Goal: Task Accomplishment & Management: Manage account settings

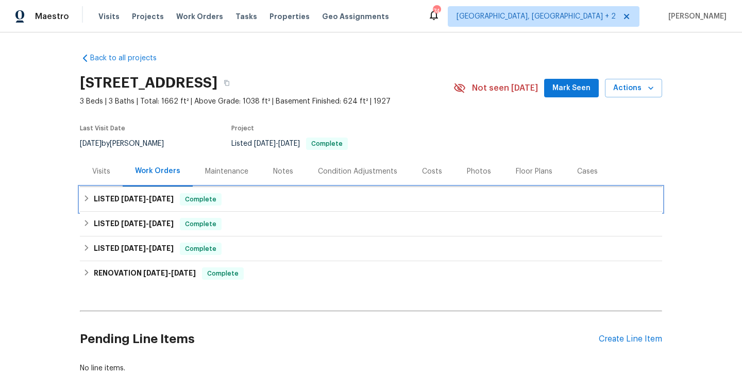
click at [181, 188] on div "LISTED 8/22/25 - 9/5/25 Complete" at bounding box center [371, 199] width 582 height 25
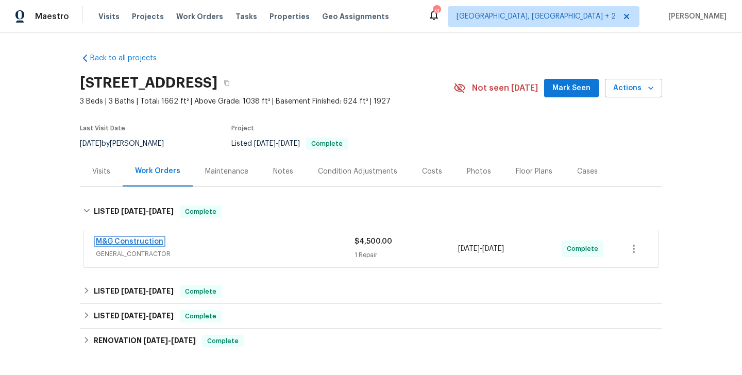
click at [149, 243] on link "M&G Construction" at bounding box center [129, 241] width 67 height 7
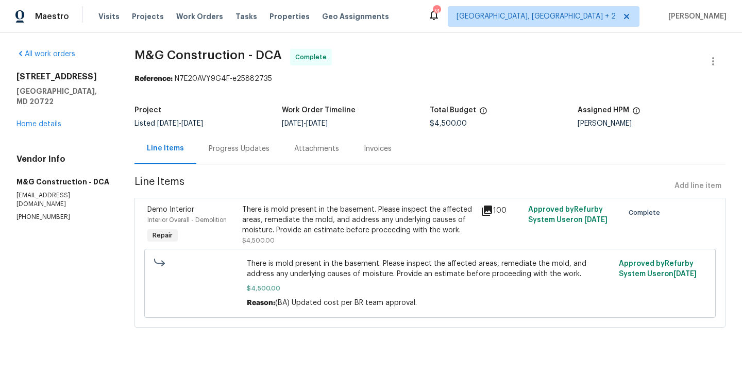
click at [231, 150] on div "Progress Updates" at bounding box center [239, 149] width 61 height 10
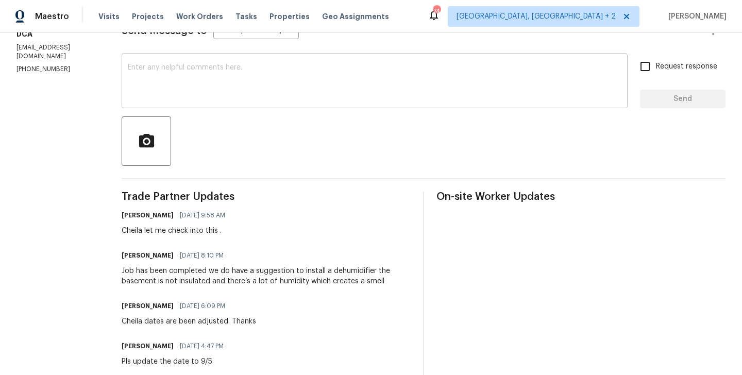
scroll to position [158, 0]
click at [131, 228] on div "Cheila let me check into this ." at bounding box center [177, 231] width 110 height 10
copy div "Cheila"
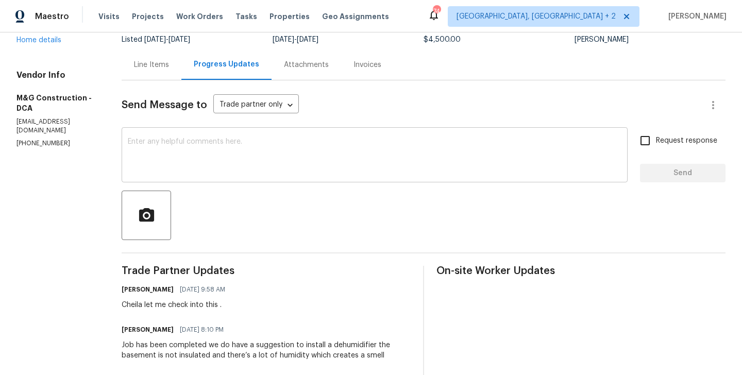
click at [161, 175] on div "x ​" at bounding box center [375, 156] width 506 height 53
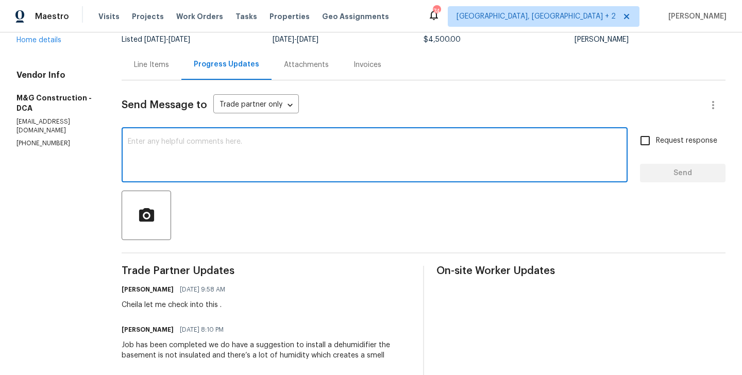
paste textarea "Cheila"
paste textarea "dehumidifier."
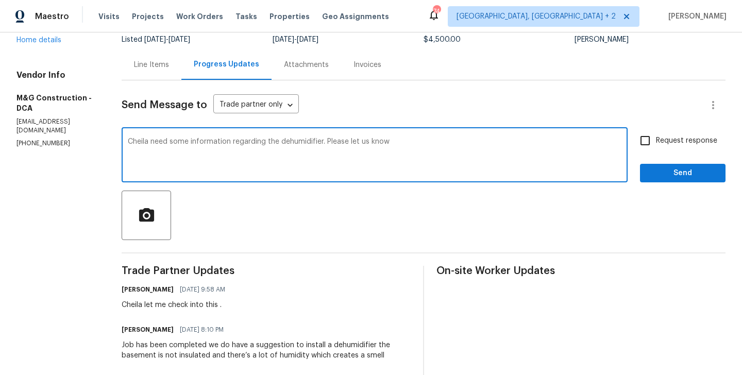
paste textarea "How large is the basement and can it be serviced by a portable dehumidifier. Wh…"
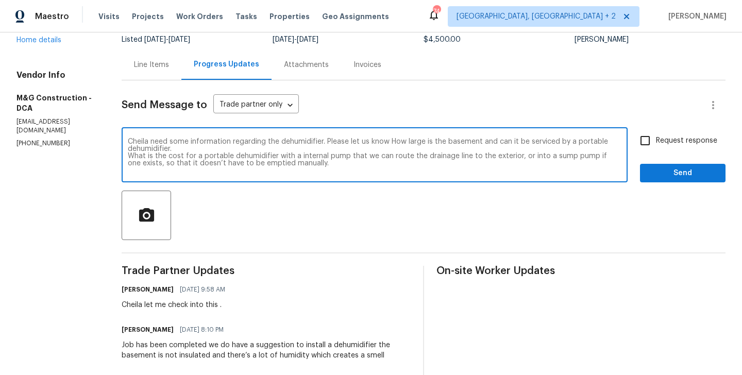
scroll to position [0, 0]
type textarea "Cheila need some information regarding the dehumidifier. Please let us know How…"
click at [644, 145] on input "Request response" at bounding box center [645, 141] width 22 height 22
checkbox input "true"
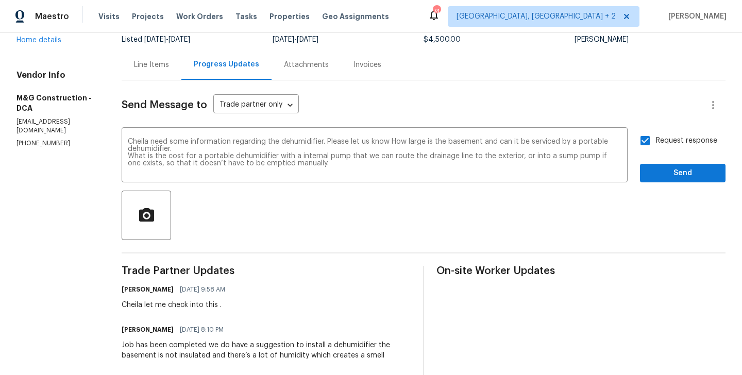
click at [667, 180] on button "Send" at bounding box center [683, 173] width 86 height 19
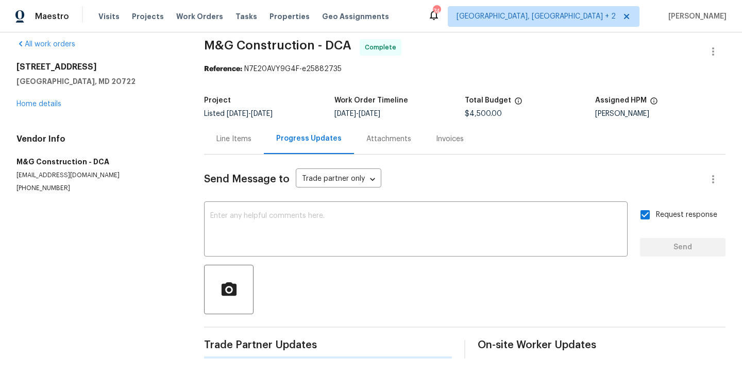
scroll to position [84, 0]
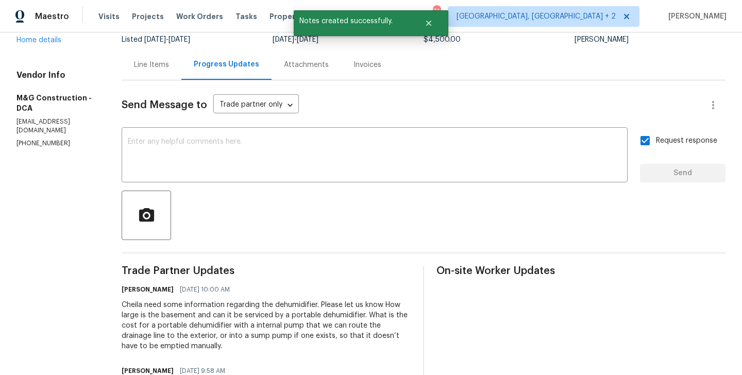
click at [54, 139] on p "(703) 864-2437" at bounding box center [56, 143] width 80 height 9
copy p "(703) 864-2437"
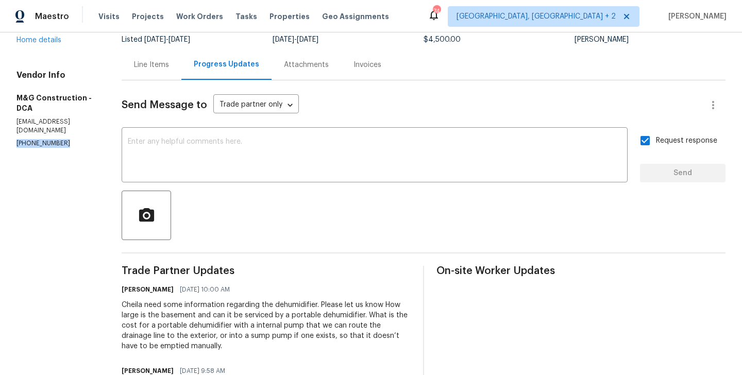
scroll to position [0, 0]
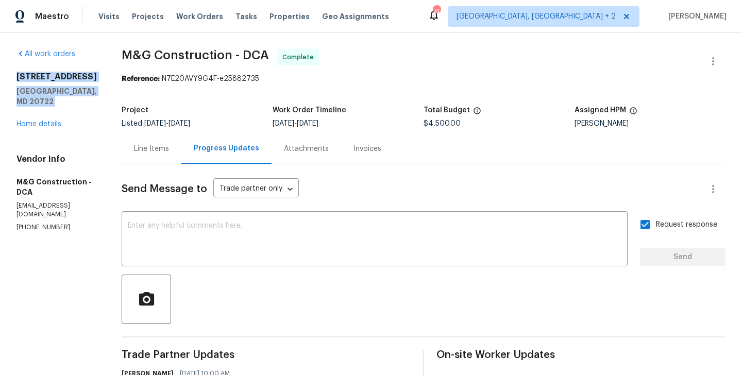
drag, startPoint x: 104, startPoint y: 96, endPoint x: 18, endPoint y: 72, distance: 89.4
copy div "3722 Shepherd St Brentwood, MD 20722"
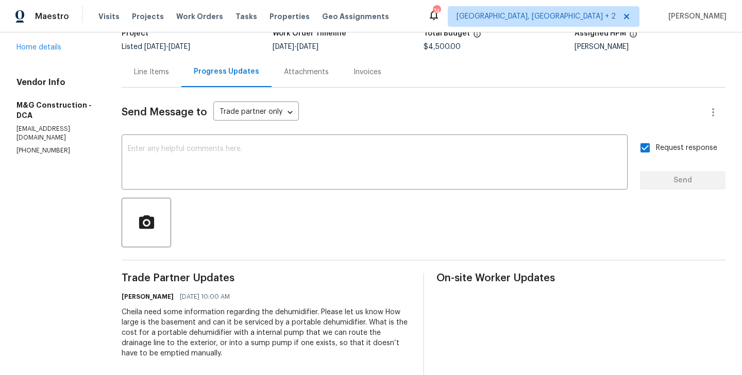
scroll to position [116, 0]
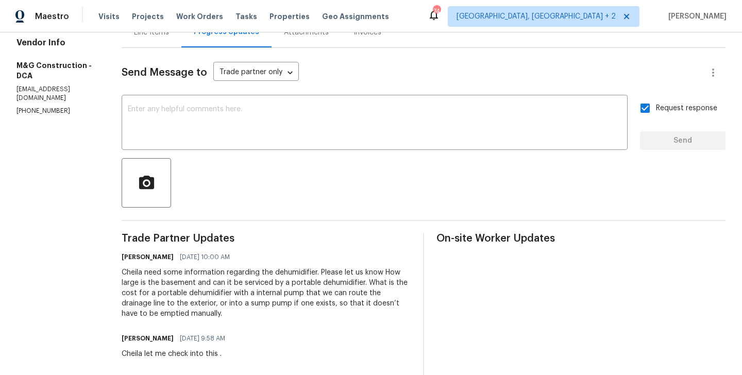
click at [166, 288] on div "Cheila need some information regarding the dehumidifier. Please let us know How…" at bounding box center [266, 293] width 289 height 52
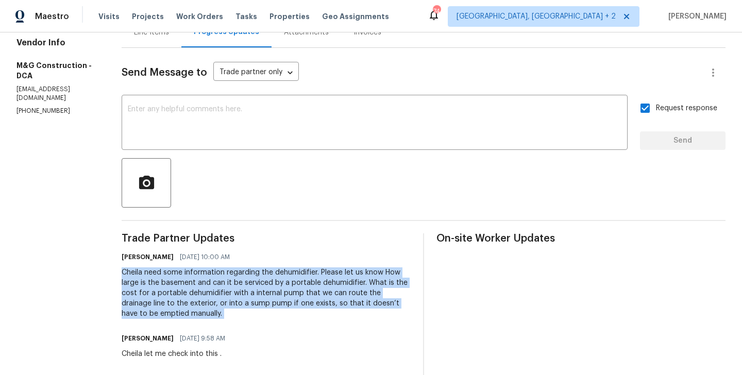
click at [166, 288] on div "Cheila need some information regarding the dehumidifier. Please let us know How…" at bounding box center [266, 293] width 289 height 52
copy div "Cheila need some information regarding the dehumidifier. Please let us know How…"
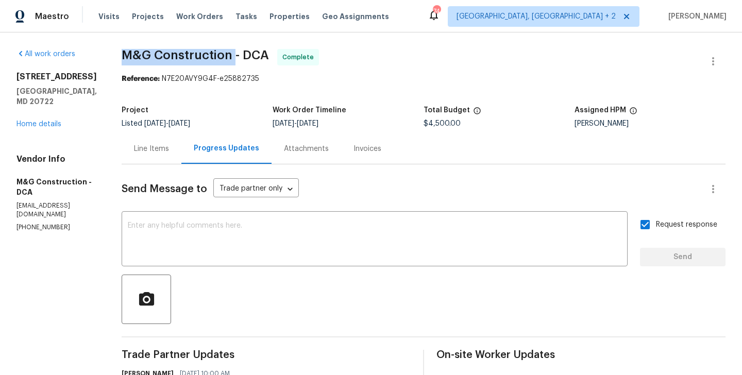
drag, startPoint x: 122, startPoint y: 50, endPoint x: 233, endPoint y: 60, distance: 112.2
click at [233, 60] on span "M&G Construction - DCA" at bounding box center [195, 55] width 147 height 12
copy span "M&G Construction"
click at [64, 111] on div "3722 Shepherd St Brentwood, MD 20722 Home details" at bounding box center [56, 101] width 80 height 58
click at [57, 121] on link "Home details" at bounding box center [38, 124] width 45 height 7
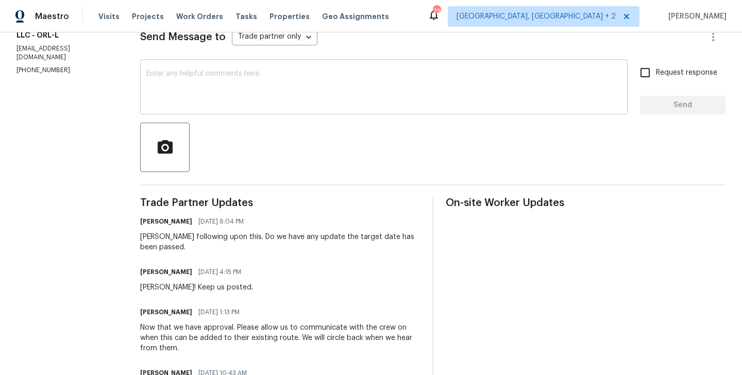
scroll to position [142, 0]
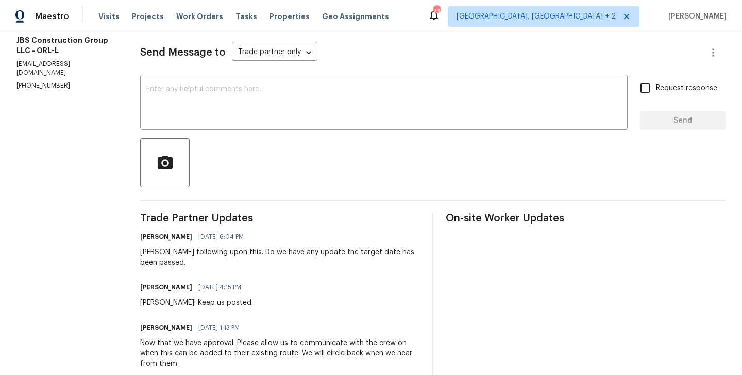
click at [35, 81] on p "[PHONE_NUMBER]" at bounding box center [65, 85] width 99 height 9
click at [35, 81] on p "(615) 519-9339" at bounding box center [65, 85] width 99 height 9
copy p "(615) 519-9339"
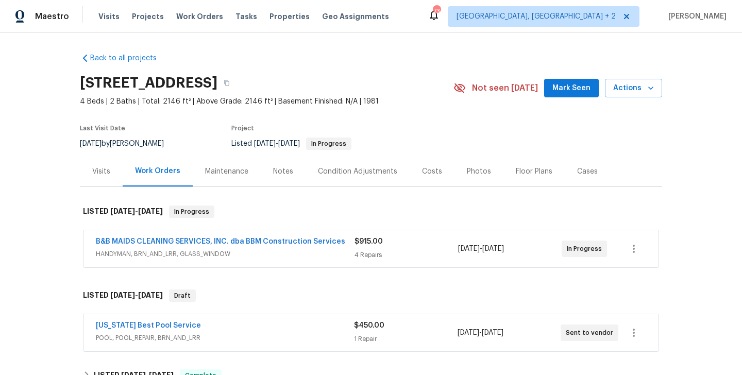
click at [210, 321] on div "Texas Best Pool Service" at bounding box center [225, 326] width 258 height 12
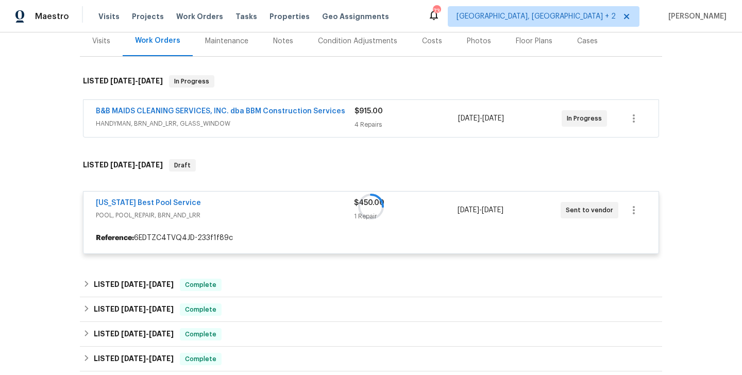
scroll to position [131, 0]
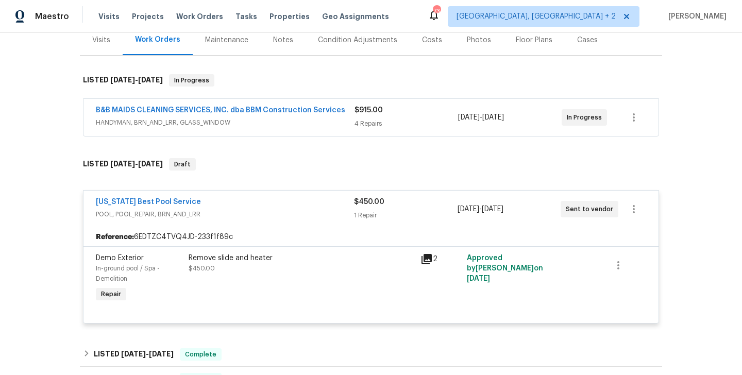
click at [224, 209] on span "POOL, POOL_REPAIR, BRN_AND_LRR" at bounding box center [225, 214] width 258 height 10
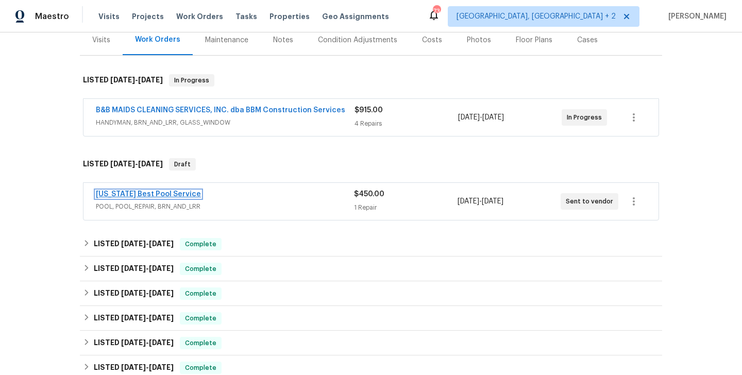
click at [166, 192] on link "Texas Best Pool Service" at bounding box center [148, 194] width 105 height 7
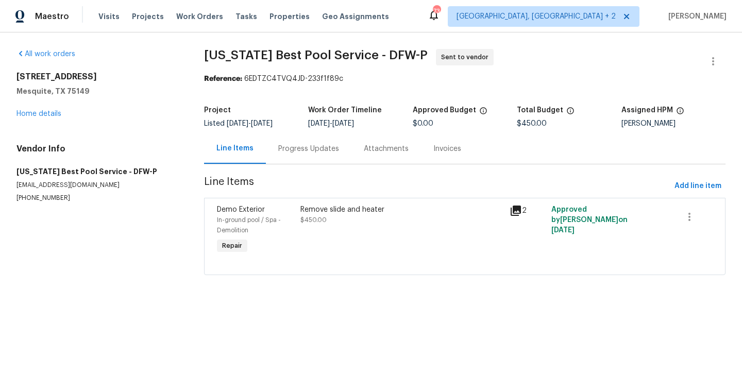
click at [295, 150] on div "Progress Updates" at bounding box center [308, 149] width 61 height 10
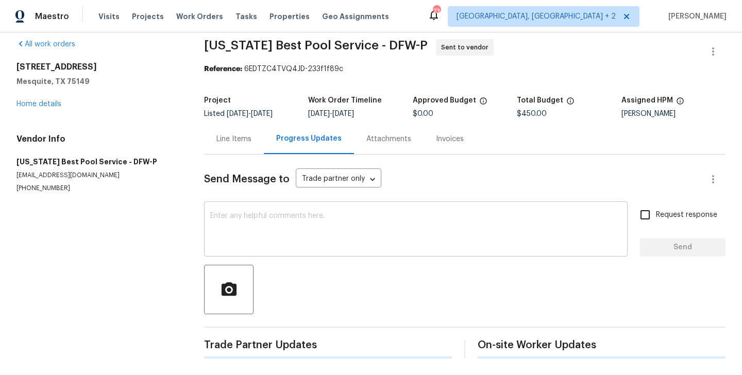
scroll to position [8, 0]
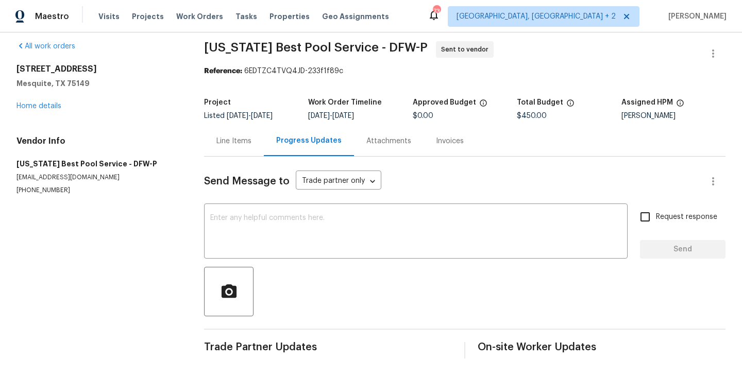
click at [240, 141] on div "Line Items" at bounding box center [233, 141] width 35 height 10
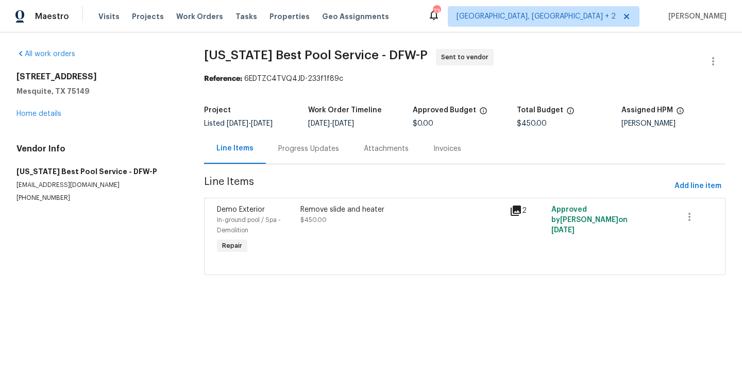
click at [333, 200] on div "Demo Exterior In-ground pool / Spa - Demolition Repair Remove slide and heater …" at bounding box center [464, 236] width 521 height 77
click at [337, 210] on div "Remove slide and heater" at bounding box center [401, 210] width 203 height 10
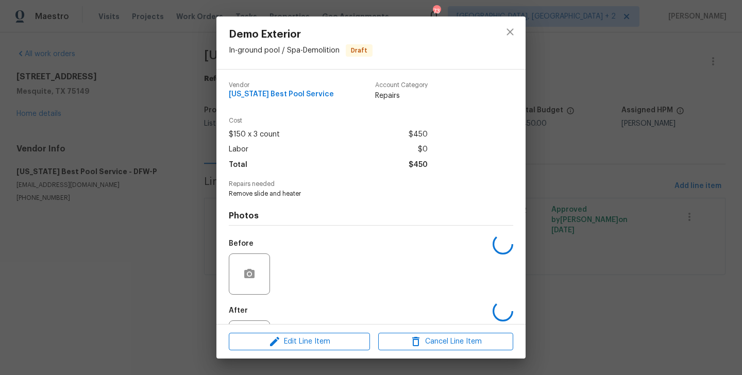
scroll to position [48, 0]
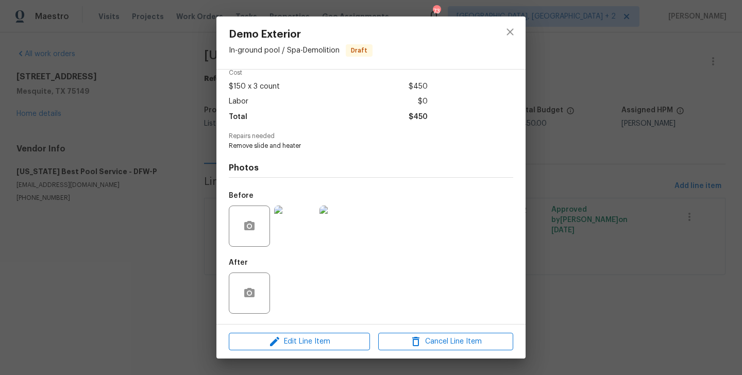
click at [548, 291] on div "Demo Exterior In-ground pool / Spa - Demolition Draft Vendor Texas Best Pool Se…" at bounding box center [371, 187] width 742 height 375
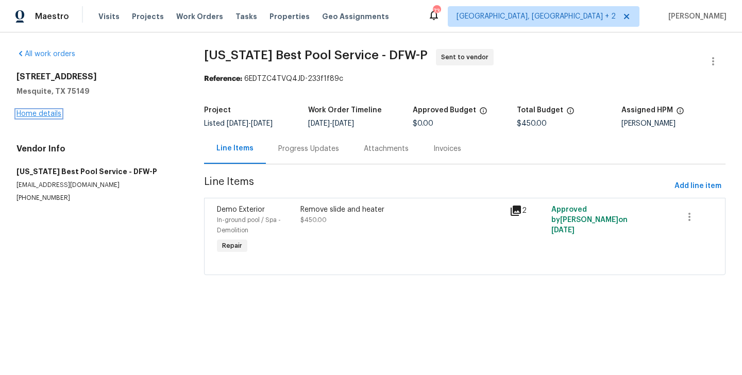
click at [53, 114] on link "Home details" at bounding box center [38, 113] width 45 height 7
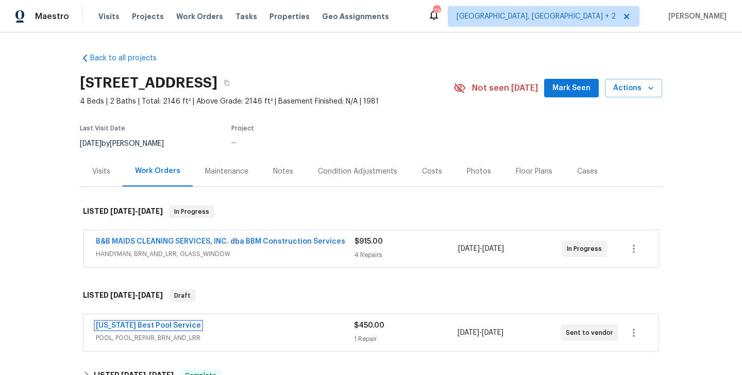
click at [158, 326] on link "Texas Best Pool Service" at bounding box center [148, 325] width 105 height 7
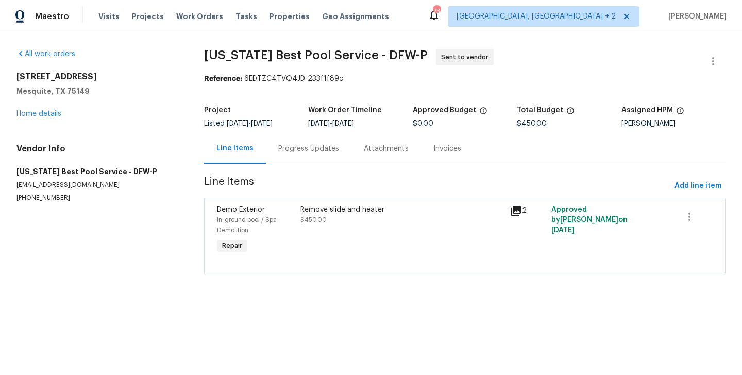
click at [330, 218] on div "Remove slide and heater $450.00" at bounding box center [401, 215] width 203 height 21
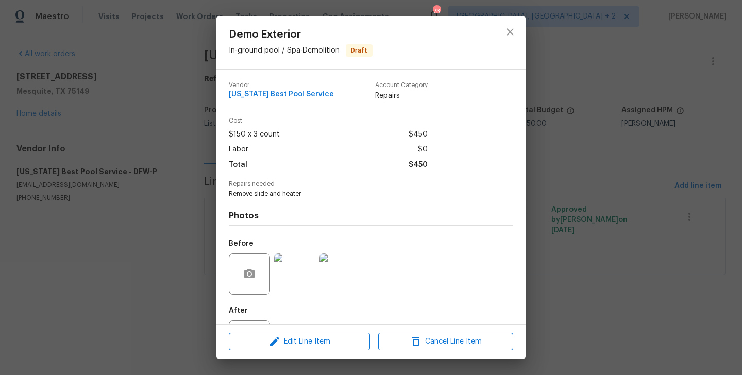
scroll to position [48, 0]
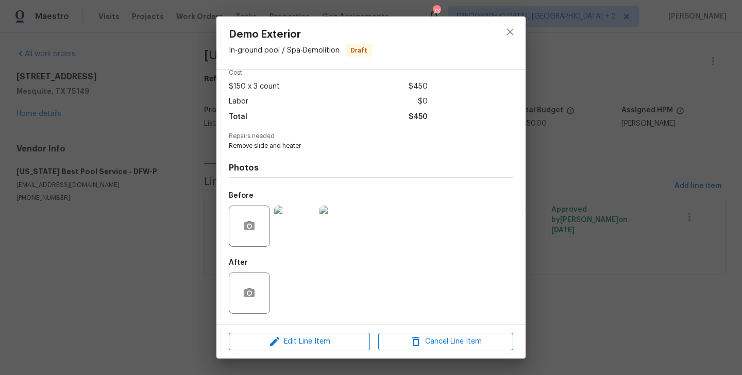
click at [81, 184] on div "Demo Exterior In-ground pool / Spa - Demolition Draft Vendor Texas Best Pool Se…" at bounding box center [371, 187] width 742 height 375
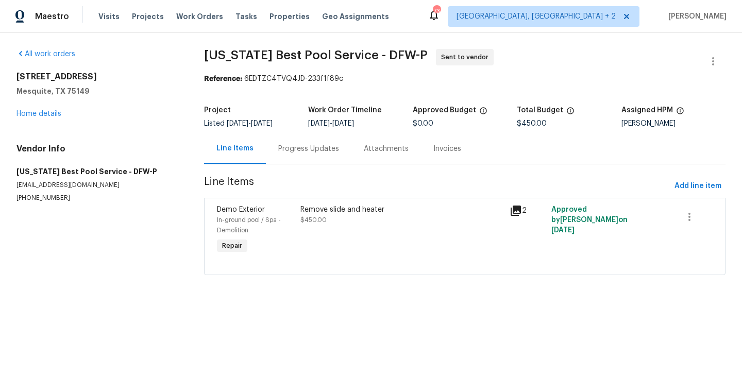
click at [352, 250] on div "Remove slide and heater $450.00" at bounding box center [401, 230] width 209 height 58
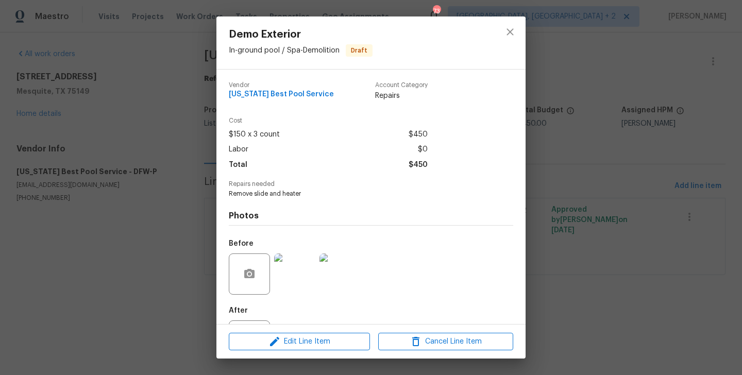
click at [150, 210] on div "Demo Exterior In-ground pool / Spa - Demolition Draft Vendor Texas Best Pool Se…" at bounding box center [371, 187] width 742 height 375
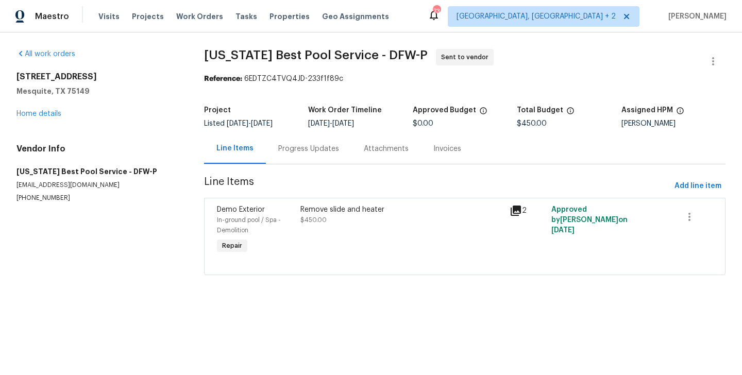
click at [349, 237] on div "Remove slide and heater $450.00" at bounding box center [401, 230] width 209 height 58
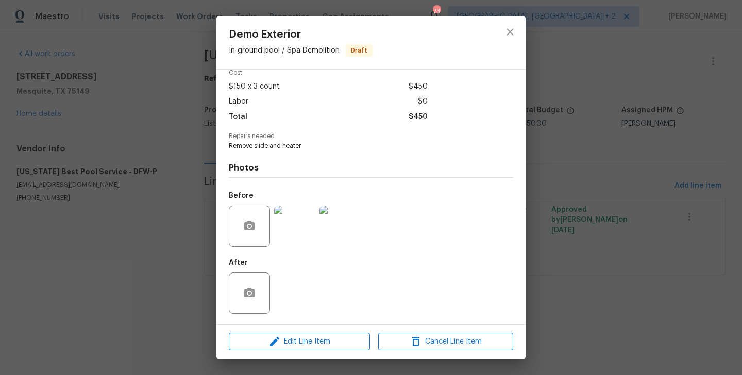
click at [322, 244] on img at bounding box center [339, 226] width 41 height 41
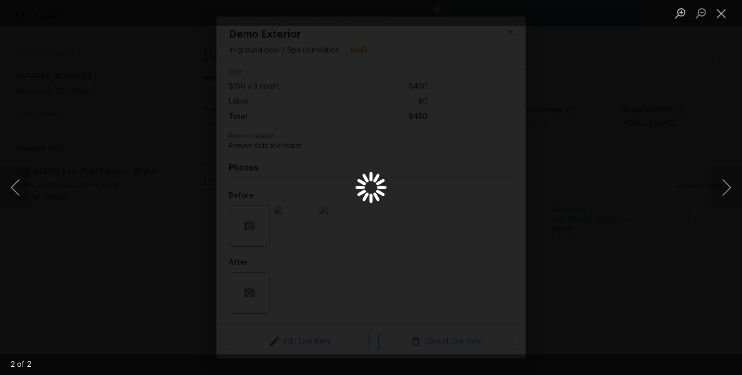
click at [717, 111] on div "Lightbox" at bounding box center [371, 187] width 742 height 375
click at [645, 146] on div "Lightbox" at bounding box center [371, 187] width 742 height 375
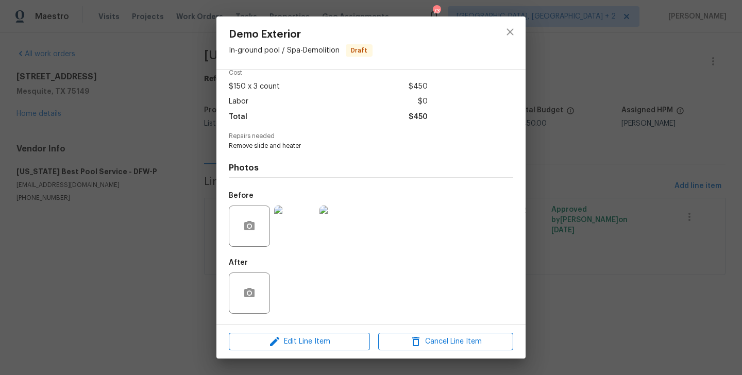
click at [300, 239] on img at bounding box center [294, 226] width 41 height 41
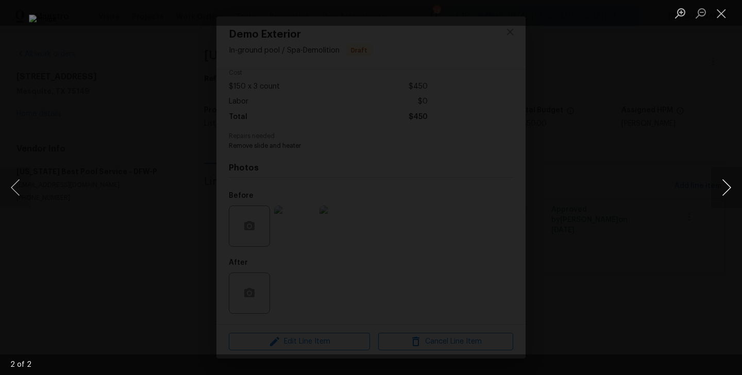
click at [722, 185] on button "Next image" at bounding box center [726, 187] width 31 height 41
click at [689, 222] on div "Lightbox" at bounding box center [371, 187] width 742 height 375
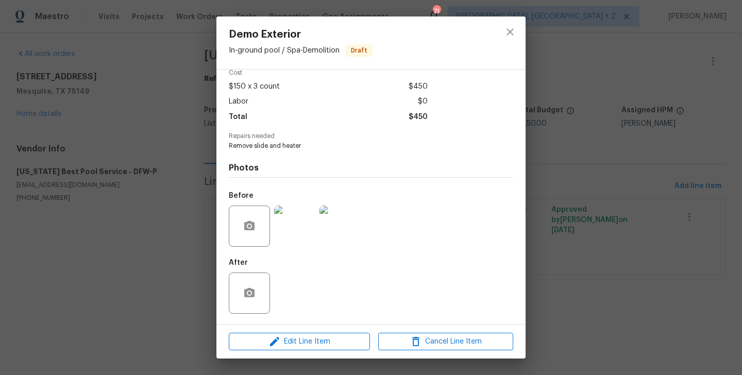
click at [637, 137] on div "Demo Exterior In-ground pool / Spa - Demolition Draft Vendor Texas Best Pool Se…" at bounding box center [371, 187] width 742 height 375
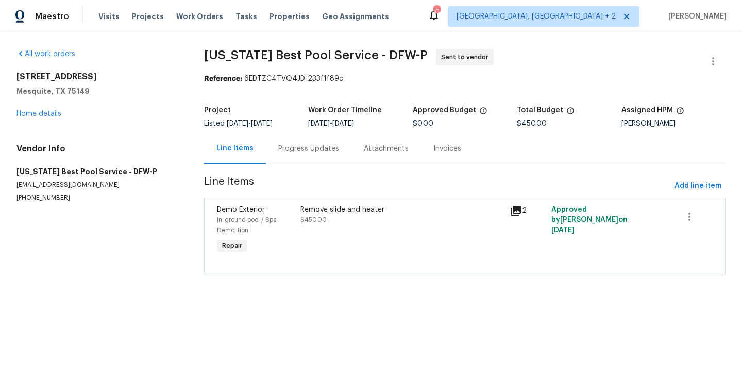
click at [561, 235] on div "Approved by Brad Limes on 9/6/2025" at bounding box center [589, 230] width 83 height 58
click at [355, 207] on div "Remove slide and heater" at bounding box center [401, 210] width 203 height 10
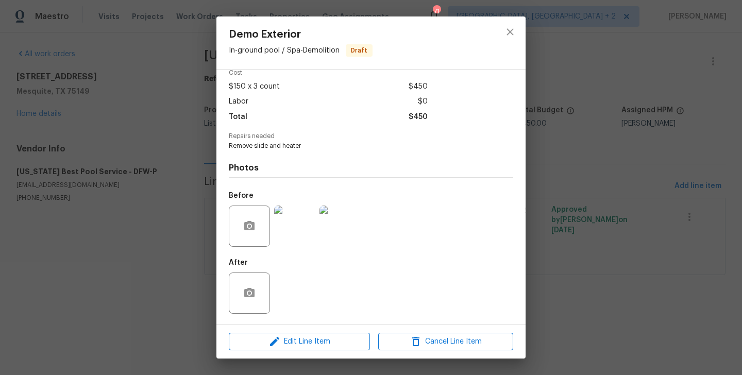
click at [561, 197] on div "Demo Exterior In-ground pool / Spa - Demolition Draft Vendor Texas Best Pool Se…" at bounding box center [371, 187] width 742 height 375
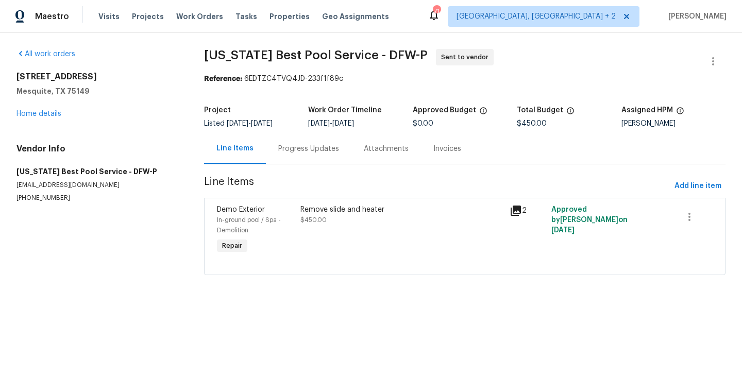
click at [320, 235] on div "Remove slide and heater $450.00" at bounding box center [401, 230] width 209 height 58
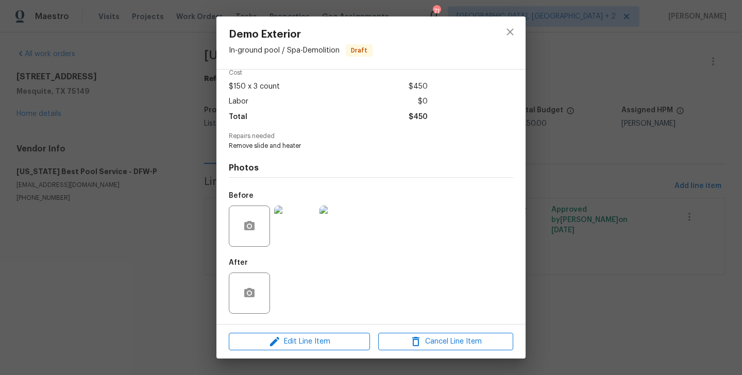
click at [351, 213] on img at bounding box center [339, 226] width 41 height 41
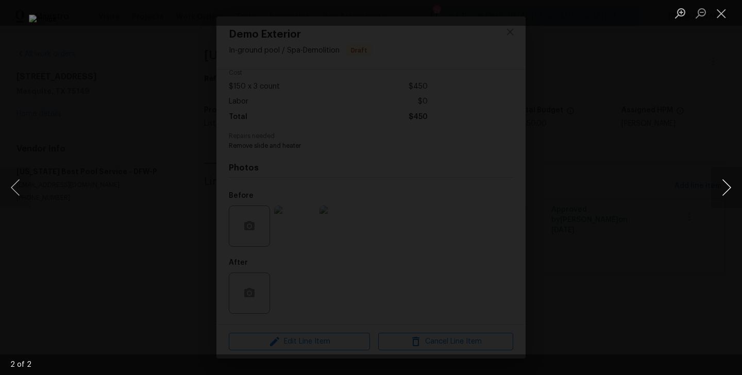
click at [725, 188] on button "Next image" at bounding box center [726, 187] width 31 height 41
click at [725, 189] on button "Next image" at bounding box center [726, 187] width 31 height 41
click at [640, 148] on div "Lightbox" at bounding box center [371, 187] width 742 height 375
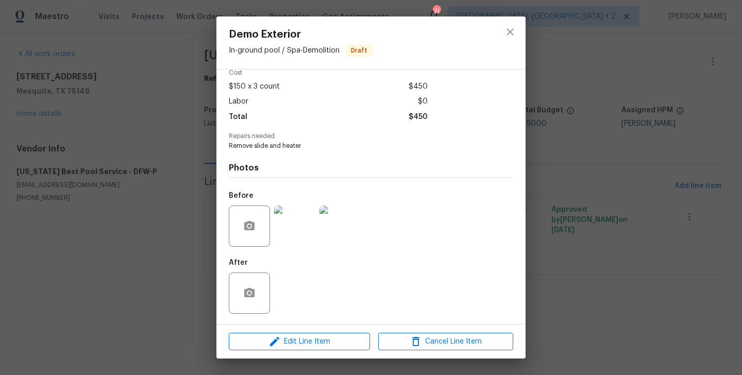
click at [640, 147] on div "Demo Exterior In-ground pool / Spa - Demolition Draft Vendor Texas Best Pool Se…" at bounding box center [371, 187] width 742 height 375
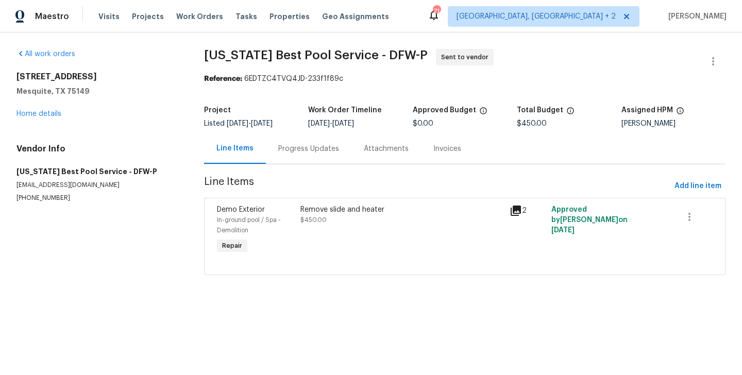
click at [425, 304] on html "Maestro Visits Projects Work Orders Tasks Properties Geo Assignments 71 Albuque…" at bounding box center [371, 152] width 742 height 304
click at [47, 117] on div "3147 Wichita Dr Mesquite, TX 75149 Home details" at bounding box center [97, 95] width 163 height 47
click at [32, 112] on link "Home details" at bounding box center [38, 113] width 45 height 7
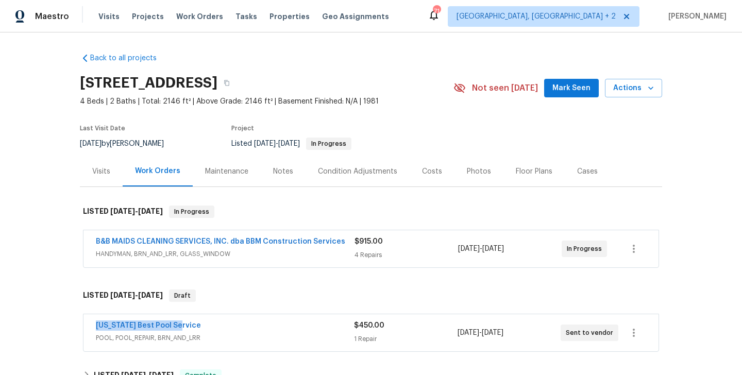
drag, startPoint x: 187, startPoint y: 325, endPoint x: 86, endPoint y: 326, distance: 100.5
click at [86, 326] on div "Texas Best Pool Service POOL, POOL_REPAIR, BRN_AND_LRR $450.00 1 Repair 9/6/202…" at bounding box center [370, 332] width 575 height 37
copy link "Texas Best Pool Service"
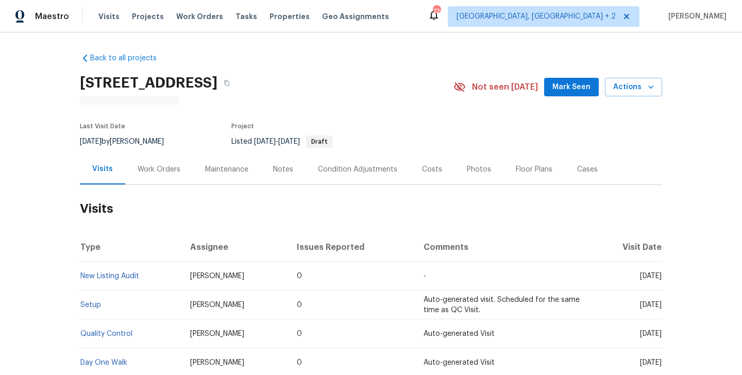
click at [165, 171] on div "Work Orders" at bounding box center [159, 169] width 43 height 10
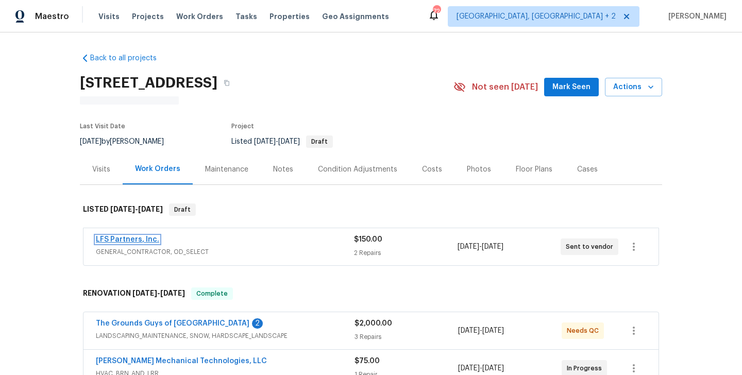
click at [141, 240] on link "LFS Partners, Inc." at bounding box center [127, 239] width 63 height 7
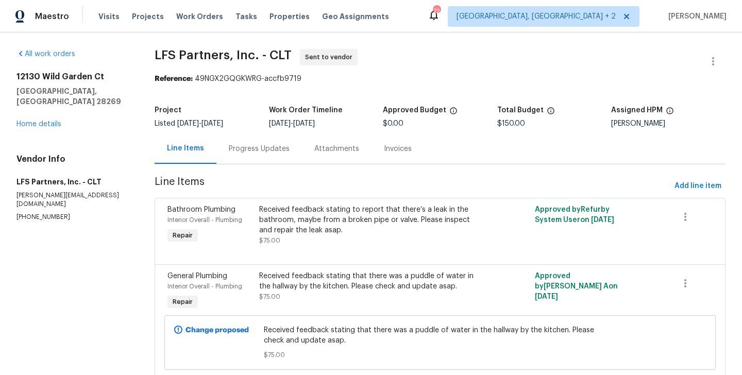
click at [259, 164] on section "LFS Partners, Inc. - CLT Sent to vendor Reference: 49NGX2GQGKWRG-accfb9719 Proj…" at bounding box center [440, 220] width 571 height 343
click at [261, 160] on div "Progress Updates" at bounding box center [259, 148] width 86 height 30
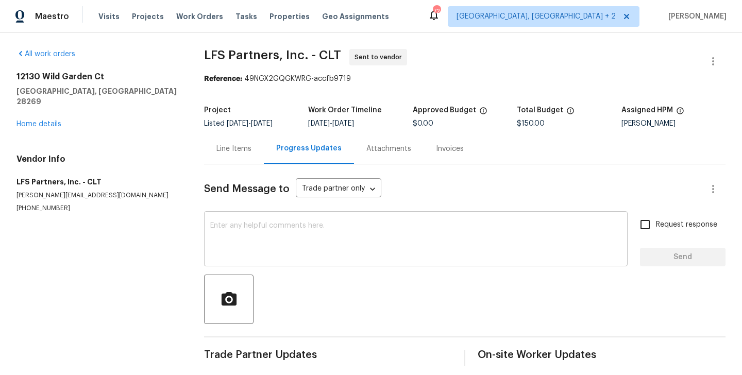
scroll to position [8, 0]
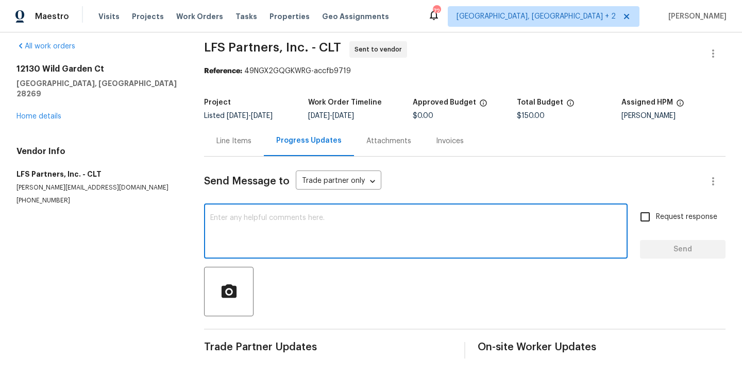
click at [310, 236] on textarea at bounding box center [415, 232] width 411 height 36
paste textarea "Hi, this is Blessida with Opendoor. I’m confirming you received the WO for the …"
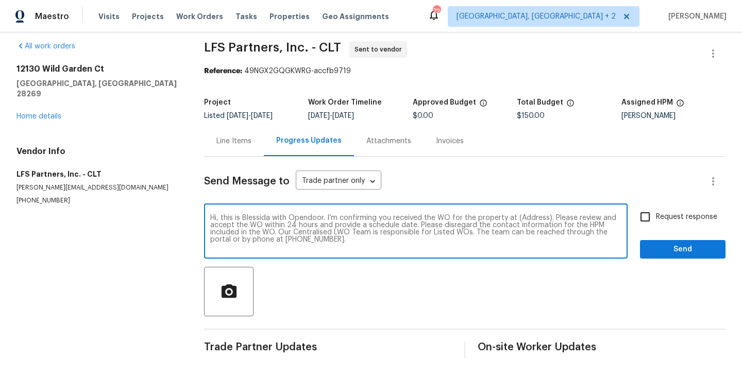
click at [527, 217] on textarea "Hi, this is Blessida with Opendoor. I’m confirming you received the WO for the …" at bounding box center [415, 232] width 411 height 36
paste textarea "12130 Wild Garden Ct, Charlotte, NC 28269"
type textarea "Hi, this is Blessida with Opendoor. I’m confirming you received the WO for the …"
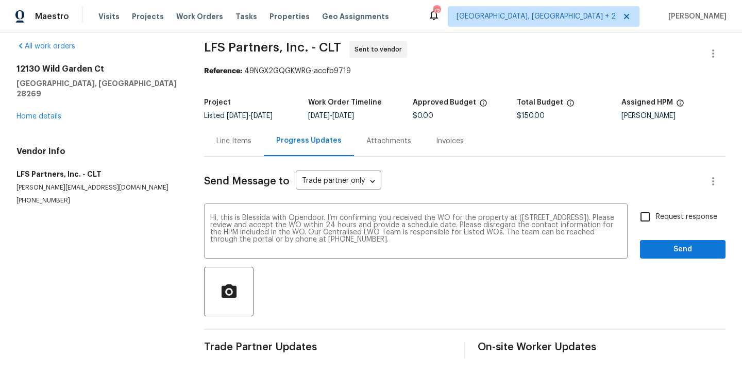
click at [669, 212] on span "Request response" at bounding box center [686, 217] width 61 height 11
click at [656, 212] on input "Request response" at bounding box center [645, 217] width 22 height 22
checkbox input "true"
click at [669, 243] on span "Send" at bounding box center [682, 249] width 69 height 13
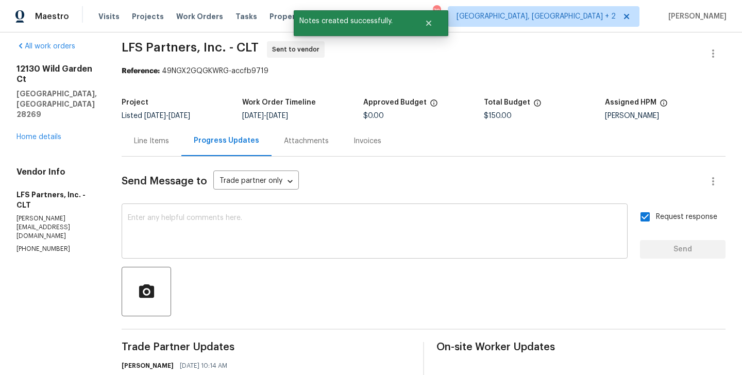
click at [284, 232] on textarea at bounding box center [375, 232] width 494 height 36
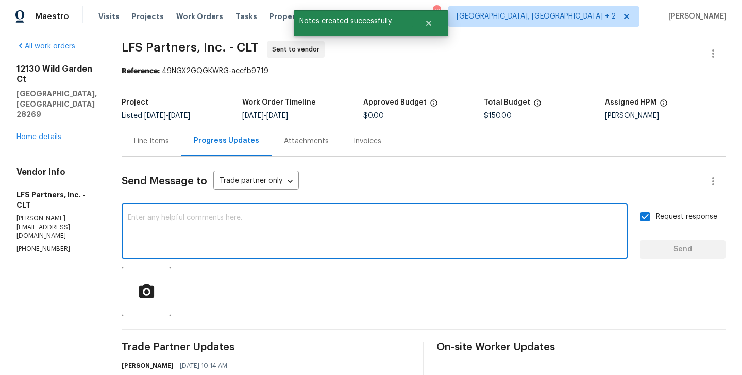
paste textarea "All Work Orders must include before-photos (both close-up and wide-angle) and a…"
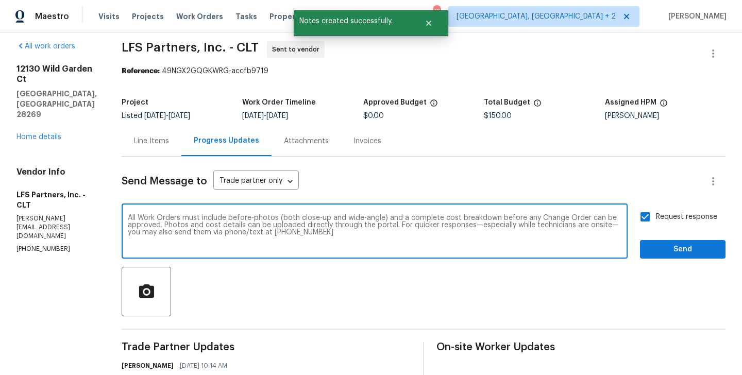
scroll to position [0, 0]
type textarea "All Work Orders must include before-photos (both close-up and wide-angle) and a…"
click at [666, 248] on span "Send" at bounding box center [682, 249] width 69 height 13
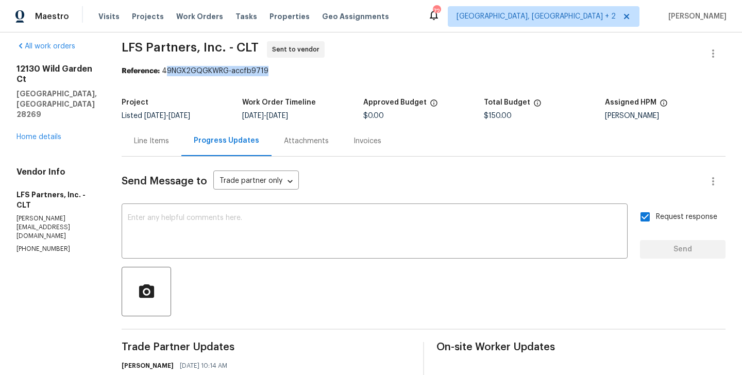
drag, startPoint x: 155, startPoint y: 69, endPoint x: 294, endPoint y: 74, distance: 139.2
click at [294, 74] on div "Reference: 49NGX2GQGKWRG-accfb9719" at bounding box center [424, 71] width 604 height 10
click at [125, 75] on div "Reference: 49NGX2GQGKWRG-accfb9719" at bounding box center [424, 71] width 604 height 10
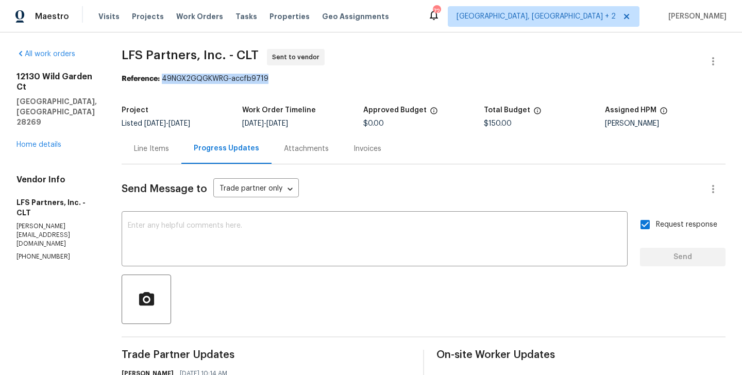
drag, startPoint x: 152, startPoint y: 77, endPoint x: 298, endPoint y: 83, distance: 146.4
click at [298, 83] on div "Reference: 49NGX2GQGKWRG-accfb9719" at bounding box center [424, 79] width 604 height 10
copy div "49NGX2GQGKWRG-accfb9719"
click at [42, 222] on p "rafaelh@lfspartners.com" at bounding box center [56, 235] width 80 height 26
click at [38, 224] on div "Vendor Info LFS Partners, Inc. - CLT rafaelh@lfspartners.com (704) 492-6440" at bounding box center [56, 218] width 80 height 87
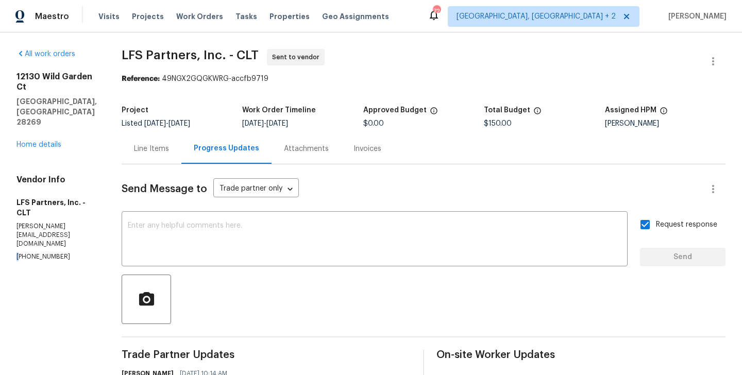
click at [38, 224] on div "Vendor Info LFS Partners, Inc. - CLT rafaelh@lfspartners.com (704) 492-6440" at bounding box center [56, 218] width 80 height 87
copy p "(704) 492-6440"
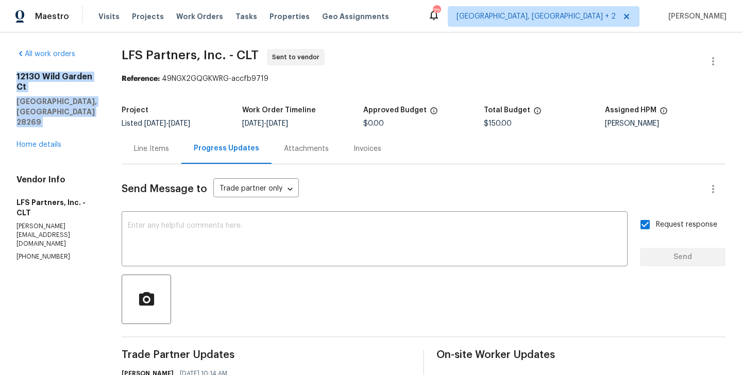
drag, startPoint x: 46, startPoint y: 118, endPoint x: 14, endPoint y: 70, distance: 58.0
click at [14, 69] on div "All work orders 12130 Wild Garden Ct Charlotte, NC 28269 Home details Vendor In…" at bounding box center [371, 288] width 742 height 513
copy div "12130 Wild Garden Ct Charlotte, NC 28269"
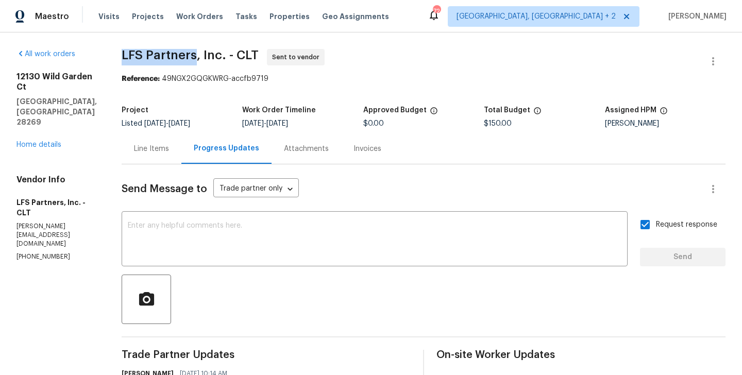
drag, startPoint x: 109, startPoint y: 54, endPoint x: 186, endPoint y: 58, distance: 76.9
click at [186, 58] on div "All work orders 12130 Wild Garden Ct Charlotte, NC 28269 Home details Vendor In…" at bounding box center [371, 288] width 742 height 513
copy span "LFS Partners"
click at [43, 141] on link "Home details" at bounding box center [38, 144] width 45 height 7
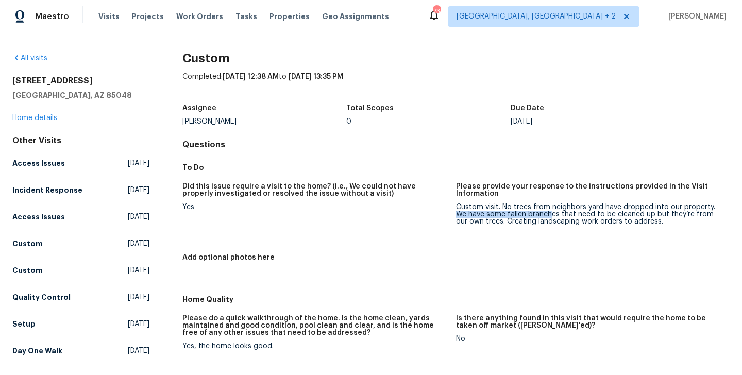
drag, startPoint x: 456, startPoint y: 215, endPoint x: 550, endPoint y: 217, distance: 94.3
click at [550, 217] on div "Custom visit. No trees from neighbors yard have dropped into our property. We h…" at bounding box center [588, 215] width 265 height 22
click at [484, 218] on div "Custom visit. No trees from neighbors yard have dropped into our property. We h…" at bounding box center [588, 215] width 265 height 22
drag, startPoint x: 490, startPoint y: 221, endPoint x: 456, endPoint y: 217, distance: 34.2
click at [456, 217] on div "Custom visit. No trees from neighbors yard have dropped into our property. We h…" at bounding box center [588, 215] width 265 height 22
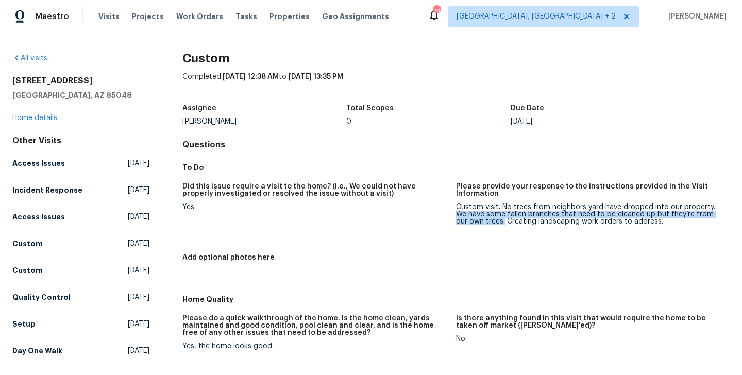
copy div "We have some fallen branches that need to be cleaned up but they’re from our ow…"
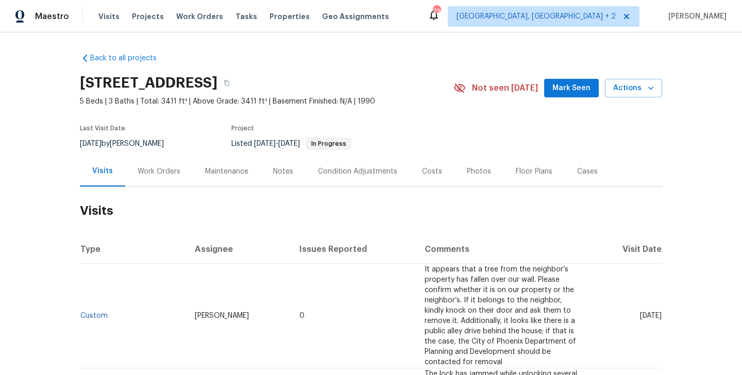
click at [157, 175] on div "Work Orders" at bounding box center [159, 171] width 43 height 10
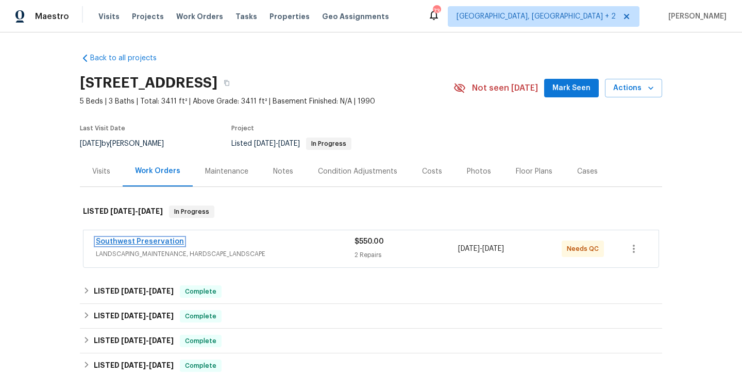
click at [147, 239] on link "Southwest Preservation" at bounding box center [140, 241] width 88 height 7
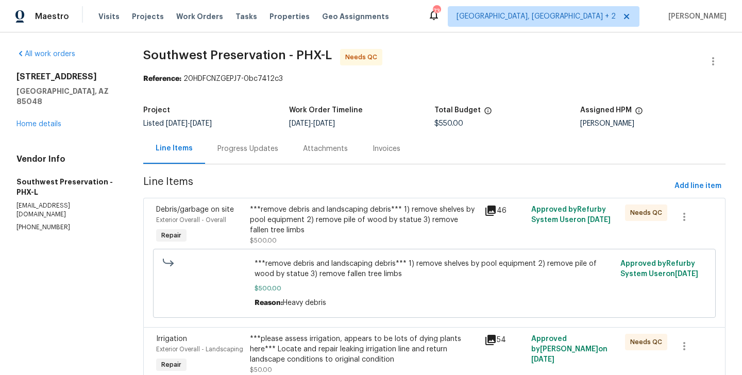
click at [239, 159] on div "Progress Updates" at bounding box center [248, 148] width 86 height 30
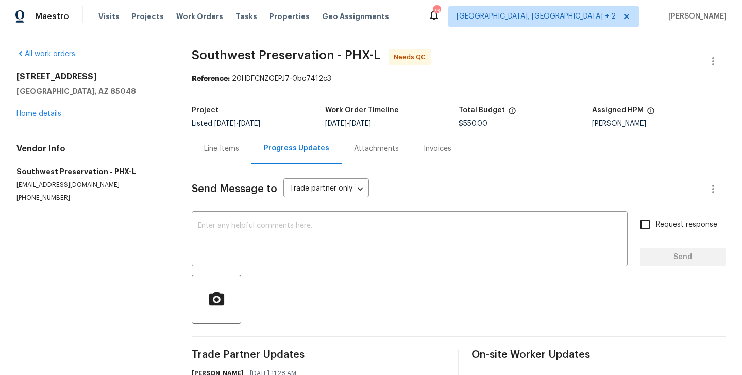
click at [200, 161] on div "Line Items" at bounding box center [222, 148] width 60 height 30
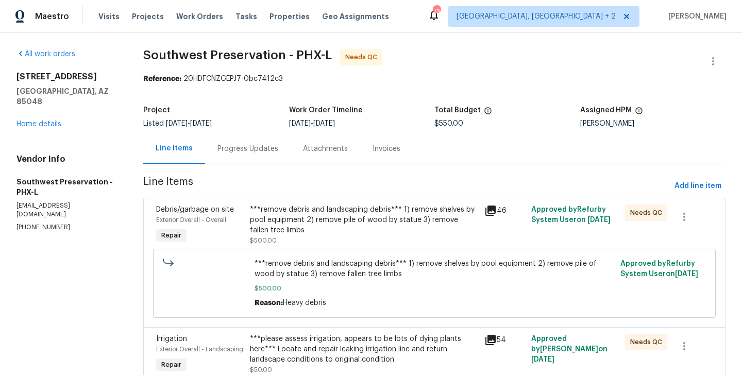
scroll to position [48, 0]
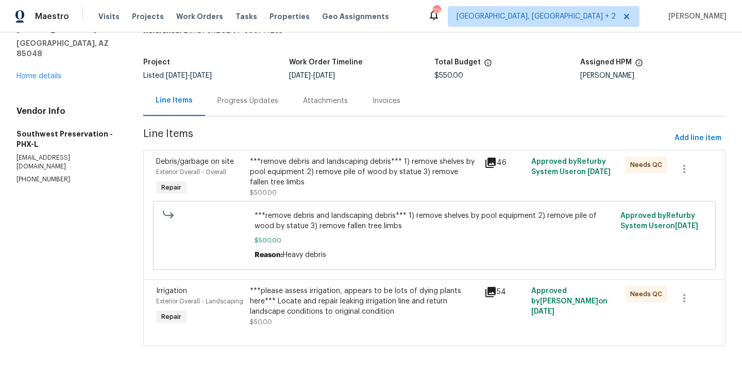
click at [318, 308] on div "***please assess irrigation, appears to be lots of dying plants here*** Locate …" at bounding box center [364, 301] width 228 height 31
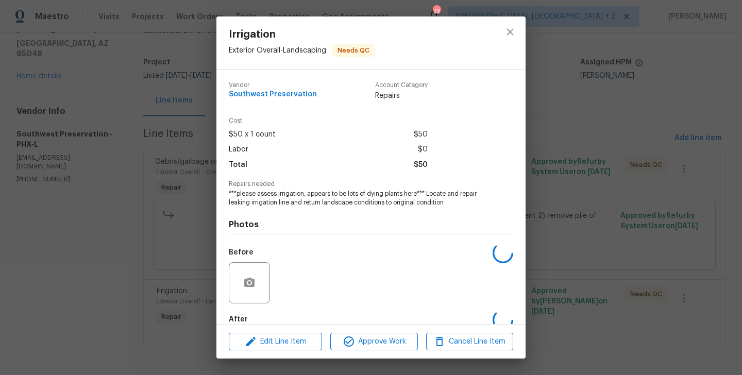
scroll to position [57, 0]
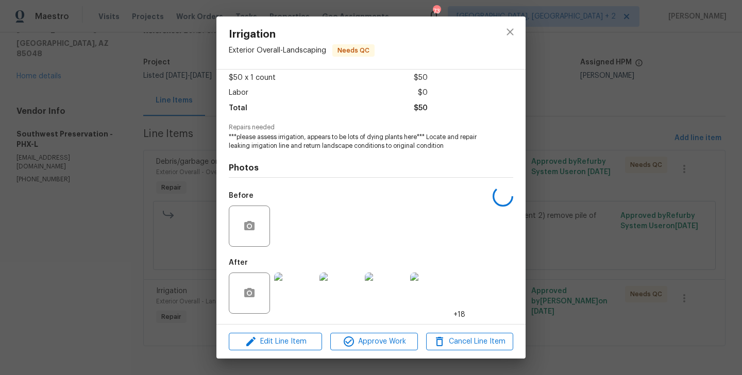
click at [130, 299] on div "Irrigation Exterior Overall - Landscaping Needs QC Vendor Southwest Preservatio…" at bounding box center [371, 187] width 742 height 375
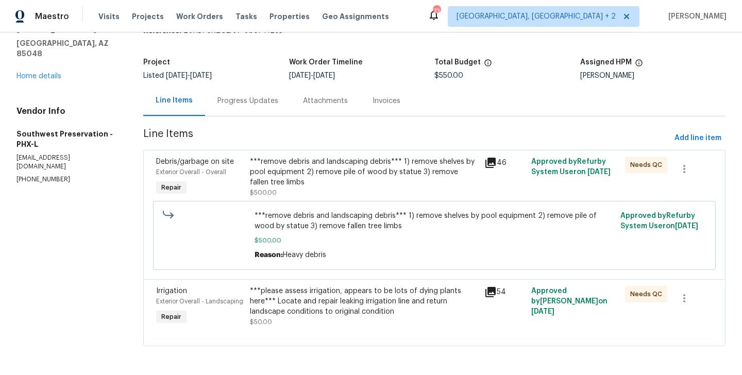
click at [296, 180] on div "***remove debris and landscaping debris*** 1) remove shelves by pool equipment …" at bounding box center [364, 172] width 228 height 31
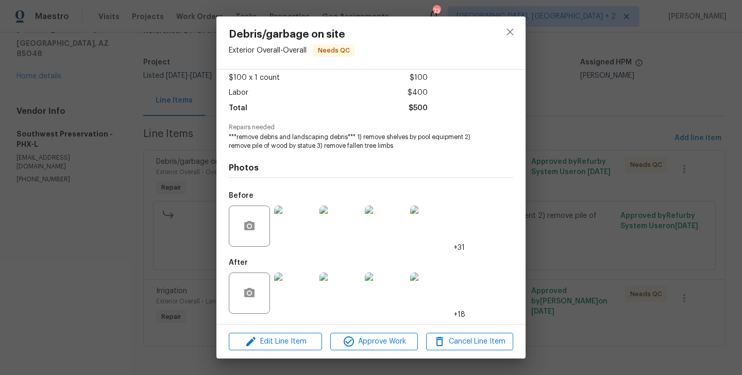
click at [108, 317] on div "Debris/garbage on site Exterior Overall - Overall Needs QC Vendor Southwest Pre…" at bounding box center [371, 187] width 742 height 375
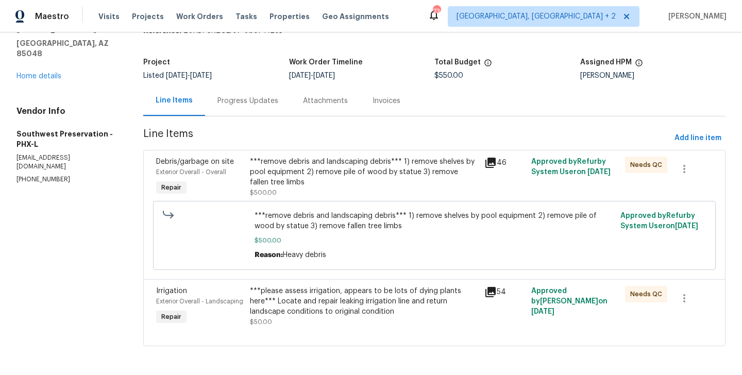
click at [309, 309] on div "***please assess irrigation, appears to be lots of dying plants here*** Locate …" at bounding box center [364, 301] width 228 height 31
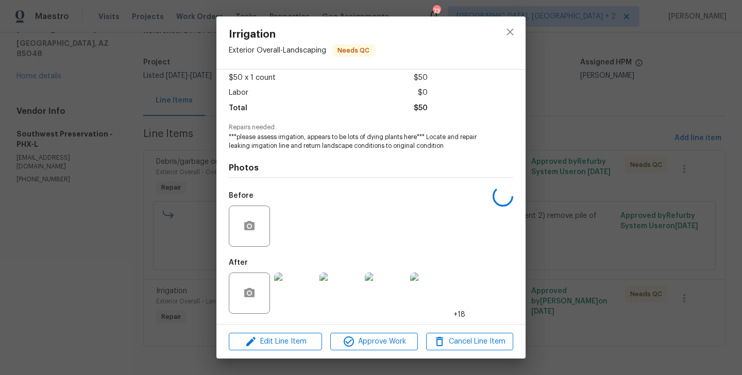
click at [303, 300] on img at bounding box center [294, 293] width 41 height 41
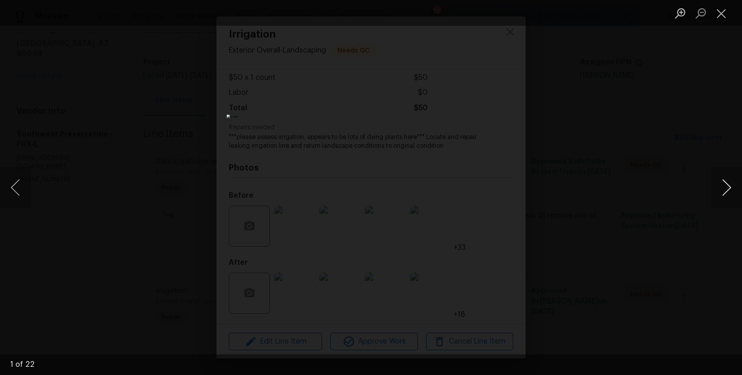
click at [722, 192] on button "Next image" at bounding box center [726, 187] width 31 height 41
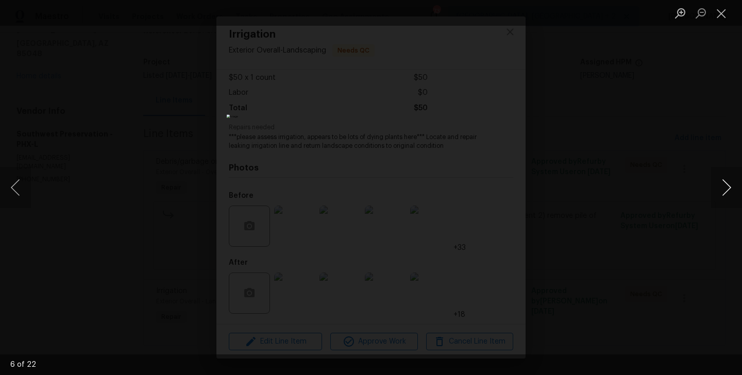
click at [722, 192] on button "Next image" at bounding box center [726, 187] width 31 height 41
click at [632, 202] on div "Lightbox" at bounding box center [371, 187] width 742 height 375
click at [719, 196] on button "Next image" at bounding box center [726, 187] width 31 height 41
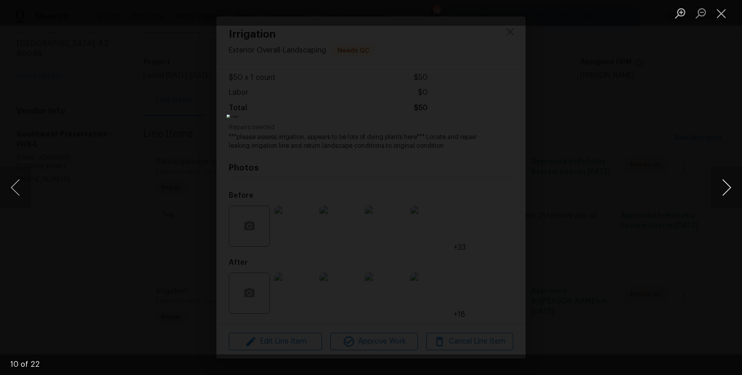
click at [722, 195] on button "Next image" at bounding box center [726, 187] width 31 height 41
click at [718, 20] on button "Close lightbox" at bounding box center [721, 13] width 21 height 18
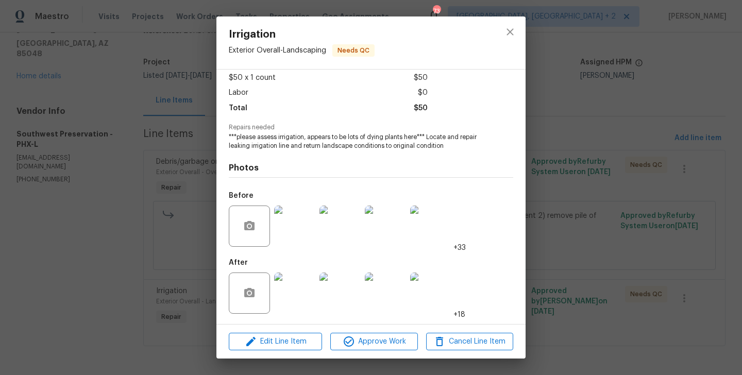
click at [610, 179] on div "Irrigation Exterior Overall - Landscaping Needs QC Vendor Southwest Preservatio…" at bounding box center [371, 187] width 742 height 375
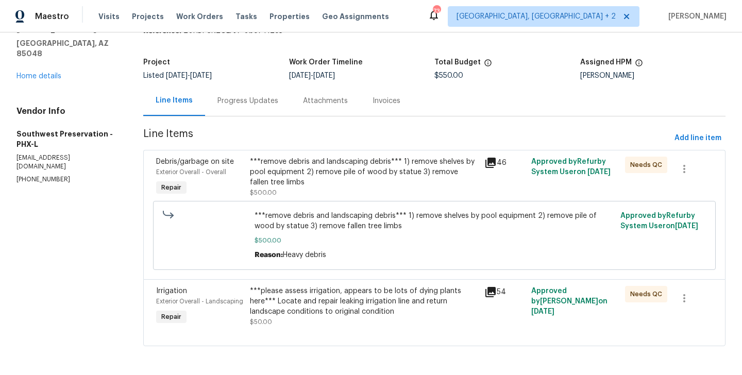
click at [343, 180] on div "***remove debris and landscaping debris*** 1) remove shelves by pool equipment …" at bounding box center [364, 172] width 228 height 31
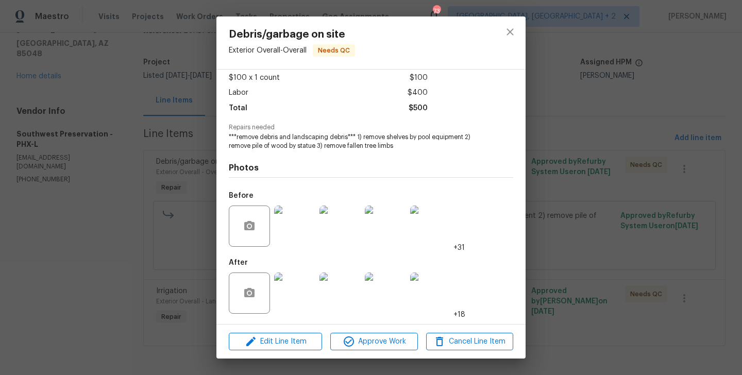
click at [436, 293] on img at bounding box center [430, 293] width 41 height 41
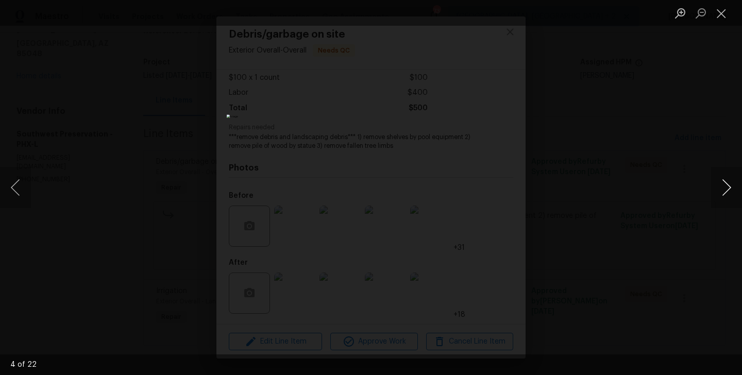
click at [719, 190] on button "Next image" at bounding box center [726, 187] width 31 height 41
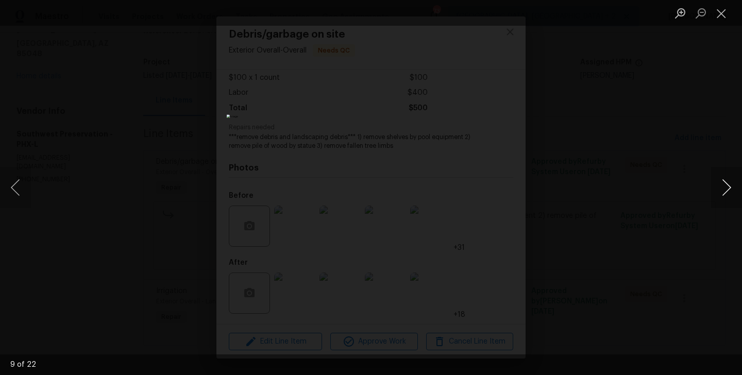
click at [719, 190] on button "Next image" at bounding box center [726, 187] width 31 height 41
click at [626, 214] on div "Lightbox" at bounding box center [371, 187] width 742 height 375
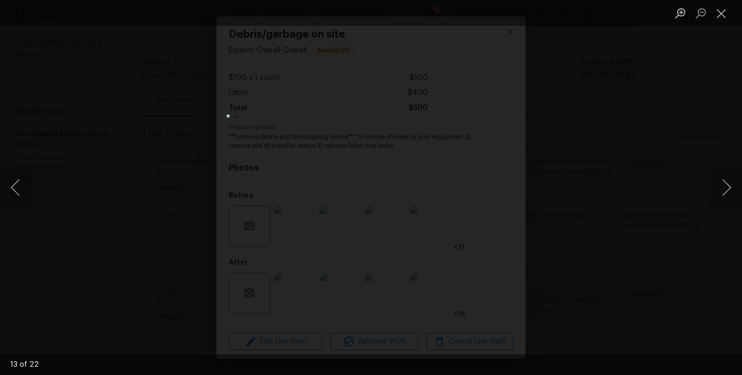
click at [626, 214] on div "Lightbox" at bounding box center [371, 187] width 742 height 375
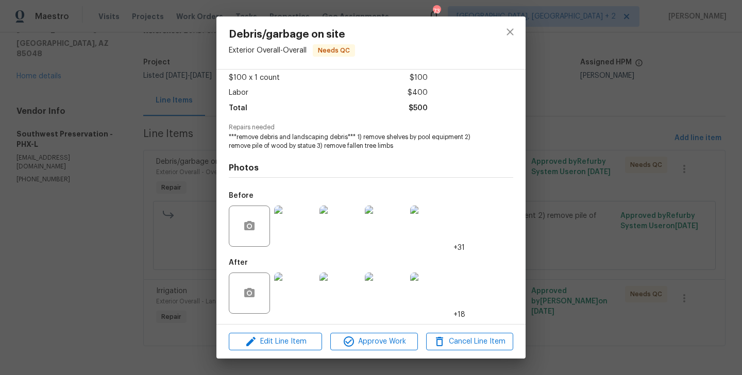
click at [626, 214] on div "Debris/garbage on site Exterior Overall - Overall Needs QC Vendor Southwest Pre…" at bounding box center [371, 187] width 742 height 375
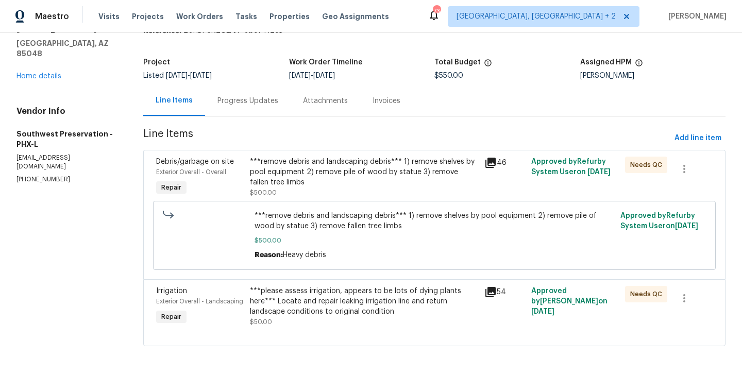
scroll to position [0, 0]
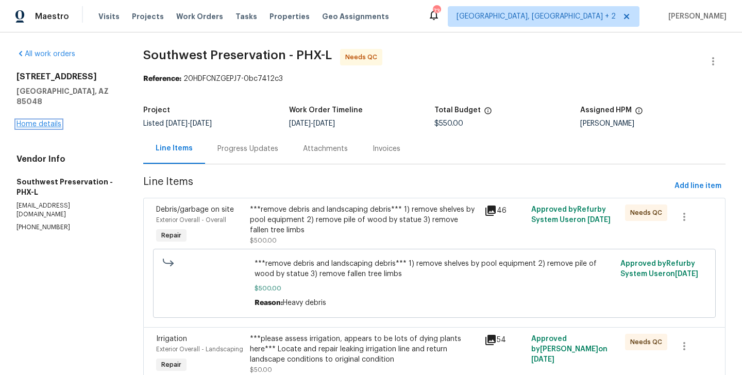
click at [41, 121] on link "Home details" at bounding box center [38, 124] width 45 height 7
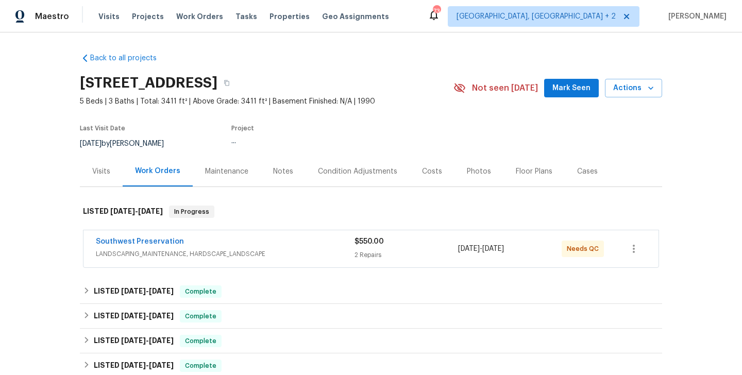
scroll to position [185, 0]
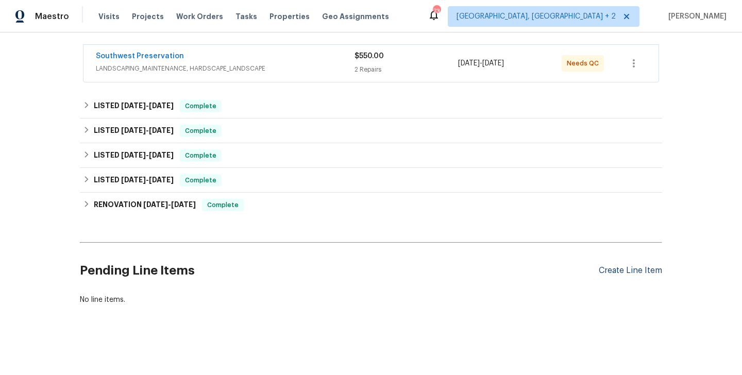
click at [614, 266] on div "Create Line Item" at bounding box center [630, 271] width 63 height 10
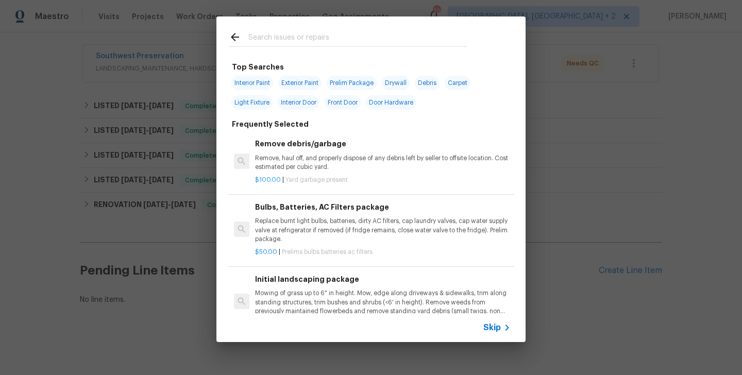
click at [258, 39] on input "text" at bounding box center [357, 38] width 218 height 15
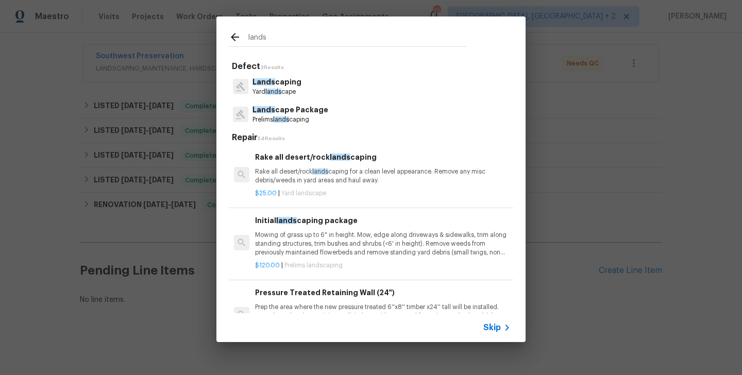
type input "lands"
click at [278, 91] on span "lands" at bounding box center [273, 92] width 16 height 6
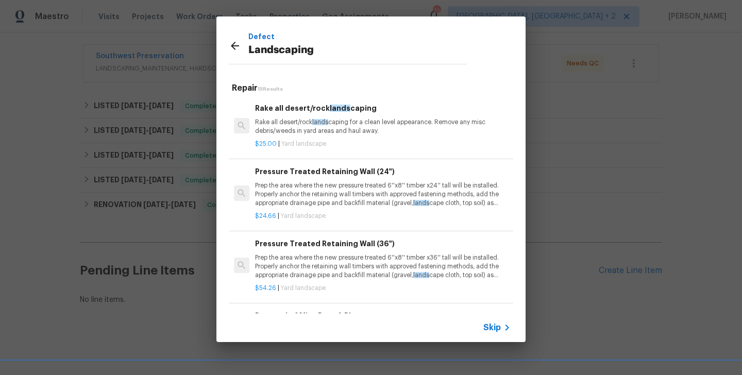
click at [295, 122] on p "Rake all desert/rock lands caping for a clean level appearance. Remove any misc…" at bounding box center [383, 127] width 256 height 18
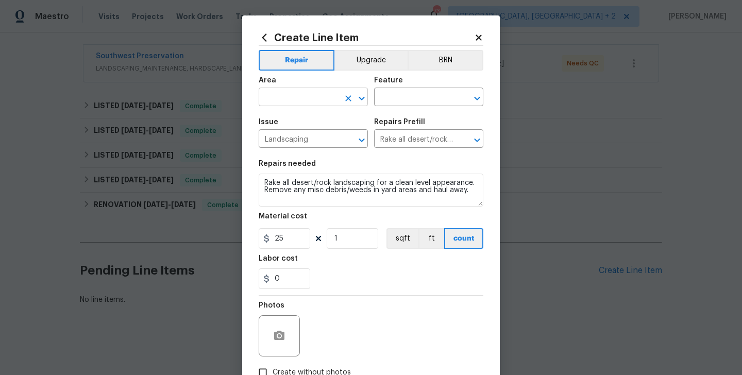
click at [293, 93] on input "text" at bounding box center [299, 98] width 80 height 16
type input "ext"
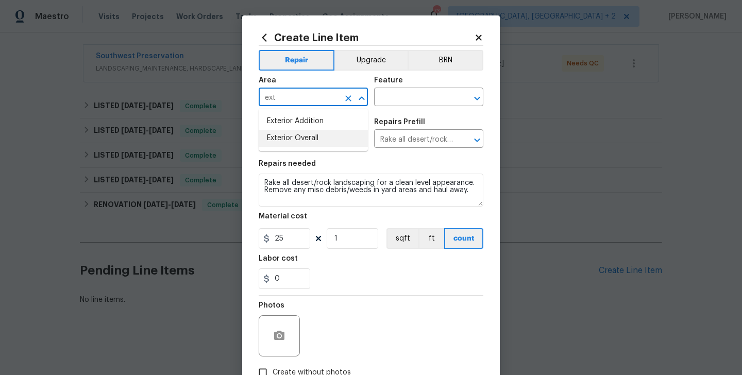
click at [295, 133] on li "Exterior Overall" at bounding box center [313, 138] width 109 height 17
type input "Exterior Overall"
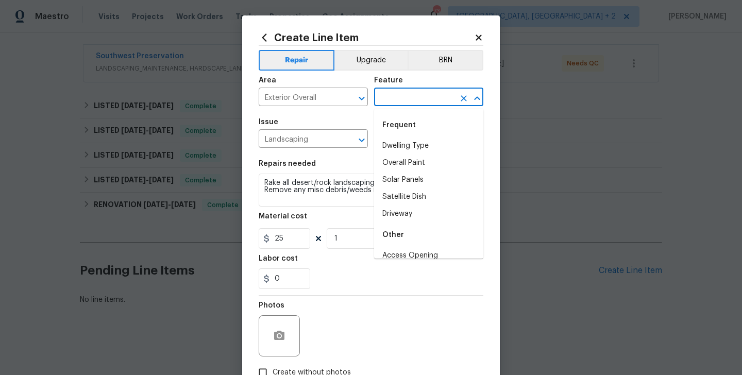
click at [387, 93] on input "text" at bounding box center [414, 98] width 80 height 16
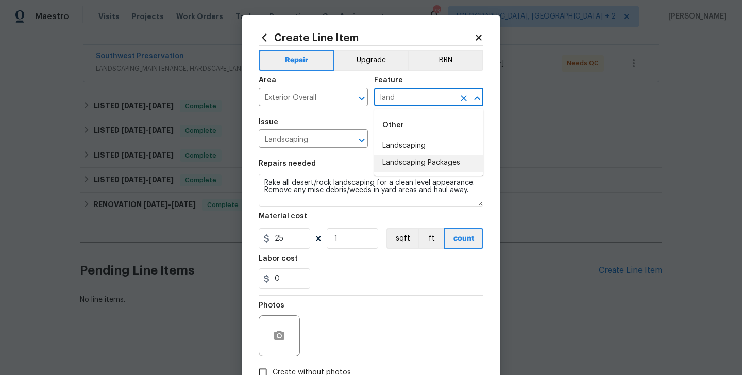
click at [408, 159] on li "Landscaping Packages" at bounding box center [428, 163] width 109 height 17
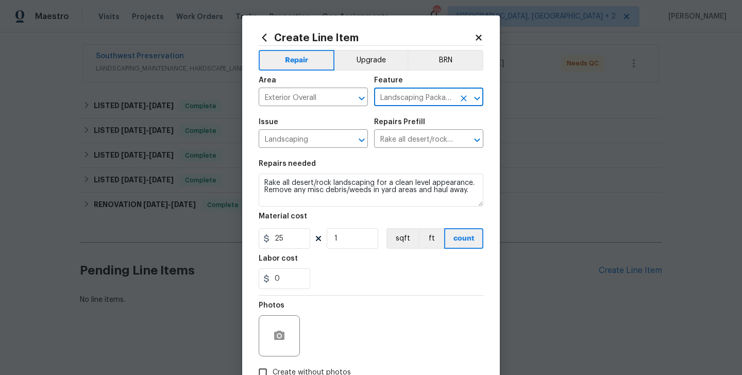
type input "Landscaping Packages"
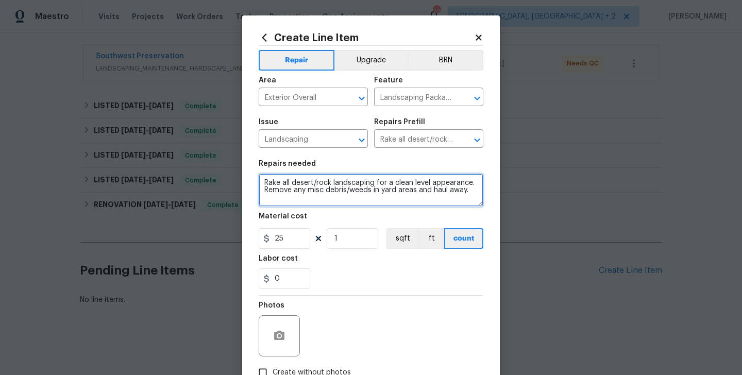
click at [349, 189] on textarea "Rake all desert/rock landscaping for a clean level appearance. Remove any misc …" at bounding box center [371, 190] width 225 height 33
paste textarea "We have some fallen branches that need to be cleaned up but they’re from our ow…"
type textarea "We have some fallen branches that need to be cleaned up but they’re from our ow…"
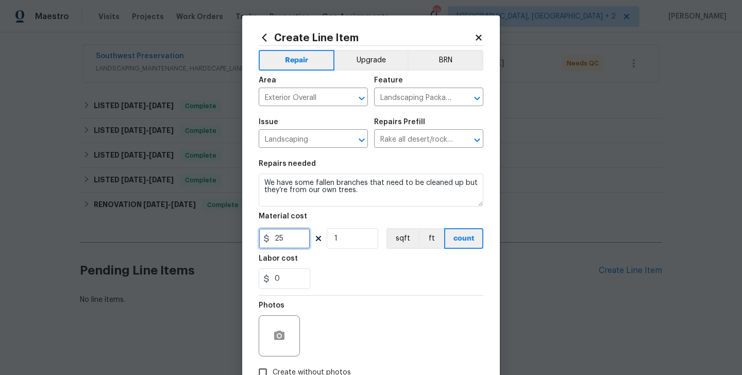
click at [292, 236] on input "25" at bounding box center [285, 238] width 52 height 21
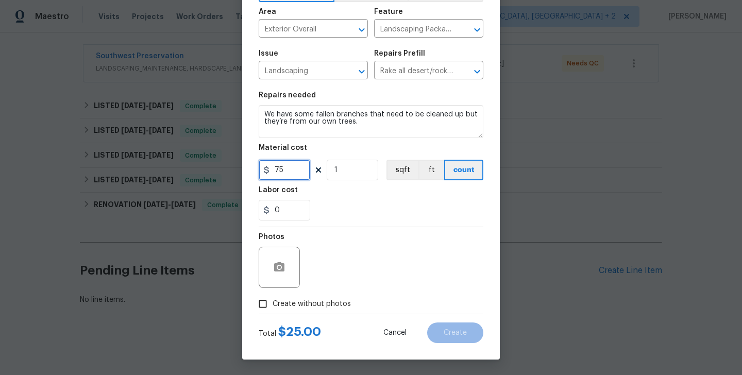
type input "75"
click at [303, 295] on label "Create without photos" at bounding box center [302, 304] width 98 height 20
click at [273, 295] on input "Create without photos" at bounding box center [263, 304] width 20 height 20
checkbox input "true"
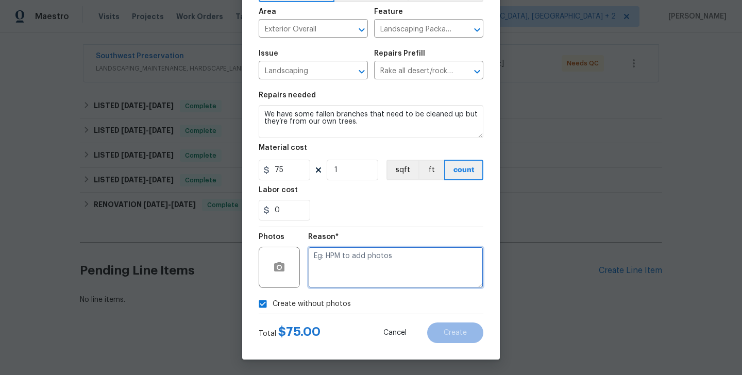
click at [353, 266] on textarea at bounding box center [395, 267] width 175 height 41
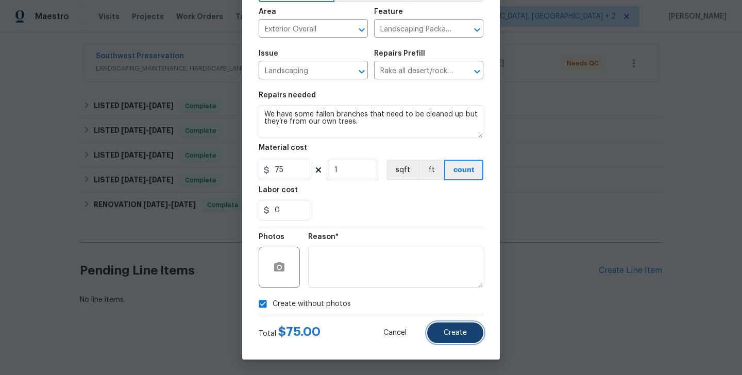
click at [462, 333] on span "Create" at bounding box center [455, 333] width 23 height 8
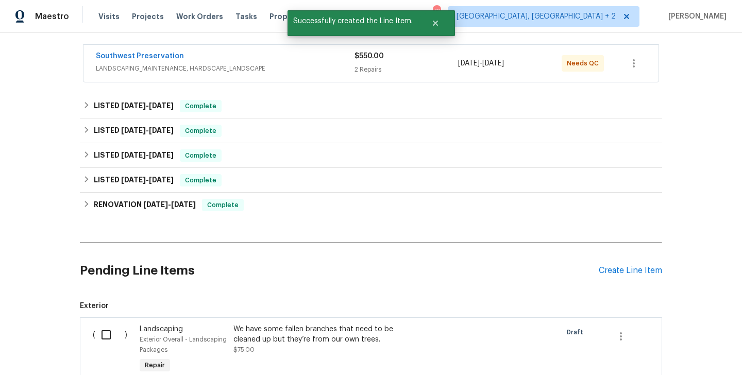
scroll to position [314, 0]
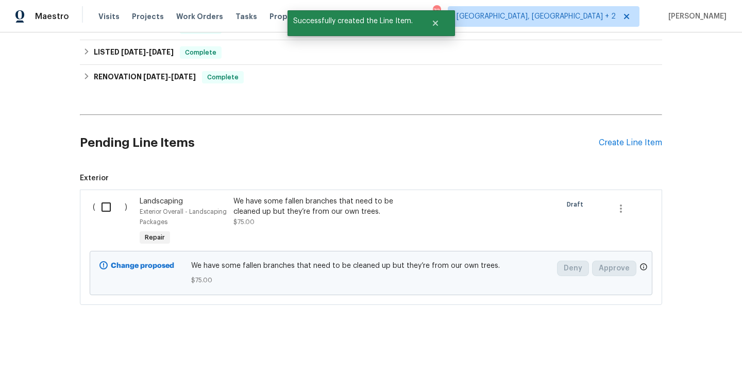
click at [315, 217] on div "We have some fallen branches that need to be cleaned up but they’re from our ow…" at bounding box center [323, 211] width 181 height 31
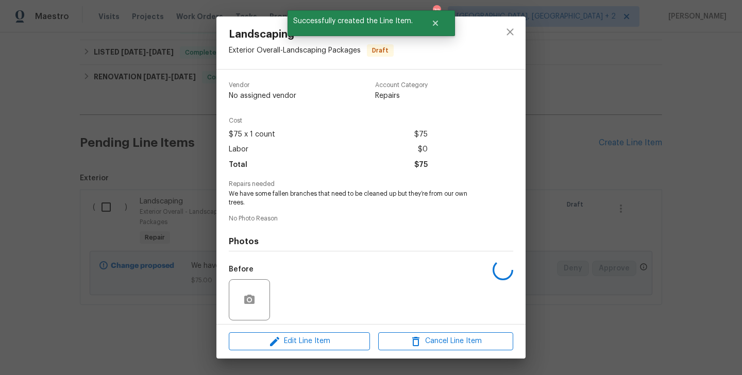
scroll to position [74, 0]
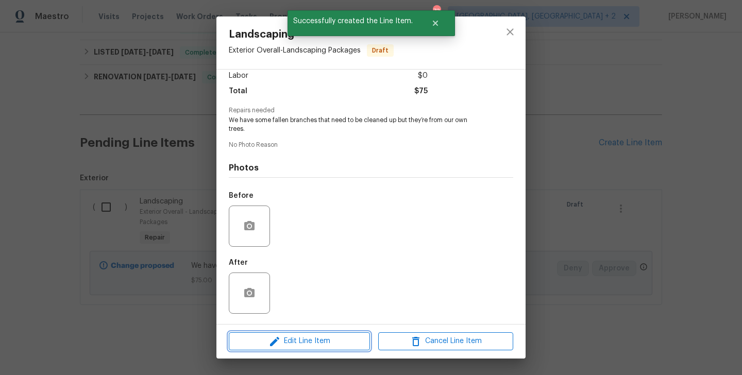
click at [310, 341] on span "Edit Line Item" at bounding box center [299, 341] width 135 height 13
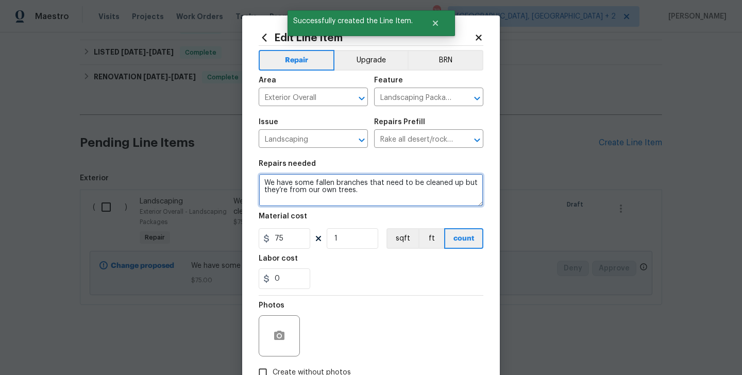
click at [374, 194] on textarea "We have some fallen branches that need to be cleaned up but they’re from our ow…" at bounding box center [371, 190] width 225 height 33
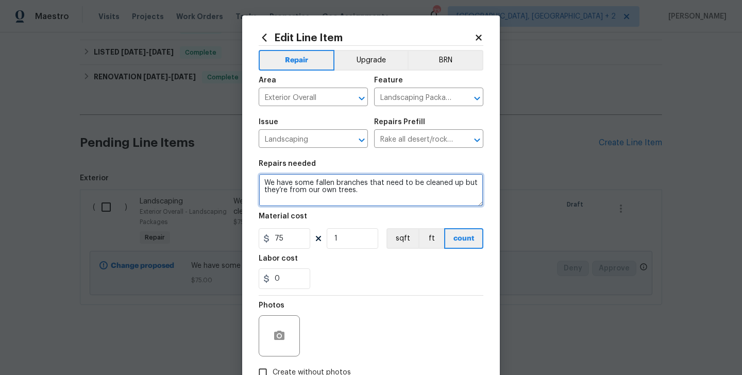
type textarea "We have some fallen branches that need to be cleaned up but they’re from our ow…"
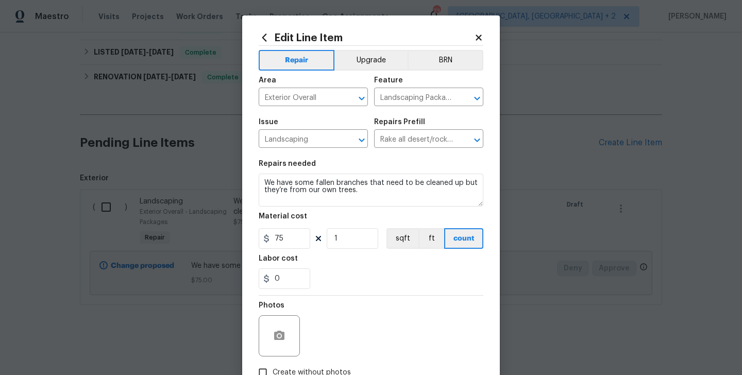
click at [570, 233] on body "Maestro Visits Projects Work Orders Tasks Properties Geo Assignments 73 Albuque…" at bounding box center [371, 187] width 742 height 375
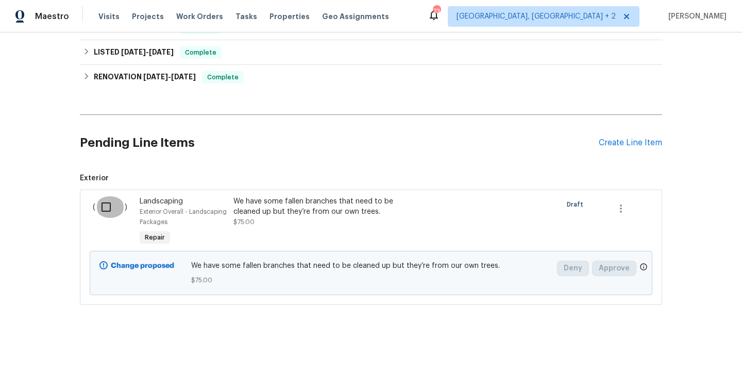
click at [110, 215] on input "checkbox" at bounding box center [109, 207] width 29 height 22
checkbox input "true"
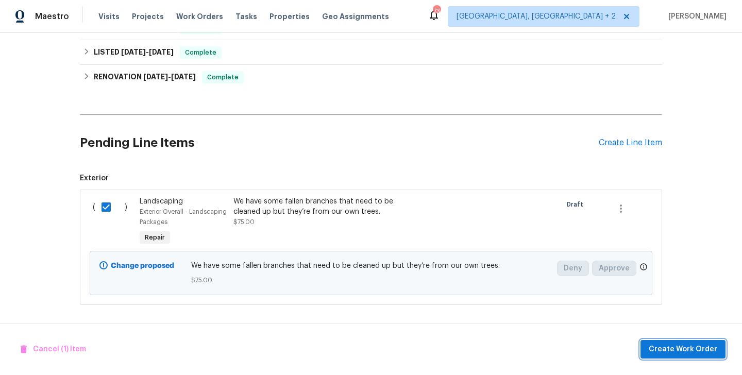
click at [696, 356] on button "Create Work Order" at bounding box center [682, 349] width 85 height 19
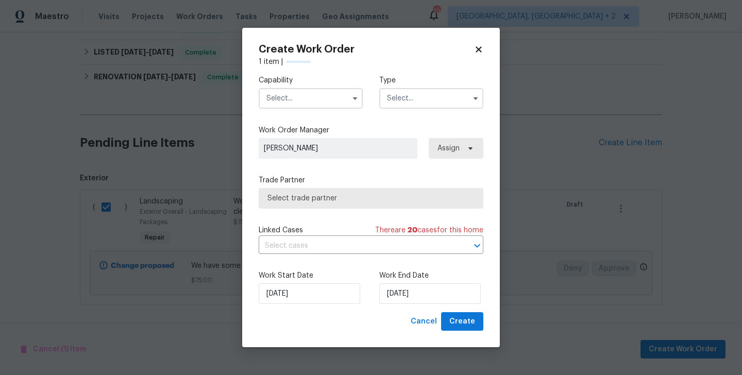
click at [309, 100] on input "text" at bounding box center [311, 98] width 104 height 21
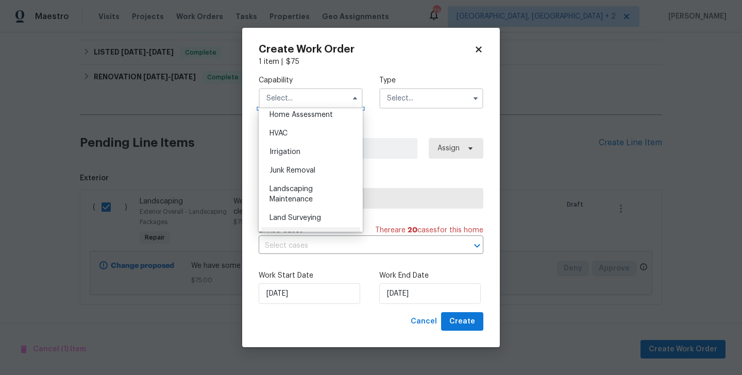
scroll to position [608, 0]
click at [304, 188] on span "Landscaping Maintenance" at bounding box center [290, 195] width 43 height 18
type input "Landscaping Maintenance"
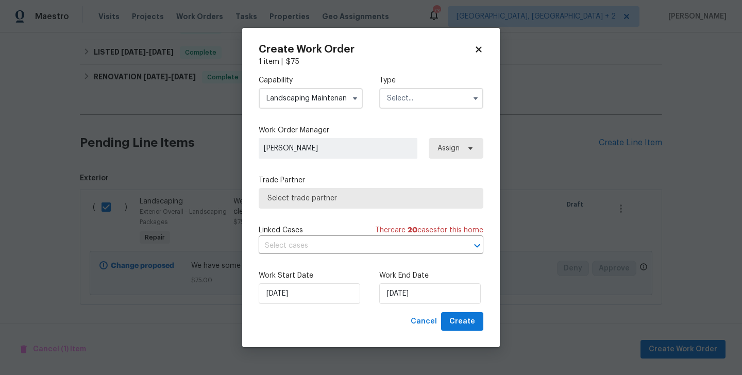
click at [412, 103] on input "text" at bounding box center [431, 98] width 104 height 21
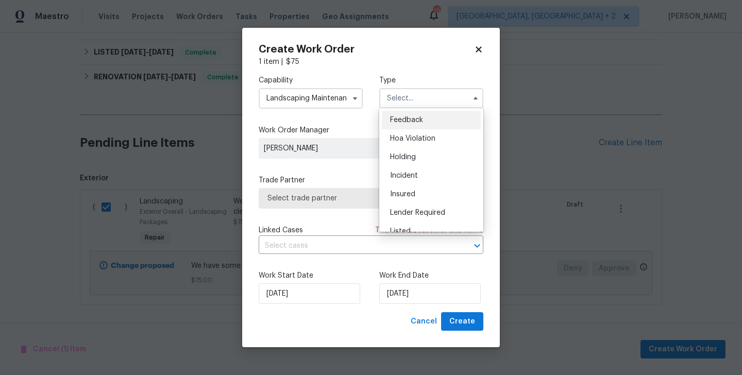
click at [410, 116] on span "Feedback" at bounding box center [406, 119] width 33 height 7
type input "Feedback"
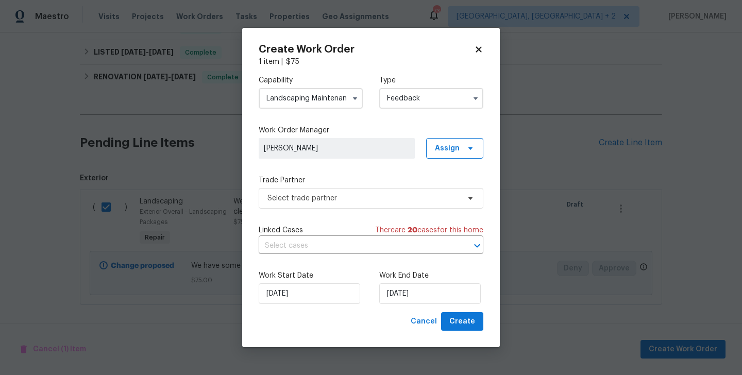
click at [332, 211] on div "Capability Landscaping Maintenance Type Feedback Work Order Manager Blessida An…" at bounding box center [371, 189] width 225 height 245
click at [314, 204] on span "Select trade partner" at bounding box center [371, 198] width 225 height 21
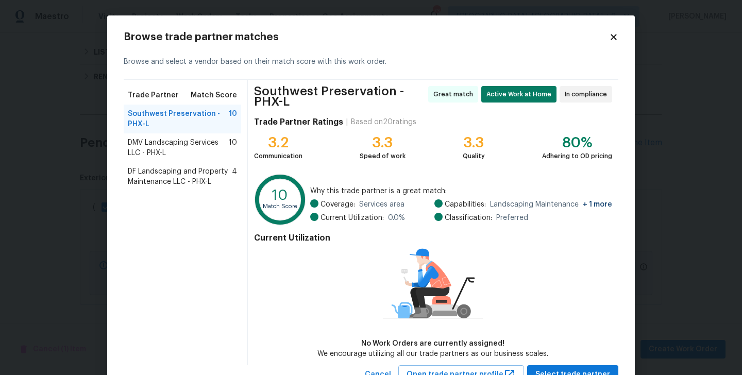
click at [176, 139] on span "DMV Landscaping Services LLC - PHX-L" at bounding box center [178, 148] width 101 height 21
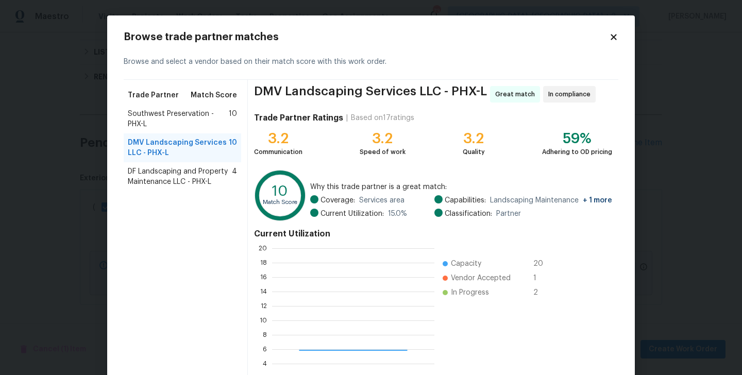
scroll to position [144, 162]
click at [155, 117] on span "Southwest Preservation - PHX-L" at bounding box center [178, 119] width 101 height 21
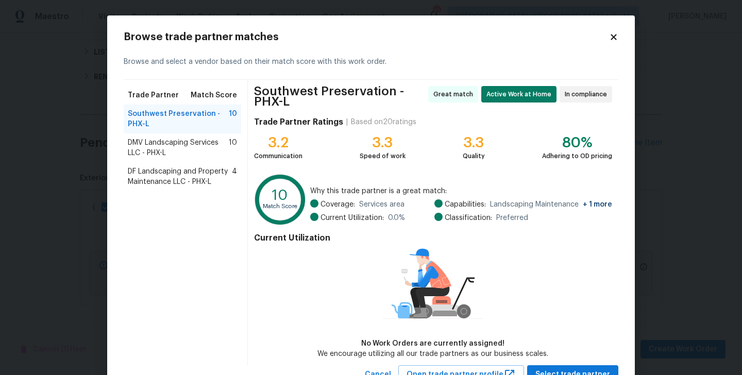
click at [172, 180] on span "DF Landscaping and Property Maintenance LLC - PHX-L" at bounding box center [180, 176] width 104 height 21
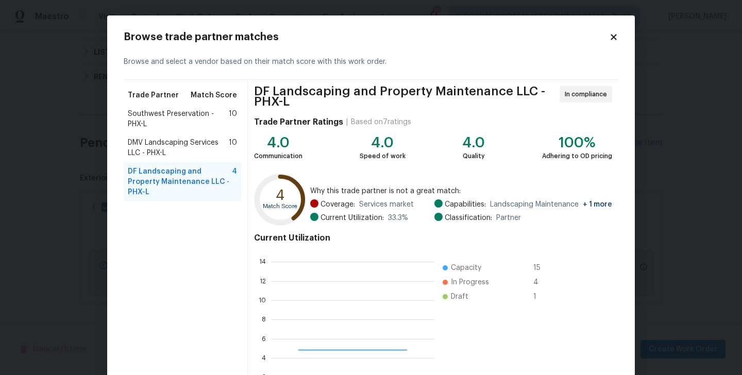
scroll to position [1, 1]
click at [159, 144] on span "DMV Landscaping Services LLC - PHX-L" at bounding box center [178, 148] width 101 height 21
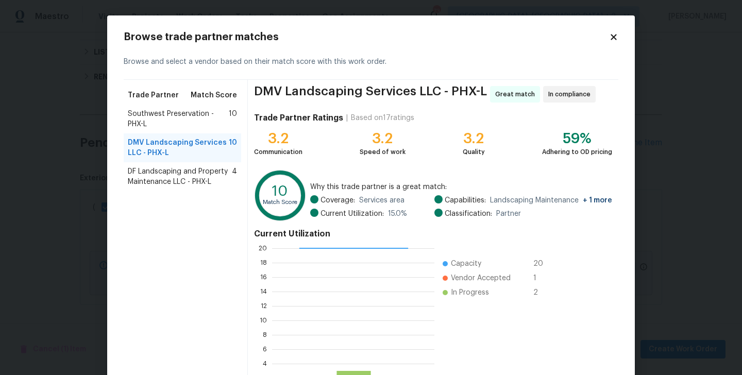
scroll to position [79, 0]
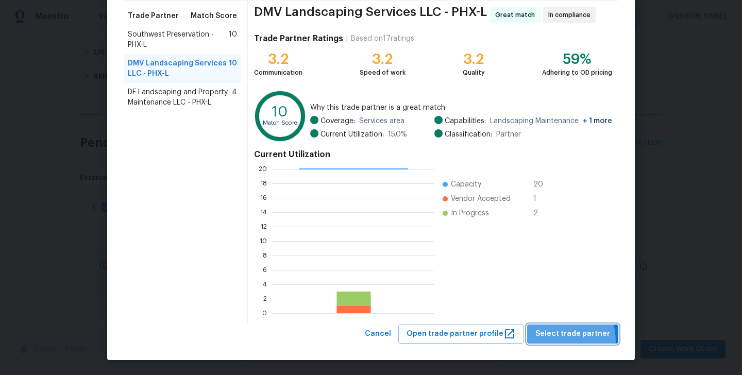
click at [562, 341] on button "Select trade partner" at bounding box center [572, 334] width 91 height 19
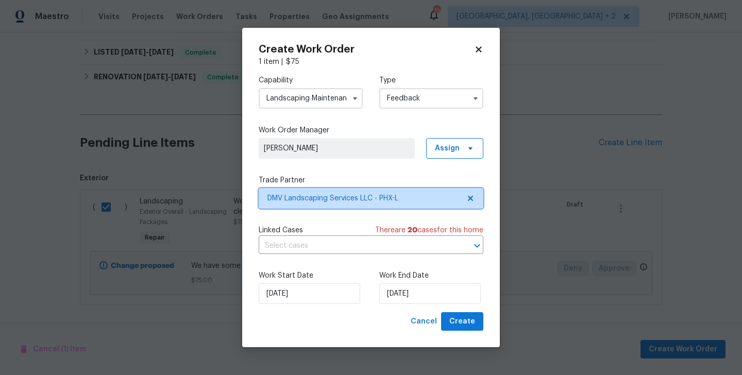
scroll to position [0, 0]
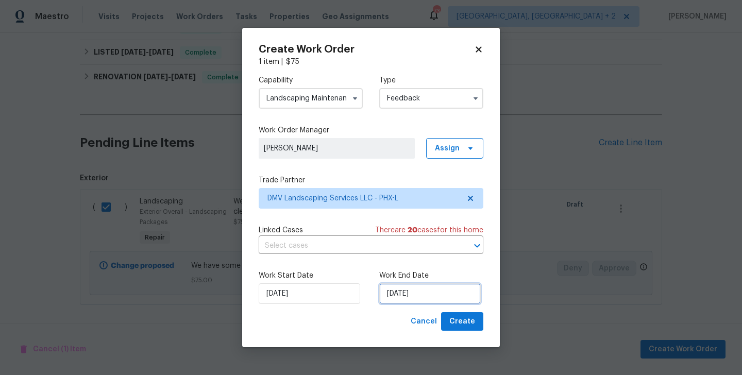
click at [421, 292] on input "08/09/2025" at bounding box center [429, 293] width 101 height 21
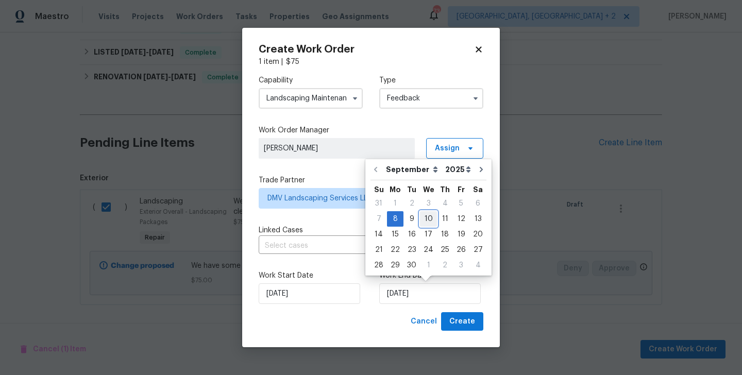
click at [431, 216] on div "10" at bounding box center [428, 219] width 17 height 14
type input "10/09/2025"
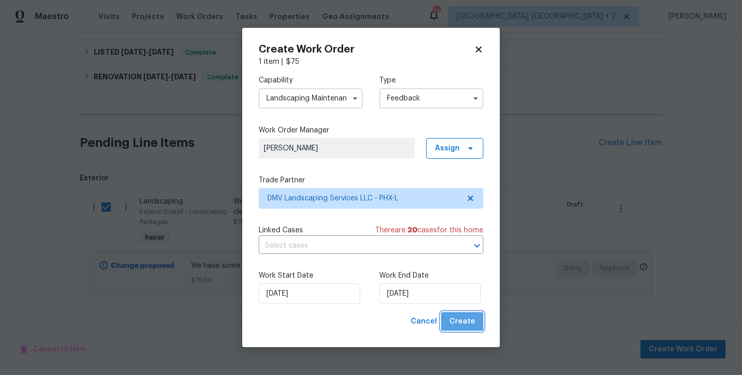
click at [453, 314] on button "Create" at bounding box center [462, 321] width 42 height 19
checkbox input "false"
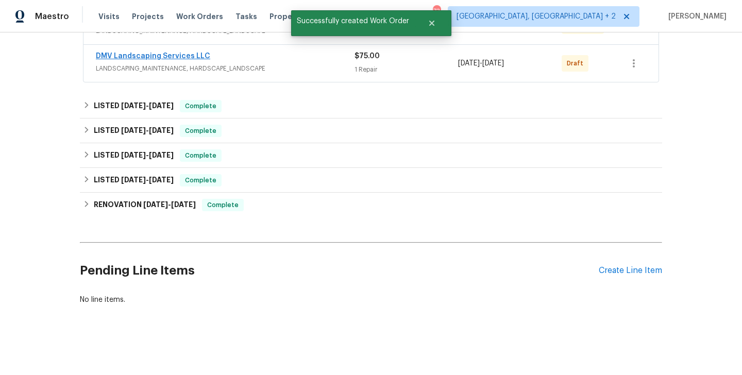
scroll to position [148, 0]
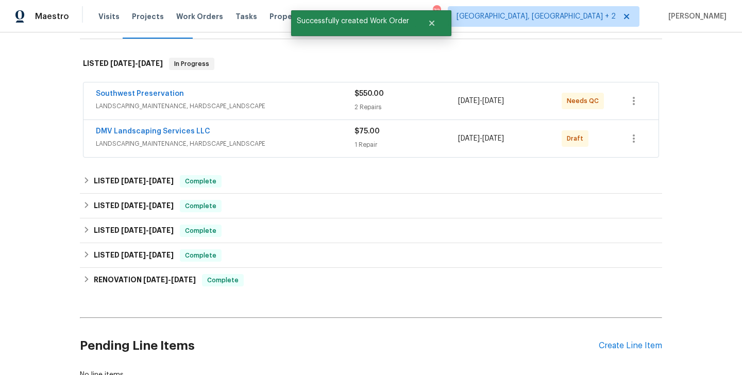
click at [179, 125] on div "DMV Landscaping Services LLC LANDSCAPING_MAINTENANCE, HARDSCAPE_LANDSCAPE $75.0…" at bounding box center [370, 138] width 575 height 37
click at [173, 131] on link "DMV Landscaping Services LLC" at bounding box center [153, 131] width 114 height 7
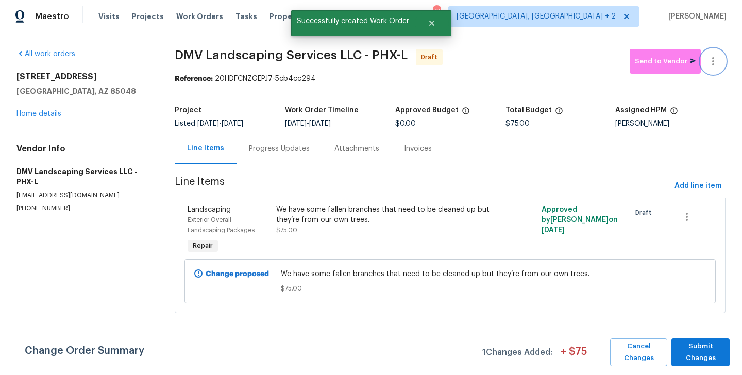
click at [711, 53] on button "button" at bounding box center [713, 61] width 25 height 25
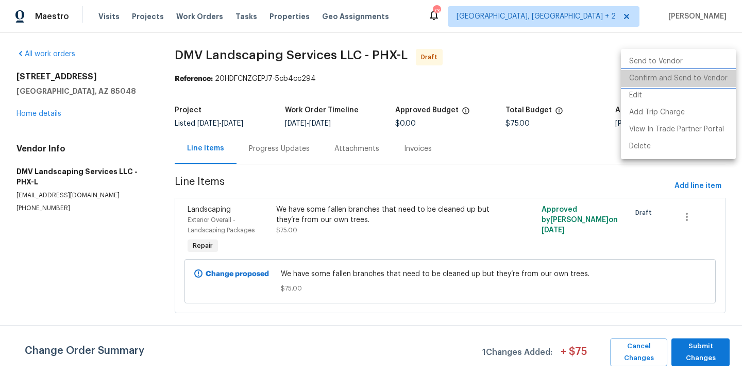
click at [719, 84] on li "Confirm and Send to Vendor" at bounding box center [678, 78] width 115 height 17
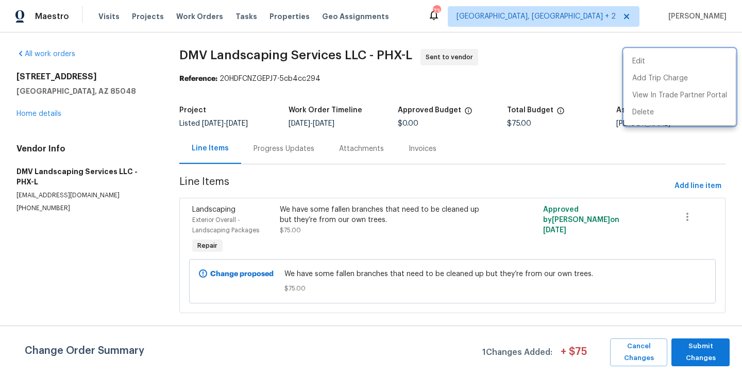
click at [719, 302] on div at bounding box center [371, 187] width 742 height 375
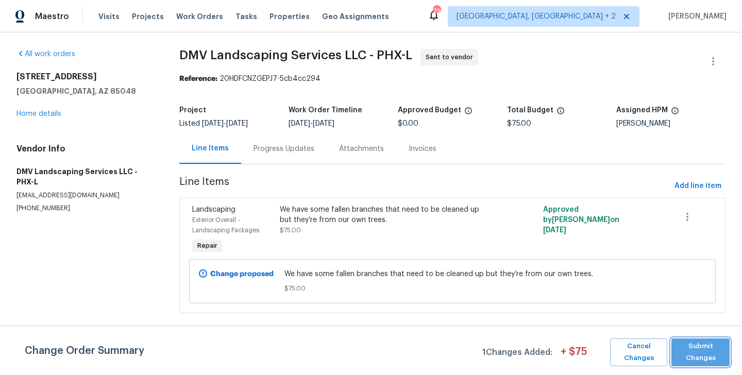
click at [700, 345] on span "Submit Changes" at bounding box center [700, 353] width 48 height 24
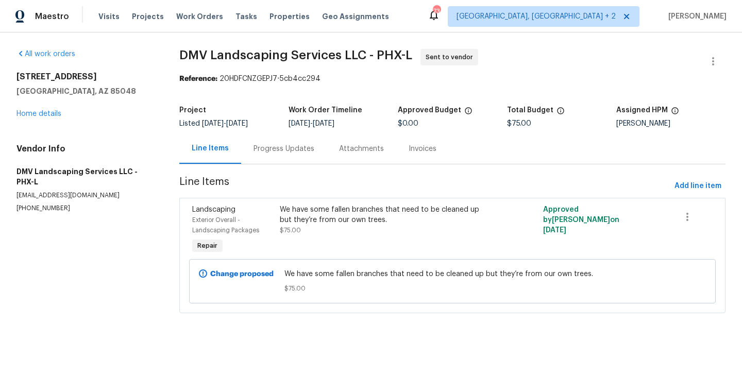
click at [304, 160] on div "Progress Updates" at bounding box center [284, 148] width 86 height 30
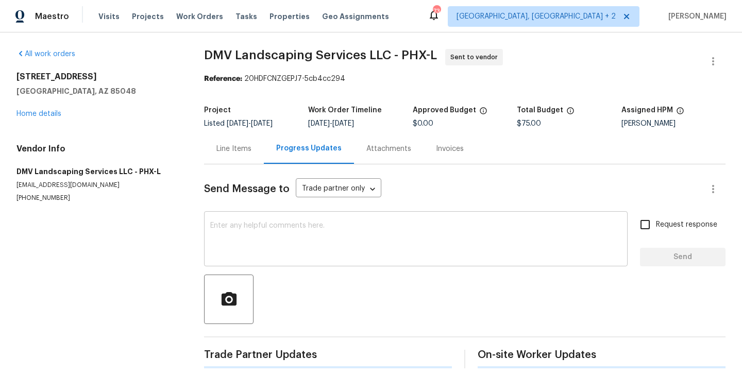
click at [322, 226] on textarea at bounding box center [415, 240] width 411 height 36
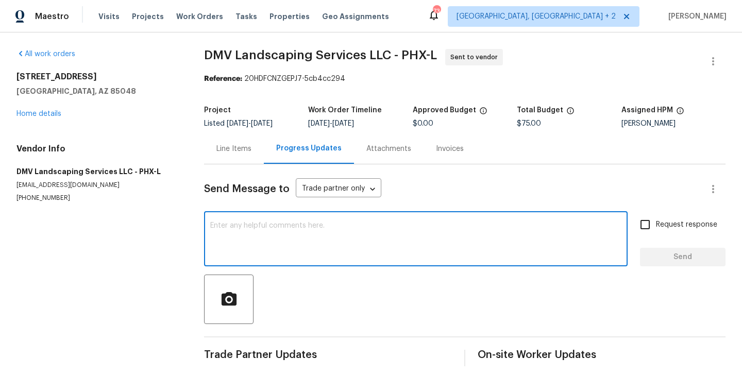
paste textarea "Hi, this is Blessida with Opendoor. I’m confirming you received the WO for the …"
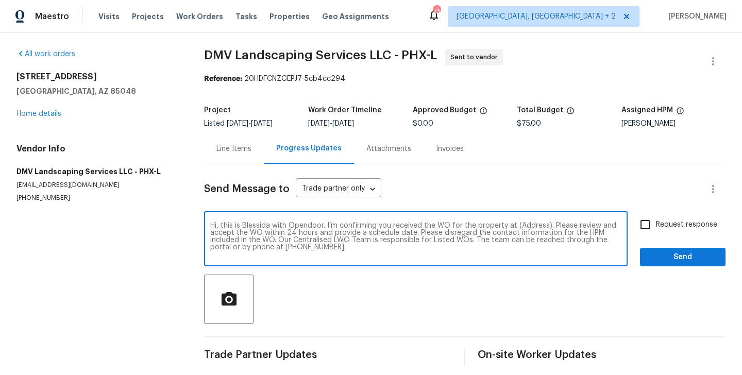
click at [533, 226] on textarea "Hi, this is Blessida with Opendoor. I’m confirming you received the WO for the …" at bounding box center [415, 240] width 411 height 36
paste textarea "14645 S 25th Pl, Phoenix, AZ 85048"
type textarea "Hi, this is Blessida with Opendoor. I’m confirming you received the WO for the …"
click at [640, 214] on input "Request response" at bounding box center [645, 225] width 22 height 22
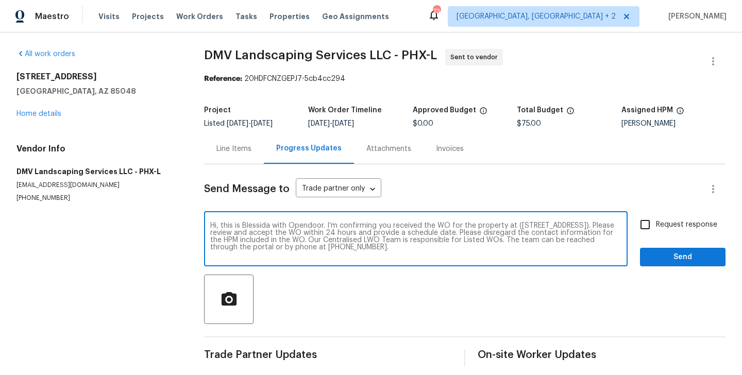
checkbox input "true"
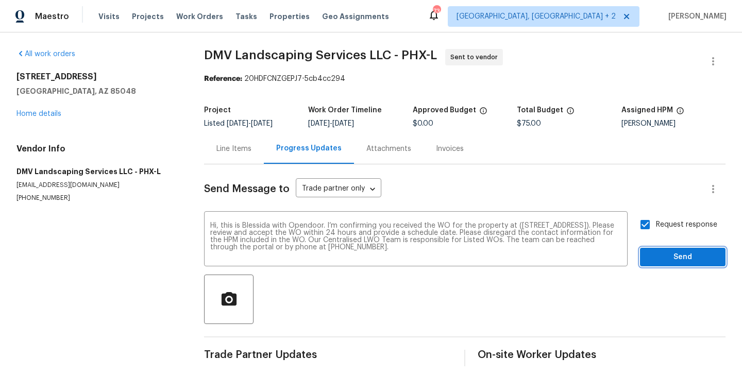
click at [665, 253] on span "Send" at bounding box center [682, 257] width 69 height 13
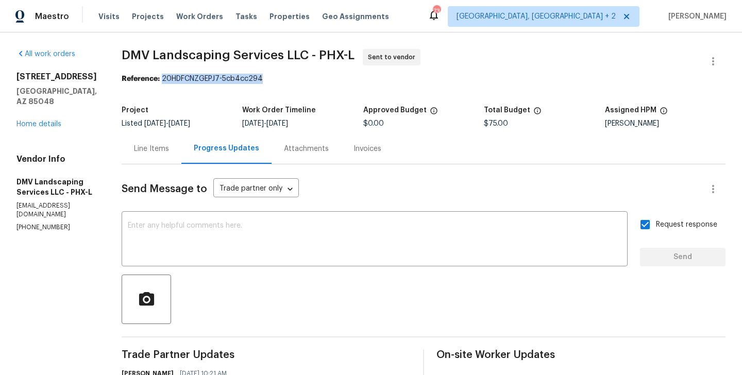
drag, startPoint x: 151, startPoint y: 77, endPoint x: 280, endPoint y: 77, distance: 128.8
click at [280, 77] on div "Reference: 20HDFCNZGEPJ7-5cb4cc294" at bounding box center [424, 79] width 604 height 10
copy div "20HDFCNZGEPJ7-5cb4cc294"
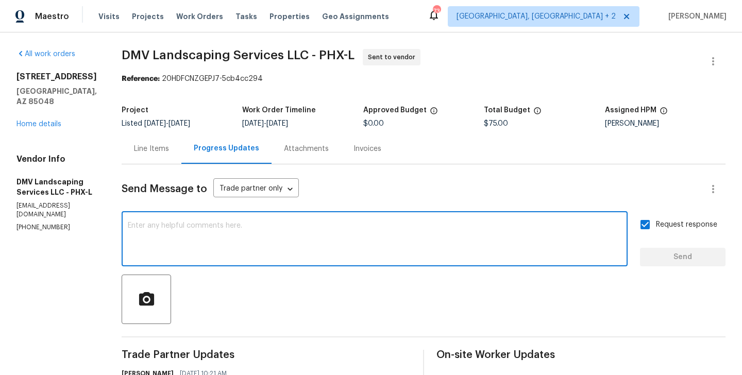
click at [282, 224] on textarea at bounding box center [375, 240] width 494 height 36
paste textarea "All Work Orders must include before-photos (both close-up and wide-angle) and a…"
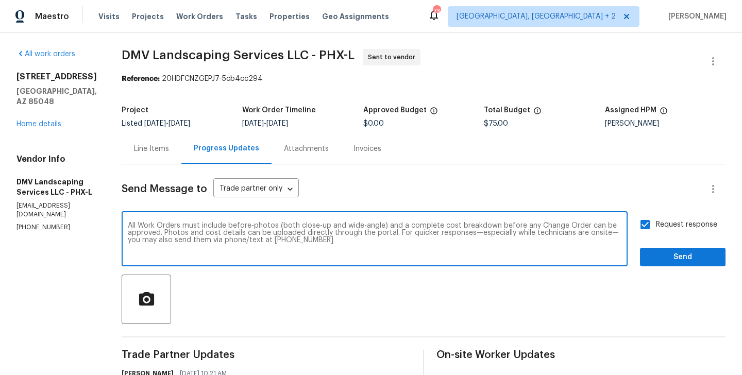
type textarea "All Work Orders must include before-photos (both close-up and wide-angle) and a…"
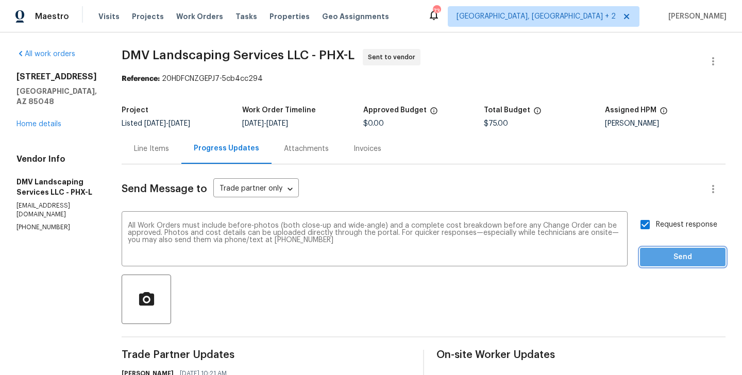
click at [656, 257] on span "Send" at bounding box center [682, 257] width 69 height 13
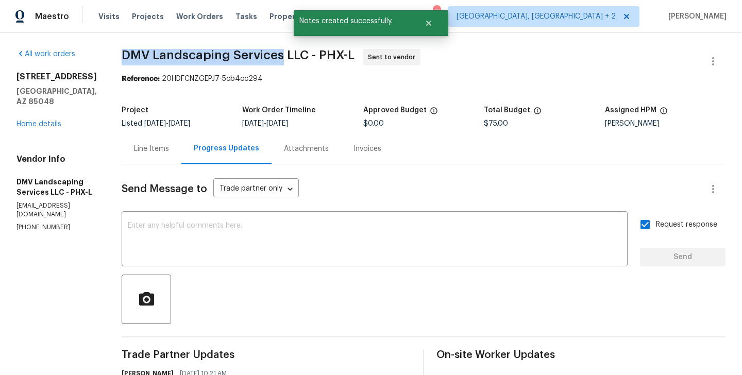
drag, startPoint x: 112, startPoint y: 51, endPoint x: 269, endPoint y: 52, distance: 157.1
click at [269, 52] on span "DMV Landscaping Services LLC - PHX-L" at bounding box center [238, 55] width 233 height 12
copy span "DMV Landscaping Services"
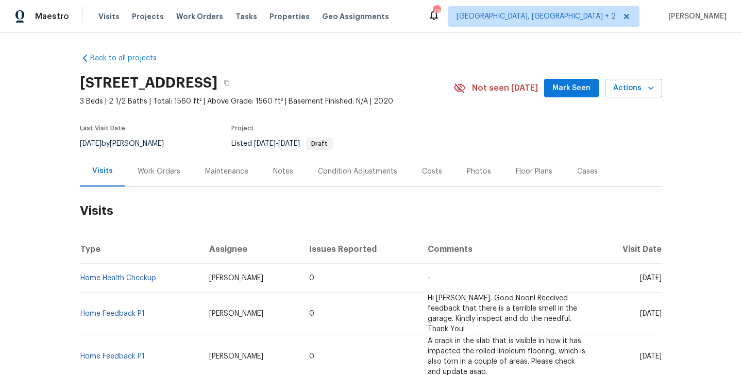
click at [167, 178] on div "Work Orders" at bounding box center [158, 171] width 67 height 30
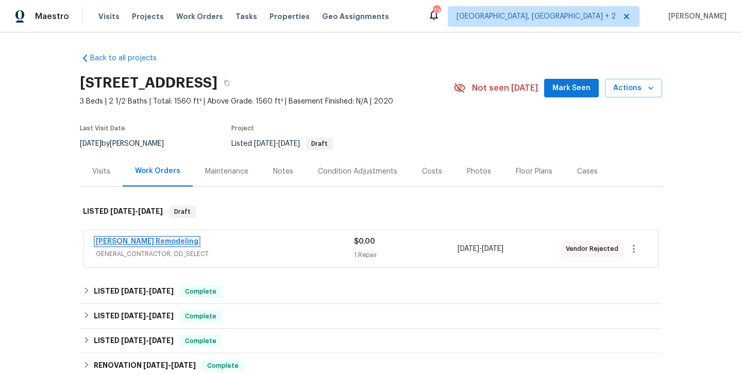
click at [142, 242] on link "Pino Remodeling" at bounding box center [147, 241] width 103 height 7
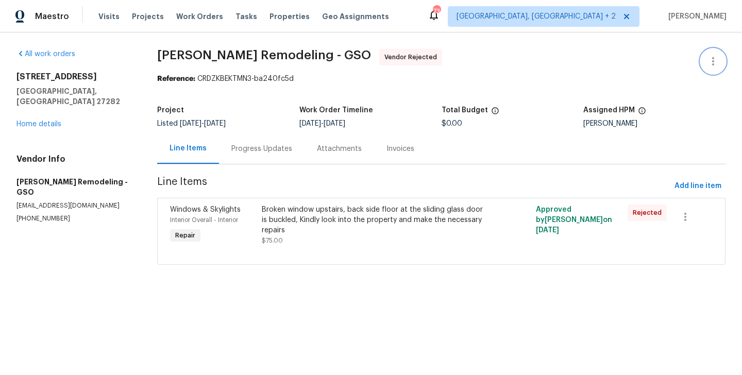
click at [715, 59] on icon "button" at bounding box center [713, 61] width 12 height 12
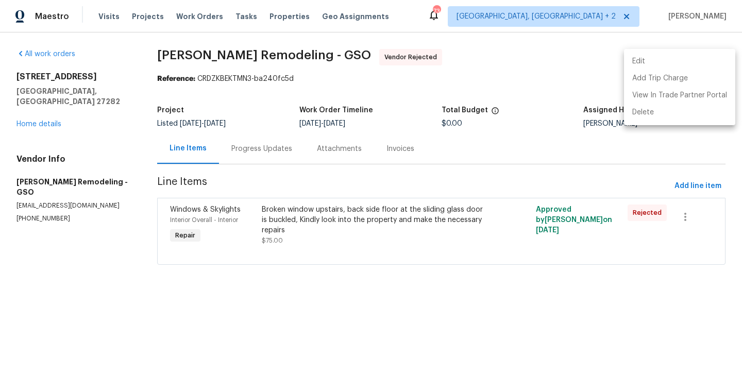
click at [681, 59] on li "Edit" at bounding box center [679, 61] width 111 height 17
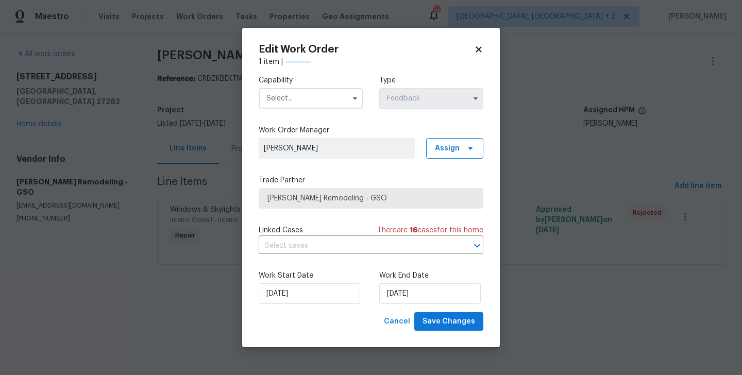
click at [311, 93] on input "text" at bounding box center [311, 98] width 104 height 21
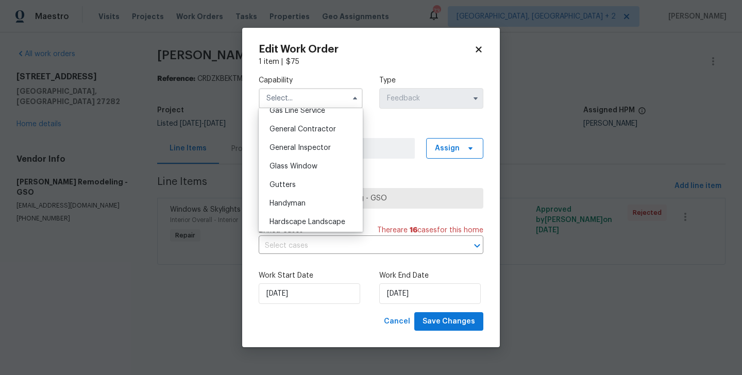
scroll to position [507, 0]
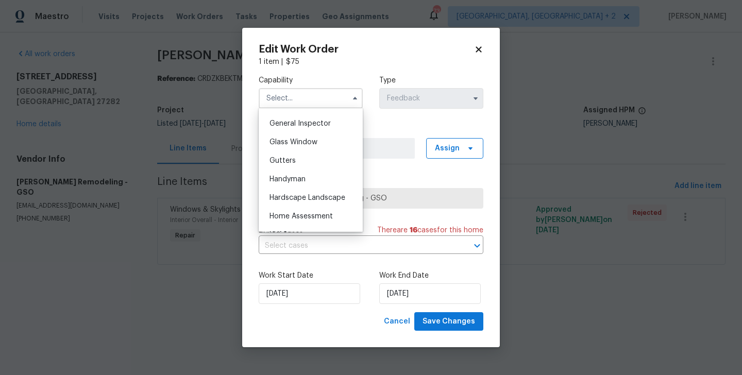
click at [205, 205] on body "Maestro Visits Projects Work Orders Tasks Properties Geo Assignments 73 Albuque…" at bounding box center [371, 147] width 742 height 294
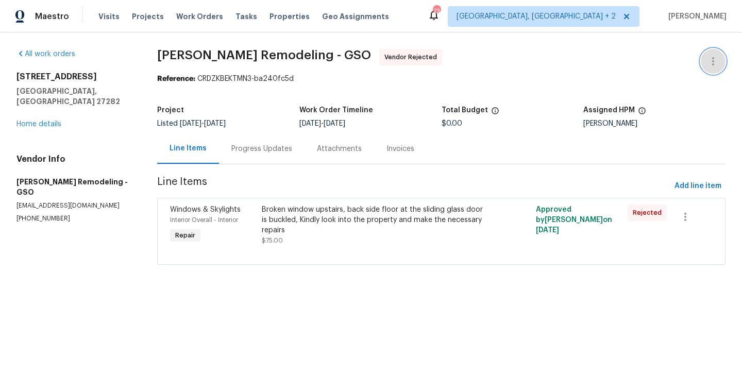
click at [710, 55] on icon "button" at bounding box center [713, 61] width 12 height 12
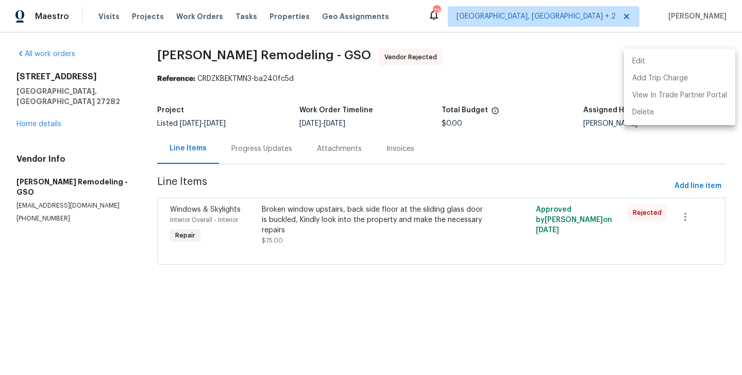
click at [688, 55] on li "Edit" at bounding box center [679, 61] width 111 height 17
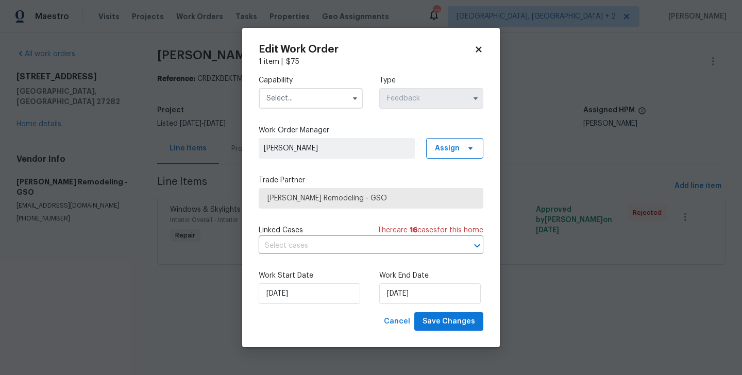
click at [293, 85] on div "Capability" at bounding box center [311, 91] width 104 height 33
click at [293, 92] on input "text" at bounding box center [311, 98] width 104 height 21
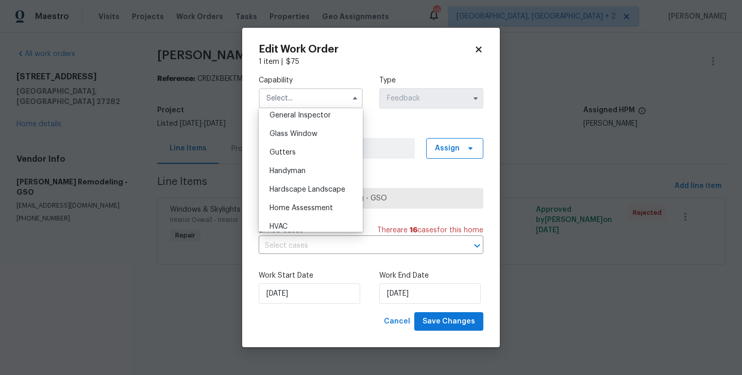
scroll to position [503, 0]
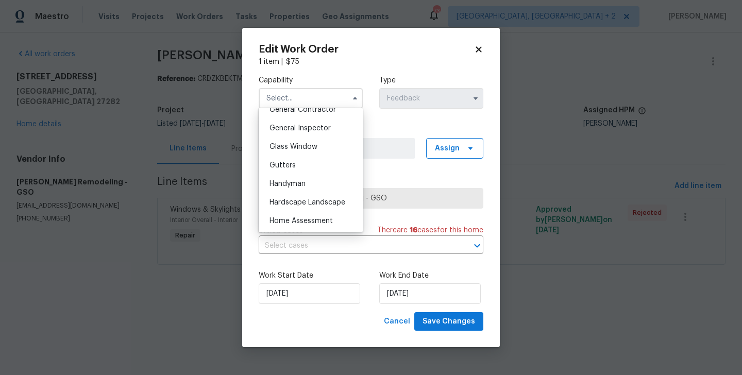
click at [307, 153] on div "Glass Window" at bounding box center [310, 147] width 99 height 19
type input "Glass Window"
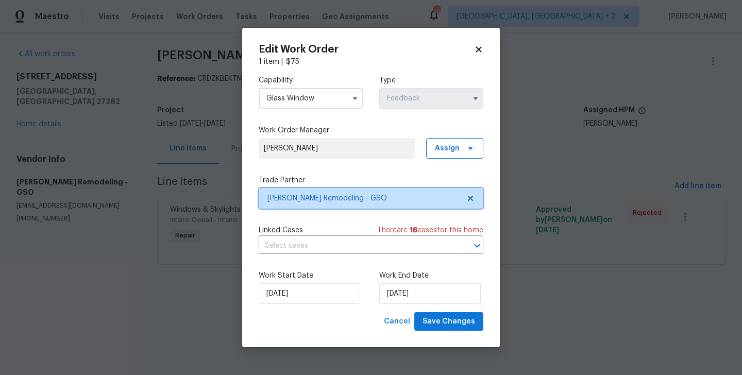
click at [333, 196] on span "Pino Remodeling - GSO" at bounding box center [363, 198] width 192 height 10
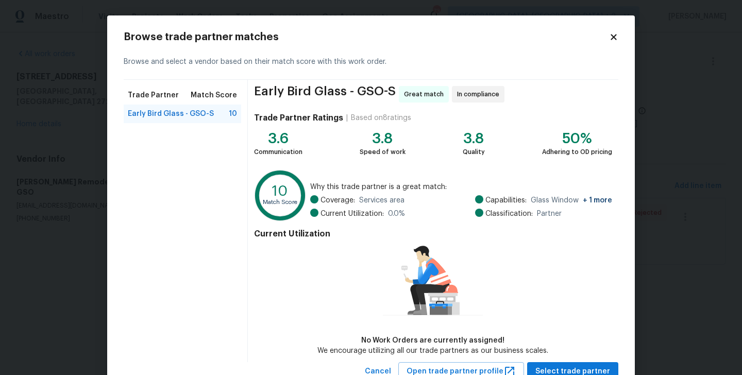
scroll to position [37, 0]
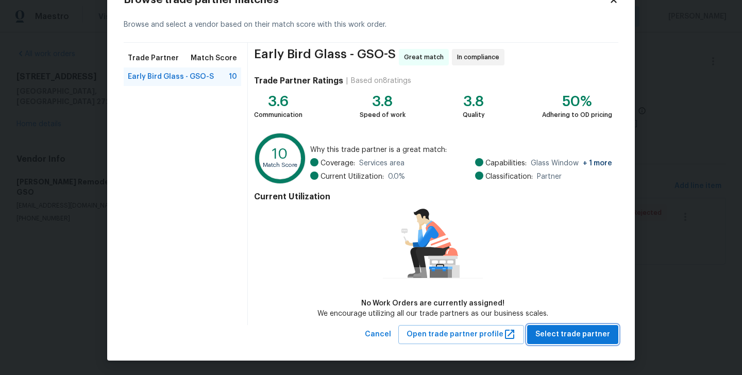
click at [568, 328] on span "Select trade partner" at bounding box center [572, 334] width 75 height 13
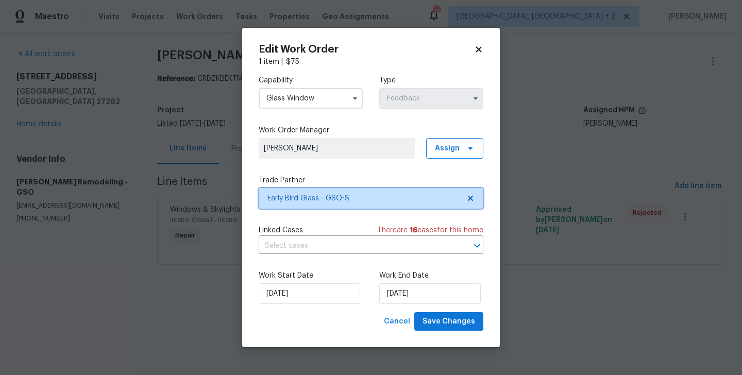
scroll to position [0, 0]
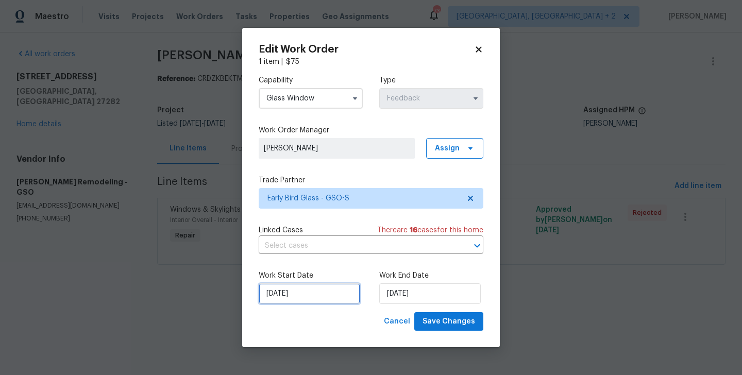
click at [302, 294] on input "07/09/2025" at bounding box center [309, 293] width 101 height 21
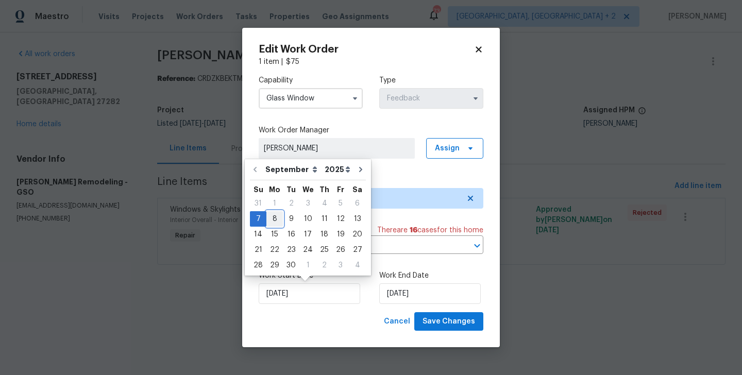
click at [268, 221] on div "8" at bounding box center [274, 219] width 16 height 14
type input "08/09/2025"
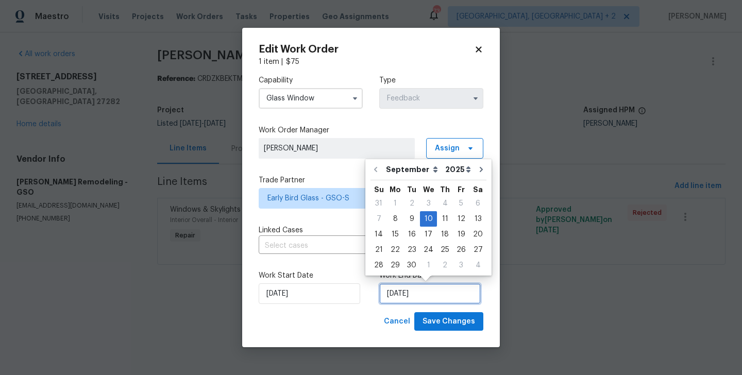
click at [392, 289] on input "10/09/2025" at bounding box center [429, 293] width 101 height 21
click at [435, 318] on span "Save Changes" at bounding box center [448, 321] width 53 height 13
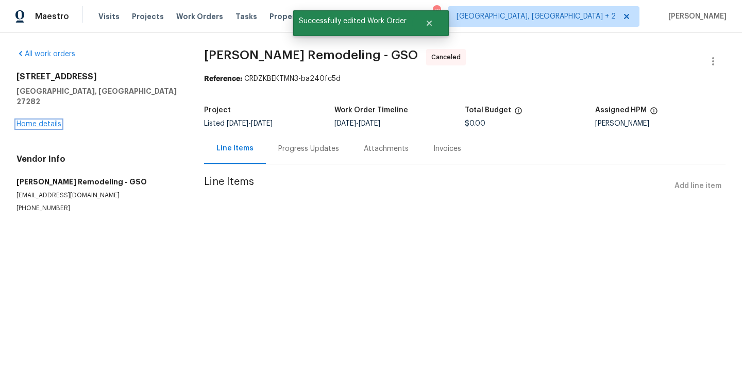
click at [49, 121] on link "Home details" at bounding box center [38, 124] width 45 height 7
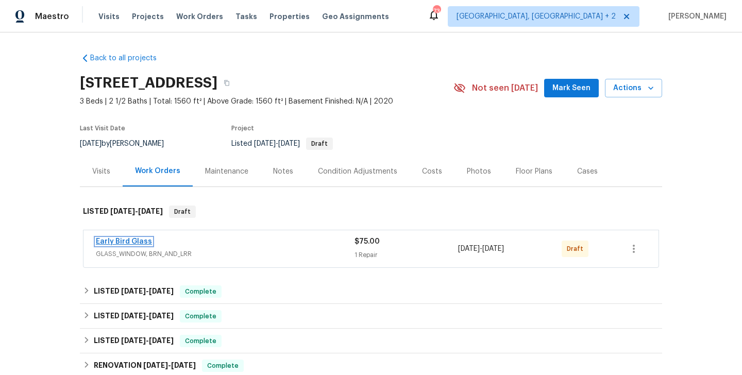
click at [129, 240] on link "Early Bird Glass" at bounding box center [124, 241] width 56 height 7
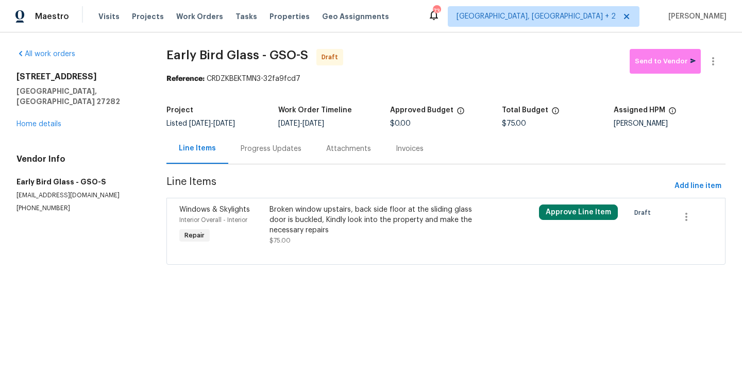
click at [282, 154] on div "Progress Updates" at bounding box center [271, 149] width 61 height 10
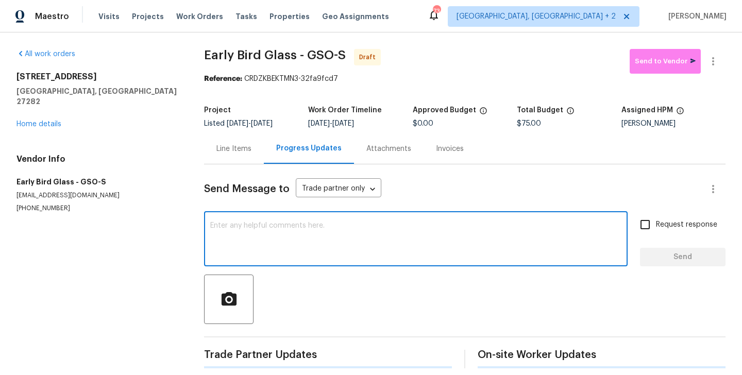
click at [314, 247] on textarea at bounding box center [415, 240] width 411 height 36
paste textarea "Hi, this is Blessida with Opendoor. I’m confirming you received the WO for the …"
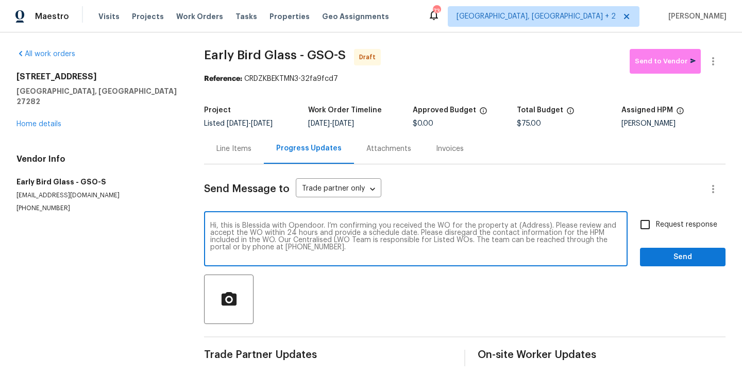
click at [528, 226] on textarea "Hi, this is Blessida with Opendoor. I’m confirming you received the WO for the …" at bounding box center [415, 240] width 411 height 36
paste textarea "102 Red Plum Ln, Jamestown, NC 27282"
type textarea "Hi, this is Blessida with Opendoor. I’m confirming you received the WO for the …"
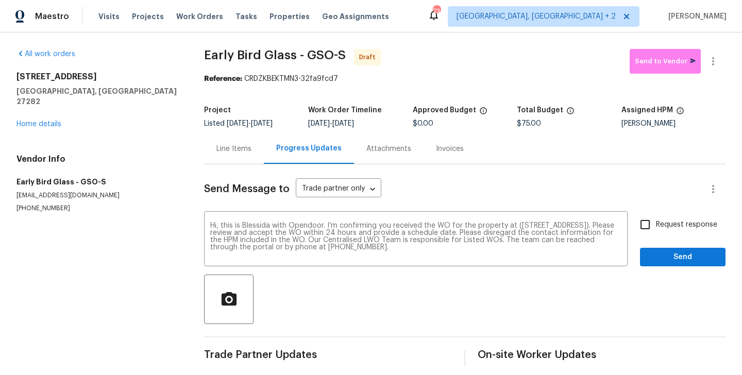
click at [666, 228] on span "Request response" at bounding box center [686, 224] width 61 height 11
click at [656, 228] on input "Request response" at bounding box center [645, 225] width 22 height 22
checkbox input "true"
click at [652, 272] on div "Send Message to Trade partner only Trade partner only ​ Hi, this is Blessida wi…" at bounding box center [464, 265] width 521 height 202
click at [652, 254] on span "Send" at bounding box center [682, 257] width 69 height 13
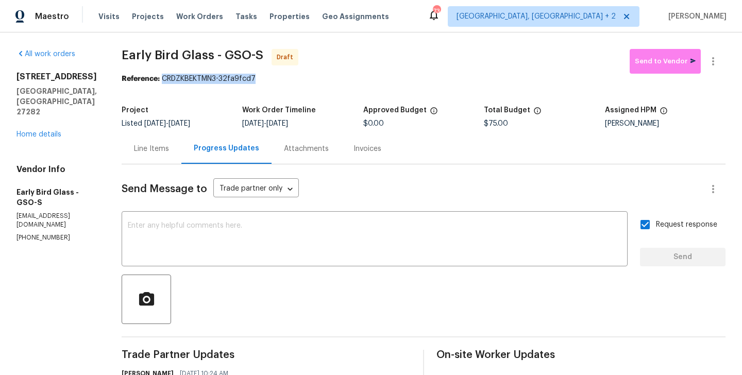
drag, startPoint x: 157, startPoint y: 80, endPoint x: 281, endPoint y: 80, distance: 124.2
click at [281, 80] on div "Reference: CRDZKBEKTMN3-32fa9fcd7" at bounding box center [424, 79] width 604 height 10
copy div "CRDZKBEKTMN3-32fa9fcd7"
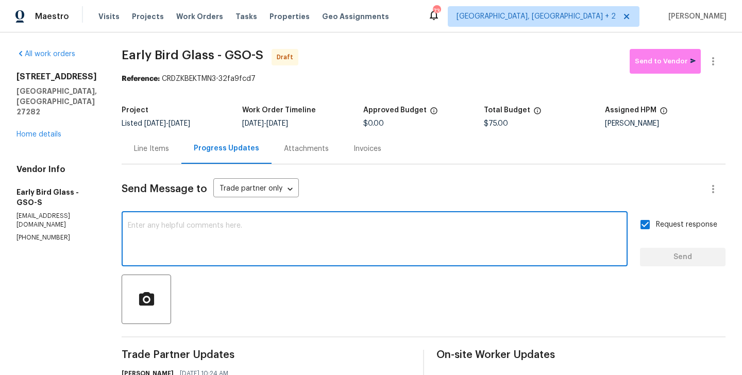
click at [273, 249] on textarea at bounding box center [375, 240] width 494 height 36
paste textarea "All Work Orders must include before-photos (both close-up and wide-angle) and a…"
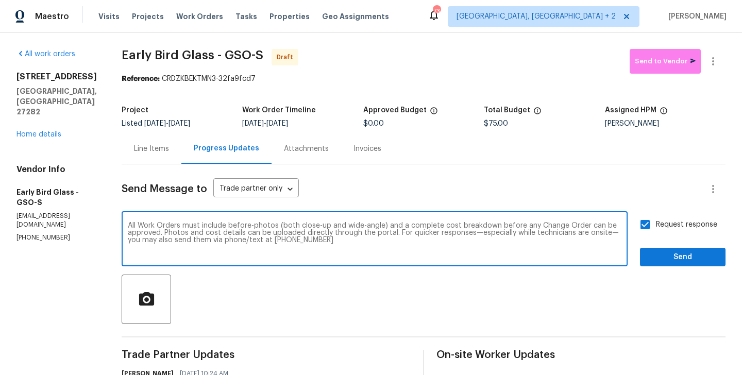
type textarea "All Work Orders must include before-photos (both close-up and wide-angle) and a…"
click at [703, 255] on span "Send" at bounding box center [682, 257] width 69 height 13
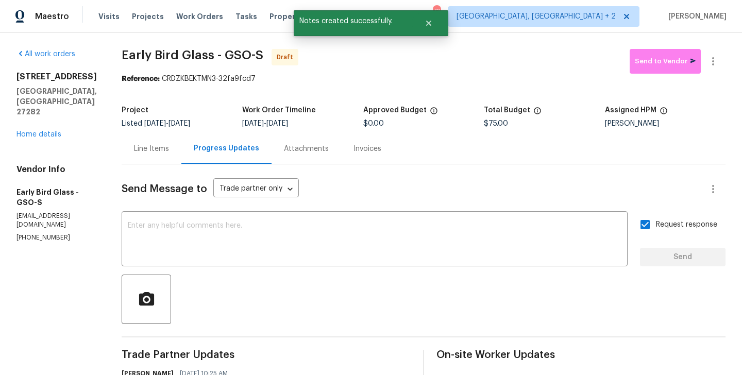
click at [713, 48] on div "All work orders 102 Red Plum Ln Jamestown, NC 27282 Home details Vendor Info Ea…" at bounding box center [371, 288] width 742 height 513
click at [714, 60] on icon "button" at bounding box center [713, 61] width 12 height 12
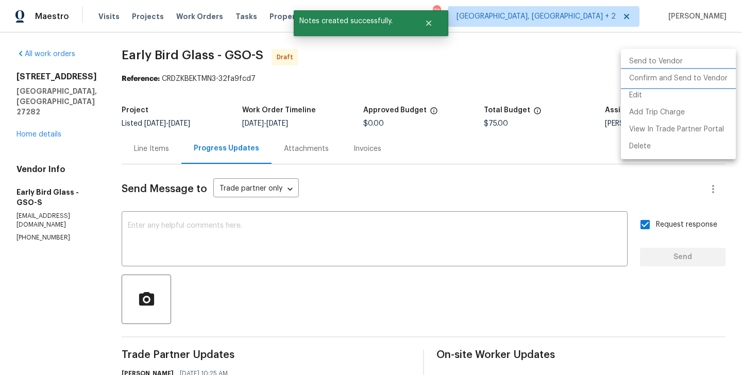
click at [714, 75] on li "Confirm and Send to Vendor" at bounding box center [678, 78] width 115 height 17
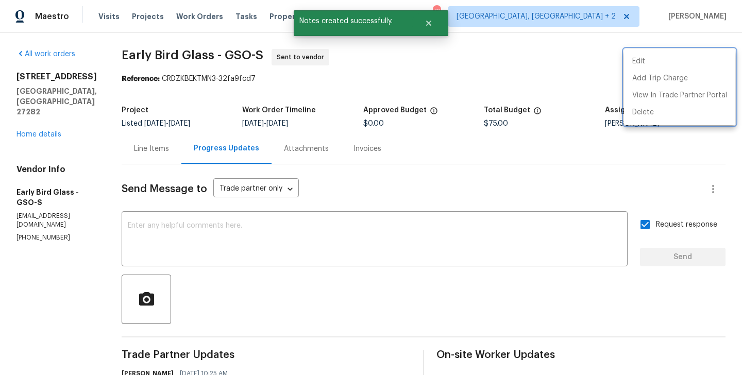
click at [186, 105] on div at bounding box center [371, 187] width 742 height 375
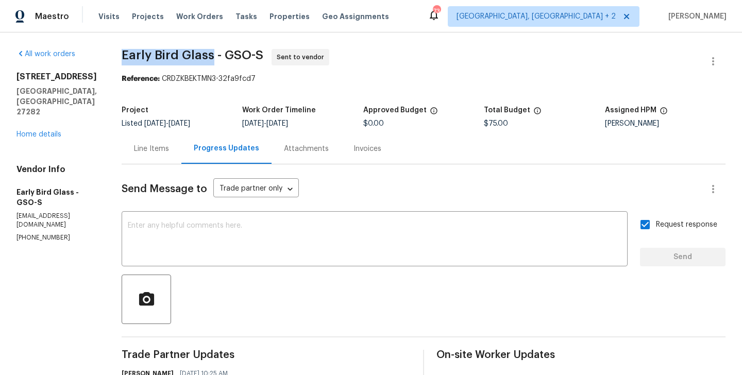
drag, startPoint x: 117, startPoint y: 55, endPoint x: 206, endPoint y: 55, distance: 88.6
click at [206, 55] on span "Early Bird Glass - GSO-S" at bounding box center [193, 55] width 142 height 12
copy span "Early Bird Glass"
click at [31, 131] on link "Home details" at bounding box center [38, 134] width 45 height 7
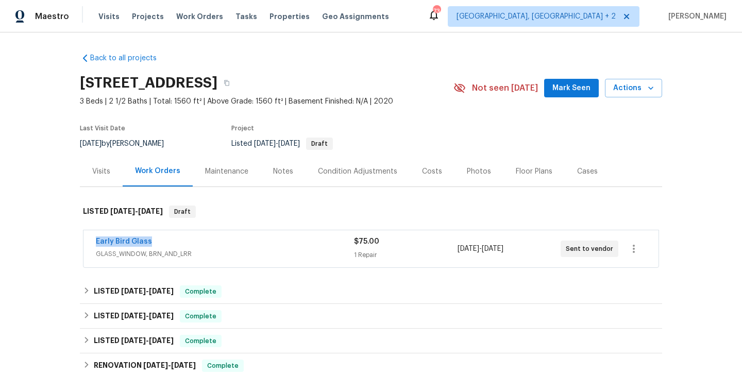
drag, startPoint x: 164, startPoint y: 242, endPoint x: 90, endPoint y: 241, distance: 73.7
click at [90, 241] on div "Early Bird Glass GLASS_WINDOW, BRN_AND_LRR $75.00 1 Repair 9/8/2025 - 9/10/2025…" at bounding box center [370, 248] width 575 height 37
copy link "Early Bird Glass"
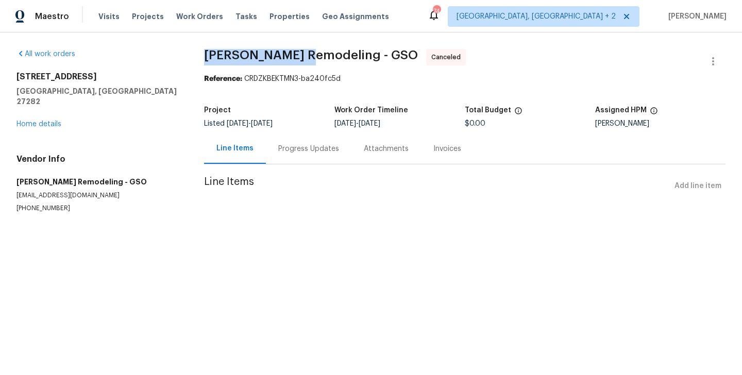
drag, startPoint x: 305, startPoint y: 58, endPoint x: 194, endPoint y: 58, distance: 110.8
click at [194, 58] on div "All work orders 102 Red Plum Ln Jamestown, NC 27282 Home details Vendor Info Pi…" at bounding box center [371, 143] width 742 height 222
copy span "Pino Remodeling"
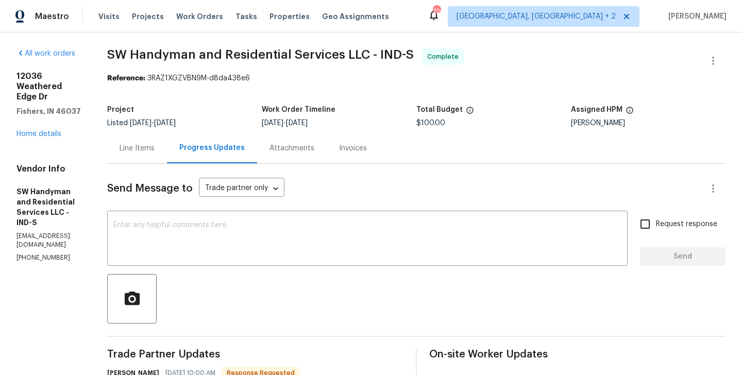
scroll to position [74, 0]
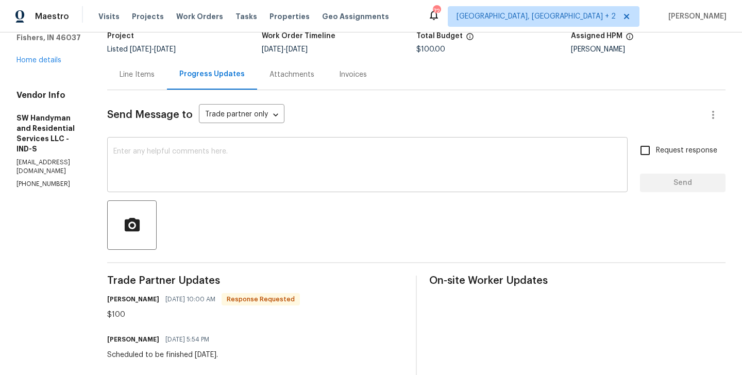
click at [199, 149] on textarea at bounding box center [367, 166] width 508 height 36
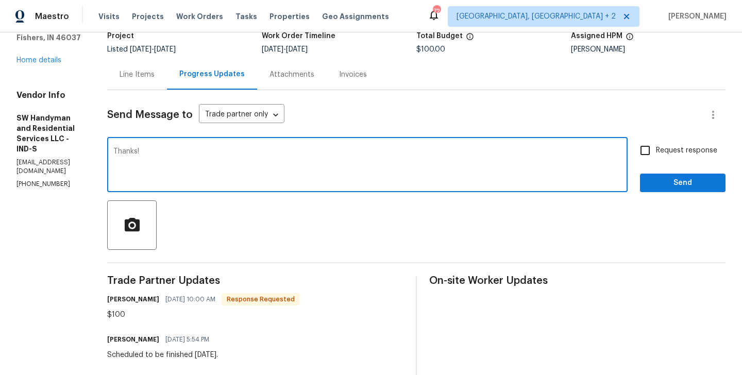
type textarea "Thanks!"
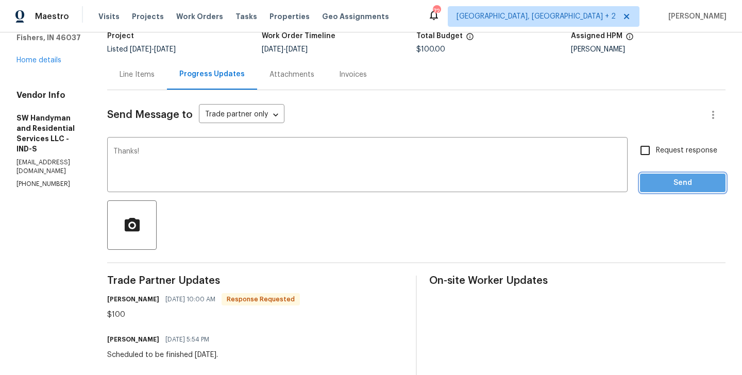
click at [713, 184] on span "Send" at bounding box center [682, 183] width 69 height 13
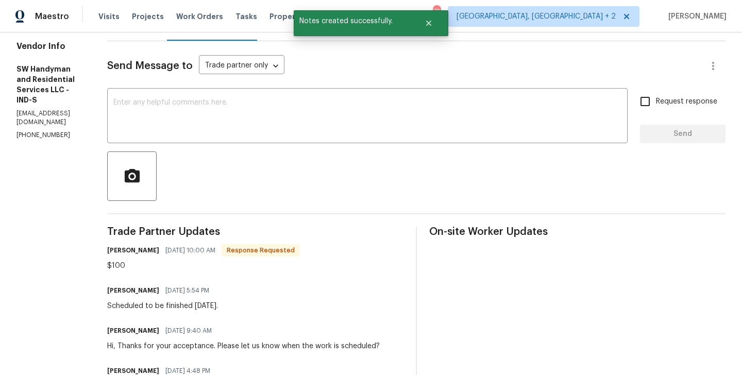
scroll to position [0, 0]
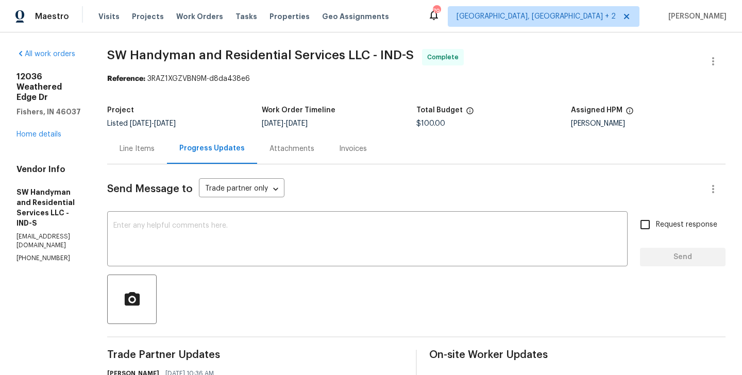
click at [123, 57] on span "SW Handyman and Residential Services LLC - IND-S" at bounding box center [260, 55] width 307 height 12
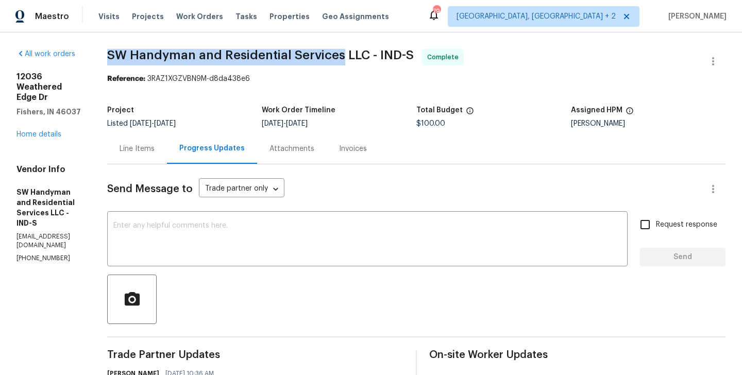
drag, startPoint x: 122, startPoint y: 58, endPoint x: 356, endPoint y: 56, distance: 233.9
click at [356, 56] on span "SW Handyman and Residential Services LLC - IND-S" at bounding box center [260, 55] width 307 height 12
copy span "SW Handyman and Residential Services"
click at [50, 131] on link "Home details" at bounding box center [38, 134] width 45 height 7
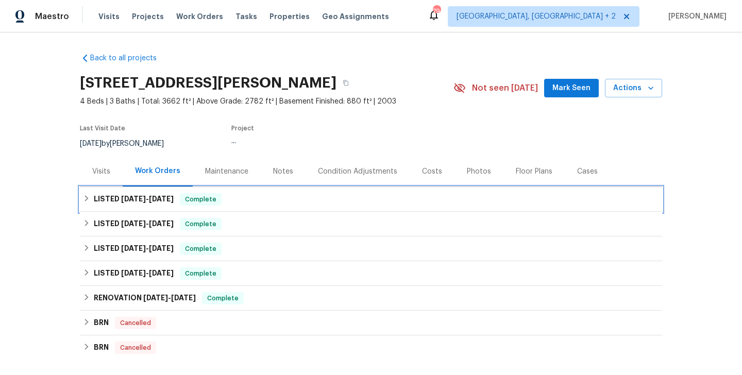
click at [173, 195] on div "LISTED [DATE] - [DATE] Complete" at bounding box center [371, 199] width 576 height 12
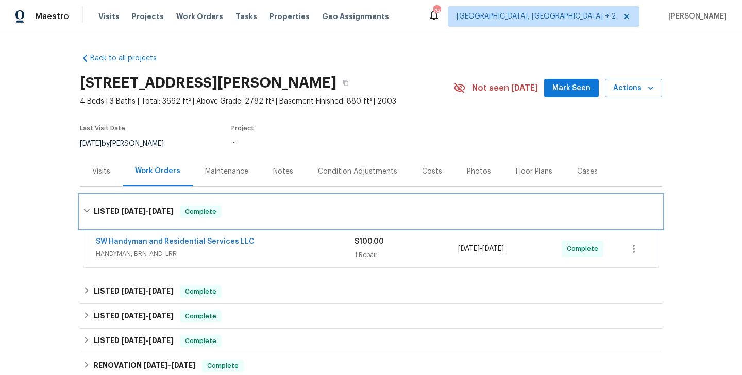
click at [173, 195] on div "LISTED [DATE] - [DATE] Complete" at bounding box center [371, 211] width 582 height 33
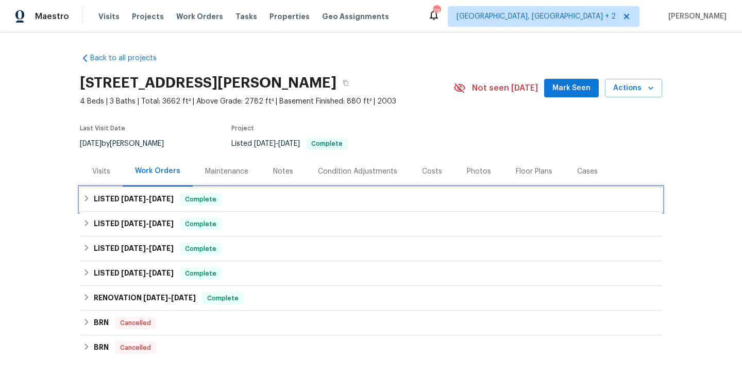
click at [222, 198] on div "LISTED [DATE] - [DATE] Complete" at bounding box center [371, 199] width 576 height 12
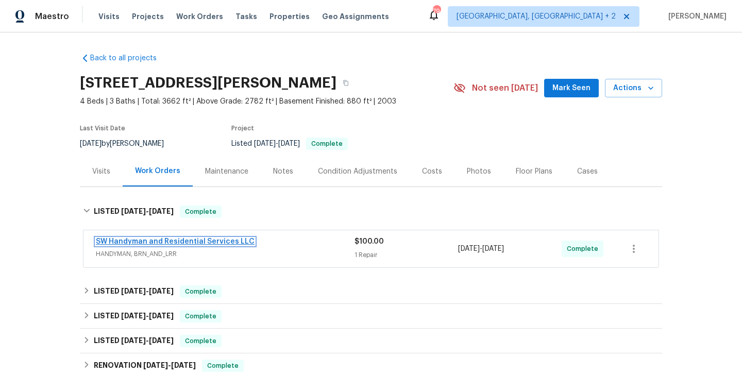
click at [222, 242] on link "SW Handyman and Residential Services LLC" at bounding box center [175, 241] width 159 height 7
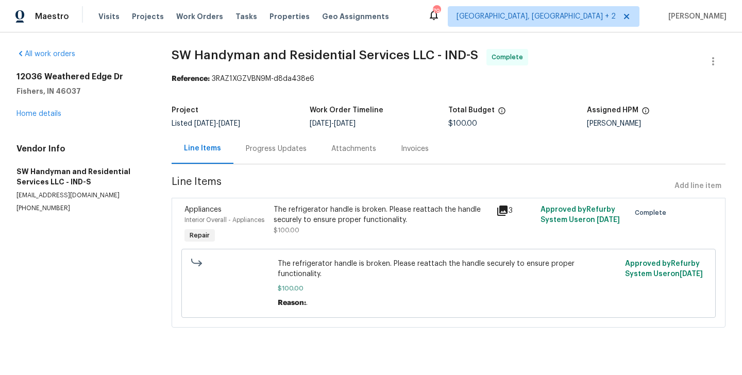
click at [278, 160] on div "Progress Updates" at bounding box center [276, 148] width 86 height 30
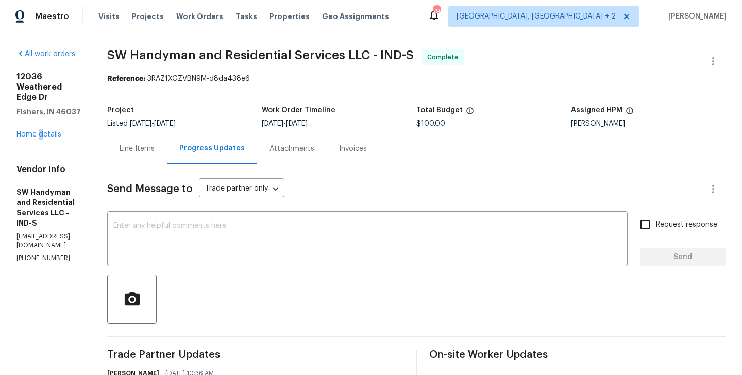
click at [41, 128] on div "[STREET_ADDRESS][PERSON_NAME] Home details" at bounding box center [49, 106] width 66 height 68
click at [35, 131] on link "Home details" at bounding box center [38, 134] width 45 height 7
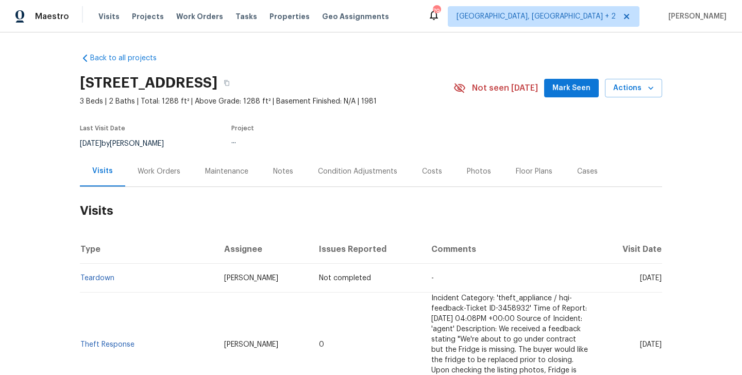
click at [156, 171] on div "Work Orders" at bounding box center [159, 171] width 43 height 10
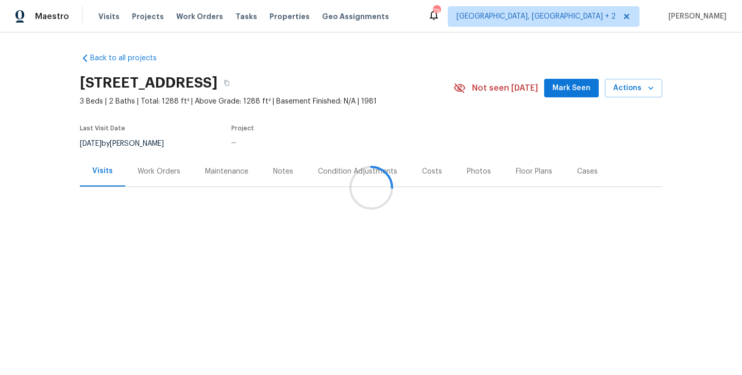
click at [182, 179] on div at bounding box center [371, 187] width 742 height 375
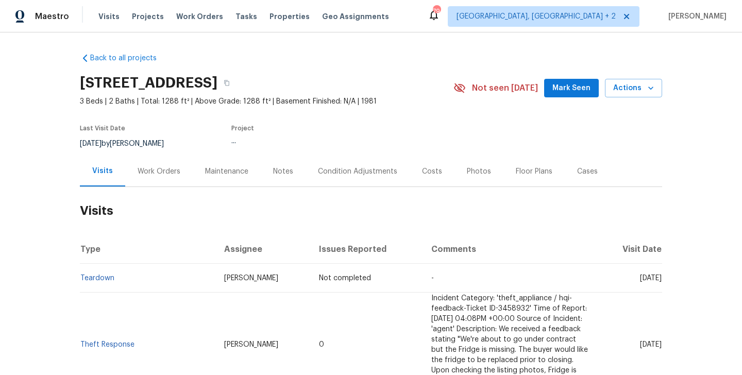
click at [182, 179] on div "Work Orders" at bounding box center [158, 171] width 67 height 30
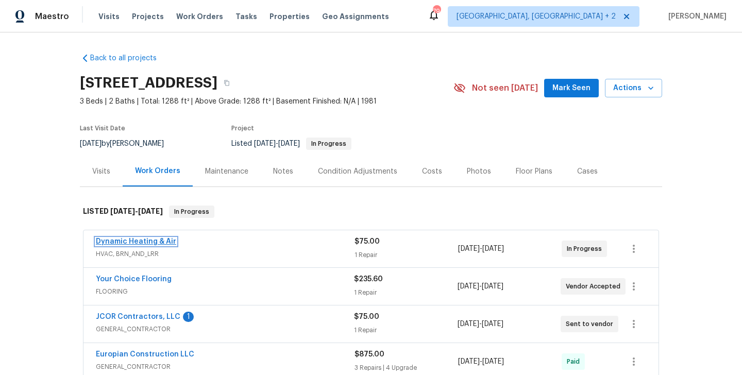
click at [145, 241] on link "Dynamic Heating & Air" at bounding box center [136, 241] width 80 height 7
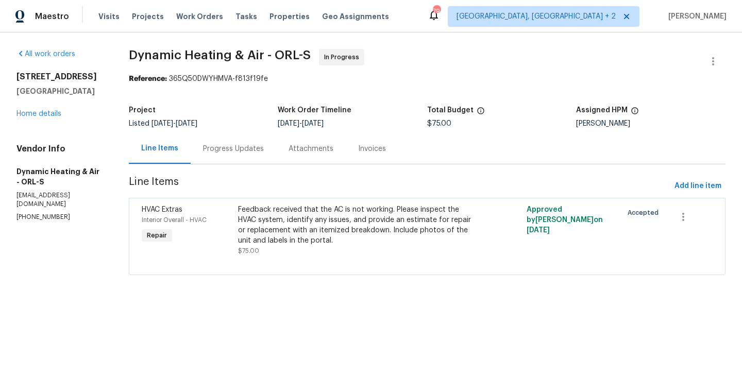
click at [247, 164] on div "Line Items Progress Updates Attachments Invoices" at bounding box center [427, 148] width 597 height 31
click at [246, 157] on div "Progress Updates" at bounding box center [234, 148] width 86 height 30
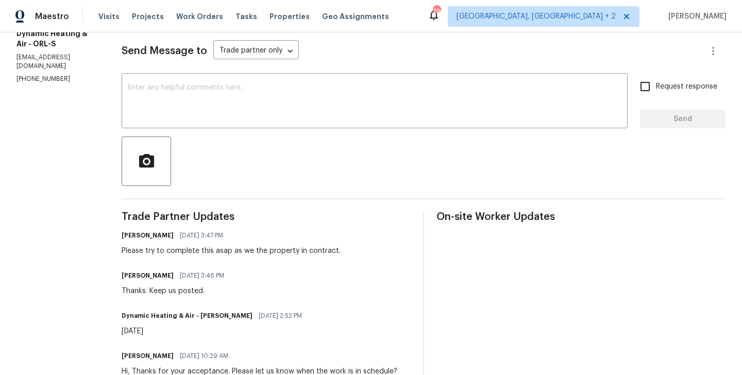
scroll to position [38, 0]
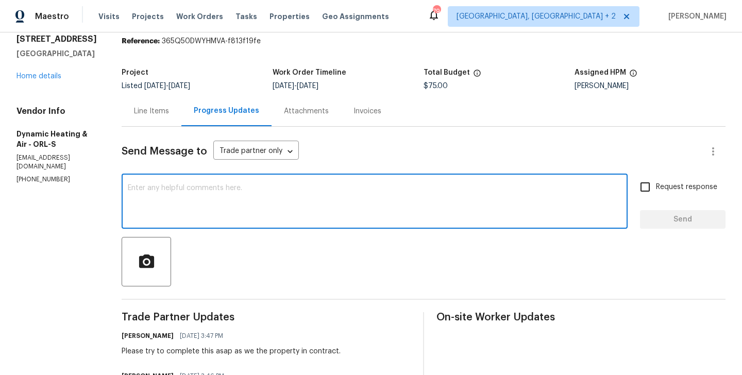
click at [187, 218] on textarea at bounding box center [375, 202] width 494 height 36
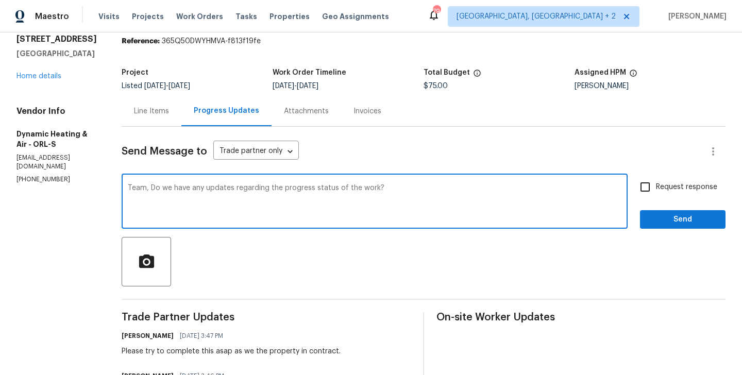
type textarea "Team, Do we have any updates regarding the progress status of the work?"
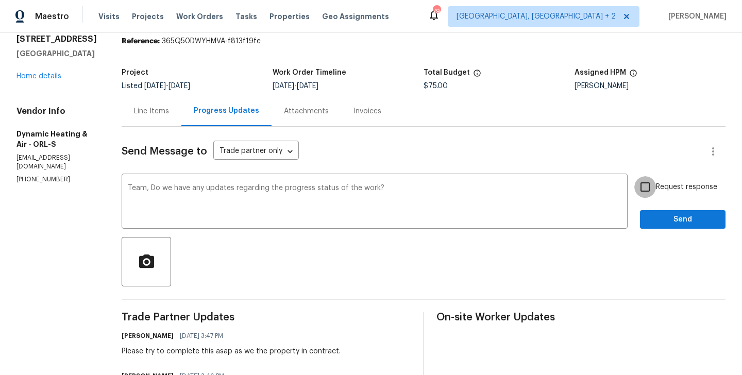
click at [653, 195] on input "Request response" at bounding box center [645, 187] width 22 height 22
checkbox input "true"
click at [653, 216] on span "Send" at bounding box center [682, 219] width 69 height 13
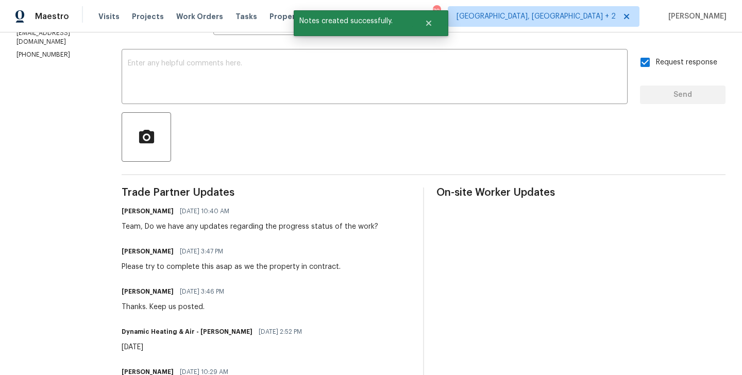
scroll to position [0, 0]
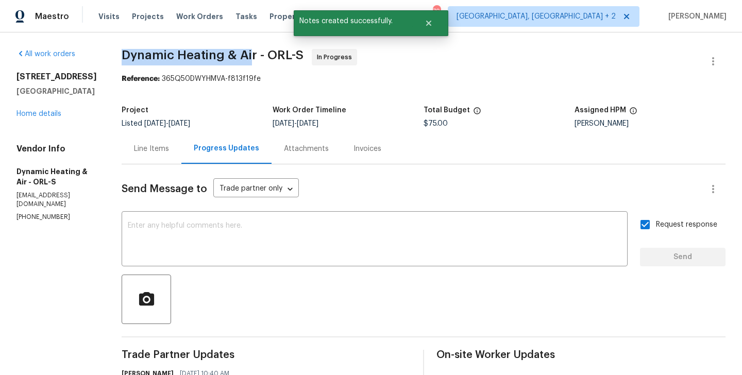
drag, startPoint x: 126, startPoint y: 53, endPoint x: 260, endPoint y: 53, distance: 134.5
click at [260, 53] on div "All work orders 8 Blakeport Ln Palm Coast, FL 32137 Home details Vendor Info Dy…" at bounding box center [371, 348] width 742 height 633
drag, startPoint x: 264, startPoint y: 56, endPoint x: 129, endPoint y: 56, distance: 134.5
click at [129, 56] on div "All work orders 8 Blakeport Ln Palm Coast, FL 32137 Home details Vendor Info Dy…" at bounding box center [371, 348] width 742 height 633
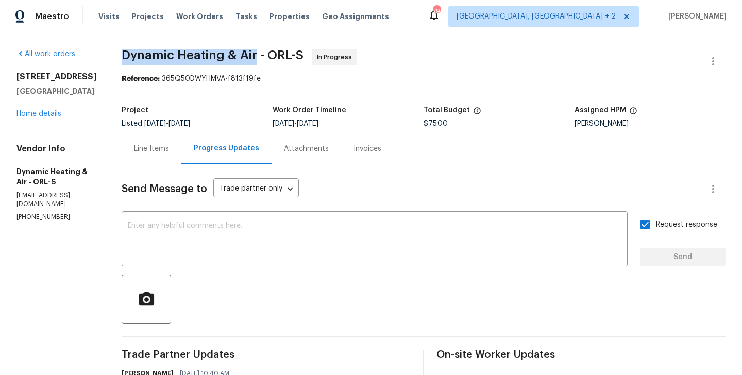
copy span "Dynamic Heating & Air"
click at [46, 119] on div "8 Blakeport Ln Palm Coast, FL 32137 Home details" at bounding box center [56, 95] width 80 height 47
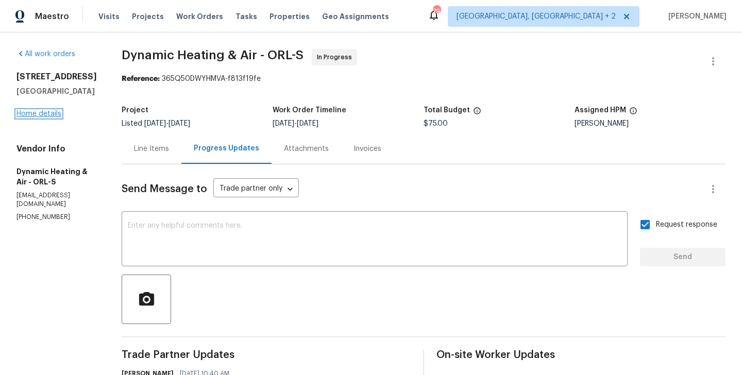
click at [43, 116] on link "Home details" at bounding box center [38, 113] width 45 height 7
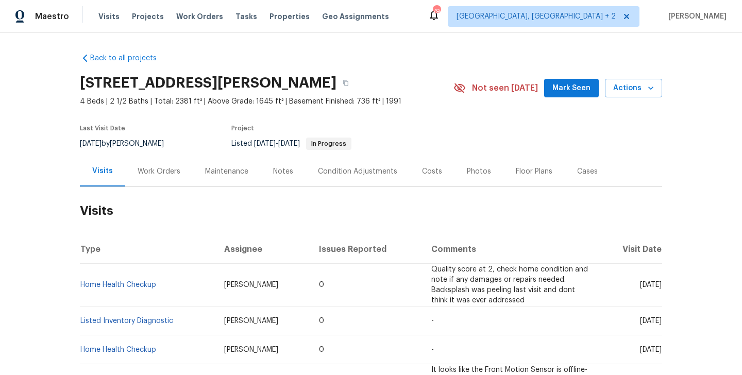
click at [178, 164] on div "Work Orders" at bounding box center [158, 171] width 67 height 30
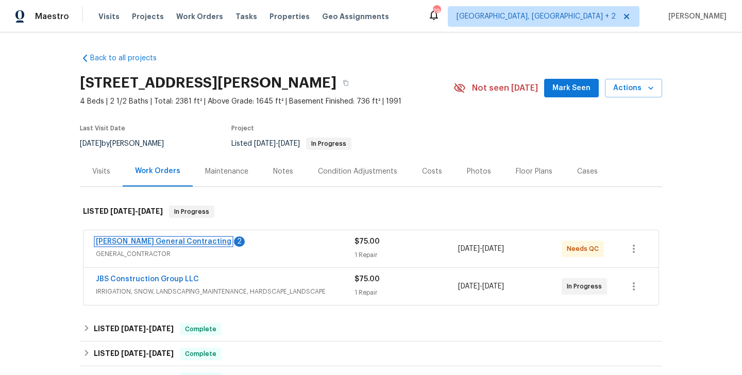
click at [183, 240] on link "[PERSON_NAME] General Contracting" at bounding box center [164, 241] width 136 height 7
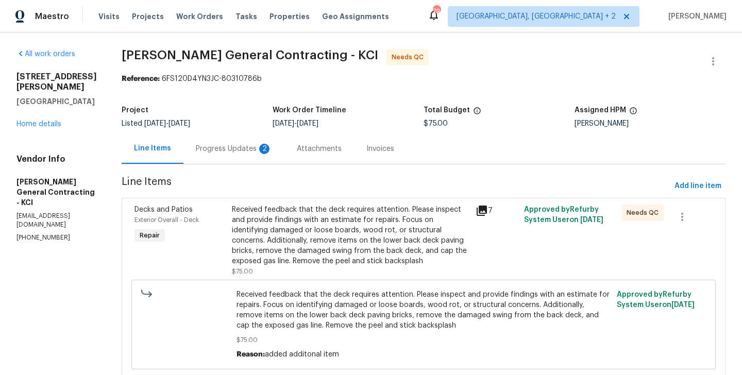
click at [270, 145] on div "Progress Updates 2" at bounding box center [234, 149] width 76 height 10
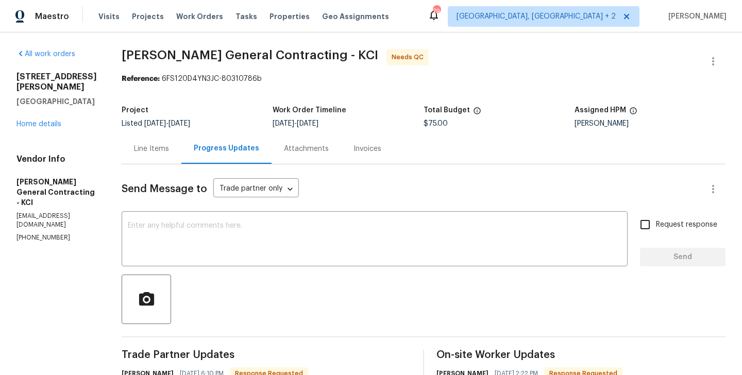
click at [168, 143] on div "Line Items" at bounding box center [152, 148] width 60 height 30
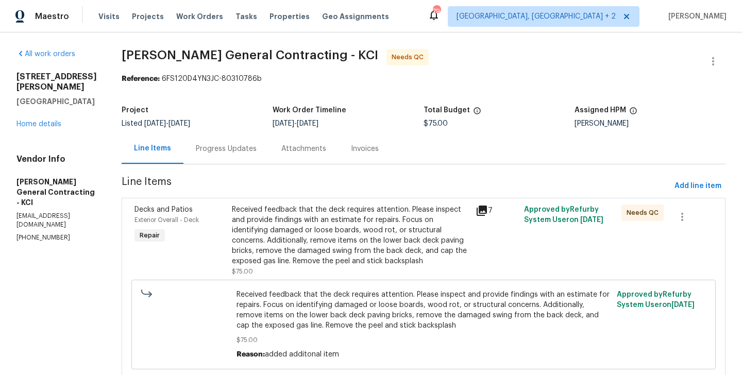
click at [370, 241] on div "Received feedback that the deck requires attention. Please inspect and provide …" at bounding box center [351, 236] width 238 height 62
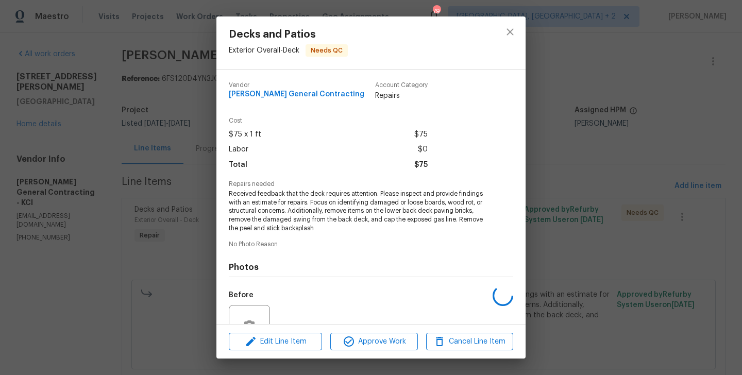
scroll to position [99, 0]
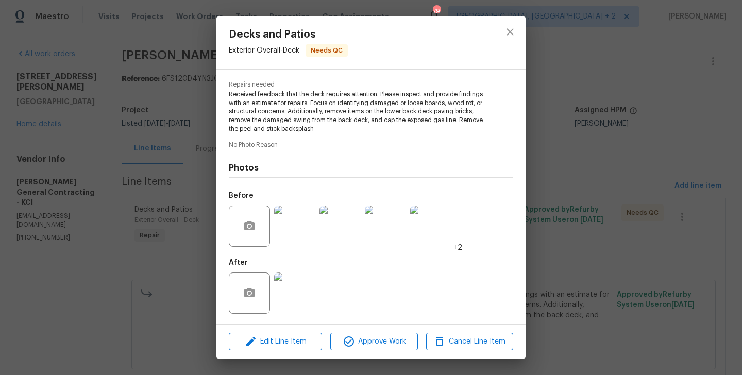
click at [122, 262] on div "Decks and Patios Exterior Overall - Deck Needs QC [PERSON_NAME] General Contrac…" at bounding box center [371, 187] width 742 height 375
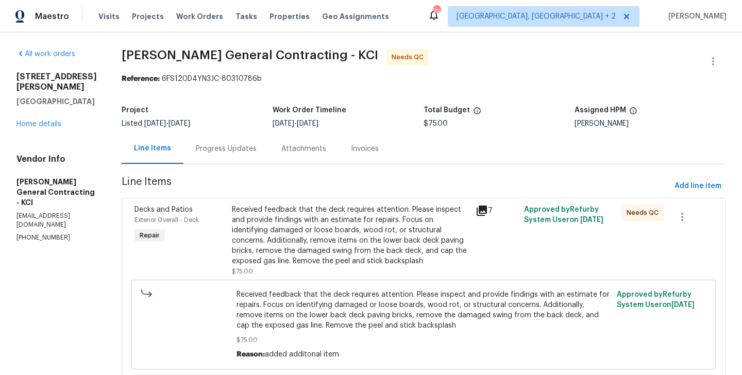
click at [209, 153] on div "Progress Updates" at bounding box center [226, 148] width 86 height 30
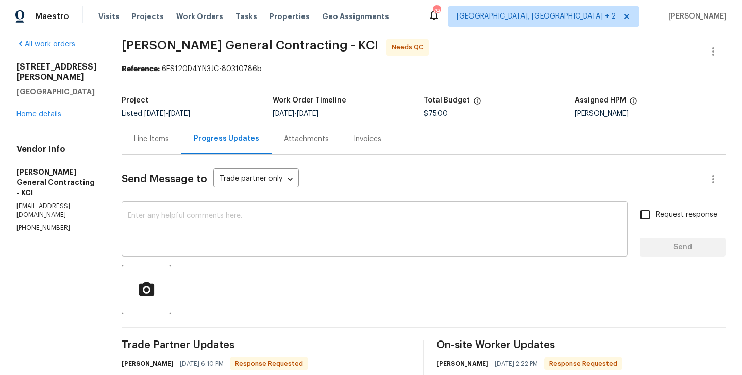
scroll to position [161, 0]
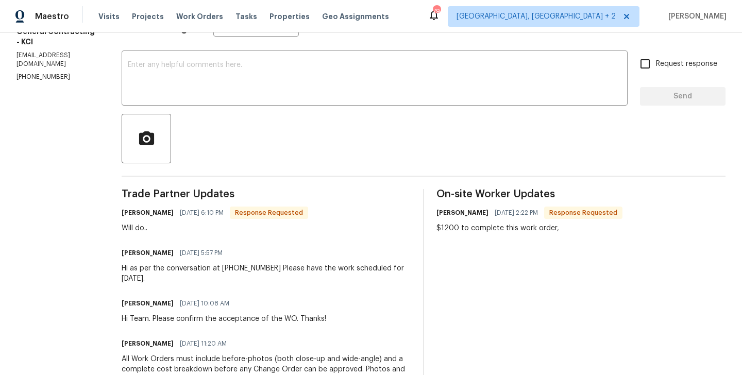
click at [145, 213] on h6 "[PERSON_NAME]" at bounding box center [148, 213] width 52 height 10
copy h6 "[PERSON_NAME]"
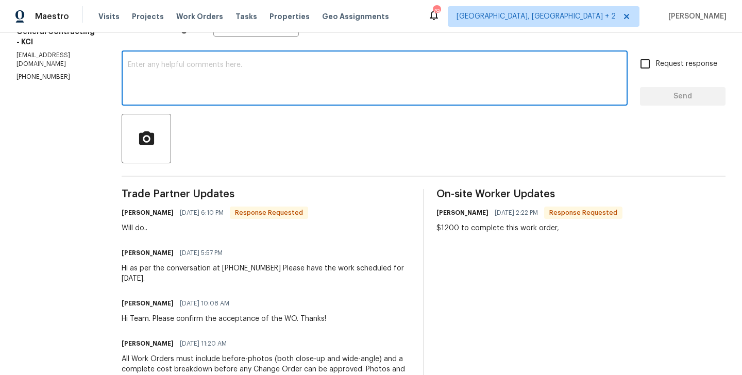
click at [188, 93] on textarea at bounding box center [375, 79] width 494 height 36
paste textarea "Chris"
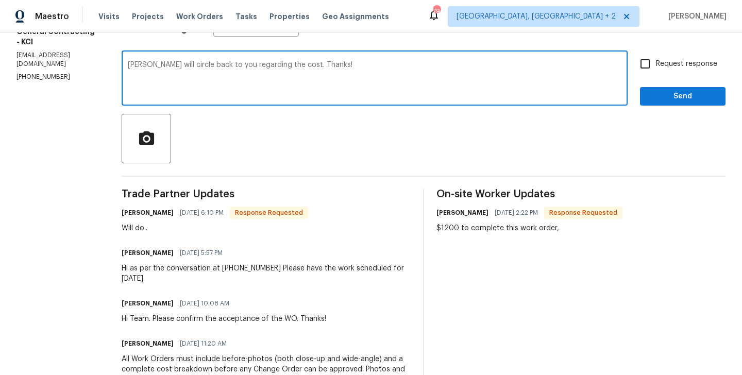
type textarea "Chris I will circle back to you regarding the cost. Thanks!"
drag, startPoint x: 684, startPoint y: 65, endPoint x: 674, endPoint y: 107, distance: 42.9
click at [684, 65] on span "Request response" at bounding box center [686, 64] width 61 height 11
click at [656, 65] on input "Request response" at bounding box center [645, 64] width 22 height 22
checkbox input "true"
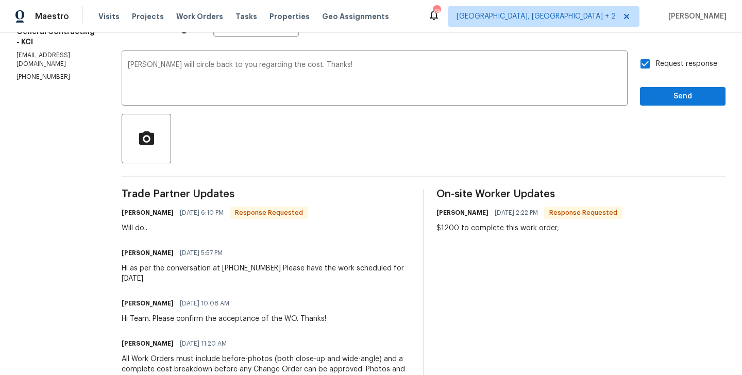
click at [673, 118] on div at bounding box center [424, 138] width 604 height 49
click at [673, 104] on button "Send" at bounding box center [683, 96] width 86 height 19
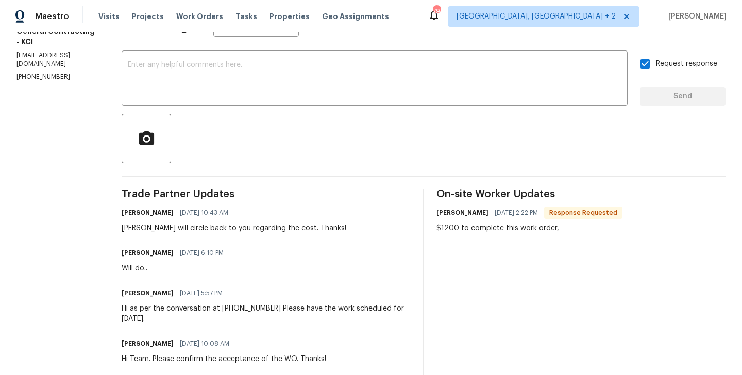
scroll to position [0, 0]
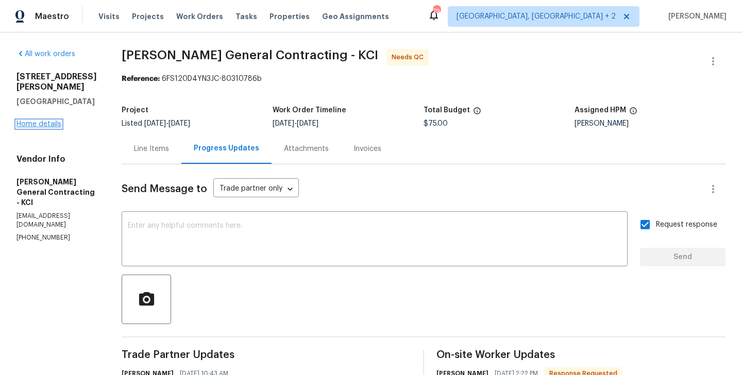
click at [30, 121] on link "Home details" at bounding box center [38, 124] width 45 height 7
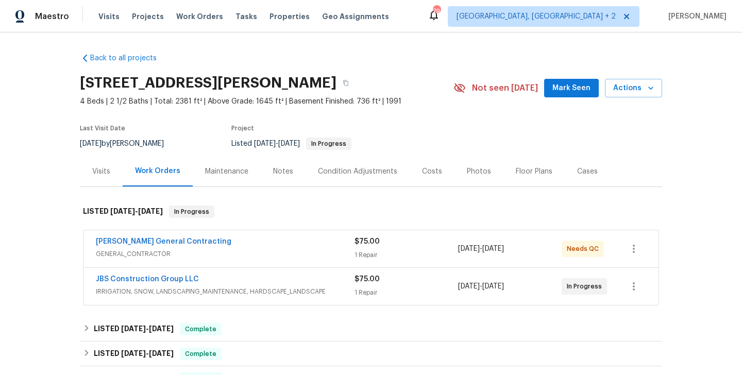
drag, startPoint x: 208, startPoint y: 243, endPoint x: 80, endPoint y: 247, distance: 128.3
click at [80, 247] on div "Nicholson General Contracting GENERAL_CONTRACTOR $75.00 1 Repair 9/4/2025 - 9/6…" at bounding box center [371, 268] width 582 height 80
drag, startPoint x: 205, startPoint y: 240, endPoint x: 94, endPoint y: 244, distance: 110.9
click at [94, 244] on div "Nicholson General Contracting GENERAL_CONTRACTOR $75.00 1 Repair 9/4/2025 - 9/6…" at bounding box center [370, 248] width 575 height 37
copy link "Nicholson General Contracting"
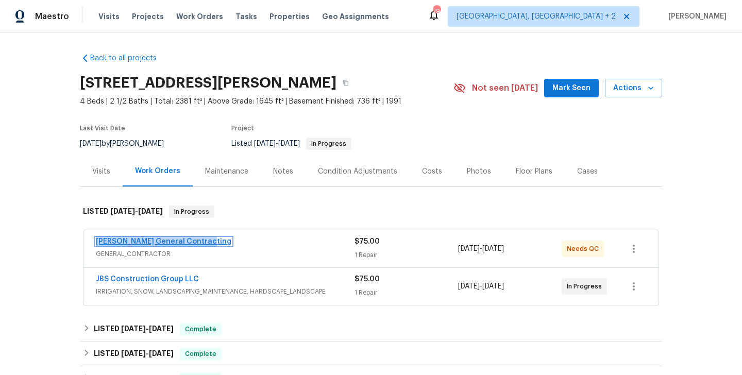
click at [119, 243] on link "Nicholson General Contracting" at bounding box center [164, 241] width 136 height 7
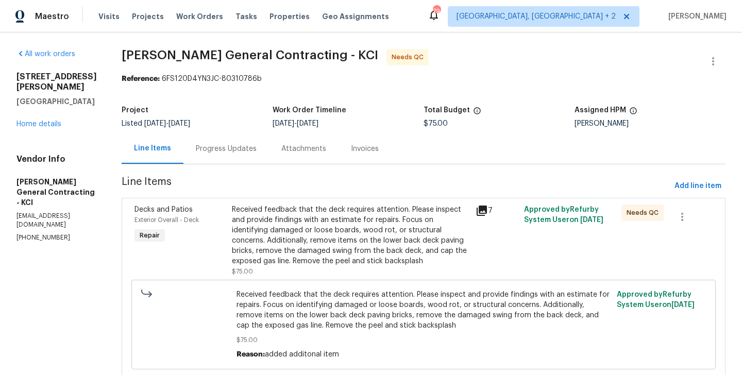
click at [352, 220] on div "Received feedback that the deck requires attention. Please inspect and provide …" at bounding box center [351, 236] width 238 height 62
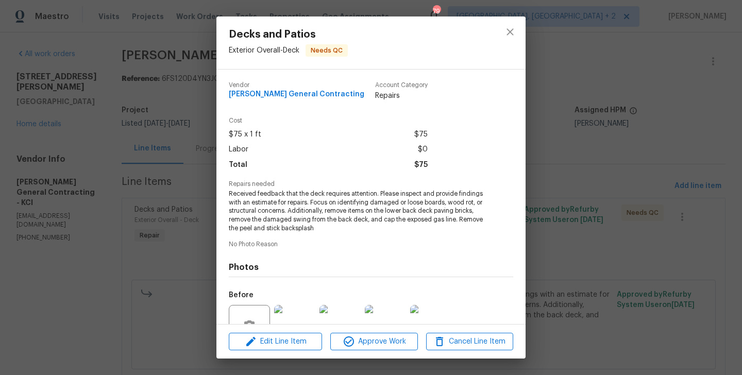
click at [330, 212] on span "Received feedback that the deck requires attention. Please inspect and provide …" at bounding box center [357, 211] width 256 height 43
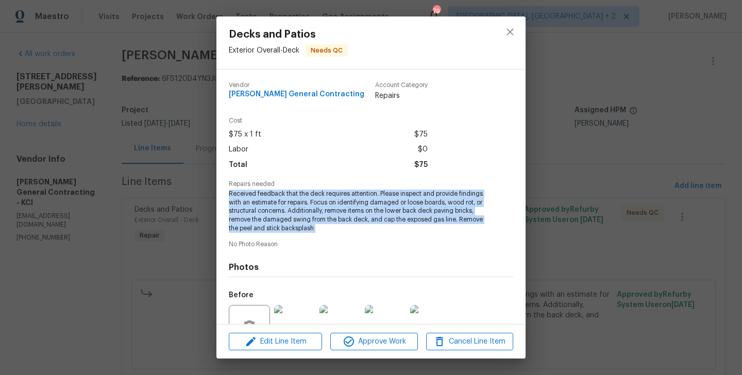
click at [330, 212] on span "Received feedback that the deck requires attention. Please inspect and provide …" at bounding box center [357, 211] width 256 height 43
copy span "Received feedback that the deck requires attention. Please inspect and provide …"
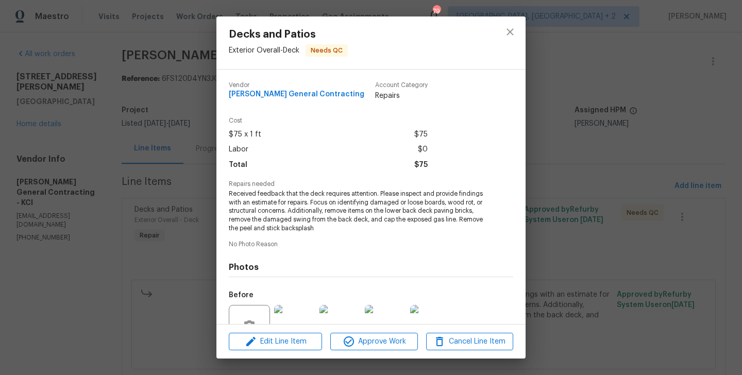
click at [170, 180] on div "Decks and Patios Exterior Overall - Deck Needs QC Vendor Nicholson General Cont…" at bounding box center [371, 187] width 742 height 375
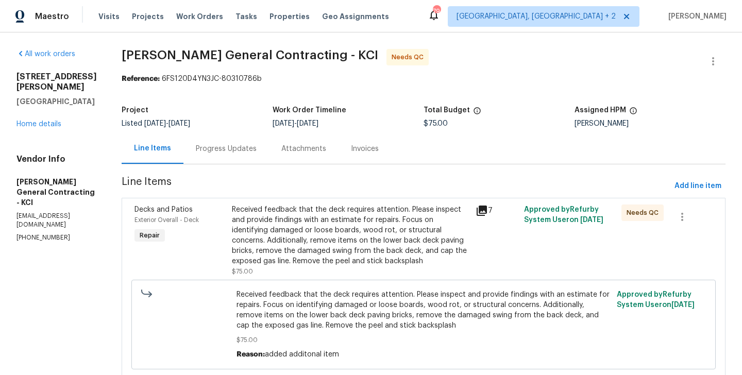
click at [233, 133] on div "Progress Updates" at bounding box center [226, 148] width 86 height 30
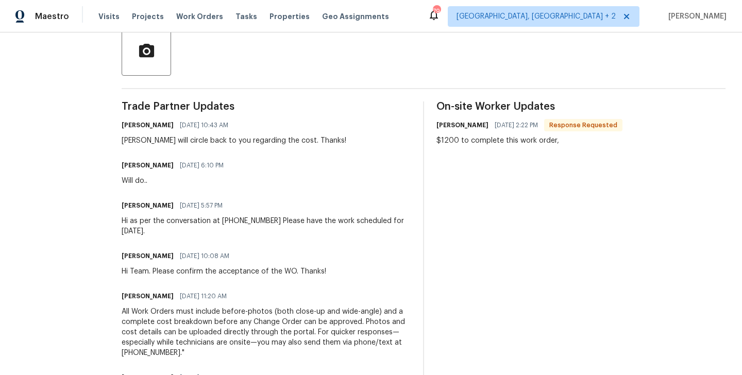
scroll to position [249, 0]
click at [505, 141] on div "$1200 to complete this work order," at bounding box center [529, 140] width 186 height 10
copy div "$1200 to complete this work order,"
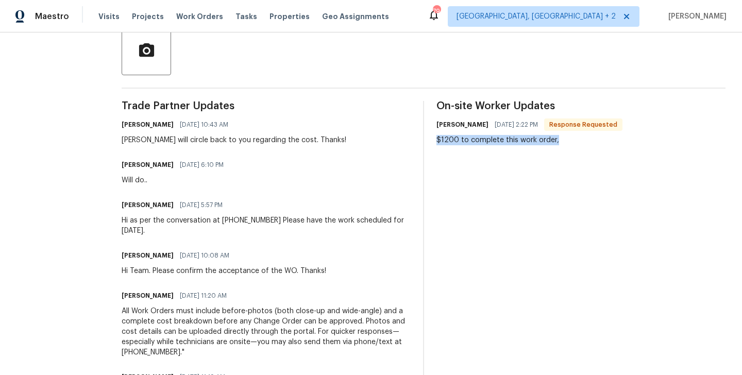
scroll to position [0, 0]
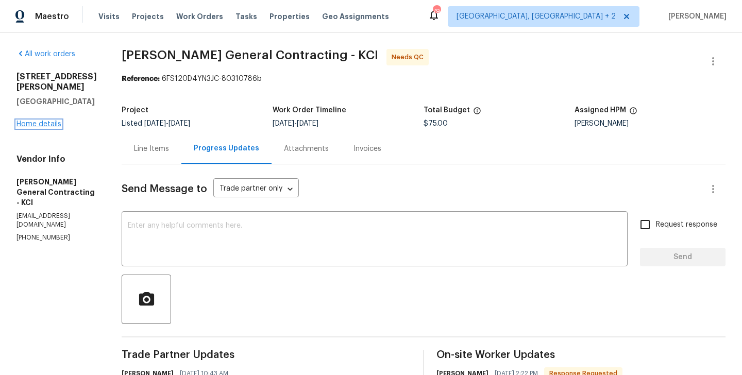
click at [44, 121] on link "Home details" at bounding box center [38, 124] width 45 height 7
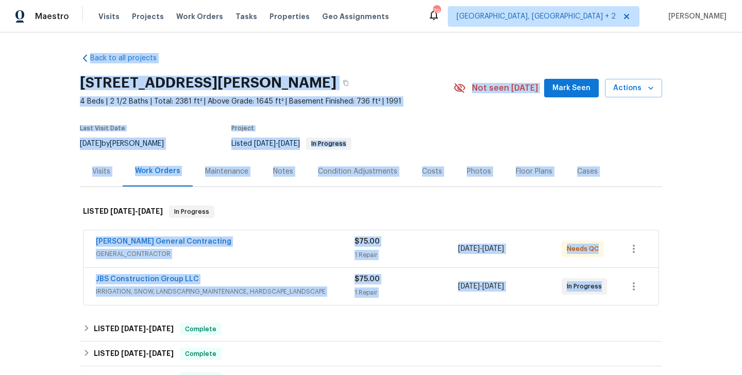
click at [291, 233] on div "Nicholson General Contracting GENERAL_CONTRACTOR $75.00 1 Repair 9/4/2025 - 9/6…" at bounding box center [370, 248] width 575 height 37
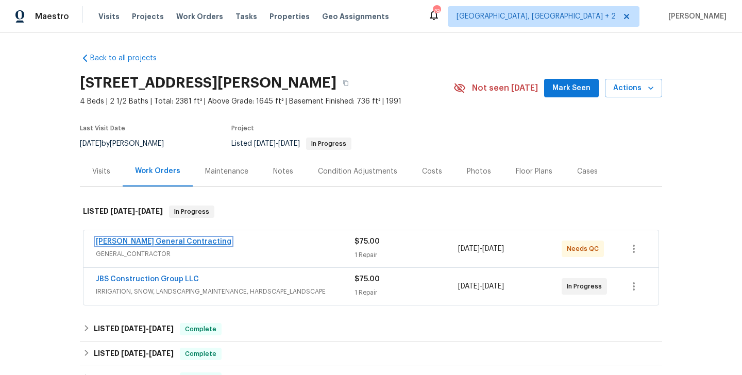
click at [199, 242] on link "Nicholson General Contracting" at bounding box center [164, 241] width 136 height 7
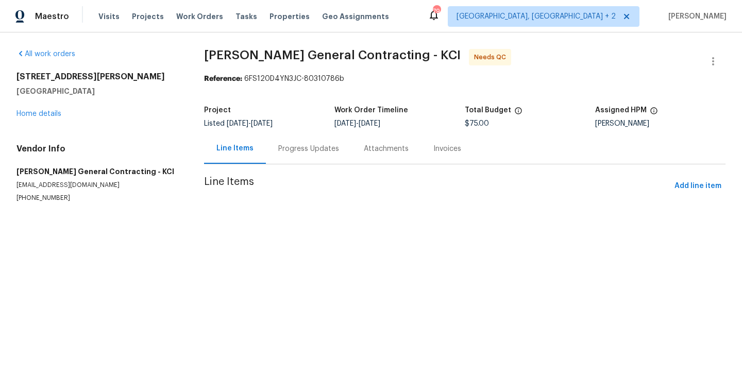
click at [464, 123] on div "9/4/2025 - 9/6/2025" at bounding box center [399, 123] width 130 height 7
click at [476, 123] on span "$75.00" at bounding box center [477, 123] width 24 height 7
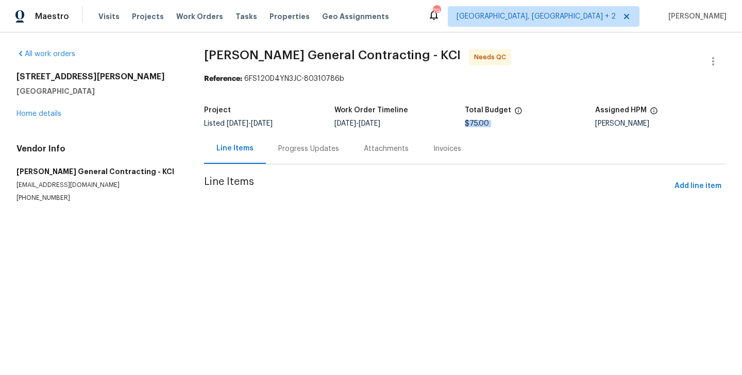
click at [476, 123] on div "$75.00" at bounding box center [530, 123] width 130 height 7
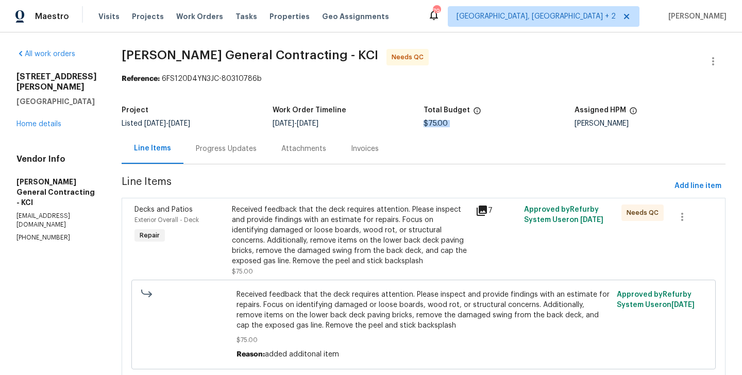
copy span "$75.00"
click at [28, 121] on link "Home details" at bounding box center [38, 124] width 45 height 7
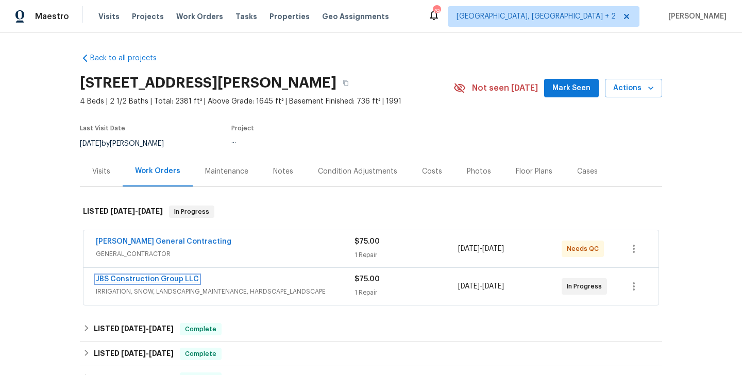
click at [160, 279] on link "JBS Construction Group LLC" at bounding box center [147, 279] width 103 height 7
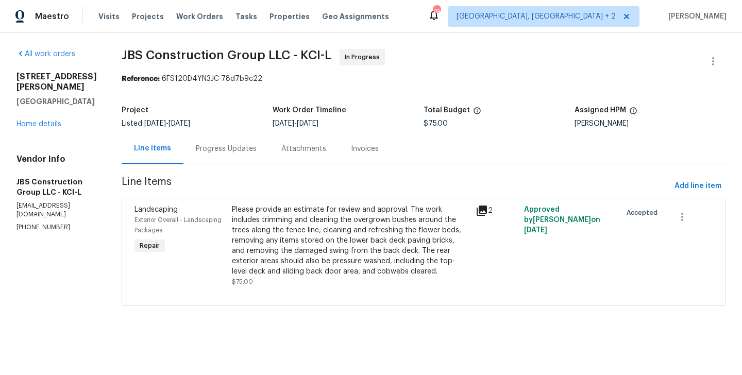
click at [254, 149] on div "Progress Updates" at bounding box center [226, 149] width 61 height 10
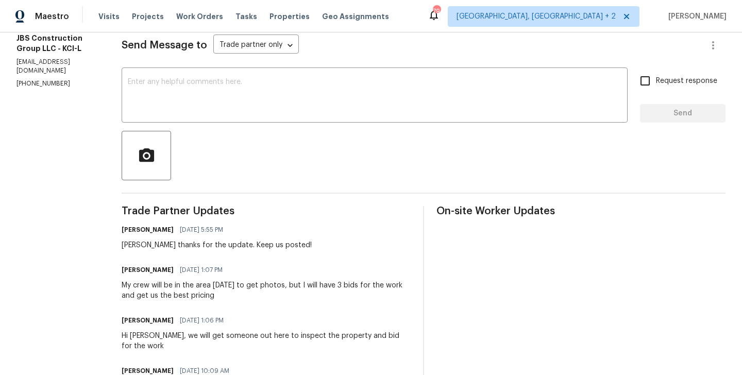
scroll to position [144, 0]
click at [156, 271] on h6 "Kevin Polley" at bounding box center [148, 270] width 52 height 10
copy h6 "Kevin"
click at [218, 140] on div at bounding box center [424, 155] width 604 height 49
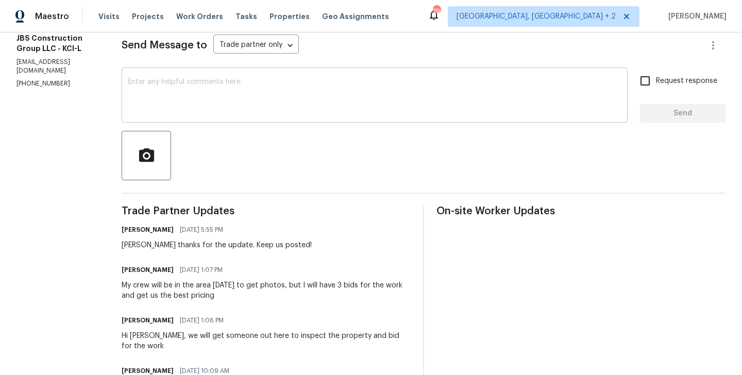
click at [218, 119] on div "x ​" at bounding box center [375, 96] width 506 height 53
paste textarea "Kevin"
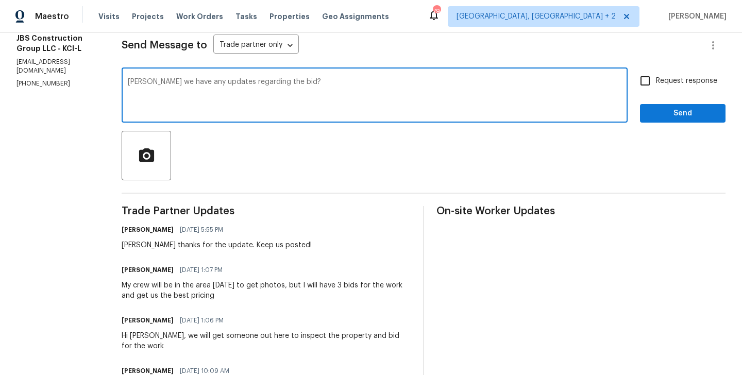
type textarea "Kevin Do we have any updates regarding the bid?"
click at [657, 84] on span "Request response" at bounding box center [686, 81] width 61 height 11
click at [656, 84] on input "Request response" at bounding box center [645, 81] width 22 height 22
checkbox input "true"
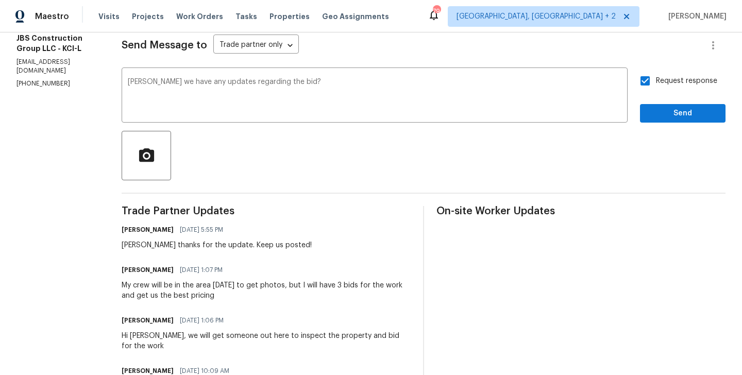
click at [656, 103] on div "Request response Send" at bounding box center [683, 96] width 86 height 53
click at [656, 115] on span "Send" at bounding box center [682, 113] width 69 height 13
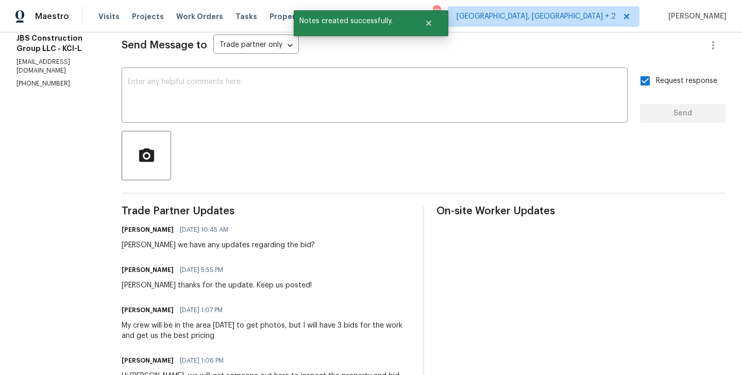
scroll to position [0, 0]
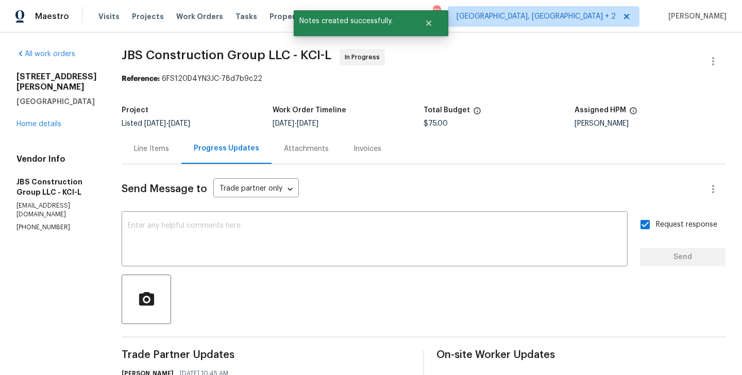
copy p "(615) 519-9339"
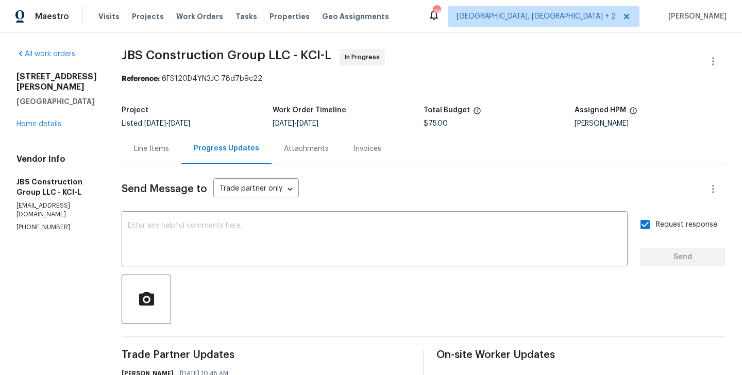
click at [97, 96] on h5 "Overland Park, KS 66223" at bounding box center [56, 101] width 80 height 10
drag, startPoint x: 105, startPoint y: 92, endPoint x: 11, endPoint y: 70, distance: 96.4
copy div "15416 Floyd St Overland Park, KS 66223"
drag, startPoint x: 153, startPoint y: 53, endPoint x: 298, endPoint y: 55, distance: 145.3
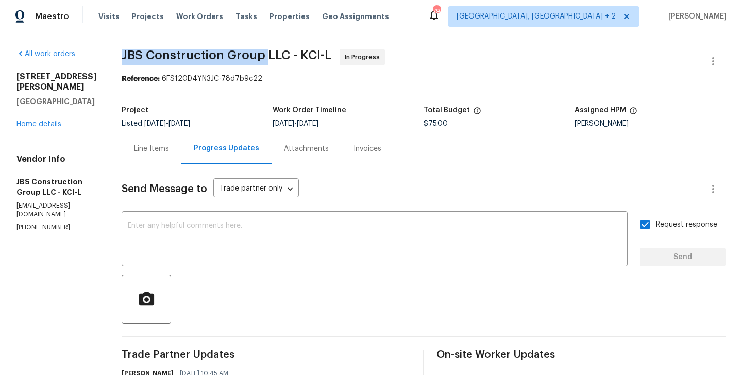
click at [298, 55] on span "JBS Construction Group LLC - KCI-L" at bounding box center [227, 55] width 210 height 12
copy span "JBS Construction Group"
click at [53, 121] on link "Home details" at bounding box center [38, 124] width 45 height 7
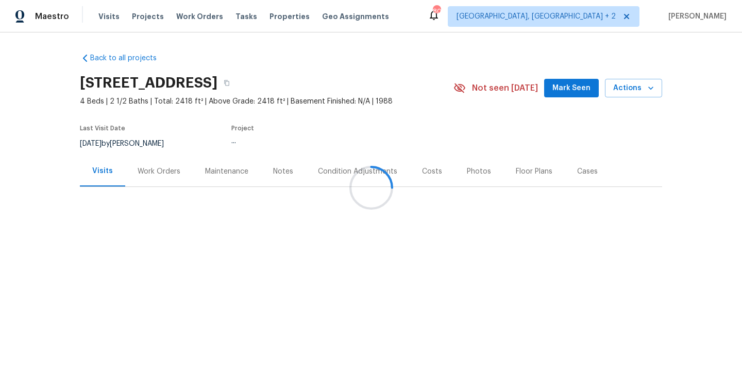
click at [159, 174] on div at bounding box center [371, 187] width 742 height 375
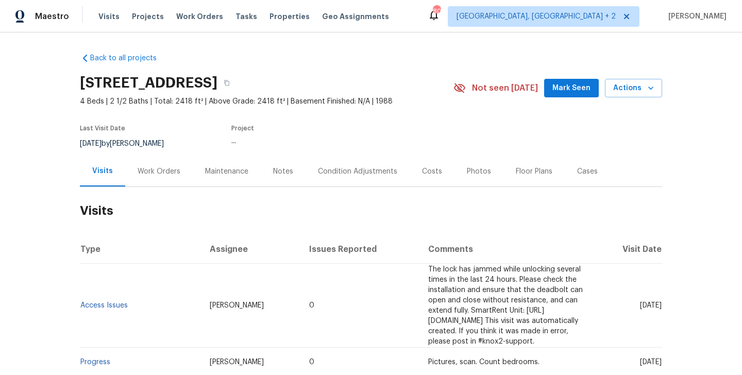
click at [159, 174] on div "Work Orders" at bounding box center [159, 171] width 43 height 10
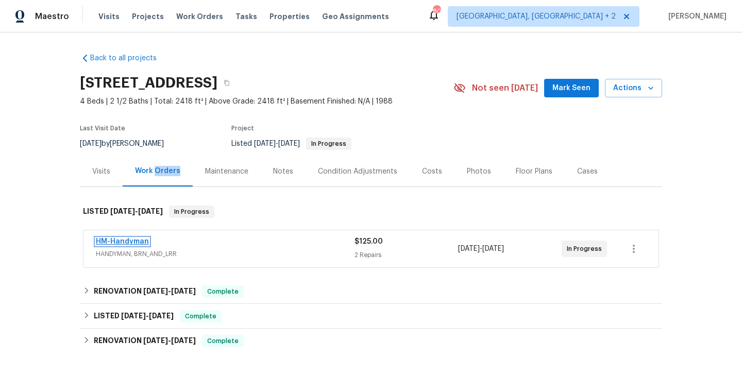
click at [135, 242] on link "HM-Handyman" at bounding box center [122, 241] width 53 height 7
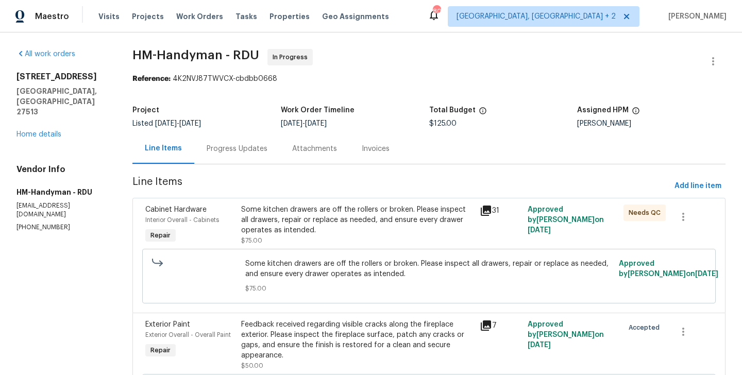
click at [242, 162] on div "Progress Updates" at bounding box center [237, 148] width 86 height 30
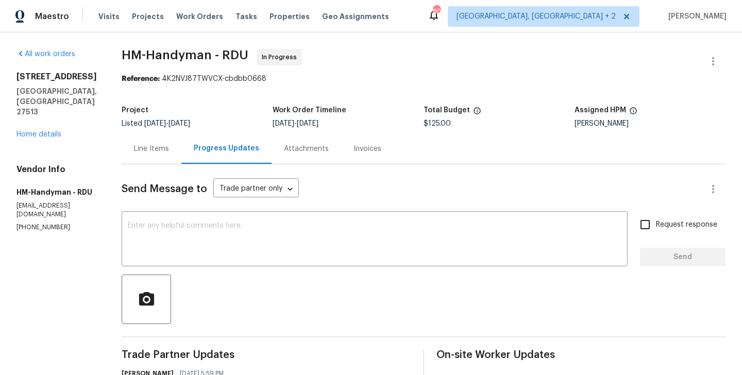
scroll to position [171, 0]
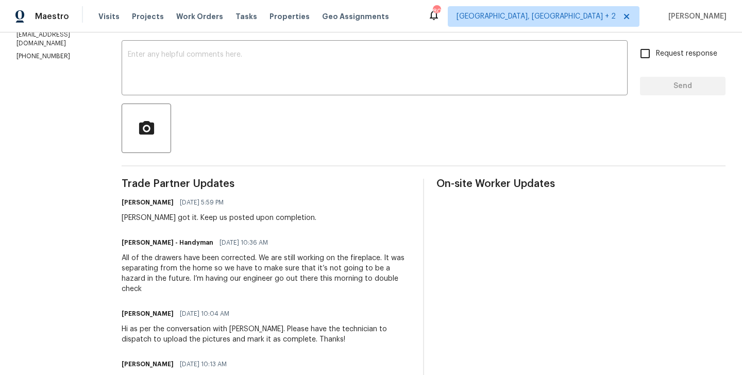
click at [160, 248] on div "[PERSON_NAME] - Handyman [DATE] 10:36 AM" at bounding box center [266, 242] width 289 height 14
click at [155, 244] on h6 "HM - Heather Macy - Handyman" at bounding box center [168, 243] width 92 height 10
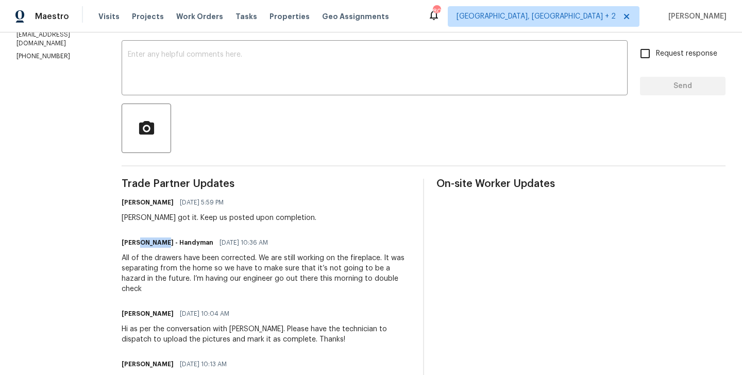
copy h6 "Heather"
click at [195, 77] on textarea at bounding box center [375, 69] width 494 height 36
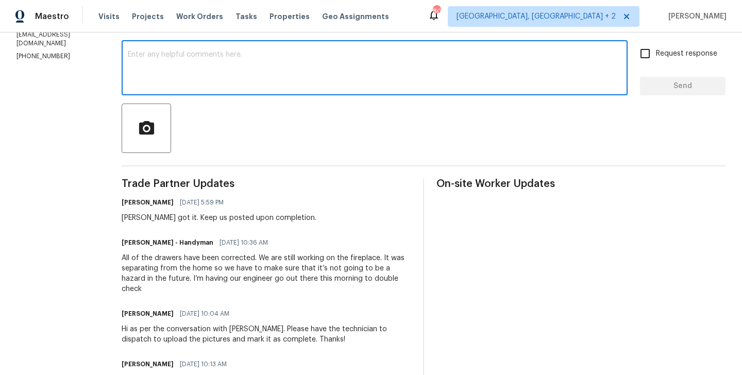
paste textarea "Heather"
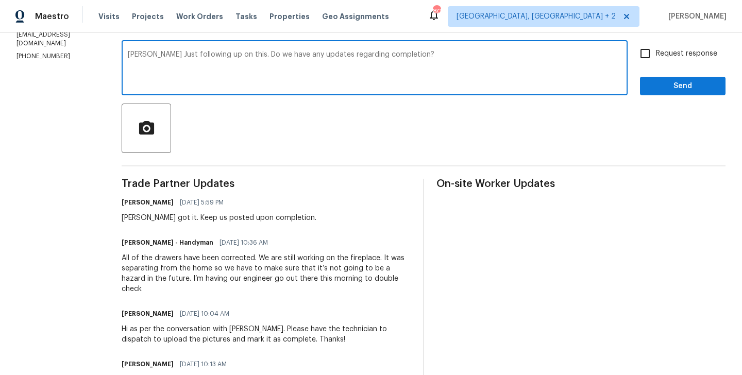
type textarea "Heather Just following up on this. Do we have any updates regarding completion?"
click at [647, 52] on input "Request response" at bounding box center [645, 54] width 22 height 22
checkbox input "true"
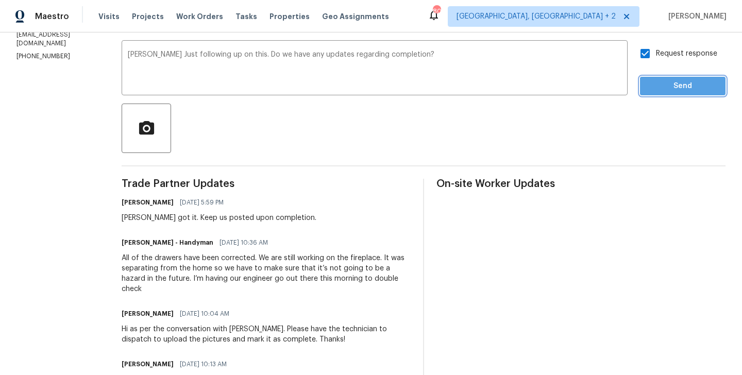
click at [647, 91] on button "Send" at bounding box center [683, 86] width 86 height 19
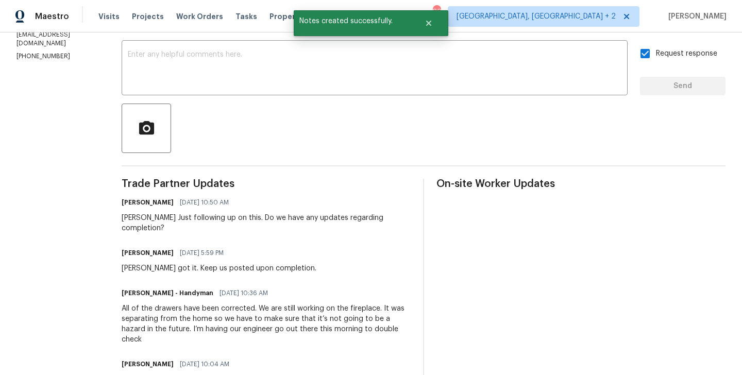
scroll to position [0, 0]
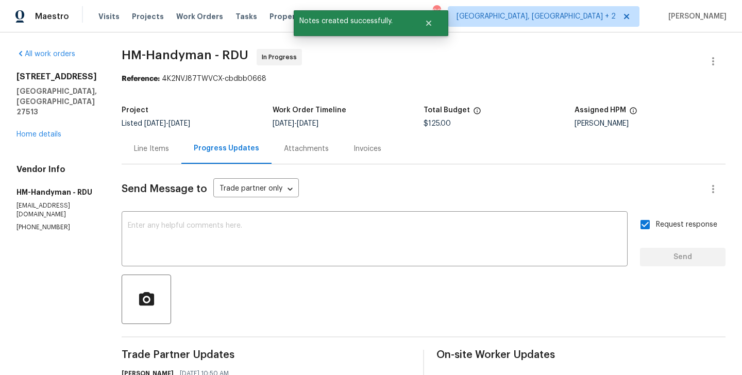
copy p "(817) 526-5400"
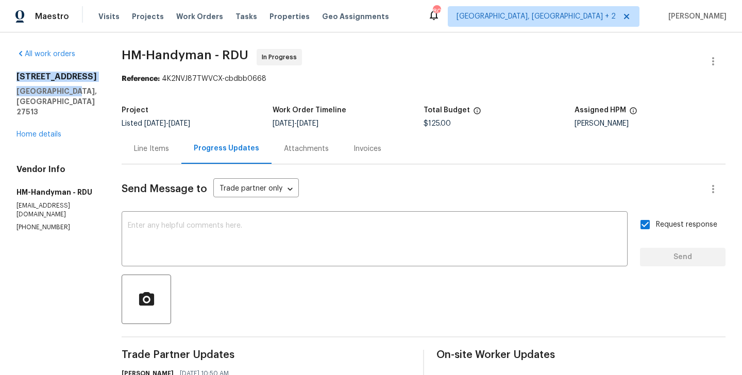
drag, startPoint x: 71, startPoint y: 95, endPoint x: 15, endPoint y: 74, distance: 59.0
copy div "316 Arlington Rdg Cary, NC 27513"
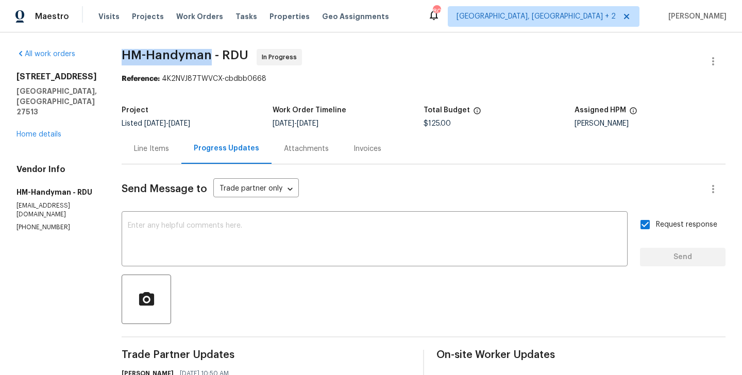
drag, startPoint x: 132, startPoint y: 56, endPoint x: 220, endPoint y: 56, distance: 88.1
click at [220, 56] on span "HM-Handyman - RDU" at bounding box center [185, 55] width 127 height 12
copy span "HM-Handyman"
click at [34, 131] on link "Home details" at bounding box center [38, 134] width 45 height 7
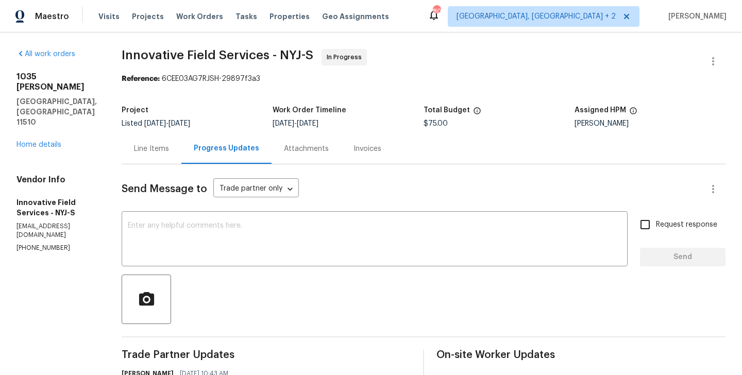
click at [252, 146] on div "Progress Updates" at bounding box center [226, 148] width 90 height 30
click at [65, 200] on div "Vendor Info Innovative Field Services - NYJ-S opendoor@bginspect.com (631) 676-…" at bounding box center [56, 214] width 80 height 78
copy p "(631) 676-4222"
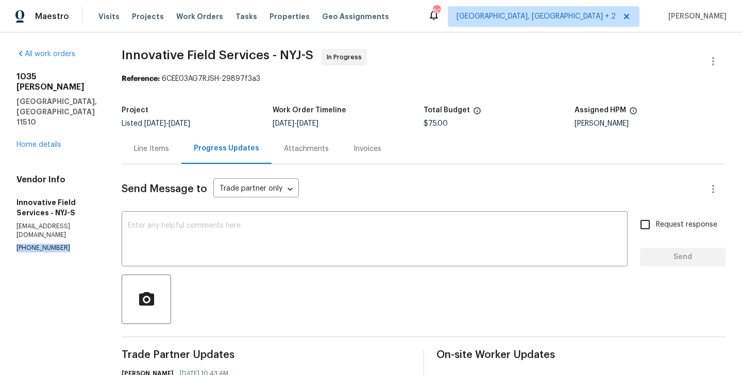
click at [50, 214] on section "All work orders 1035 Bonaparte Pl Baldwin, NY 11510 Home details Vendor Info In…" at bounding box center [56, 299] width 80 height 500
click at [42, 244] on p "(631) 676-4222" at bounding box center [56, 248] width 80 height 9
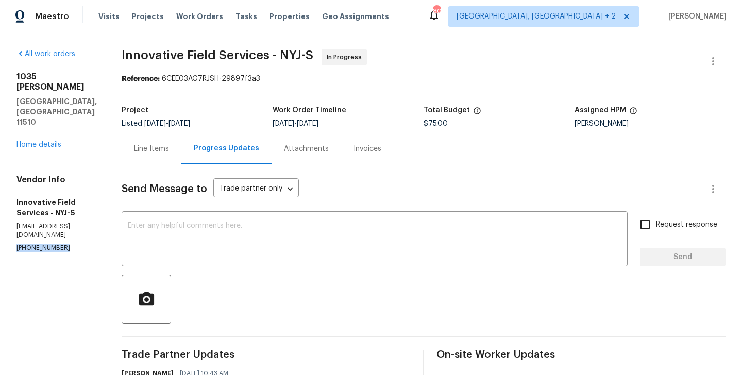
click at [42, 244] on p "(631) 676-4222" at bounding box center [56, 248] width 80 height 9
copy p "(631) 676-4222"
click at [184, 267] on div "Send Message to Trade partner only Trade partner only ​ x ​ Request response Se…" at bounding box center [424, 356] width 604 height 384
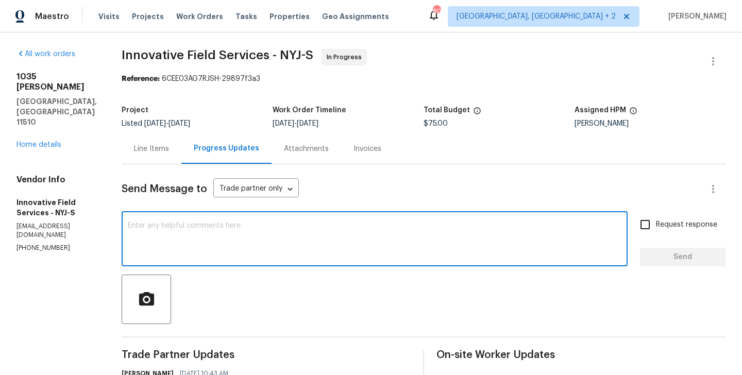
click at [176, 255] on textarea at bounding box center [375, 240] width 494 height 36
paste textarea "(631) 676-4222"
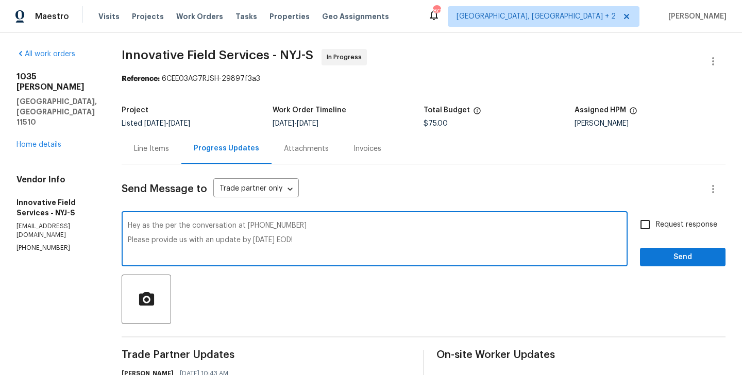
type textarea "Hey as the per the conversation at (631) 676-4222 Please provide us with an upd…"
click at [640, 229] on input "Request response" at bounding box center [645, 225] width 22 height 22
checkbox input "true"
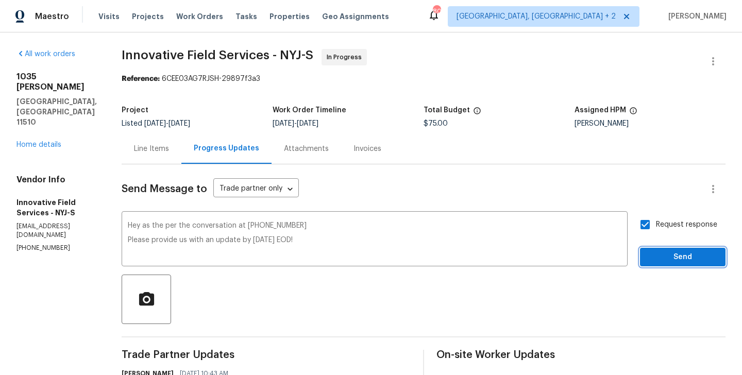
click at [650, 254] on span "Send" at bounding box center [682, 257] width 69 height 13
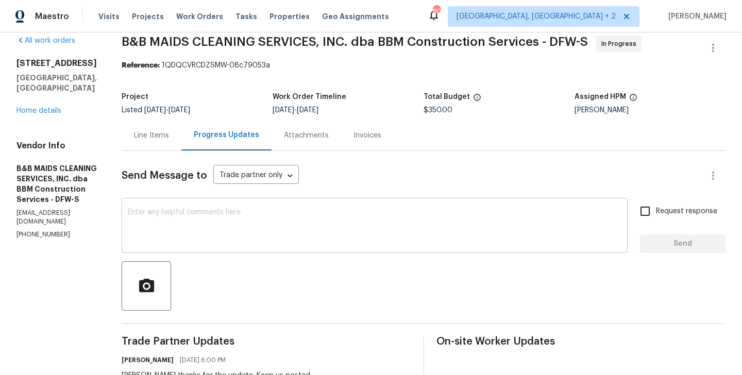
scroll to position [230, 0]
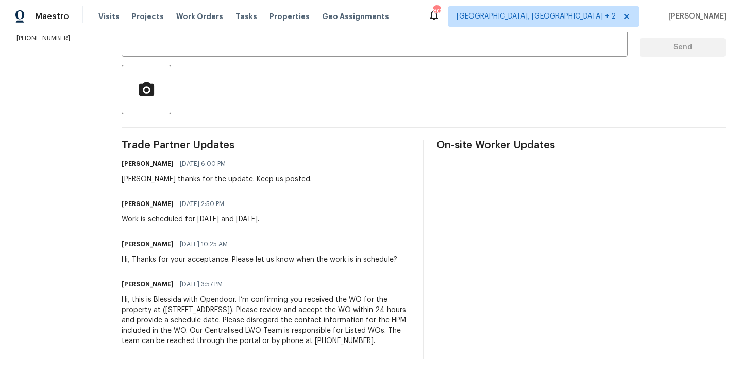
click at [159, 174] on div "[PERSON_NAME] thanks for the update. Keep us posted." at bounding box center [217, 179] width 190 height 10
copy div "[PERSON_NAME]"
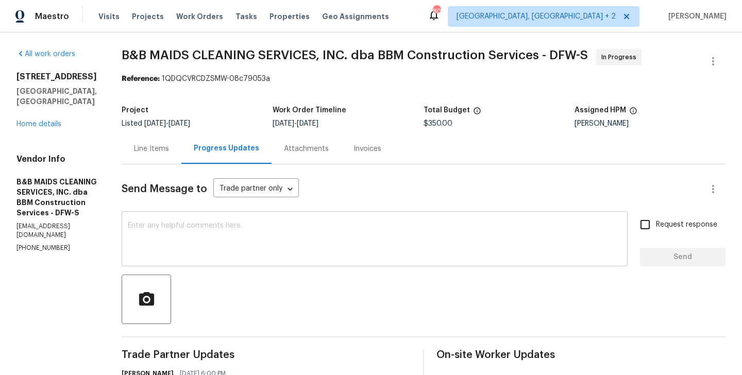
click at [197, 243] on textarea at bounding box center [375, 240] width 494 height 36
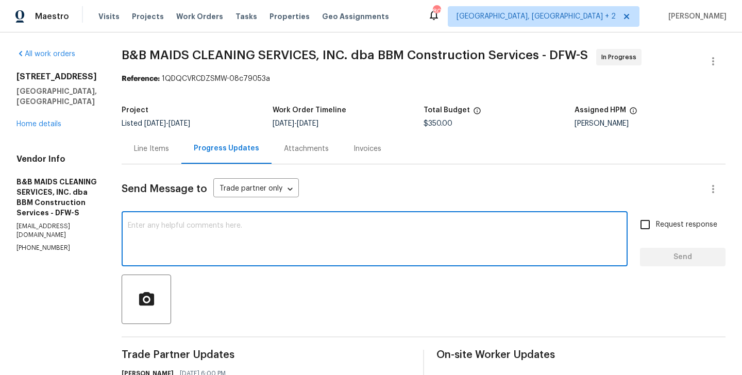
paste textarea "[PERSON_NAME]"
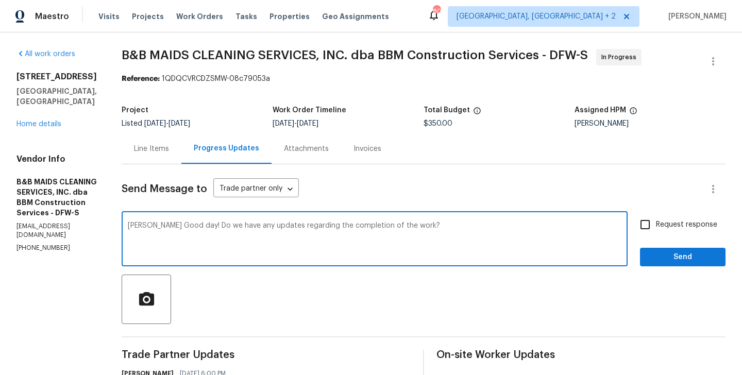
type textarea "[PERSON_NAME] Good day! Do we have any updates regarding the completion of the …"
click at [658, 231] on label "Request response" at bounding box center [675, 225] width 83 height 22
click at [656, 231] on input "Request response" at bounding box center [645, 225] width 22 height 22
checkbox input "true"
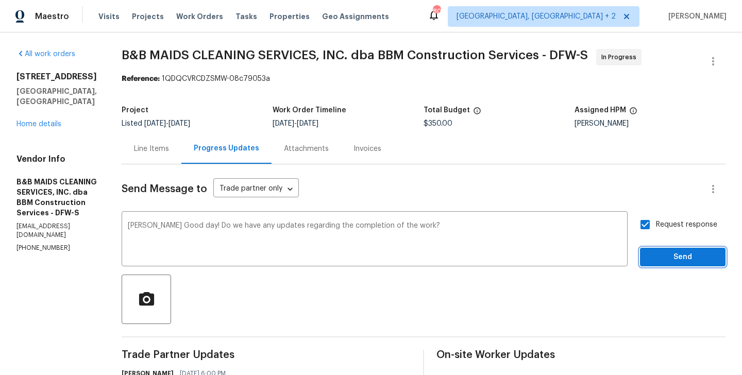
click at [657, 255] on span "Send" at bounding box center [682, 257] width 69 height 13
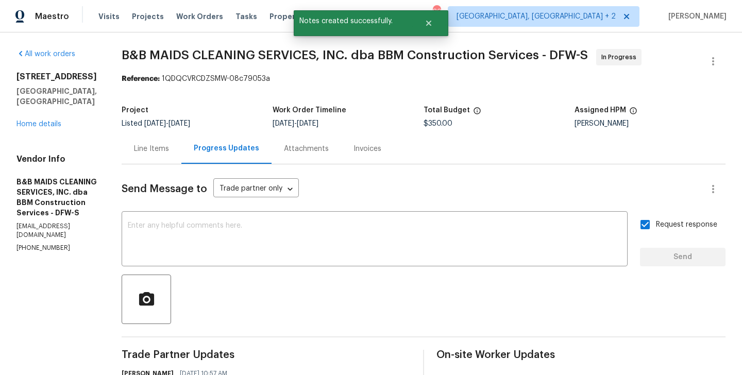
click at [27, 244] on p "[PHONE_NUMBER]" at bounding box center [56, 248] width 80 height 9
click at [27, 244] on p "(214) 732-4660" at bounding box center [56, 248] width 80 height 9
copy p "(214) 732-4660"
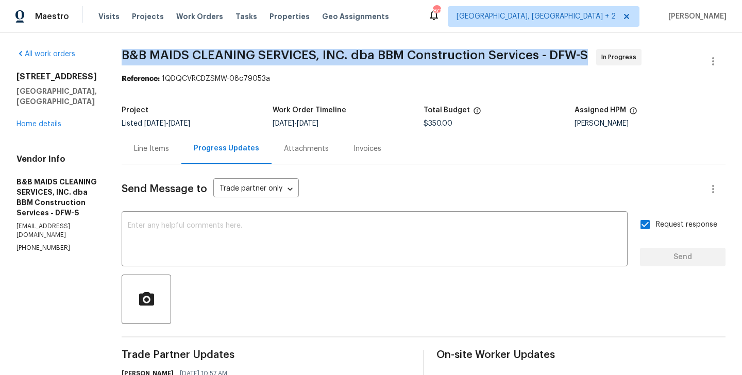
drag, startPoint x: 150, startPoint y: 55, endPoint x: 347, endPoint y: 55, distance: 196.8
click at [347, 55] on div "All work orders 103 County Road 4223 Decatur, TX 76234 Home details Vendor Info…" at bounding box center [371, 333] width 742 height 603
click at [347, 55] on span "B&B MAIDS CLEANING SERVICES, INC. dba BBM Construction Services - DFW-S" at bounding box center [355, 55] width 466 height 12
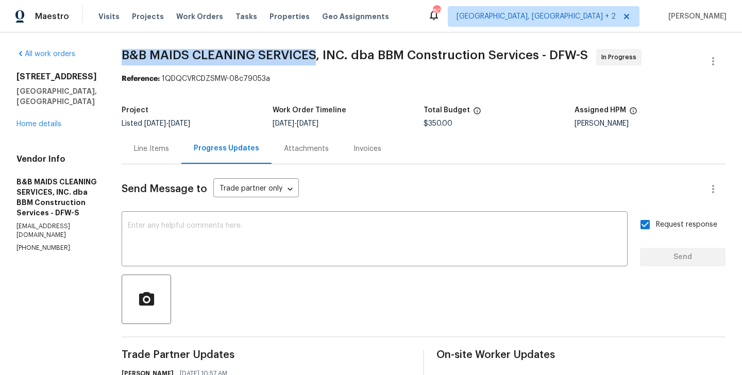
drag, startPoint x: 351, startPoint y: 55, endPoint x: 158, endPoint y: 60, distance: 193.8
click at [158, 60] on span "B&B MAIDS CLEANING SERVICES, INC. dba BBM Construction Services - DFW-S" at bounding box center [355, 55] width 466 height 12
copy span "B&B MAIDS CLEANING SERVICES"
click at [44, 121] on link "Home details" at bounding box center [38, 124] width 45 height 7
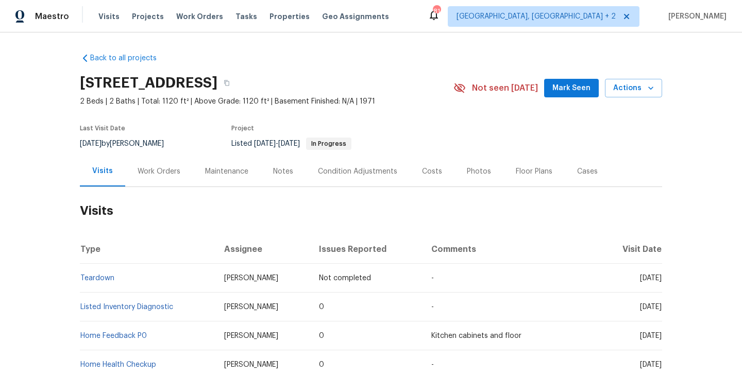
click at [158, 164] on div "Work Orders" at bounding box center [158, 171] width 67 height 30
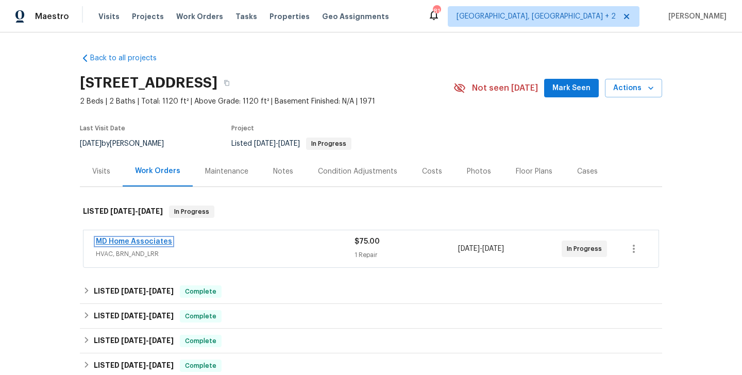
click at [160, 241] on link "MD Home Associates" at bounding box center [134, 241] width 76 height 7
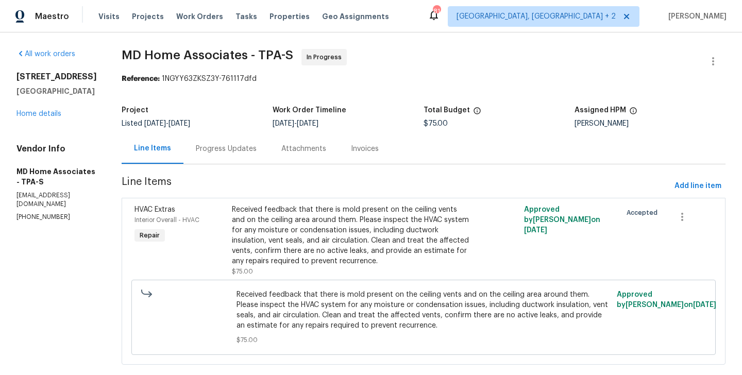
click at [246, 153] on div "Progress Updates" at bounding box center [226, 149] width 61 height 10
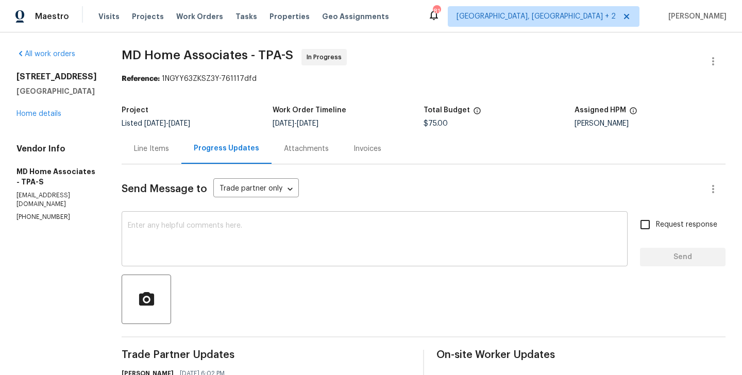
click at [187, 252] on textarea at bounding box center [375, 240] width 494 height 36
click at [163, 156] on div "Line Items" at bounding box center [152, 148] width 60 height 30
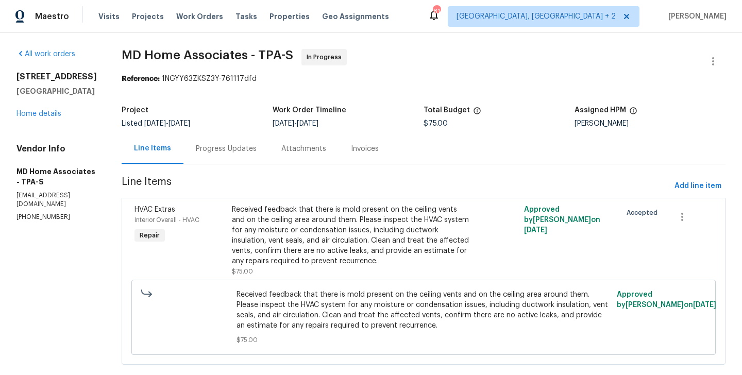
click at [233, 158] on div "Progress Updates" at bounding box center [226, 148] width 86 height 30
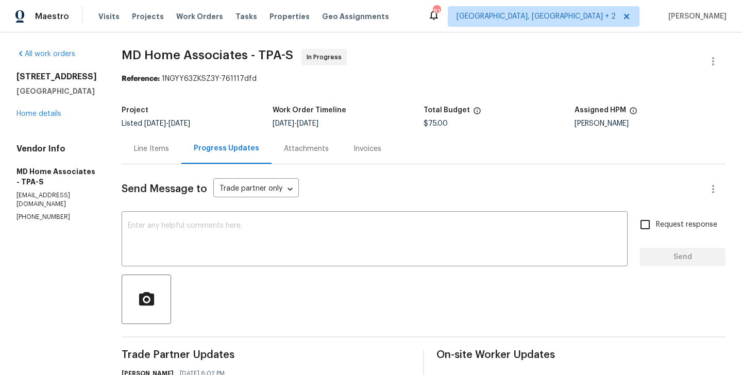
click at [22, 223] on section "All work orders 2413 Riverbluff Pkwy # V-231 Sarasota, FL 34231 Home details Ve…" at bounding box center [56, 293] width 80 height 489
copy p "(305) 951-3602"
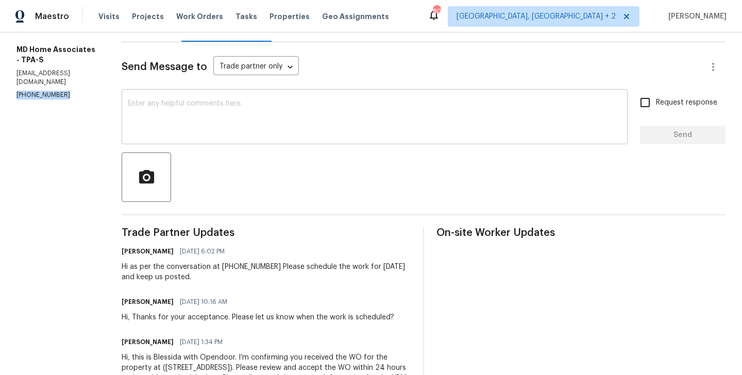
scroll to position [122, 0]
click at [41, 95] on p "(305) 951-3602" at bounding box center [56, 95] width 80 height 9
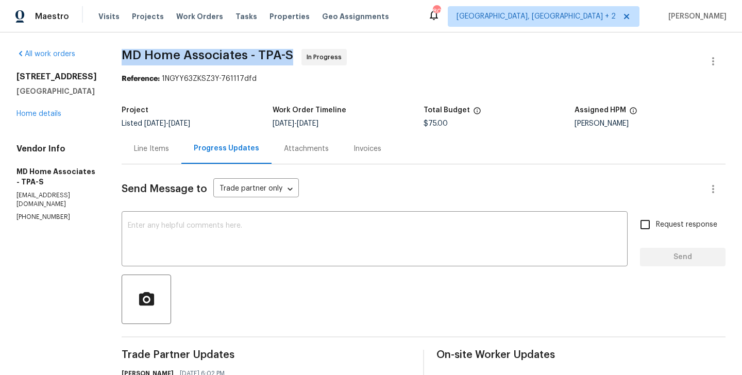
drag, startPoint x: 133, startPoint y: 56, endPoint x: 233, endPoint y: 56, distance: 100.0
click at [233, 56] on span "MD Home Associates - TPA-S In Progress" at bounding box center [411, 61] width 579 height 25
click at [233, 56] on span "MD Home Associates - TPA-S" at bounding box center [208, 55] width 172 height 12
drag, startPoint x: 259, startPoint y: 56, endPoint x: 133, endPoint y: 56, distance: 125.7
click at [133, 56] on div "All work orders 2413 Riverbluff Pkwy # V-231 Sarasota, FL 34231 Home details Ve…" at bounding box center [371, 293] width 742 height 522
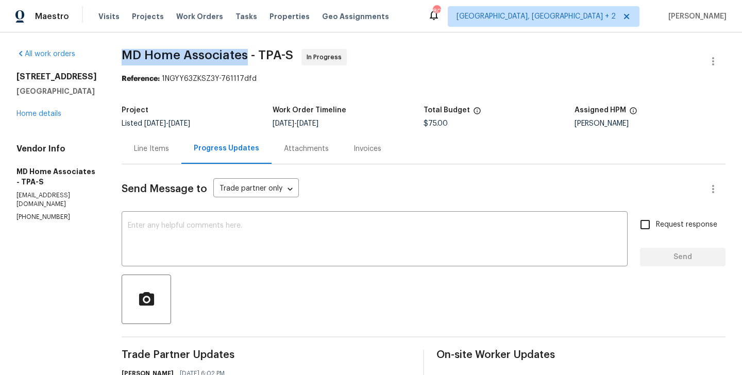
copy span "MD Home Associates"
click at [49, 117] on link "Home details" at bounding box center [38, 113] width 45 height 7
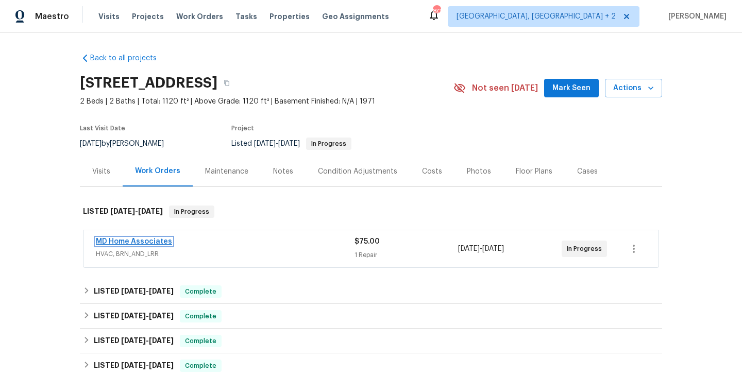
click at [156, 244] on link "MD Home Associates" at bounding box center [134, 241] width 76 height 7
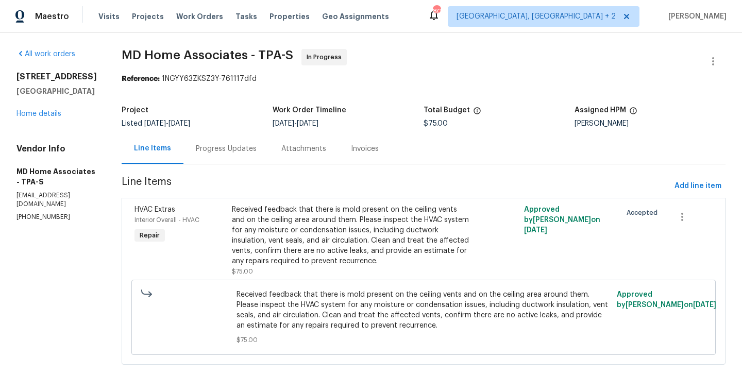
click at [251, 149] on div "Progress Updates" at bounding box center [226, 149] width 61 height 10
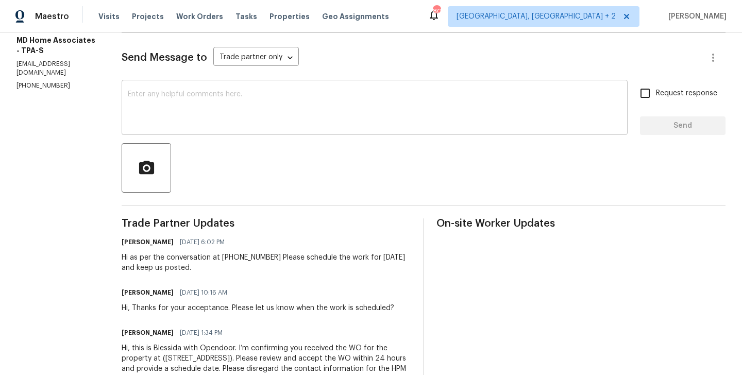
scroll to position [130, 0]
click at [206, 159] on div at bounding box center [424, 168] width 604 height 49
click at [195, 115] on textarea at bounding box center [375, 110] width 494 height 36
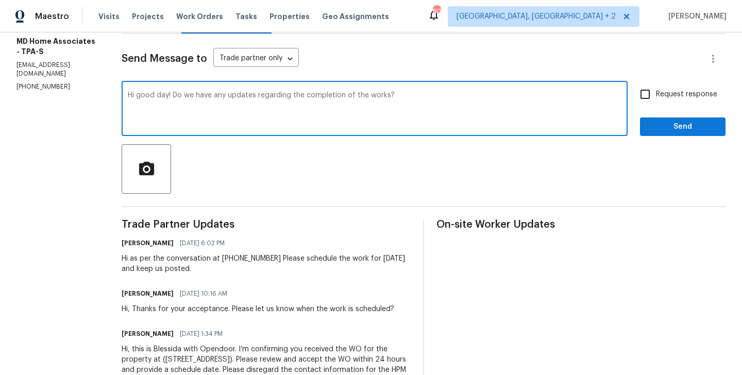
type textarea "Hi good day! Do we have any updates regarding the completion of the works?"
click at [695, 92] on span "Request response" at bounding box center [686, 94] width 61 height 11
click at [656, 92] on input "Request response" at bounding box center [645, 94] width 22 height 22
checkbox input "true"
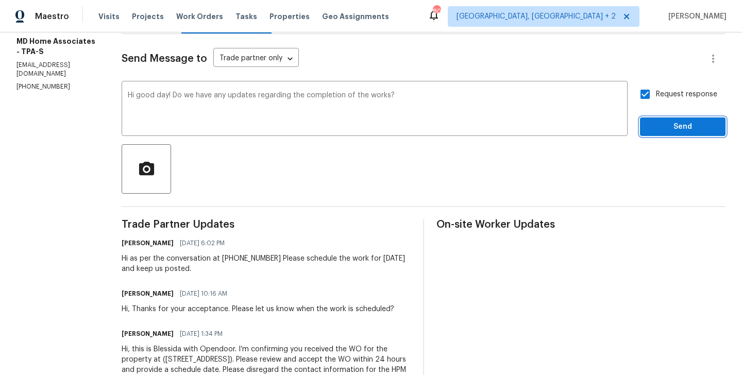
click at [684, 124] on span "Send" at bounding box center [682, 127] width 69 height 13
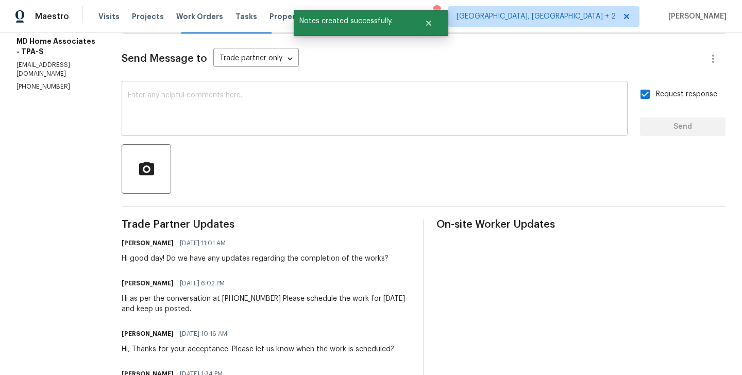
scroll to position [0, 0]
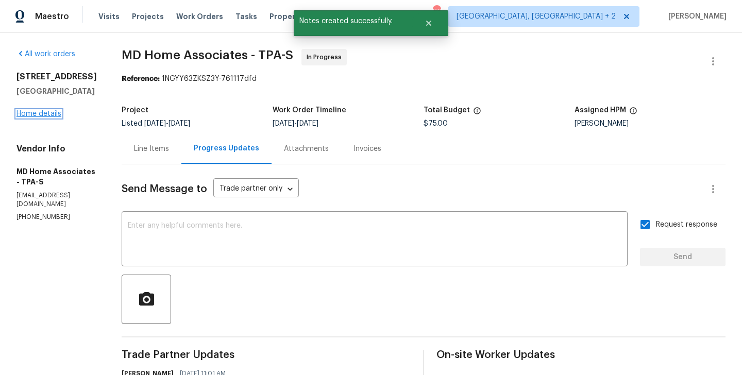
click at [43, 117] on link "Home details" at bounding box center [38, 113] width 45 height 7
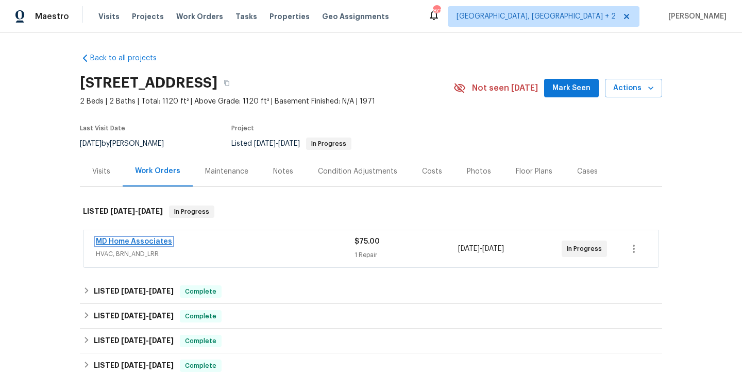
click at [160, 241] on link "MD Home Associates" at bounding box center [134, 241] width 76 height 7
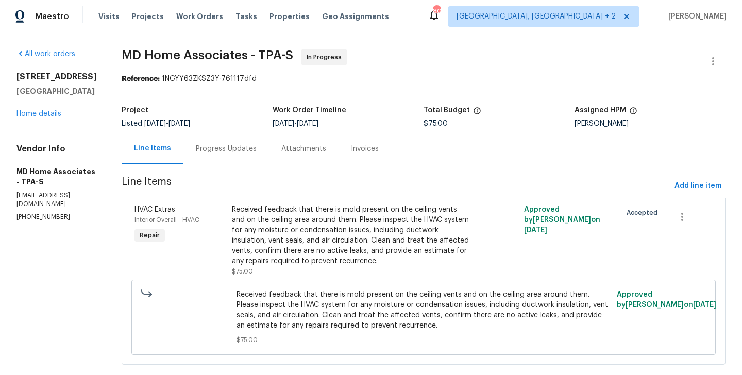
click at [251, 150] on div "Progress Updates" at bounding box center [226, 149] width 61 height 10
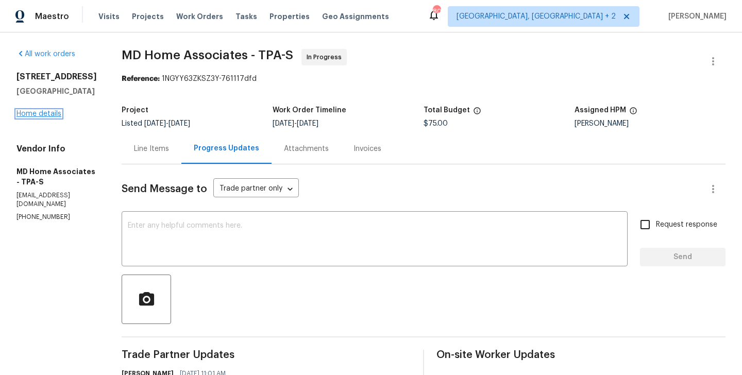
click at [44, 117] on link "Home details" at bounding box center [38, 113] width 45 height 7
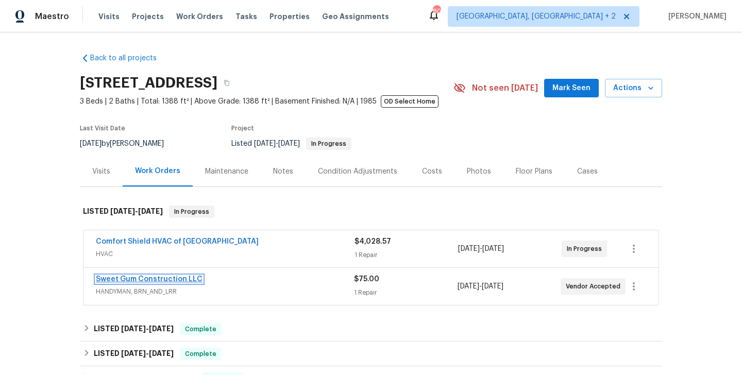
click at [181, 279] on link "Sweet Gum Construction LLC" at bounding box center [149, 279] width 107 height 7
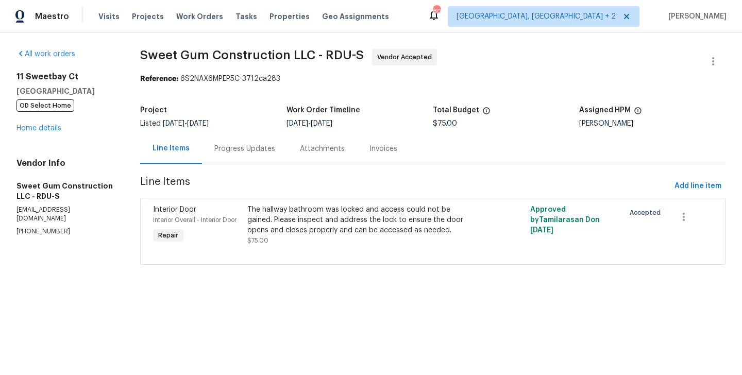
click at [239, 151] on div "Progress Updates" at bounding box center [244, 149] width 61 height 10
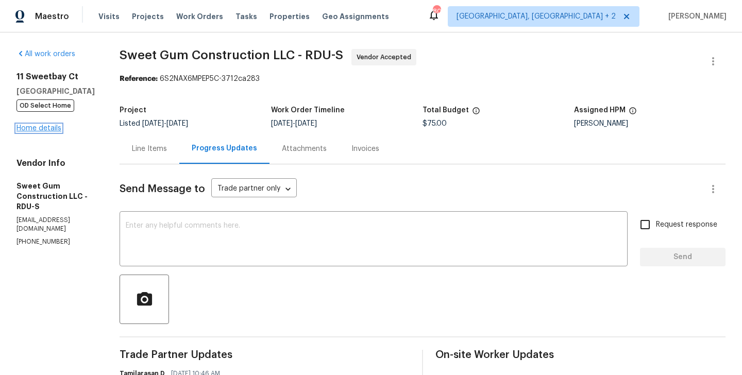
click at [53, 127] on link "Home details" at bounding box center [38, 128] width 45 height 7
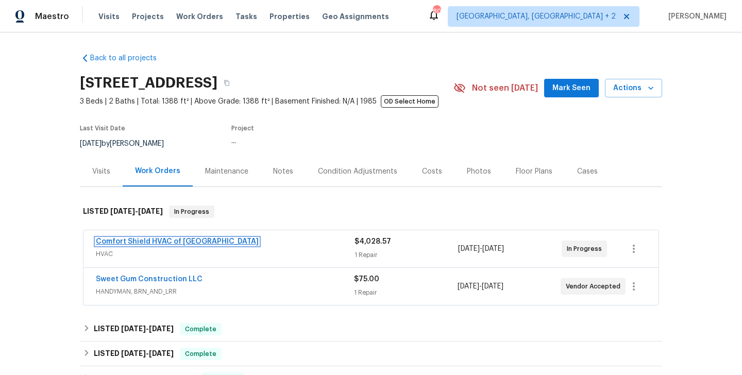
click at [163, 243] on link "Comfort Shield HVAC of [GEOGRAPHIC_DATA]" at bounding box center [177, 241] width 163 height 7
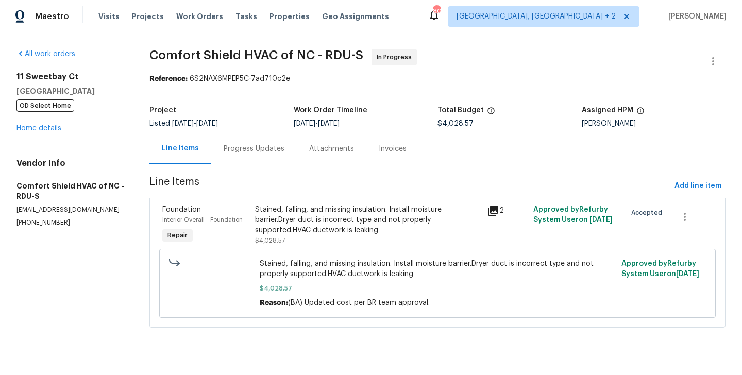
click at [211, 146] on div "Progress Updates" at bounding box center [254, 148] width 86 height 30
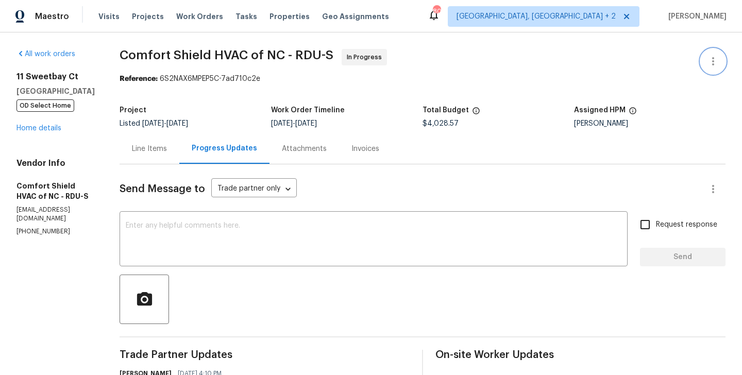
click at [719, 57] on icon "button" at bounding box center [713, 61] width 12 height 12
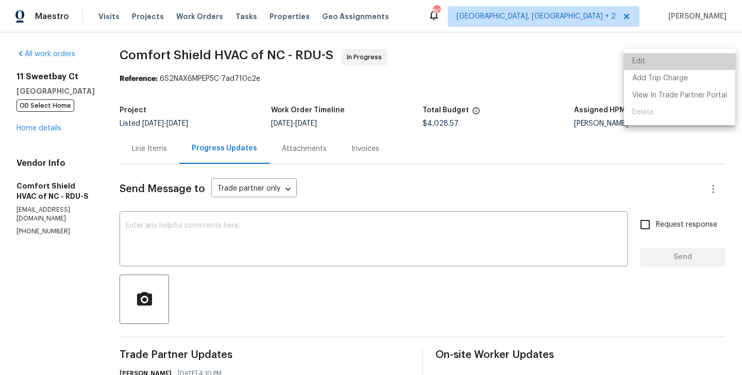
click at [696, 57] on li "Edit" at bounding box center [679, 61] width 111 height 17
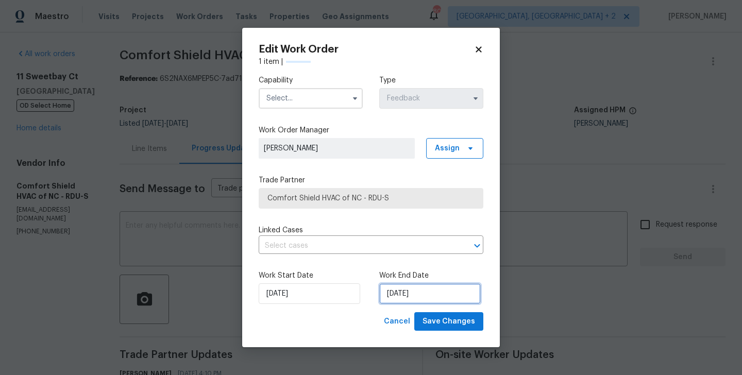
click at [417, 298] on input "[DATE]" at bounding box center [429, 293] width 101 height 21
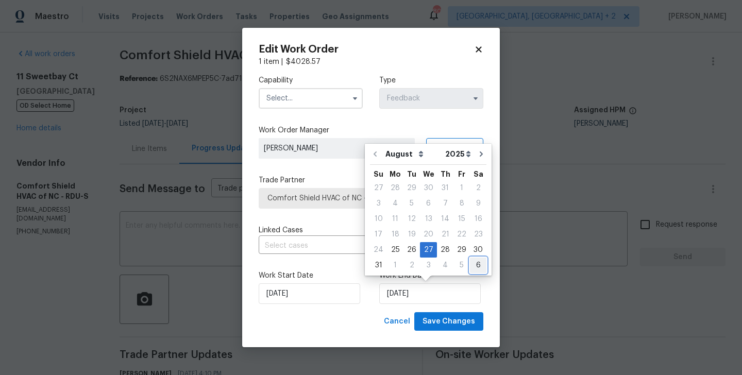
click at [472, 265] on div "6" at bounding box center [478, 265] width 16 height 14
type input "[DATE]"
select select "8"
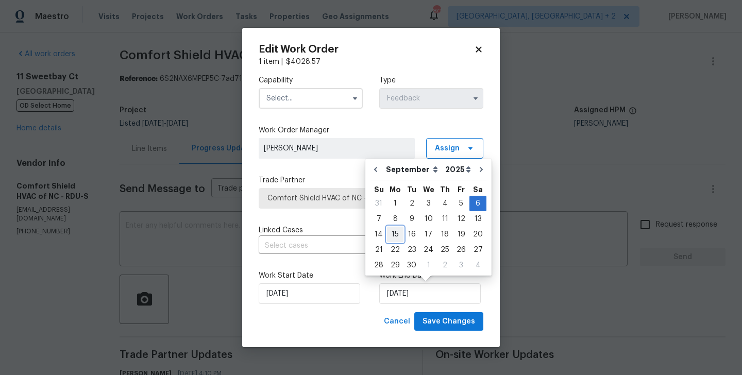
click at [397, 233] on div "15" at bounding box center [395, 234] width 16 height 14
type input "[DATE]"
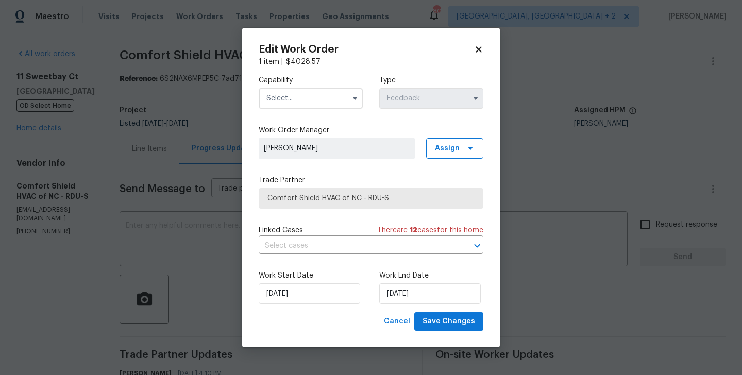
click at [293, 99] on input "text" at bounding box center [311, 98] width 104 height 21
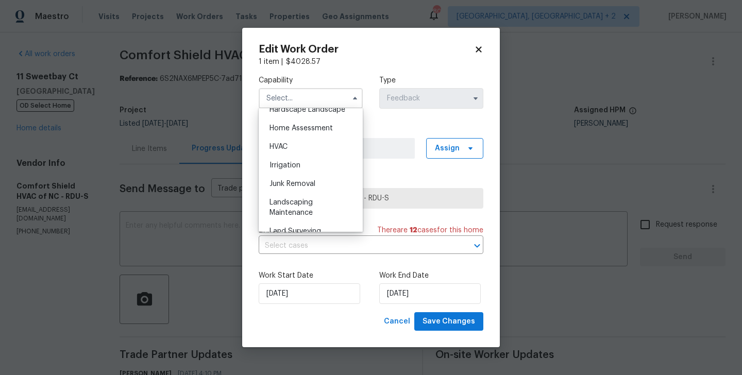
scroll to position [580, 0]
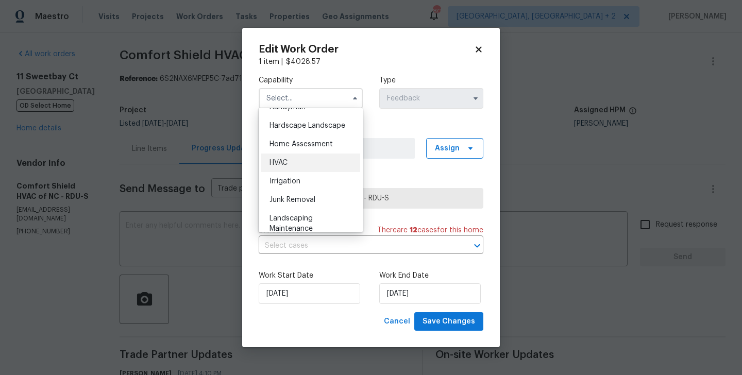
click at [279, 154] on div "HVAC" at bounding box center [310, 163] width 99 height 19
type input "HVAC"
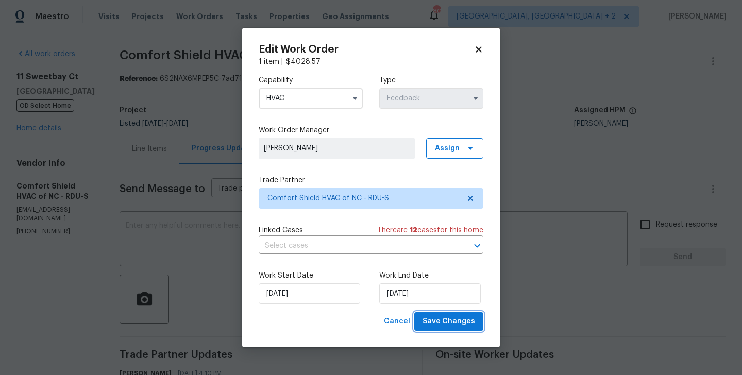
click at [435, 314] on button "Save Changes" at bounding box center [448, 321] width 69 height 19
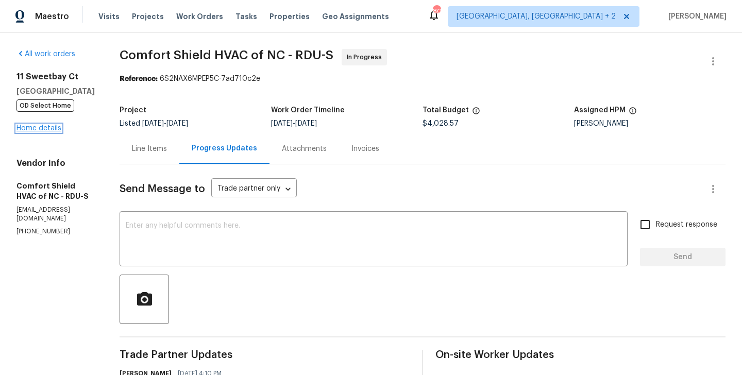
click at [38, 130] on link "Home details" at bounding box center [38, 128] width 45 height 7
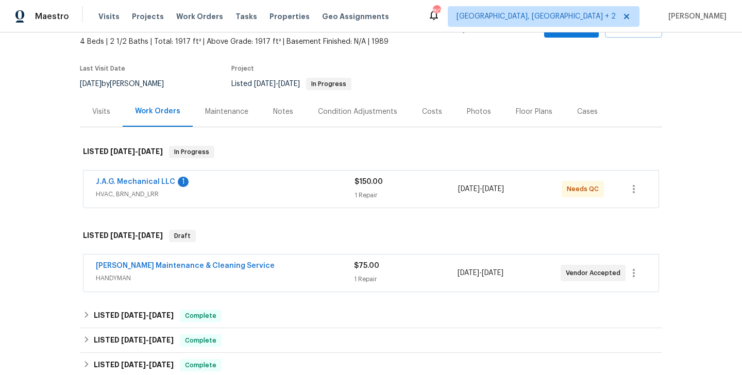
scroll to position [61, 0]
click at [144, 180] on link "J.A.G. Mechanical LLC" at bounding box center [135, 180] width 79 height 7
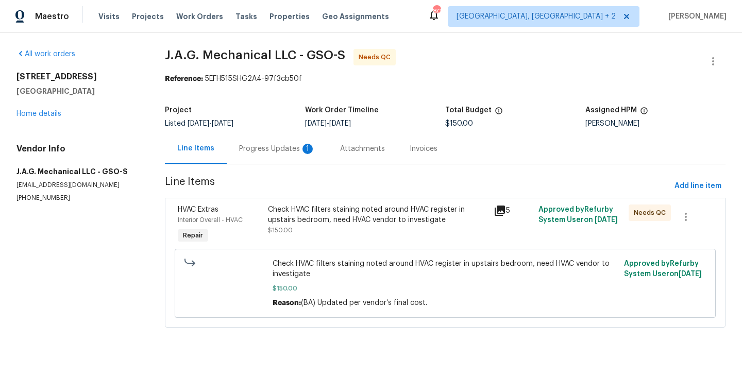
click at [278, 144] on div "Progress Updates 1" at bounding box center [277, 149] width 76 height 10
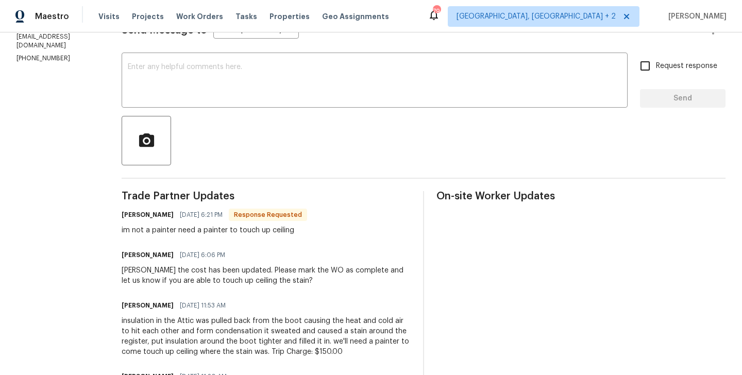
scroll to position [158, 0]
click at [127, 212] on h6 "John Grindstaff" at bounding box center [148, 215] width 52 height 10
copy h6 "John"
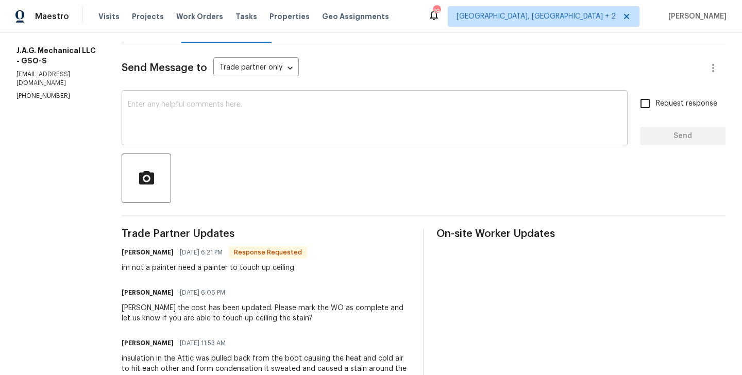
click at [215, 127] on textarea at bounding box center [375, 119] width 494 height 36
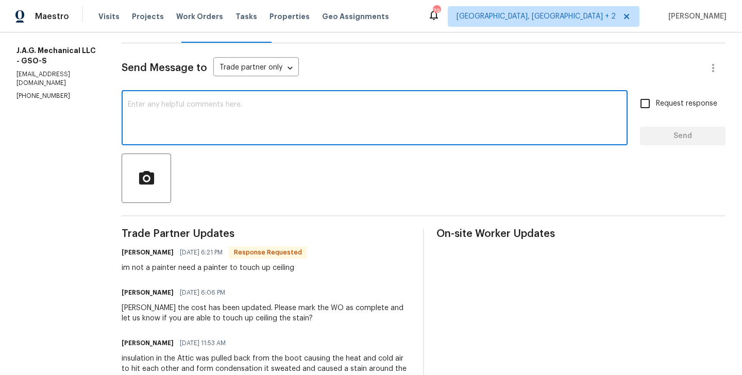
paste textarea "John"
type textarea "John got it. Thanks, WO approved!"
click at [698, 144] on button "Send" at bounding box center [683, 136] width 86 height 19
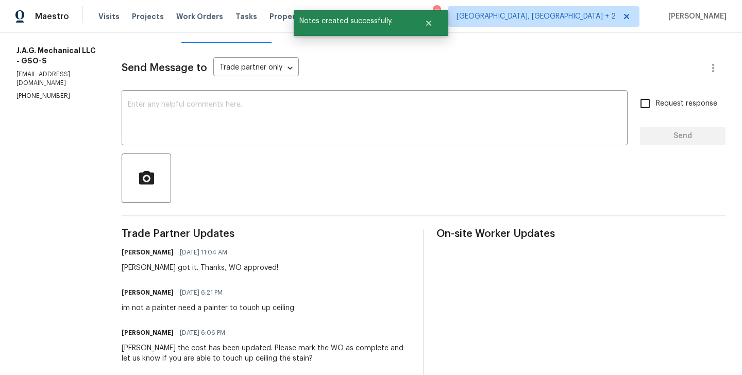
scroll to position [0, 0]
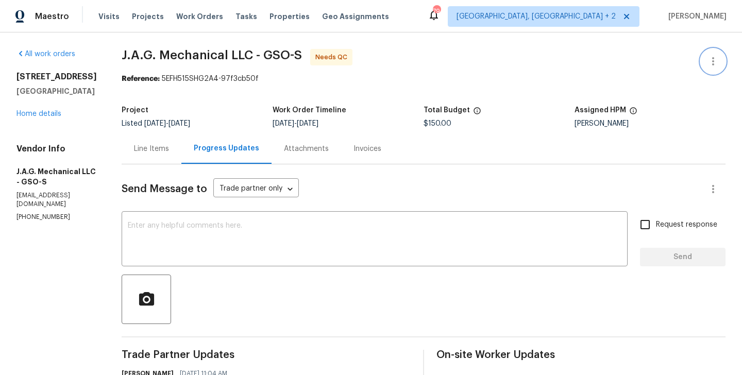
click at [719, 57] on button "button" at bounding box center [713, 61] width 25 height 25
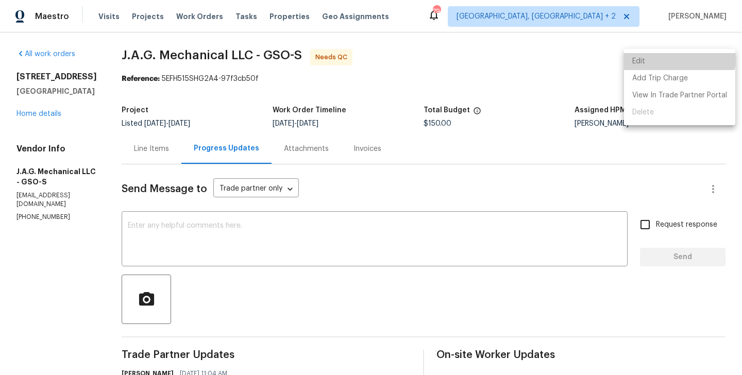
click at [671, 57] on li "Edit" at bounding box center [679, 61] width 111 height 17
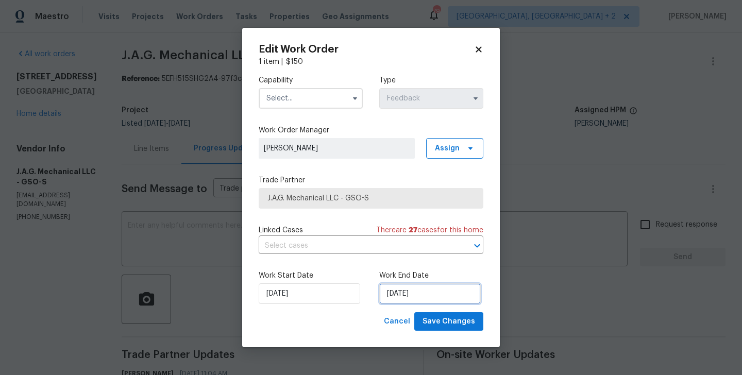
click at [416, 291] on input "07/09/2025" at bounding box center [429, 293] width 101 height 21
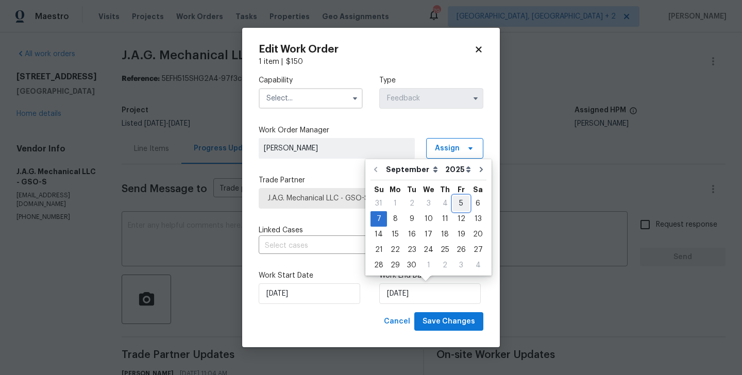
click at [453, 205] on div "5" at bounding box center [461, 203] width 16 height 14
type input "05/09/2025"
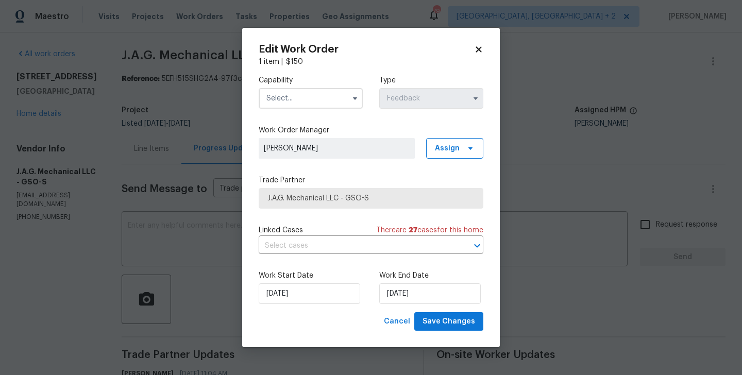
click at [267, 101] on input "text" at bounding box center [311, 98] width 104 height 21
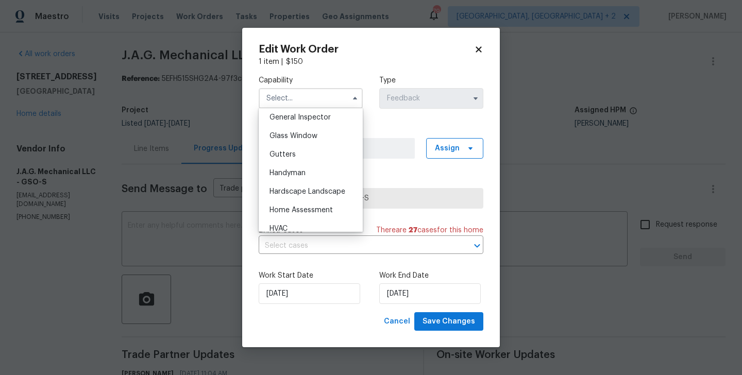
scroll to position [515, 0]
click at [292, 170] on span "Handyman" at bounding box center [287, 171] width 36 height 7
type input "Handyman"
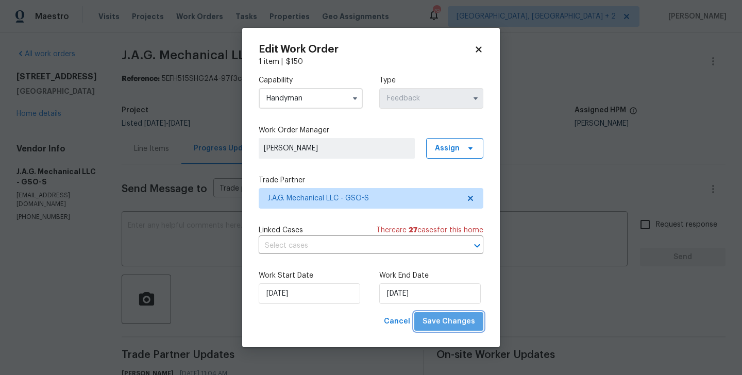
click at [460, 322] on span "Save Changes" at bounding box center [448, 321] width 53 height 13
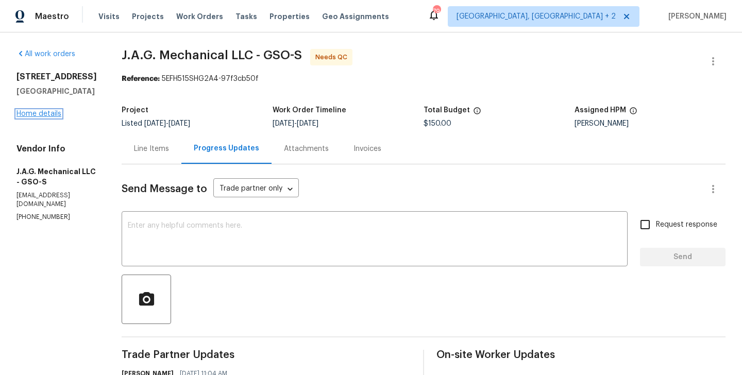
click at [47, 117] on link "Home details" at bounding box center [38, 113] width 45 height 7
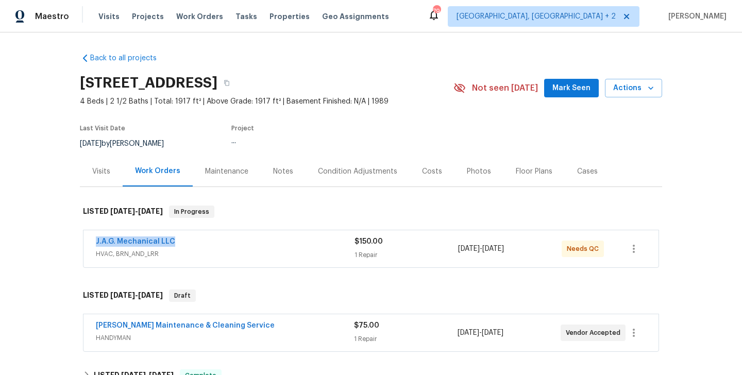
drag, startPoint x: 182, startPoint y: 245, endPoint x: 90, endPoint y: 245, distance: 92.7
click at [90, 245] on div "J.A.G. Mechanical LLC HVAC, BRN_AND_LRR $150.00 1 Repair 9/5/2025 - 9/5/2025 Ne…" at bounding box center [370, 248] width 575 height 37
copy link "J.A.G. Mechanical LLC"
click at [114, 243] on link "J.A.G. Mechanical LLC" at bounding box center [135, 241] width 79 height 7
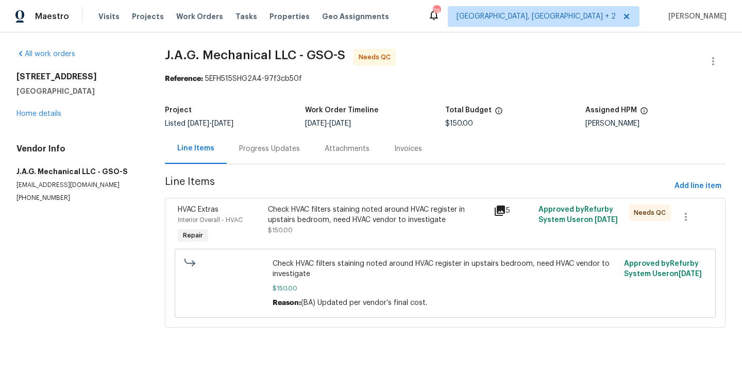
click at [273, 155] on div "Progress Updates" at bounding box center [270, 148] width 86 height 30
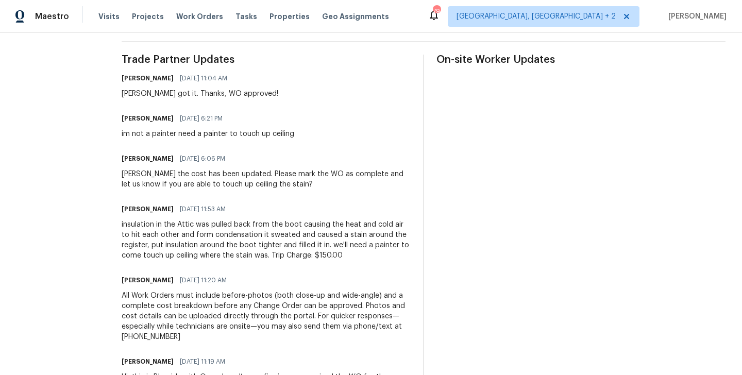
scroll to position [314, 0]
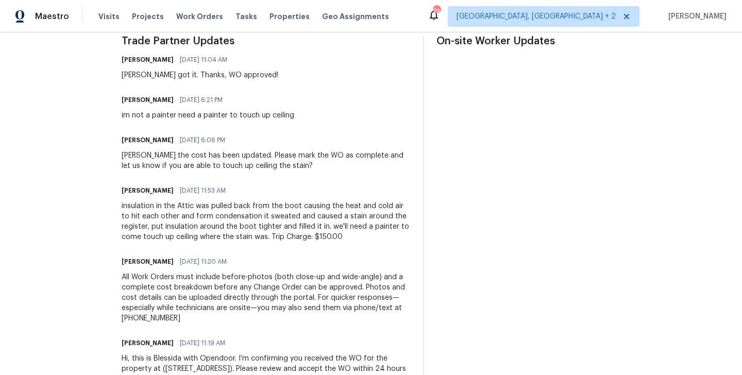
click at [282, 221] on div "insulation in the Attic was pulled back from the boot causing the heat and cold…" at bounding box center [266, 221] width 289 height 41
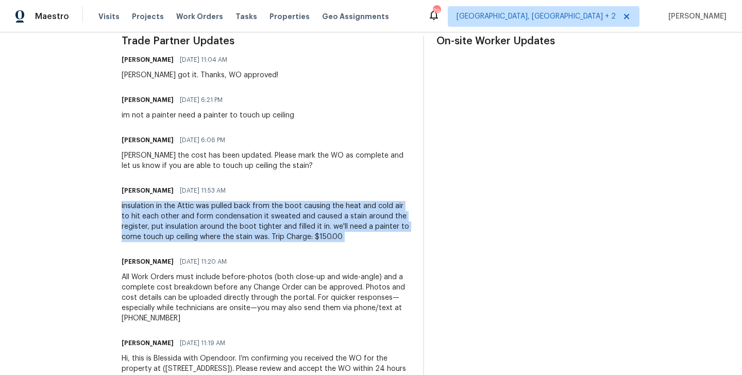
click at [282, 221] on div "insulation in the Attic was pulled back from the boot causing the heat and cold…" at bounding box center [266, 221] width 289 height 41
copy div "insulation in the Attic was pulled back from the boot causing the heat and cold…"
click at [247, 235] on div "insulation in the Attic was pulled back from the boot causing the heat and cold…" at bounding box center [266, 221] width 289 height 41
drag, startPoint x: 265, startPoint y: 238, endPoint x: 115, endPoint y: 199, distance: 154.8
click at [115, 199] on div "All work orders 4205 Club Pointe Ct Winston Salem, NC 27104 Home details Vendor…" at bounding box center [371, 76] width 742 height 715
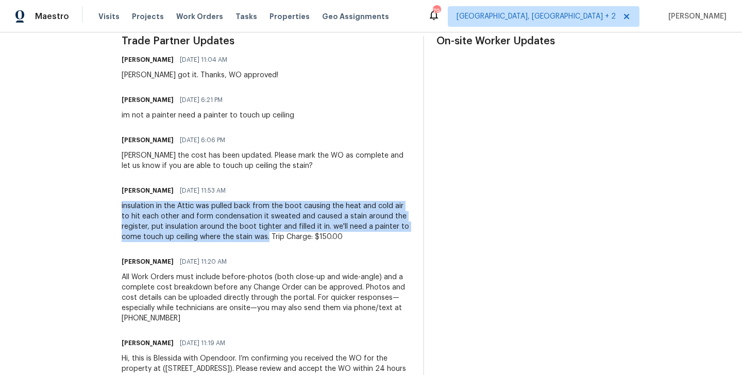
copy div "insulation in the Attic was pulled back from the boot causing the heat and cold…"
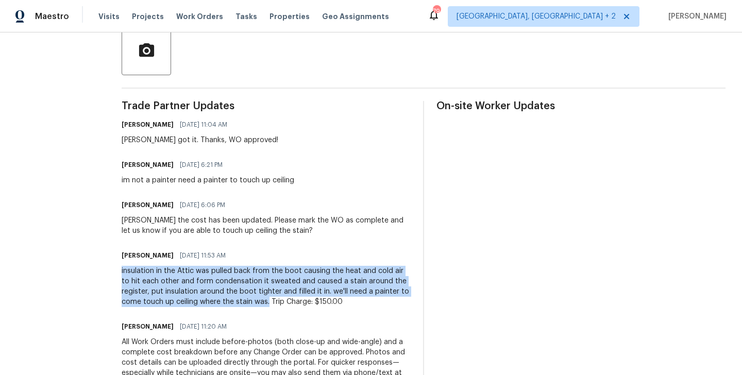
scroll to position [248, 0]
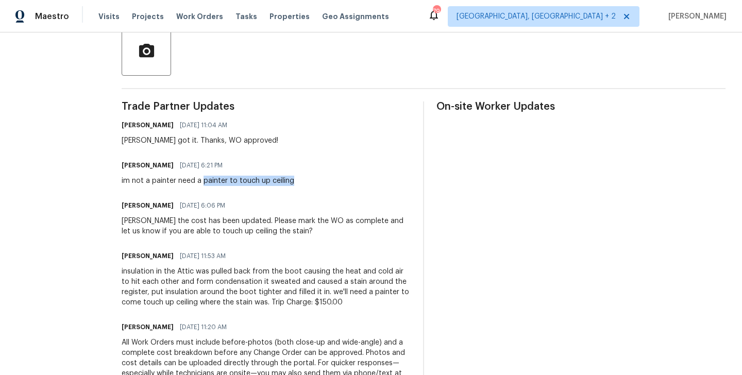
drag, startPoint x: 199, startPoint y: 182, endPoint x: 317, endPoint y: 182, distance: 118.5
click at [317, 182] on div "John Grindstaff 09/05/2025 6:21 PM im not a painter need a painter to touch up …" at bounding box center [266, 172] width 289 height 28
click at [252, 184] on div "im not a painter need a painter to touch up ceiling" at bounding box center [208, 181] width 173 height 10
drag, startPoint x: 224, startPoint y: 181, endPoint x: 345, endPoint y: 182, distance: 121.1
click at [345, 182] on div "John Grindstaff 09/05/2025 6:21 PM im not a painter need a painter to touch up …" at bounding box center [266, 172] width 289 height 28
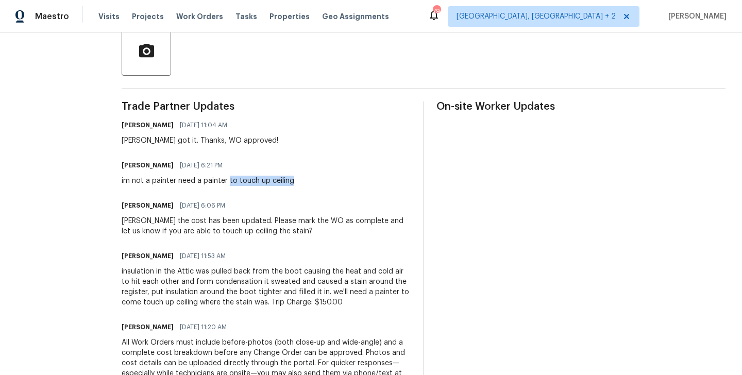
copy div "to touch up ceiling"
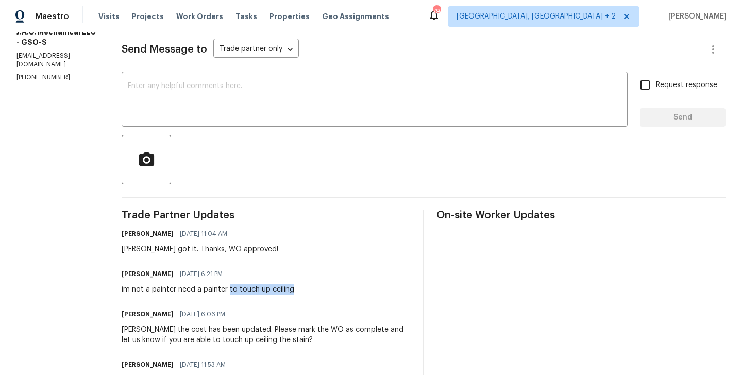
scroll to position [0, 0]
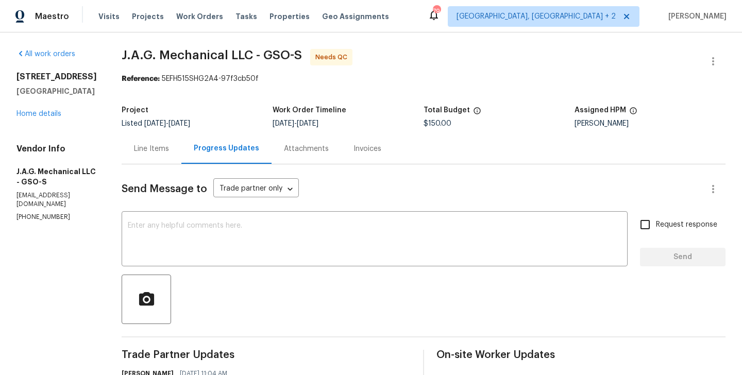
click at [149, 146] on div "Line Items" at bounding box center [151, 149] width 35 height 10
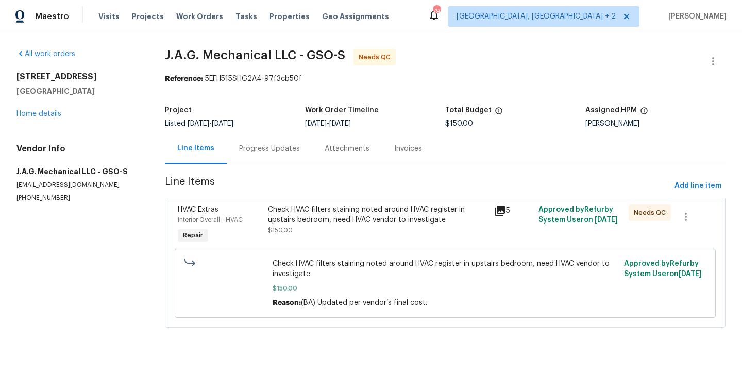
click at [357, 239] on div "Check HVAC filters staining noted around HVAC register in upstairs bedroom, nee…" at bounding box center [377, 224] width 225 height 47
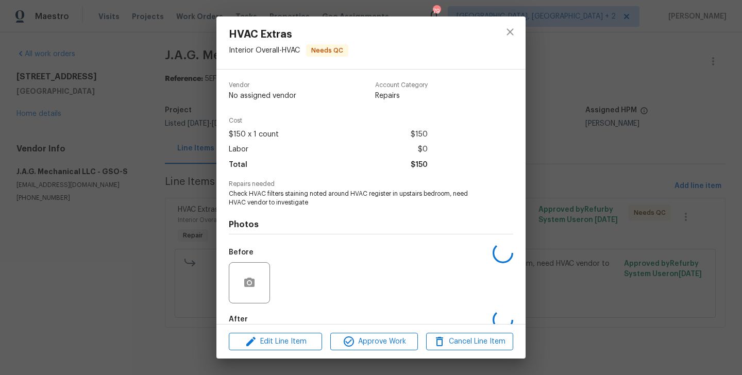
scroll to position [57, 0]
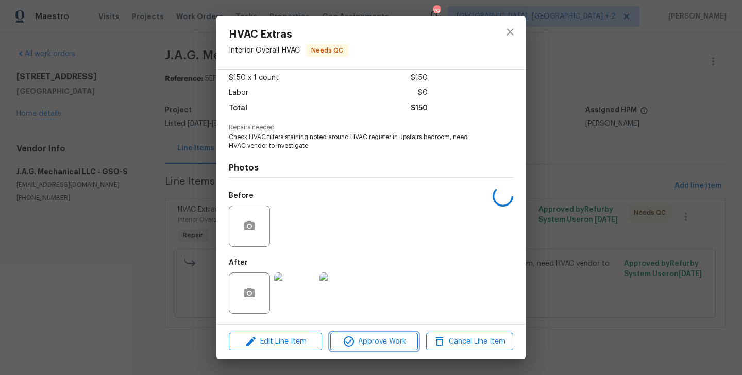
click at [368, 337] on span "Approve Work" at bounding box center [373, 341] width 81 height 13
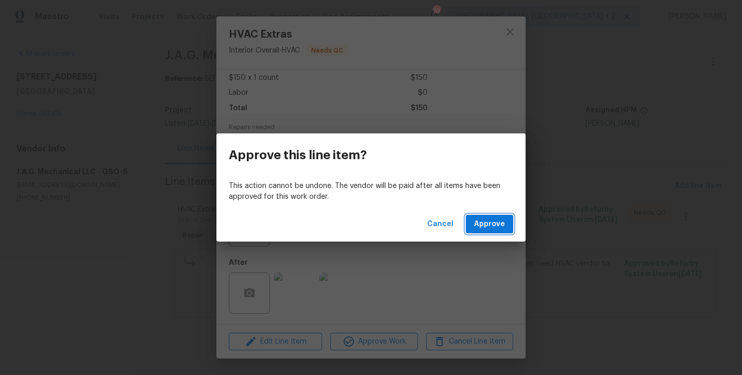
click at [489, 228] on span "Approve" at bounding box center [489, 224] width 31 height 13
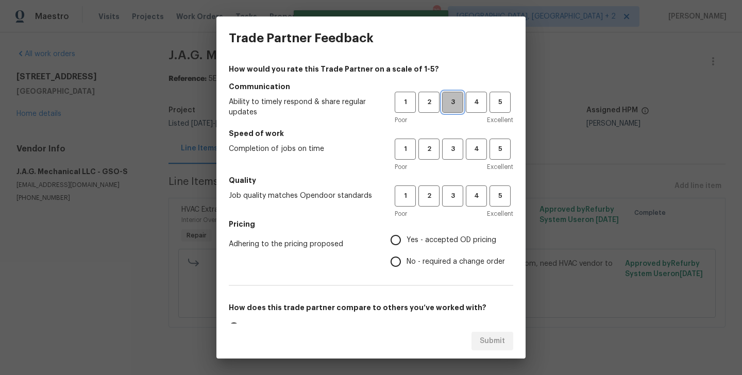
click at [451, 101] on span "3" at bounding box center [452, 102] width 19 height 12
click at [451, 160] on div "1 2 3 4 5 Poor Excellent" at bounding box center [454, 155] width 119 height 33
click at [451, 156] on button "3" at bounding box center [452, 149] width 21 height 21
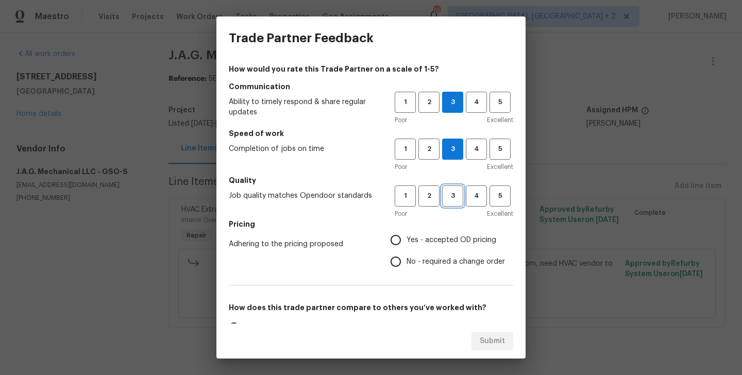
click at [452, 202] on button "3" at bounding box center [452, 195] width 21 height 21
drag, startPoint x: 451, startPoint y: 257, endPoint x: 455, endPoint y: 275, distance: 18.1
click at [451, 257] on span "No - required a change order" at bounding box center [456, 262] width 98 height 11
click at [407, 257] on input "No - required a change order" at bounding box center [396, 262] width 22 height 22
radio input "true"
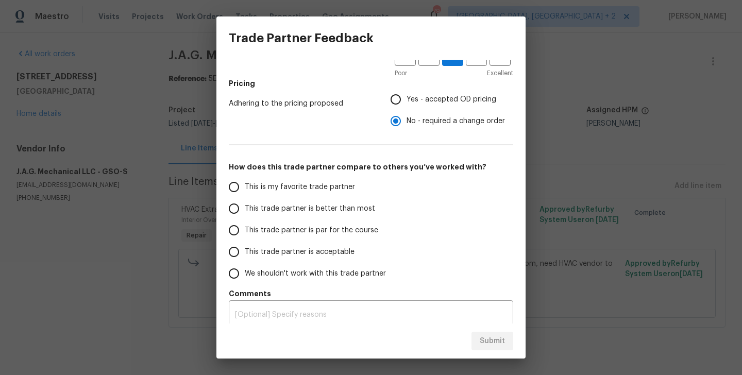
scroll to position [148, 0]
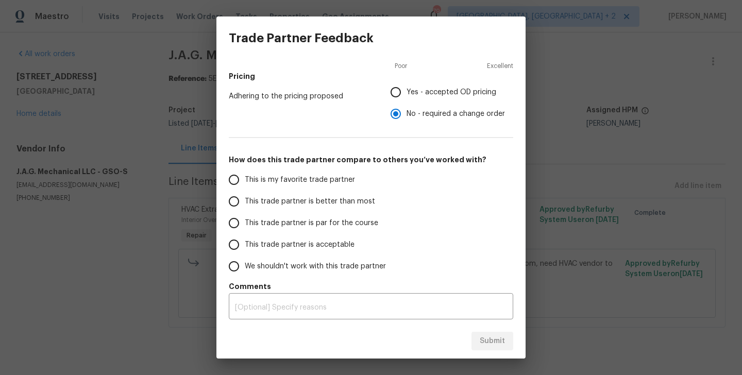
click at [325, 202] on span "This trade partner is better than most" at bounding box center [310, 201] width 130 height 11
click at [245, 202] on input "This trade partner is better than most" at bounding box center [234, 202] width 22 height 22
click at [494, 342] on span "Submit" at bounding box center [492, 341] width 25 height 13
radio input "true"
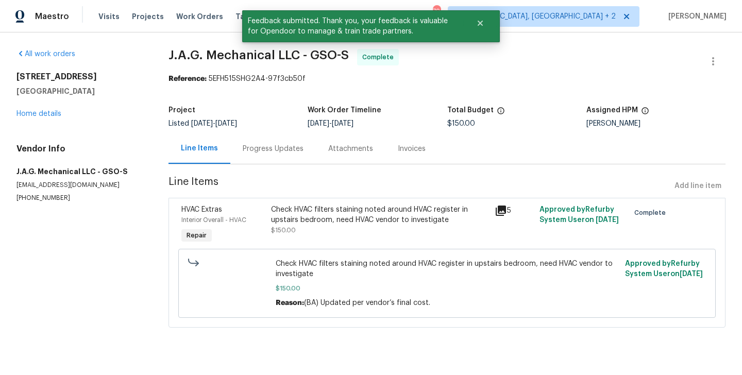
click at [253, 142] on div "Progress Updates" at bounding box center [273, 148] width 86 height 30
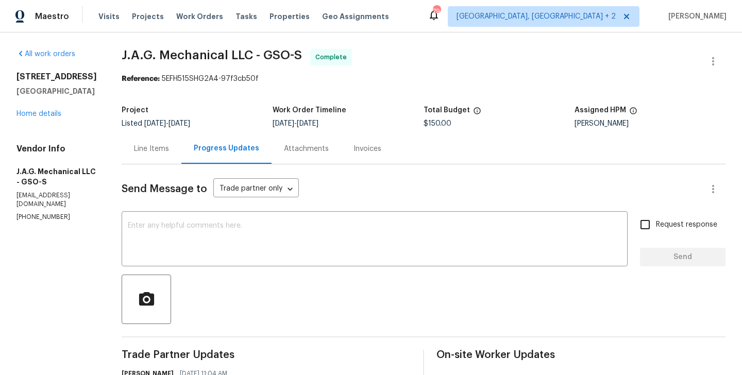
click at [151, 148] on div "Line Items" at bounding box center [151, 149] width 35 height 10
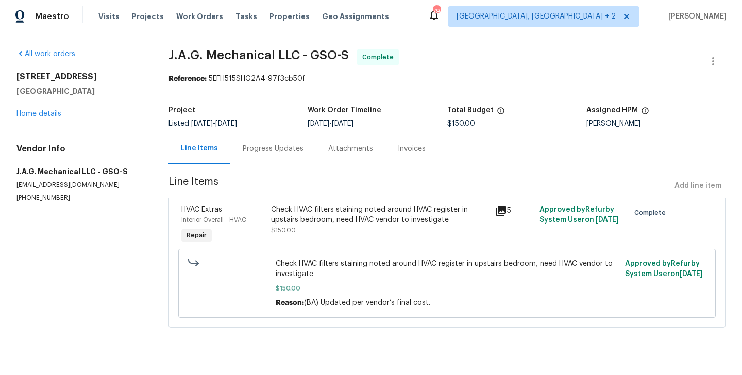
click at [366, 215] on div "Check HVAC filters staining noted around HVAC register in upstairs bedroom, nee…" at bounding box center [380, 215] width 218 height 21
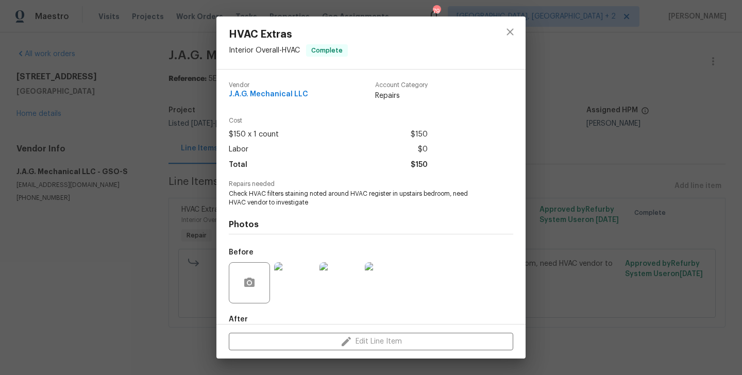
scroll to position [57, 0]
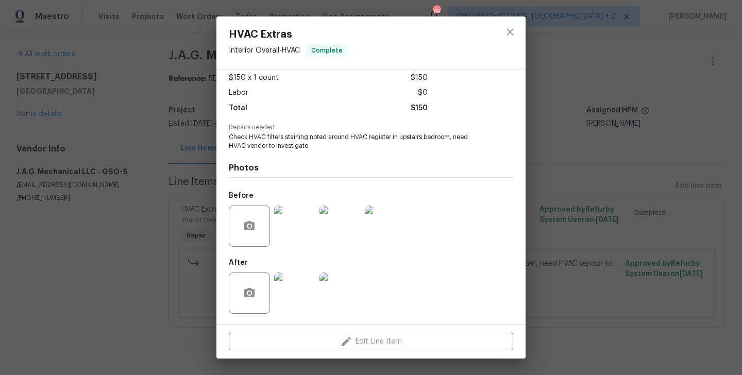
click at [287, 310] on img at bounding box center [294, 293] width 41 height 41
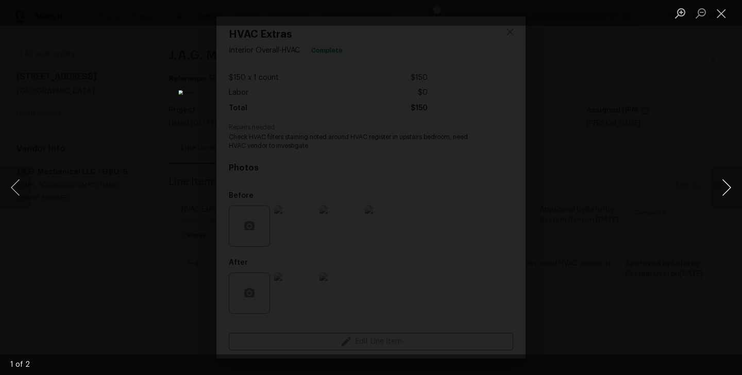
click at [728, 182] on button "Next image" at bounding box center [726, 187] width 31 height 41
click at [601, 247] on img "Lightbox" at bounding box center [371, 187] width 684 height 346
click at [658, 204] on div "Lightbox" at bounding box center [371, 187] width 742 height 375
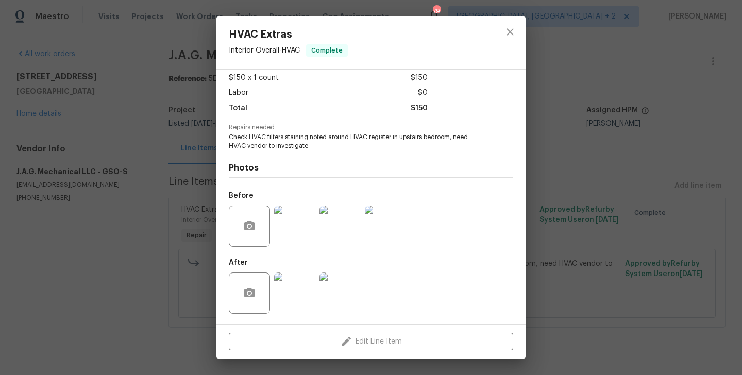
click at [658, 204] on div "HVAC Extras Interior Overall - HVAC Complete Vendor J.A.G. Mechanical LLC Accou…" at bounding box center [371, 187] width 742 height 375
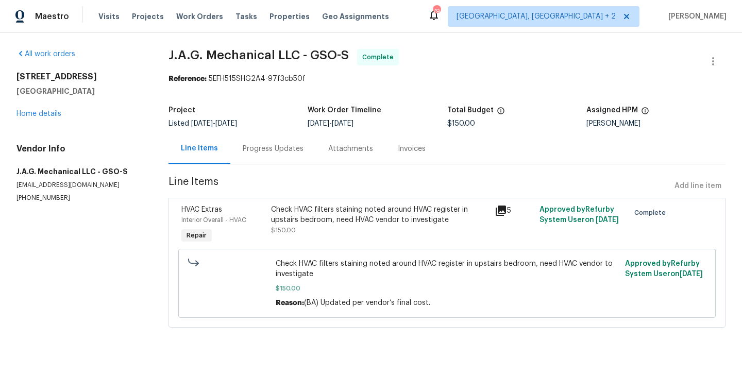
click at [289, 145] on div "Progress Updates" at bounding box center [273, 149] width 61 height 10
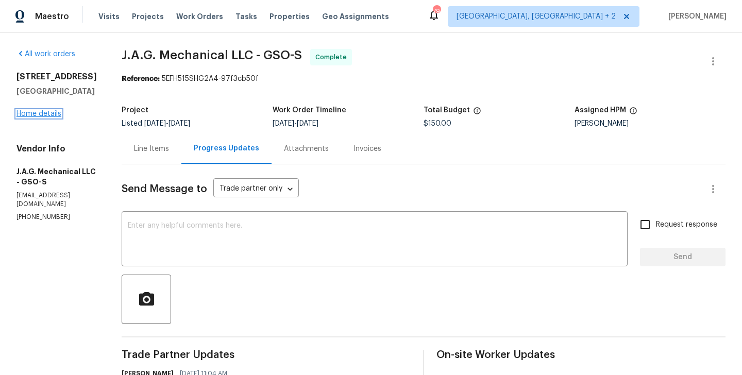
click at [57, 117] on link "Home details" at bounding box center [38, 113] width 45 height 7
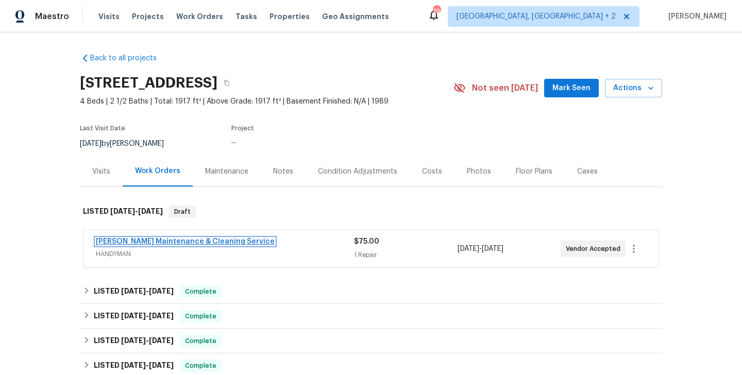
click at [207, 241] on link "Baker's Maintenance & Cleaning Service" at bounding box center [185, 241] width 179 height 7
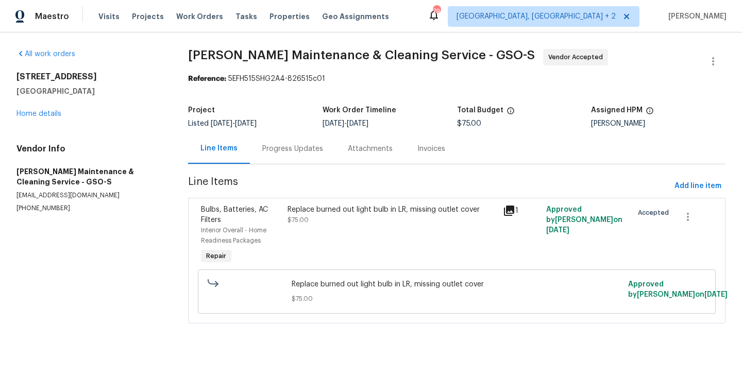
click at [285, 153] on div "Progress Updates" at bounding box center [292, 149] width 61 height 10
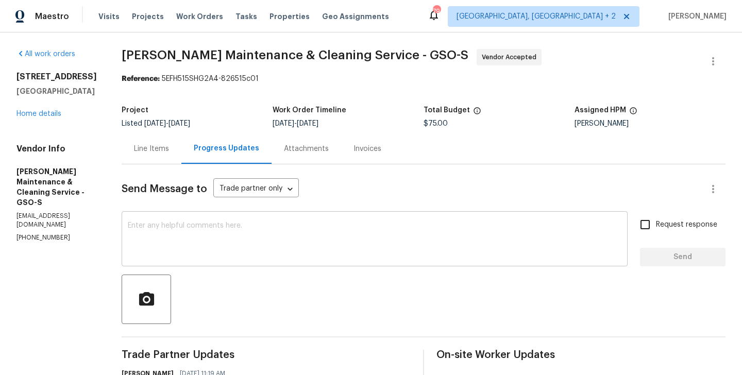
click at [241, 233] on textarea at bounding box center [375, 240] width 494 height 36
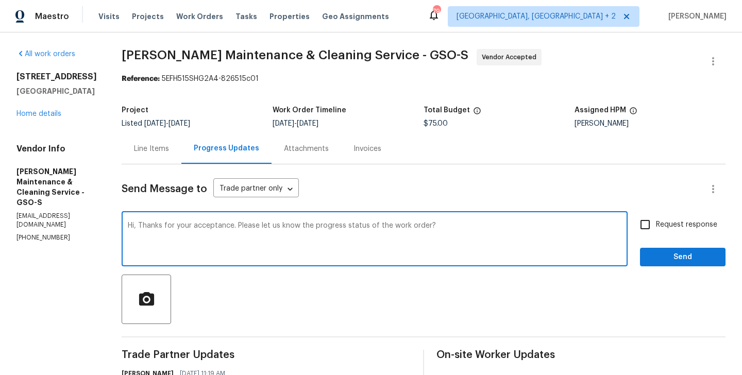
type textarea "Hi, Thanks for your acceptance. Please let us know the progress status of the w…"
click at [647, 226] on input "Request response" at bounding box center [645, 225] width 22 height 22
checkbox input "true"
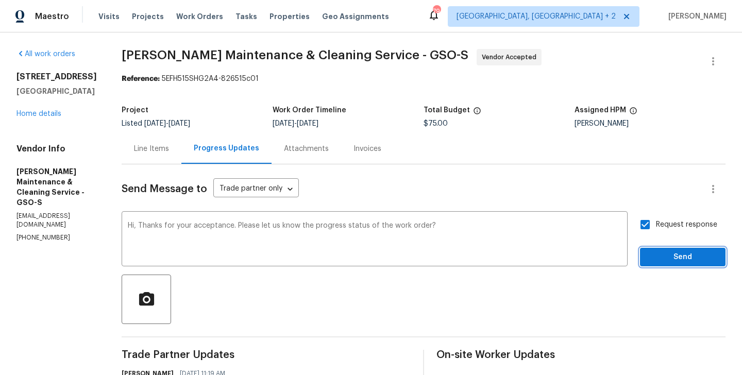
click at [652, 250] on button "Send" at bounding box center [683, 257] width 86 height 19
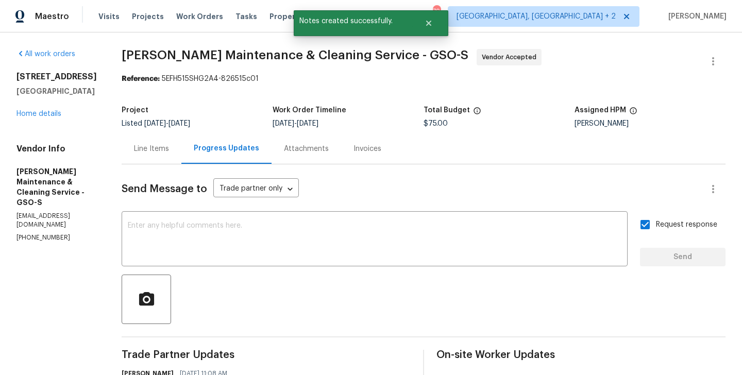
click at [42, 219] on section "All work orders 4205 Club Pointe Ct Winston Salem, NC 27104 Home details Vendor…" at bounding box center [56, 314] width 80 height 531
copy p "(336) 781-6283"
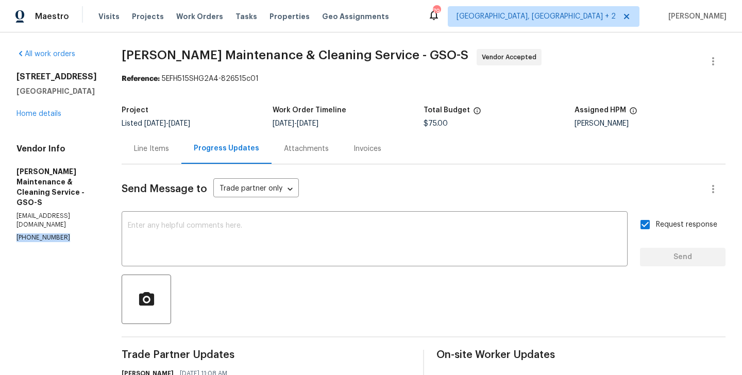
drag, startPoint x: 112, startPoint y: 95, endPoint x: 11, endPoint y: 78, distance: 102.3
click at [11, 78] on div "All work orders 4205 Club Pointe Ct Winston Salem, NC 27104 Home details Vendor…" at bounding box center [371, 314] width 742 height 564
copy div "4205 Club Pointe Ct Winston Salem, NC 27104"
click at [45, 111] on link "Home details" at bounding box center [38, 113] width 45 height 7
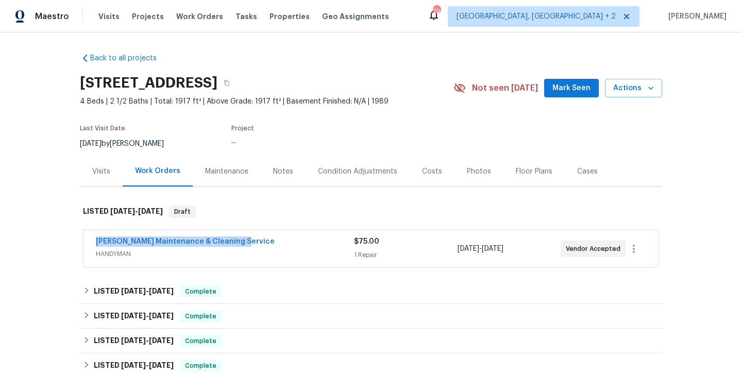
drag, startPoint x: 247, startPoint y: 243, endPoint x: 92, endPoint y: 240, distance: 155.1
click at [92, 240] on div "Baker's Maintenance & Cleaning Service HANDYMAN $75.00 1 Repair 9/5/2025 - 9/7/…" at bounding box center [370, 248] width 575 height 37
copy link "Baker's Maintenance & Cleaning Service"
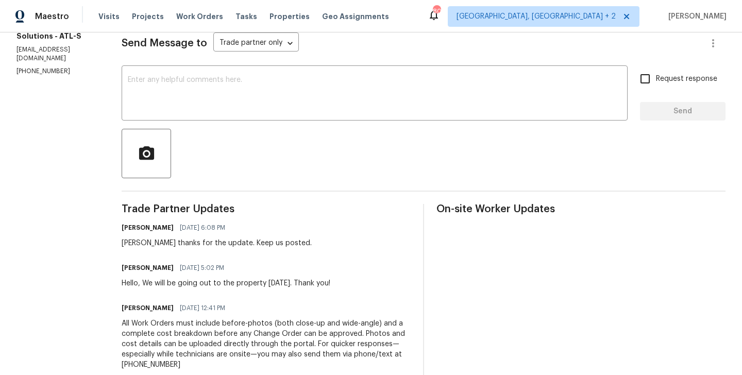
scroll to position [147, 0]
click at [122, 267] on h6 "Todd Morrison" at bounding box center [148, 267] width 52 height 10
copy h6 "Todd"
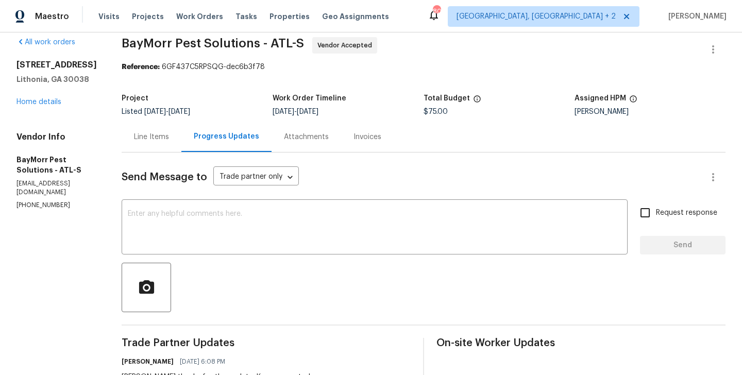
scroll to position [0, 0]
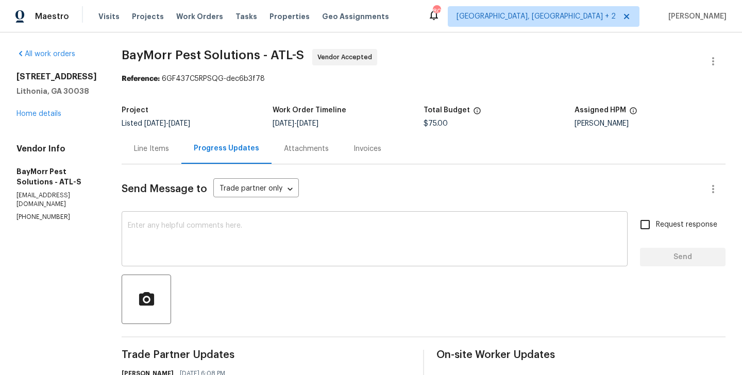
click at [223, 251] on textarea at bounding box center [375, 240] width 494 height 36
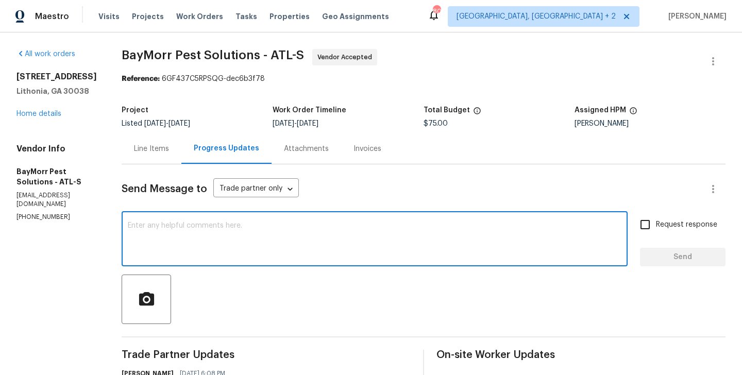
paste textarea "Todd"
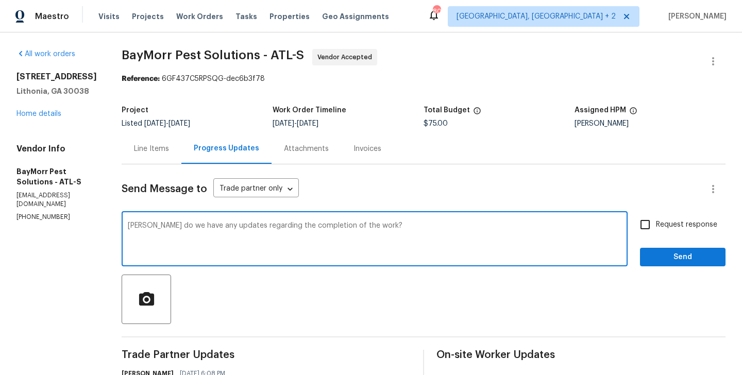
type textarea "Todd do we have any updates regarding the completion of the work?"
click at [657, 231] on label "Request response" at bounding box center [675, 225] width 83 height 22
click at [656, 231] on input "Request response" at bounding box center [645, 225] width 22 height 22
checkbox input "true"
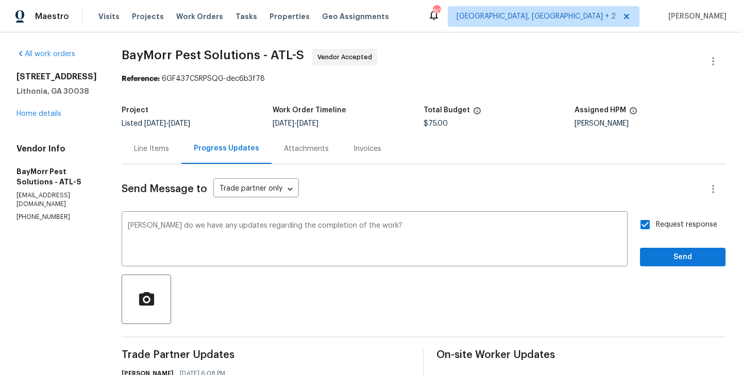
click at [657, 275] on div at bounding box center [424, 299] width 604 height 49
click at [650, 258] on span "Send" at bounding box center [682, 257] width 69 height 13
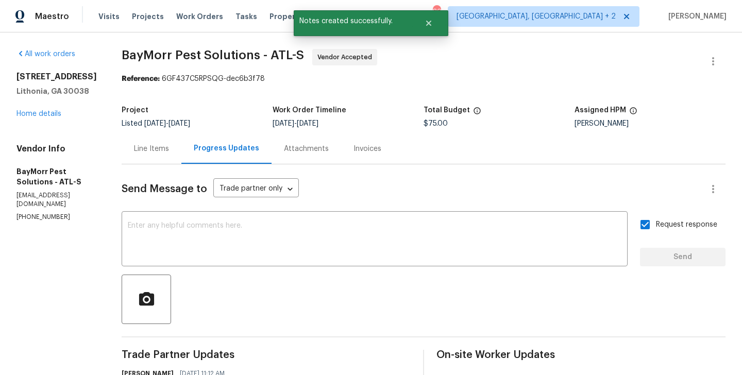
click at [33, 213] on div "Vendor Info BayMorr Pest Solutions - ATL-S tmorrison@baymorr.com (678) 822-4982" at bounding box center [56, 183] width 80 height 78
copy p "(678) 822-4982"
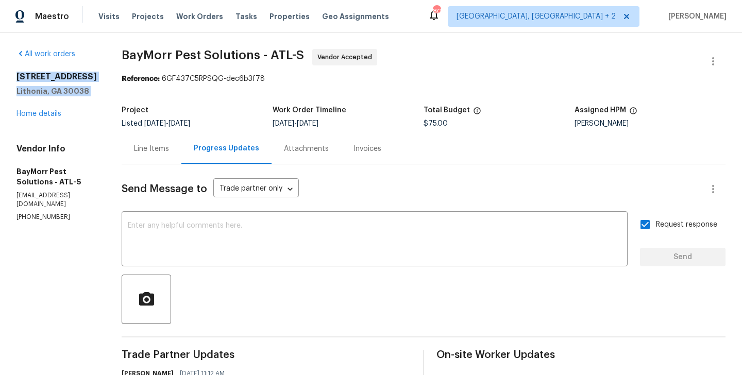
drag, startPoint x: 95, startPoint y: 110, endPoint x: 15, endPoint y: 75, distance: 87.0
click at [15, 75] on div "All work orders 5407 Effingham Ct Lithonia, GA 30038 Home details Vendor Info B…" at bounding box center [371, 349] width 742 height 634
copy div "5407 Effingham Ct Lithonia, GA 30038"
click at [109, 59] on div "All work orders 5407 Effingham Ct Lithonia, GA 30038 Home details Vendor Info B…" at bounding box center [371, 349] width 742 height 634
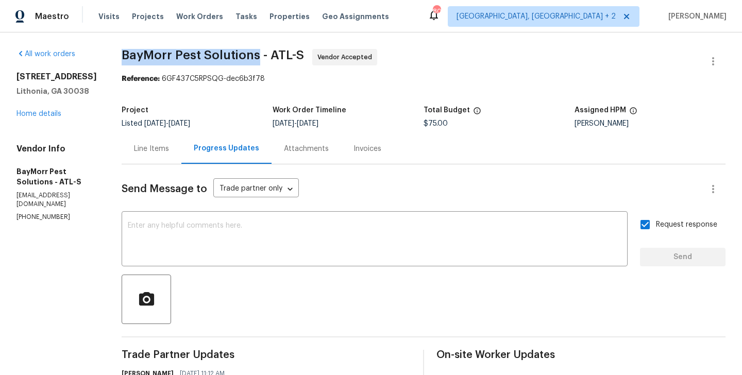
drag, startPoint x: 109, startPoint y: 56, endPoint x: 248, endPoint y: 54, distance: 138.6
click at [248, 54] on div "All work orders 5407 Effingham Ct Lithonia, GA 30038 Home details Vendor Info B…" at bounding box center [371, 349] width 742 height 634
copy span "BayMorr Pest Solutions"
click at [54, 117] on link "Home details" at bounding box center [38, 113] width 45 height 7
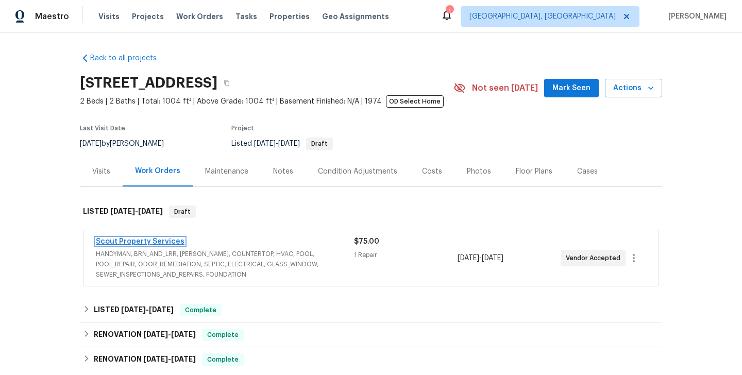
click at [164, 241] on link "Scout Property Services" at bounding box center [140, 241] width 89 height 7
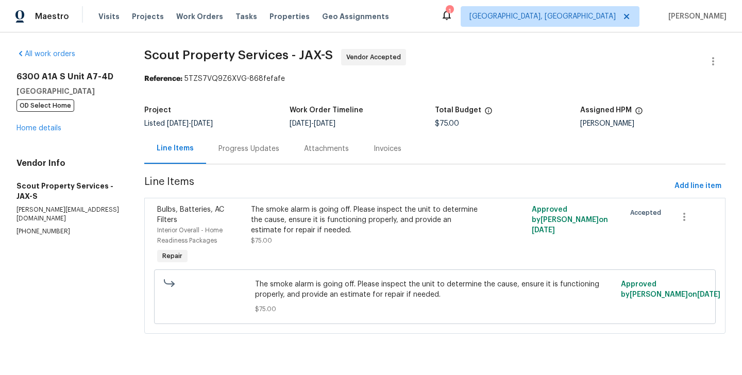
click at [251, 147] on div "Progress Updates" at bounding box center [248, 149] width 61 height 10
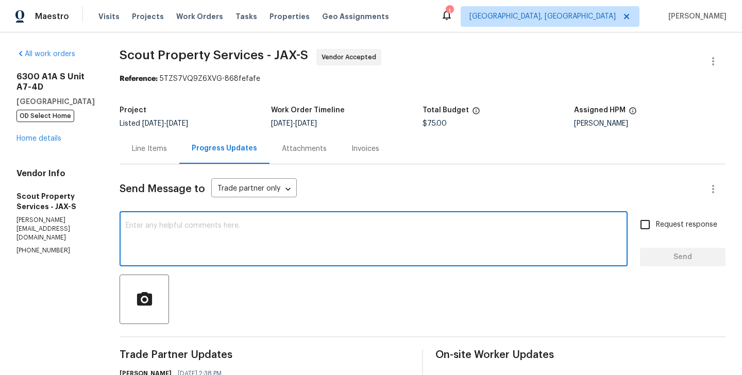
click at [200, 241] on textarea at bounding box center [374, 240] width 496 height 36
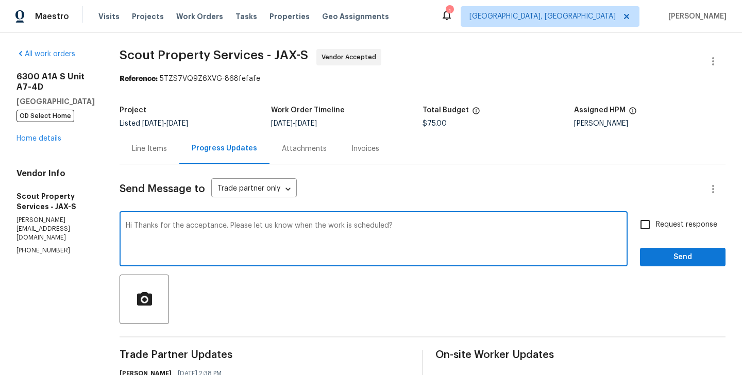
type textarea "Hi Thanks for the acceptance. Please let us know when the work is scheduled?"
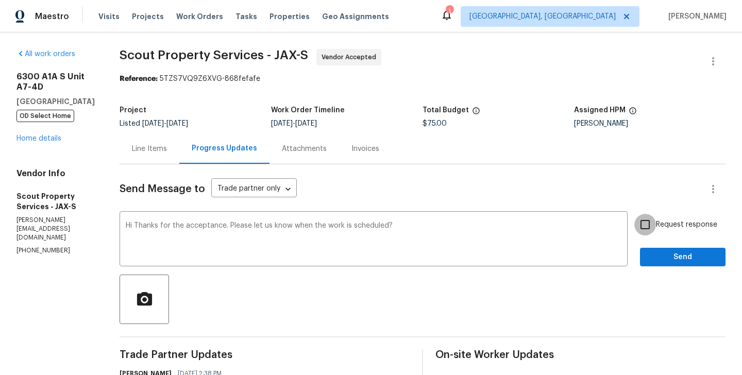
click at [649, 229] on input "Request response" at bounding box center [645, 225] width 22 height 22
checkbox input "true"
click at [649, 248] on button "Send" at bounding box center [683, 257] width 86 height 19
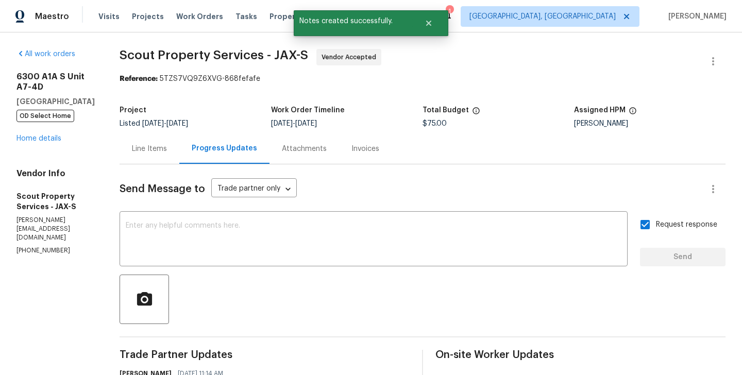
click at [60, 246] on p "[PHONE_NUMBER]" at bounding box center [55, 250] width 78 height 9
copy p "[PHONE_NUMBER]"
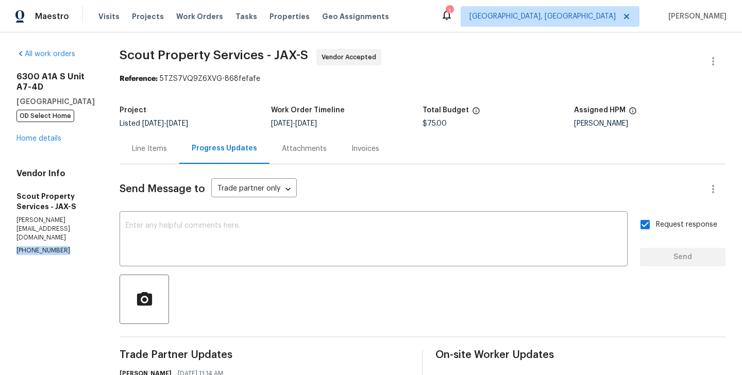
drag, startPoint x: 59, startPoint y: 109, endPoint x: 10, endPoint y: 74, distance: 59.9
click at [10, 74] on div "All work orders [STREET_ADDRESS] OD Select Home Home details Vendor Info Scout …" at bounding box center [371, 308] width 742 height 553
copy div "[STREET_ADDRESS]"
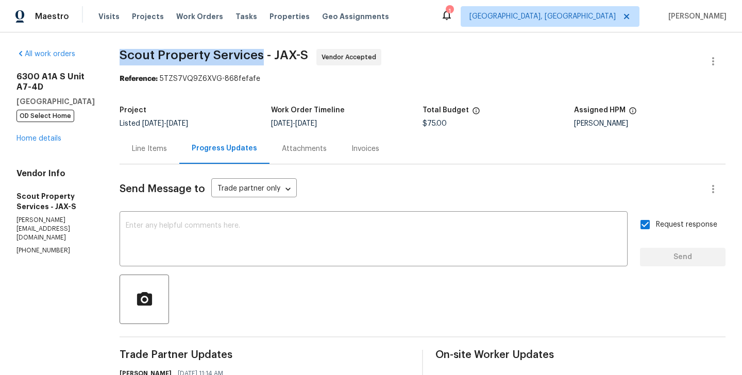
drag, startPoint x: 105, startPoint y: 61, endPoint x: 247, endPoint y: 61, distance: 142.2
click at [247, 61] on span "Scout Property Services - JAX-S" at bounding box center [214, 55] width 189 height 12
copy span "Scout Property Services"
click at [43, 142] on link "Home details" at bounding box center [38, 138] width 45 height 7
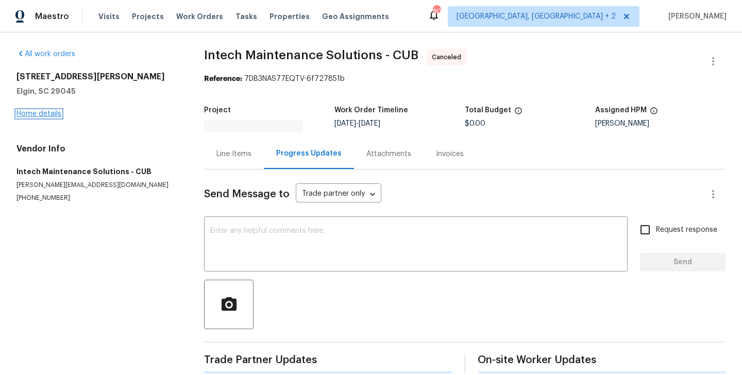
click at [30, 113] on link "Home details" at bounding box center [38, 113] width 45 height 7
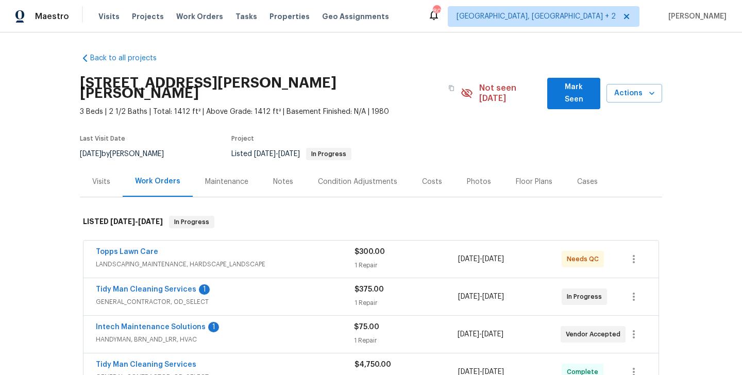
scroll to position [103, 0]
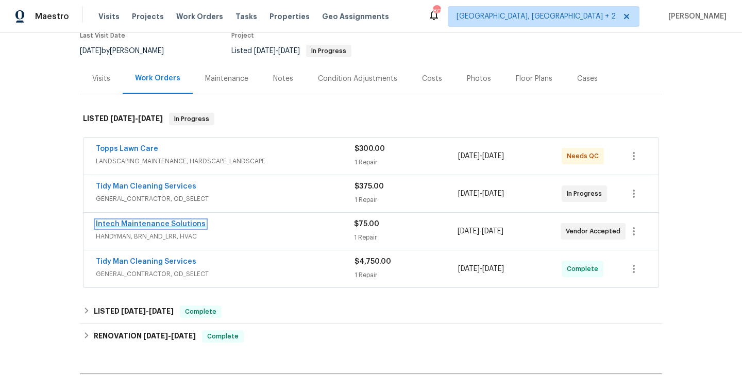
click at [180, 221] on link "Intech Maintenance Solutions" at bounding box center [151, 224] width 110 height 7
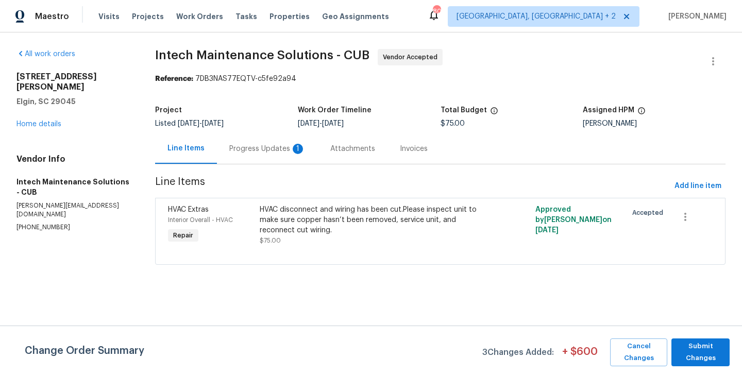
click at [259, 145] on div "Progress Updates 1" at bounding box center [267, 149] width 76 height 10
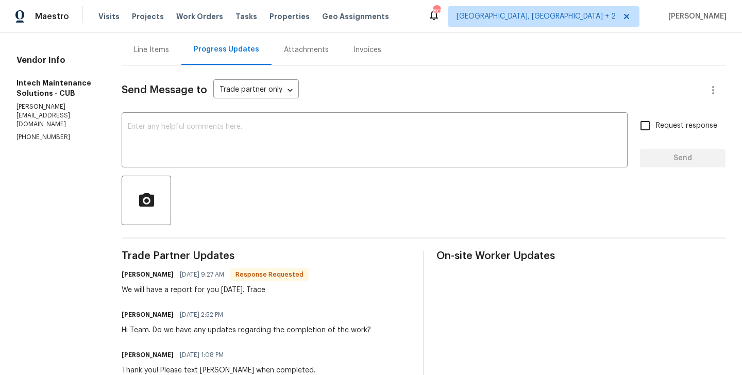
scroll to position [99, 0]
click at [122, 276] on h6 "Ellen" at bounding box center [148, 274] width 52 height 10
copy h6 "Ellen"
click at [183, 120] on div "x ​" at bounding box center [375, 140] width 506 height 53
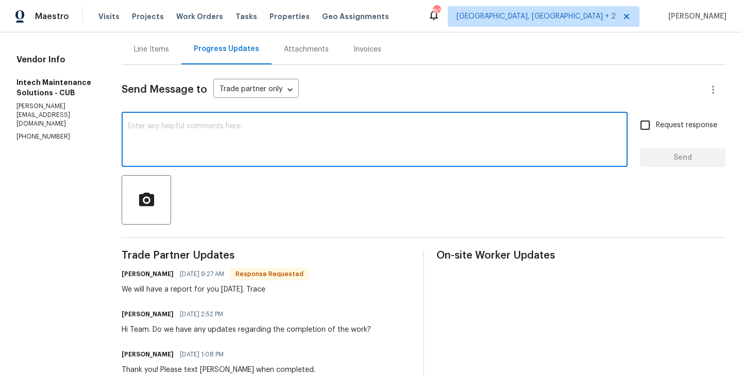
paste textarea "Ellen"
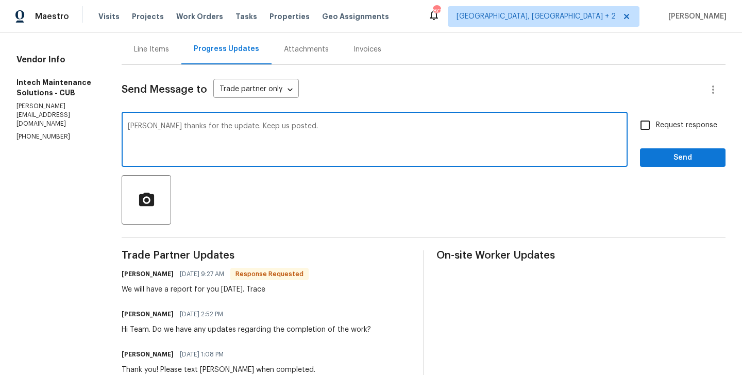
type textarea "Ellen thanks for the update. Keep us posted."
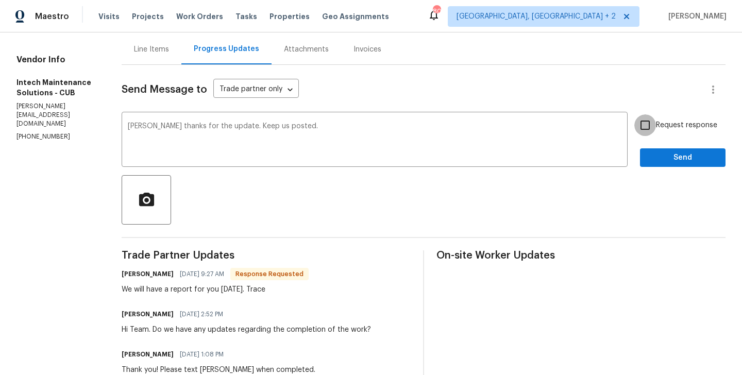
click at [646, 124] on input "Request response" at bounding box center [645, 125] width 22 height 22
checkbox input "true"
click at [651, 148] on button "Send" at bounding box center [683, 157] width 86 height 19
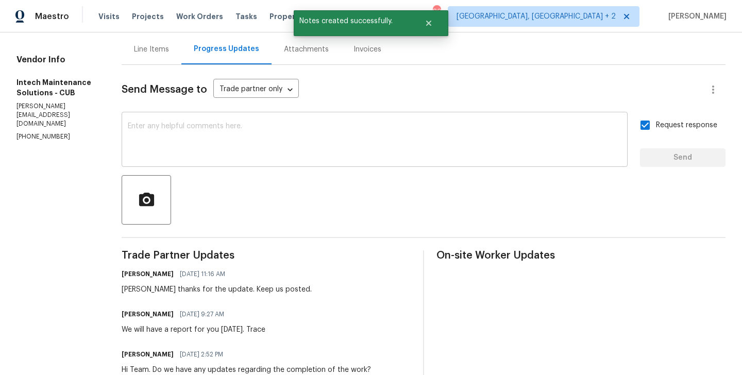
scroll to position [0, 0]
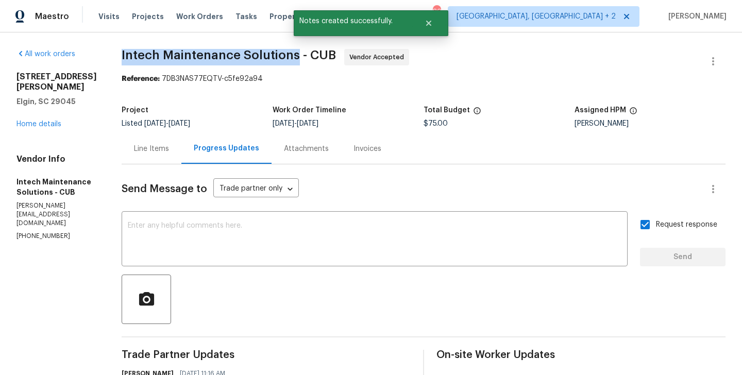
drag, startPoint x: 102, startPoint y: 58, endPoint x: 281, endPoint y: 61, distance: 178.8
copy span "Intech Maintenance Solutions"
click at [46, 121] on link "Home details" at bounding box center [38, 124] width 45 height 7
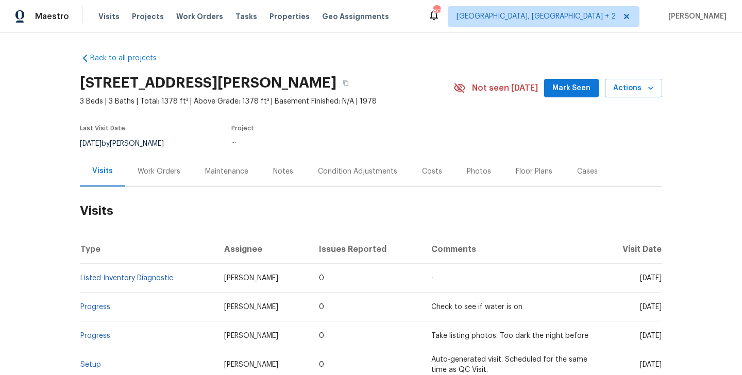
click at [144, 177] on div "Work Orders" at bounding box center [158, 171] width 67 height 30
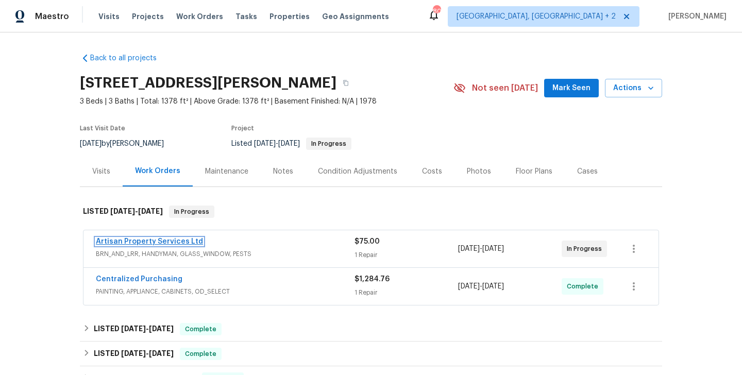
click at [187, 244] on link "Artisan Property Services Ltd" at bounding box center [149, 241] width 107 height 7
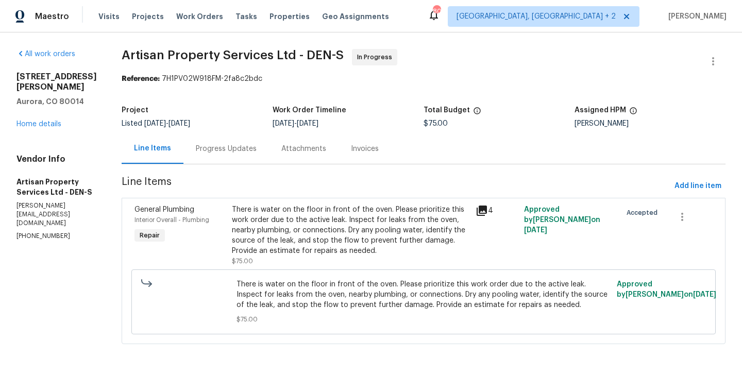
click at [244, 156] on div "Progress Updates" at bounding box center [226, 148] width 86 height 30
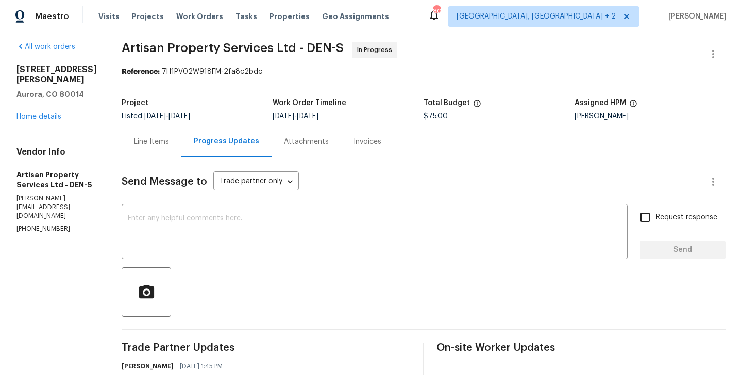
scroll to position [69, 0]
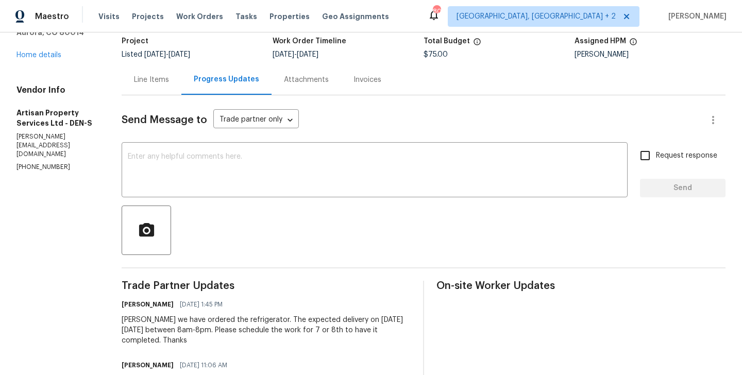
click at [122, 320] on div "[PERSON_NAME] we have ordered the refrigerator. The expected delivery on [DATE]…" at bounding box center [266, 330] width 289 height 31
click at [122, 322] on div "[PERSON_NAME] we have ordered the refrigerator. The expected delivery on [DATE]…" at bounding box center [266, 330] width 289 height 31
copy div "[PERSON_NAME]"
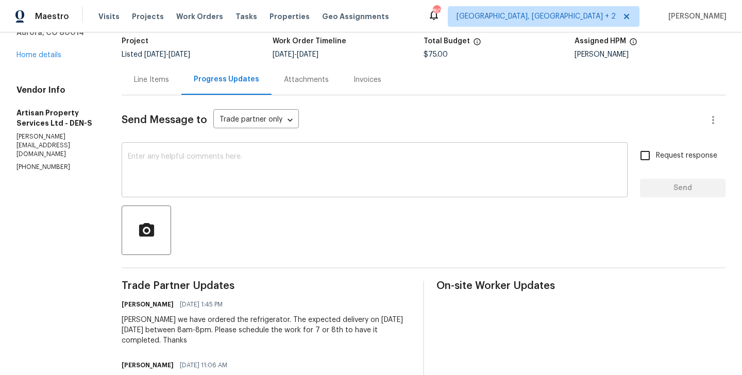
click at [175, 170] on textarea at bounding box center [375, 171] width 494 height 36
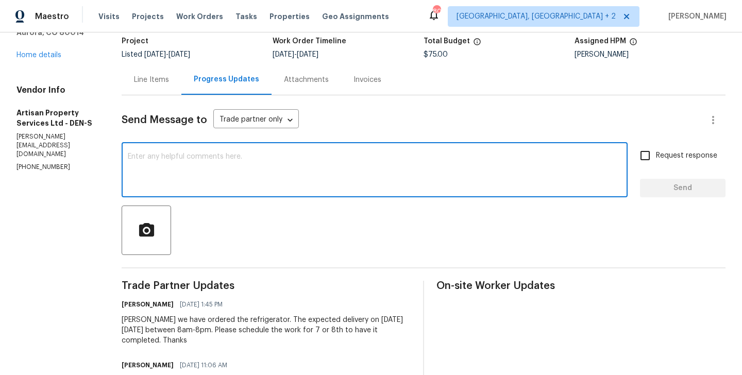
paste textarea "[PERSON_NAME]"
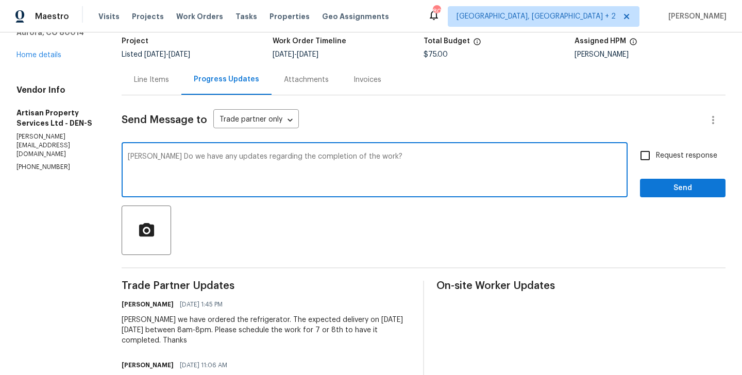
type textarea "[PERSON_NAME] Do we have any updates regarding the completion of the work?"
click at [672, 163] on label "Request response" at bounding box center [675, 156] width 83 height 22
click at [656, 163] on input "Request response" at bounding box center [645, 156] width 22 height 22
checkbox input "true"
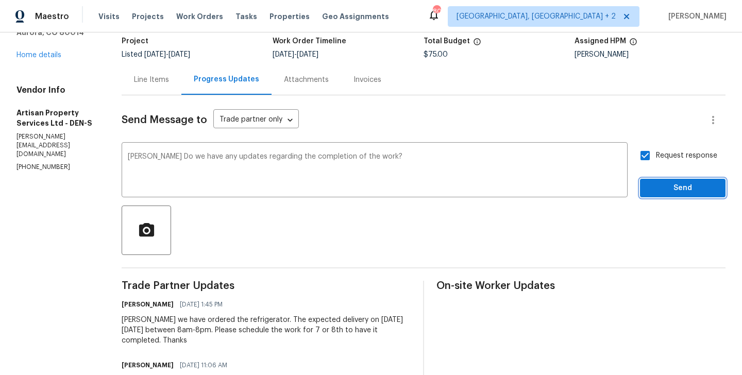
click at [669, 179] on button "Send" at bounding box center [683, 188] width 86 height 19
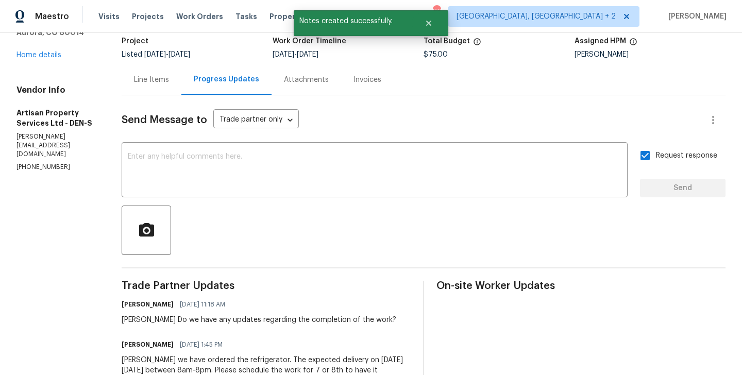
click at [64, 172] on p "[PHONE_NUMBER]" at bounding box center [56, 167] width 80 height 9
copy p "[PHONE_NUMBER]"
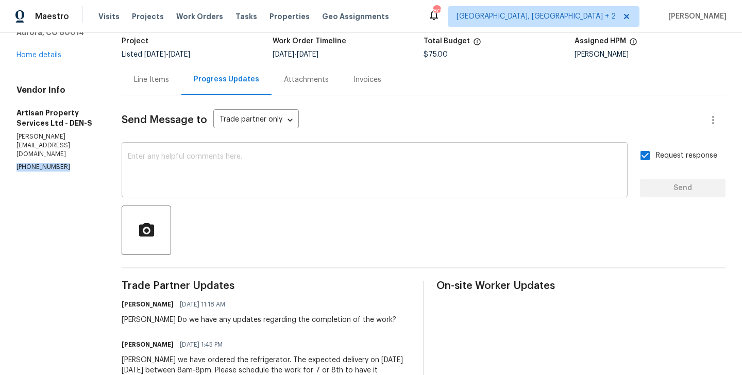
scroll to position [0, 0]
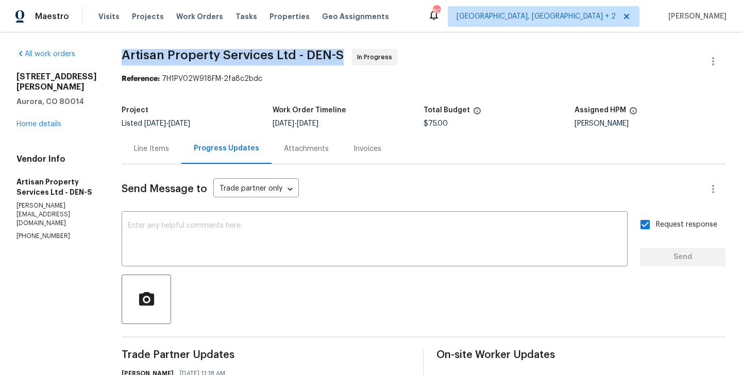
drag, startPoint x: 91, startPoint y: 50, endPoint x: 233, endPoint y: 54, distance: 142.2
click at [233, 54] on span "Artisan Property Services Ltd - DEN-S" at bounding box center [233, 55] width 222 height 12
drag, startPoint x: 244, startPoint y: 55, endPoint x: 89, endPoint y: 55, distance: 155.1
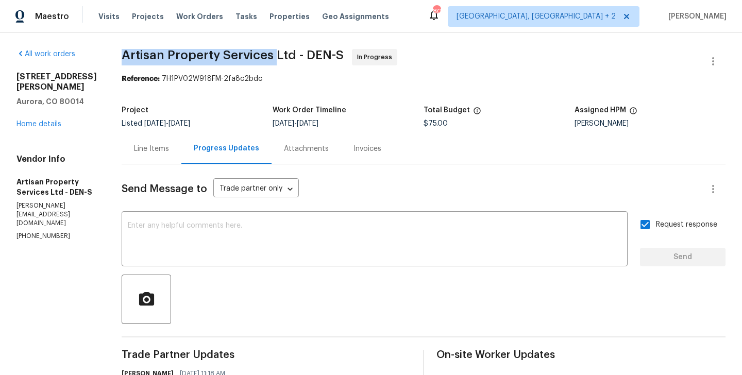
copy span "Artisan Property Services"
click at [38, 128] on link "Home details" at bounding box center [38, 124] width 45 height 7
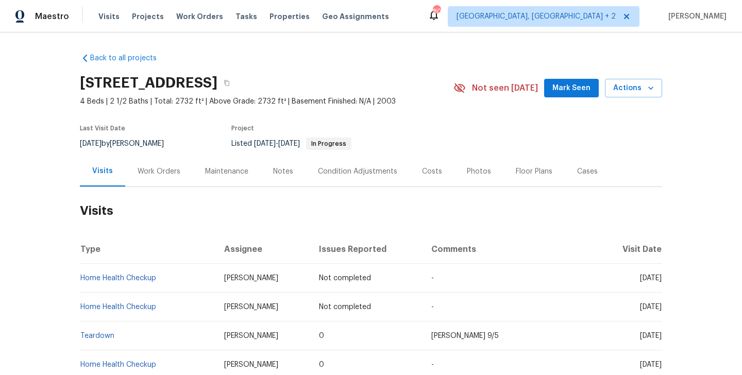
click at [160, 171] on div "Work Orders" at bounding box center [159, 171] width 43 height 10
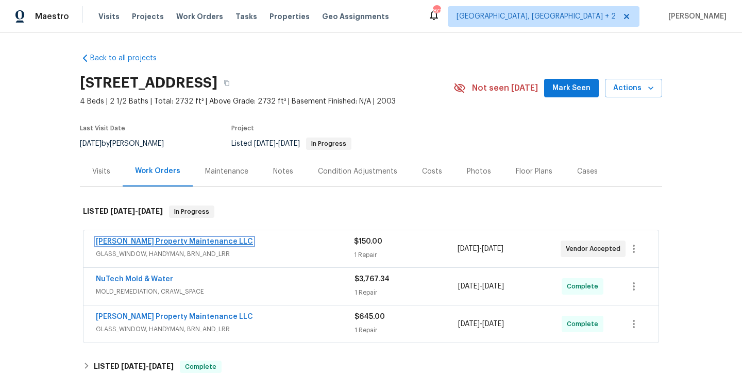
click at [196, 240] on link "[PERSON_NAME] Property Maintenance LLC" at bounding box center [174, 241] width 157 height 7
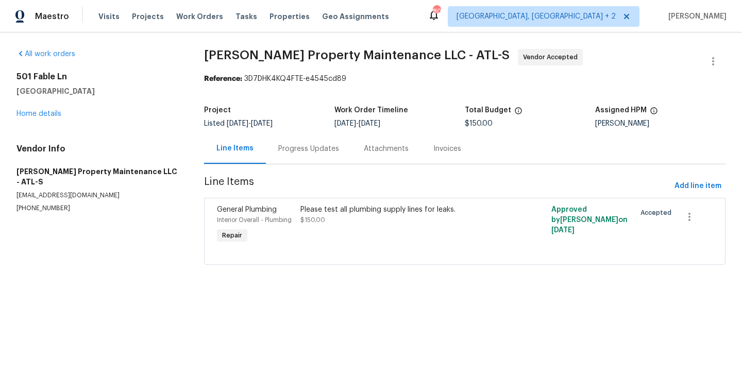
click at [320, 160] on div "Progress Updates" at bounding box center [309, 148] width 86 height 30
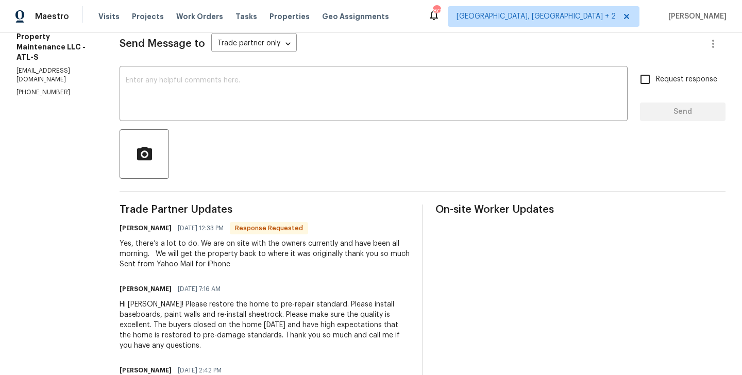
scroll to position [146, 0]
click at [139, 231] on h6 "Daniel glen" at bounding box center [146, 228] width 52 height 10
click at [132, 228] on h6 "Daniel glen" at bounding box center [146, 228] width 52 height 10
copy h6 "Daniel"
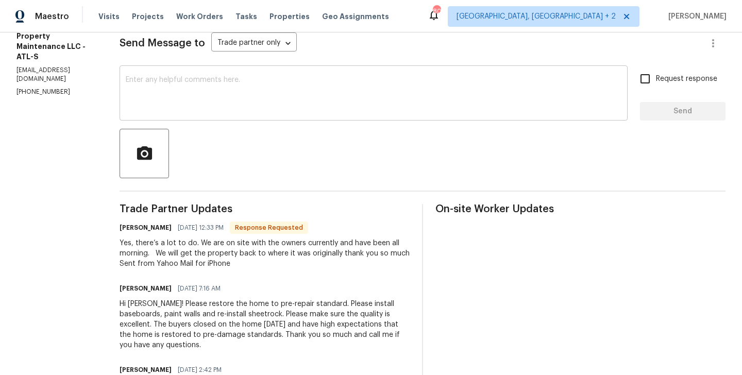
click at [215, 110] on textarea at bounding box center [374, 94] width 496 height 36
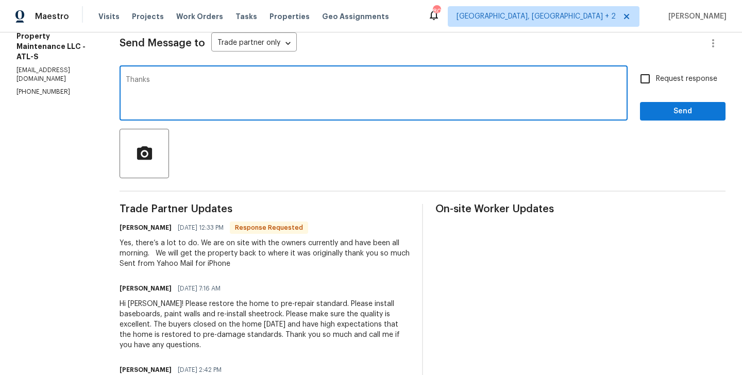
paste textarea "Daniel"
type textarea "Thanks Daniel. Keep us posted."
click at [651, 81] on input "Request response" at bounding box center [645, 79] width 22 height 22
checkbox input "true"
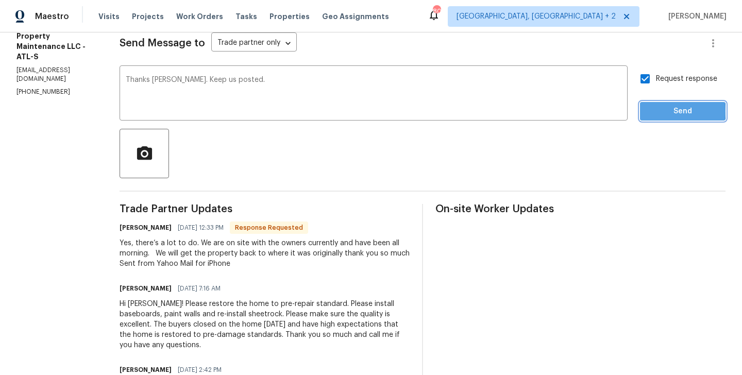
click at [651, 111] on span "Send" at bounding box center [682, 111] width 69 height 13
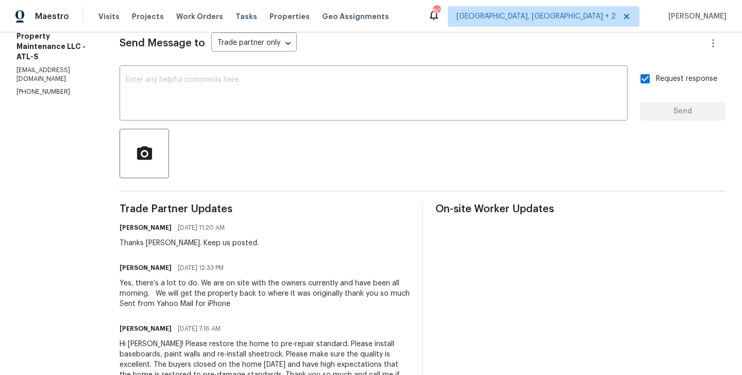
scroll to position [0, 0]
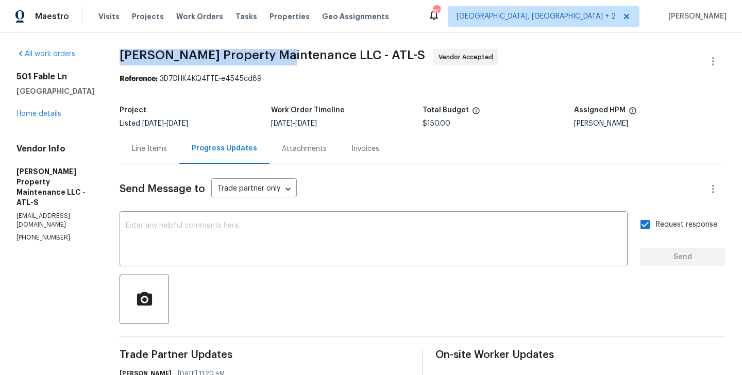
drag, startPoint x: 122, startPoint y: 53, endPoint x: 286, endPoint y: 56, distance: 164.4
click at [286, 56] on div "All work orders 501 Fable Ln Canton, GA 30114 Home details Vendor Info Glen Pro…" at bounding box center [371, 380] width 742 height 696
copy span "Glen Property Maintenance"
click at [43, 116] on link "Home details" at bounding box center [38, 113] width 45 height 7
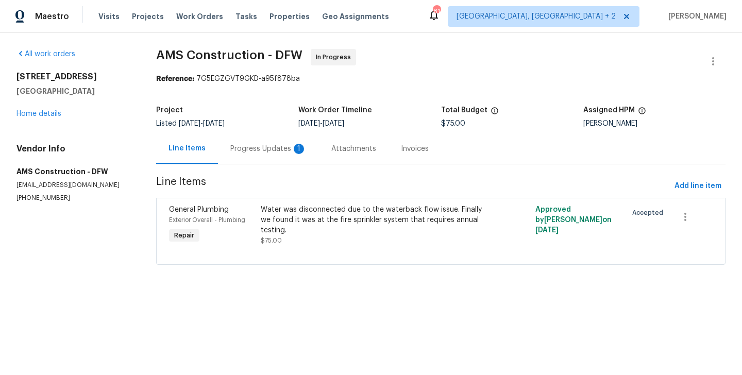
click at [246, 143] on div "Progress Updates 1" at bounding box center [268, 148] width 101 height 30
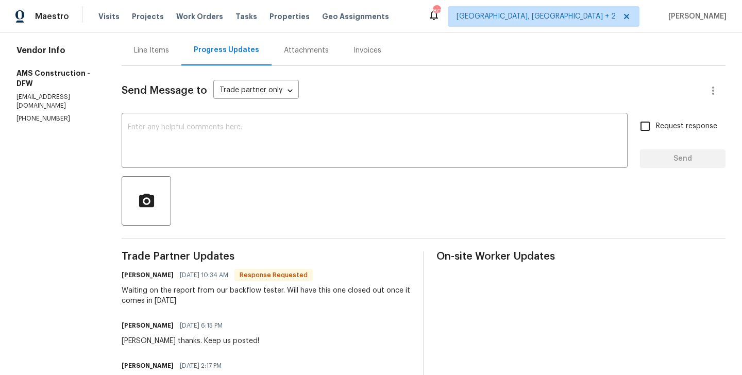
scroll to position [133, 0]
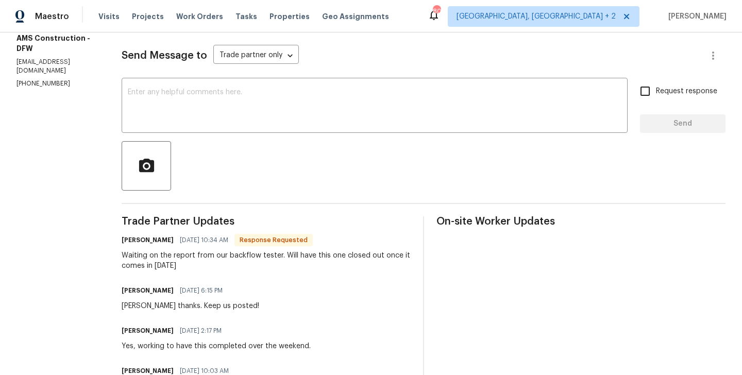
click at [122, 242] on h6 "[PERSON_NAME]" at bounding box center [148, 240] width 52 height 10
copy h6 "[PERSON_NAME]"
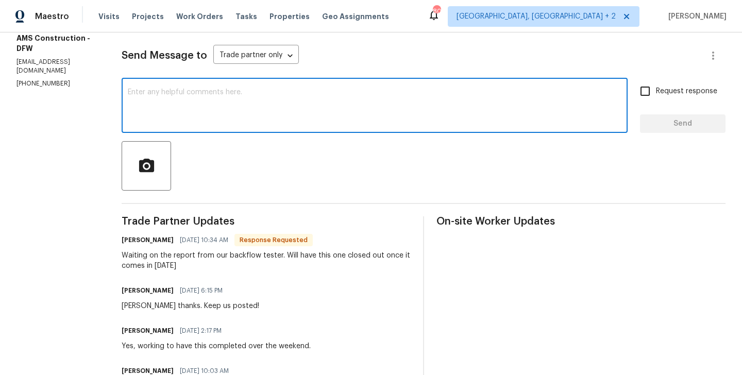
click at [167, 124] on textarea at bounding box center [375, 107] width 494 height 36
paste textarea "Michael"
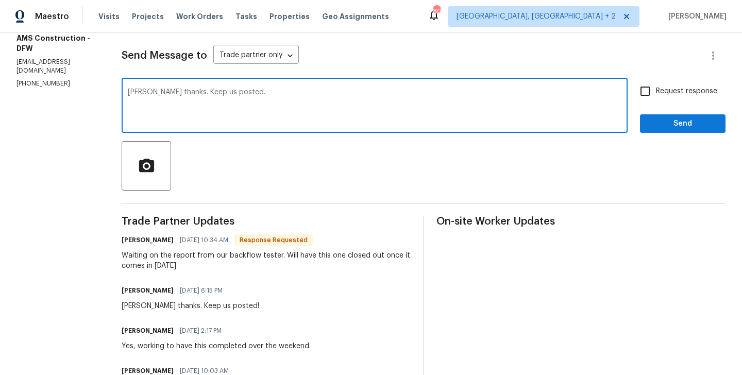
type textarea "Michael thanks. Keep us posted."
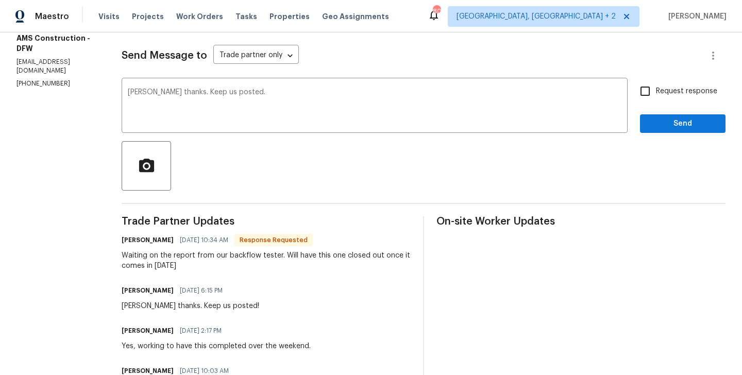
click at [661, 91] on span "Request response" at bounding box center [686, 91] width 61 height 11
click at [656, 91] on input "Request response" at bounding box center [645, 91] width 22 height 22
checkbox input "true"
click at [661, 117] on span "Send" at bounding box center [682, 123] width 69 height 13
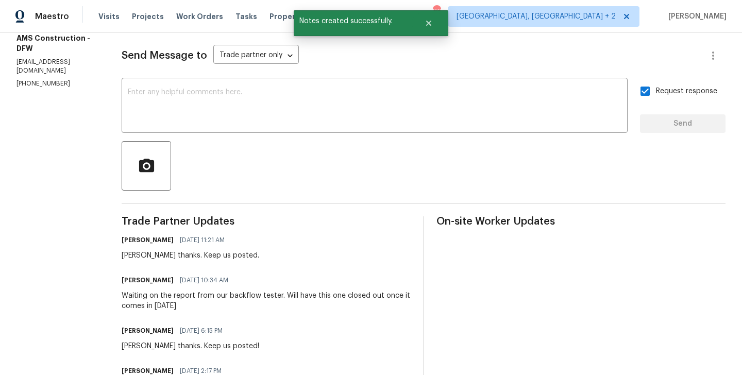
scroll to position [0, 0]
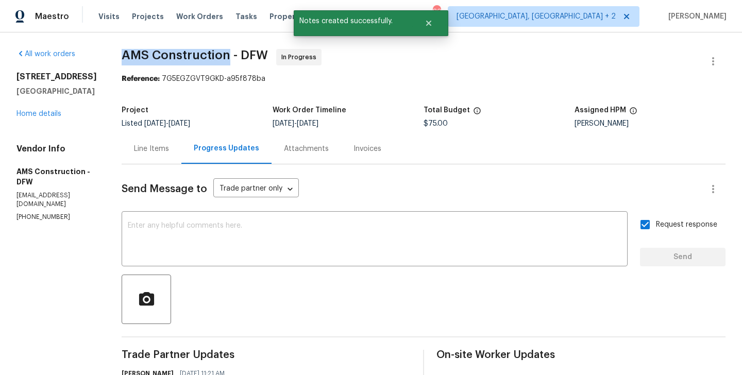
drag, startPoint x: 111, startPoint y: 51, endPoint x: 216, endPoint y: 55, distance: 105.2
click at [216, 55] on span "AMS Construction - DFW" at bounding box center [195, 55] width 146 height 12
copy span "AMS Construction"
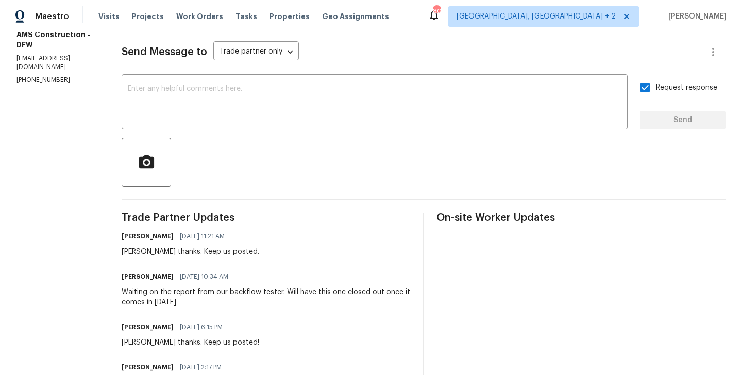
scroll to position [153, 0]
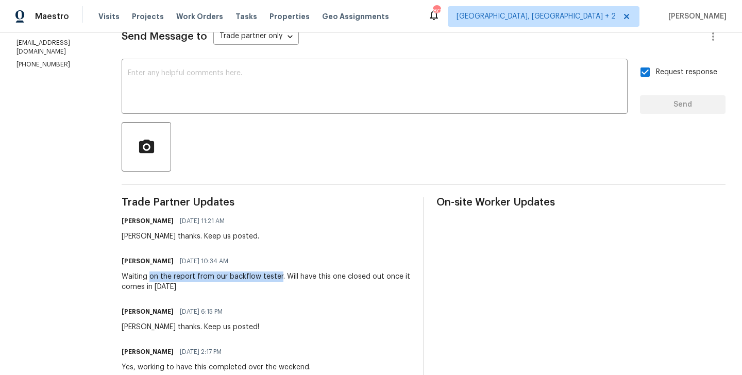
drag, startPoint x: 137, startPoint y: 278, endPoint x: 265, endPoint y: 278, distance: 128.8
click at [265, 278] on div "Waiting on the report from our backflow tester. Will have this one closed out o…" at bounding box center [266, 282] width 289 height 21
copy div "on the report from our backflow tester"
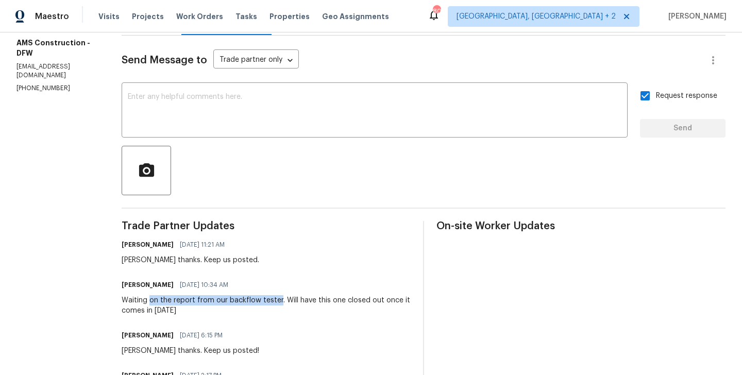
scroll to position [0, 0]
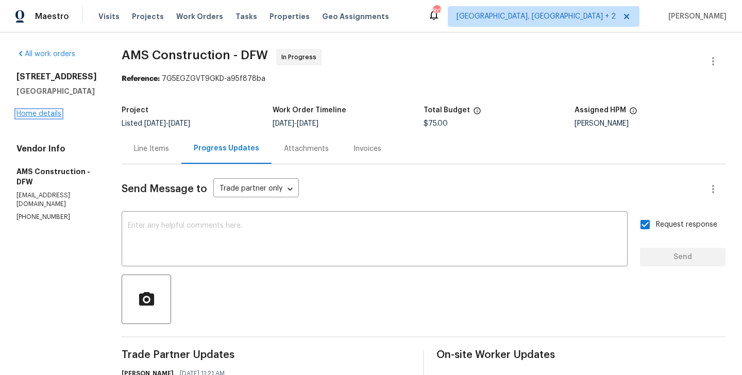
click at [50, 115] on link "Home details" at bounding box center [38, 113] width 45 height 7
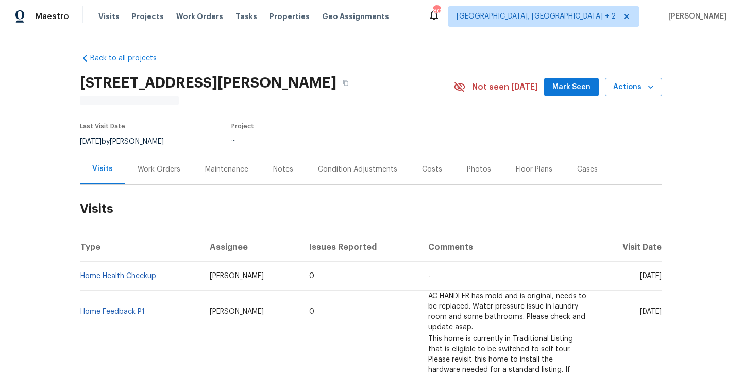
click at [161, 173] on div "Work Orders" at bounding box center [159, 169] width 43 height 10
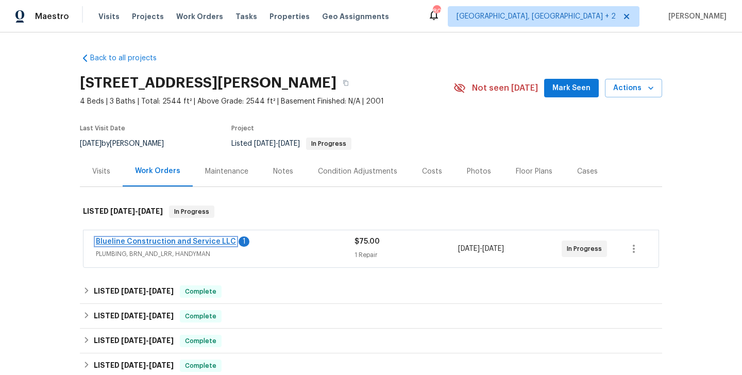
click at [214, 238] on link "Blueline Construction and Service LLC" at bounding box center [166, 241] width 140 height 7
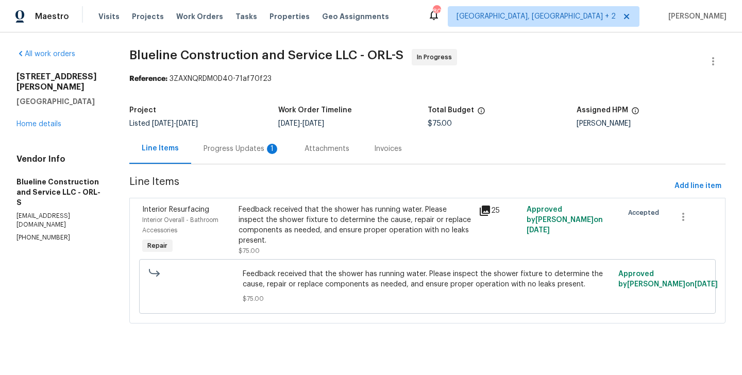
click at [270, 150] on div "Progress Updates 1" at bounding box center [242, 149] width 76 height 10
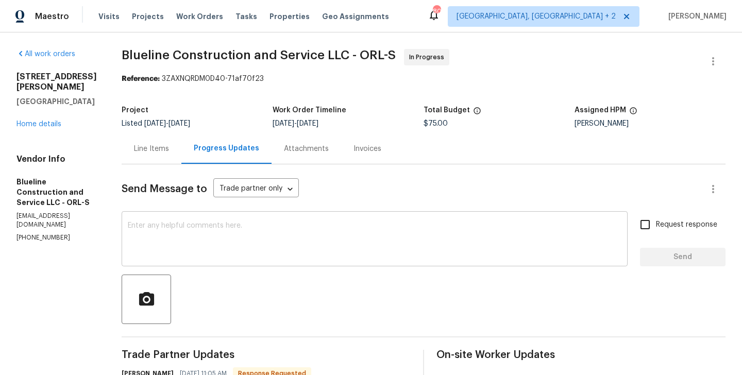
scroll to position [140, 0]
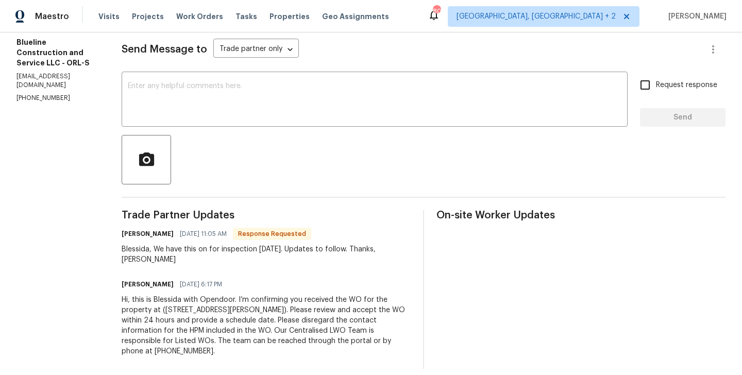
click at [146, 236] on h6 "Chris Brown" at bounding box center [148, 234] width 52 height 10
copy h6 "Chris"
click at [238, 112] on textarea at bounding box center [375, 100] width 494 height 36
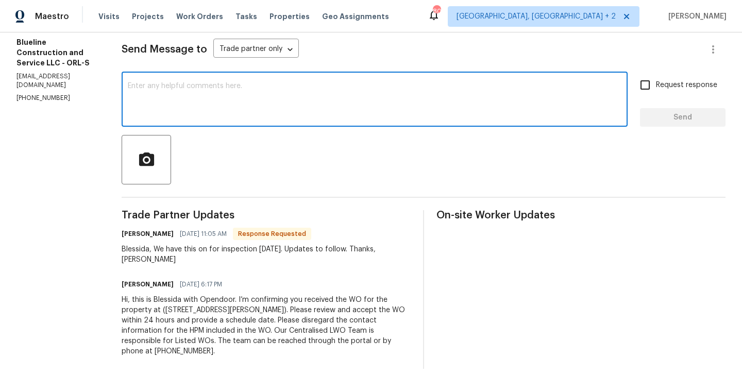
paste textarea "Chris"
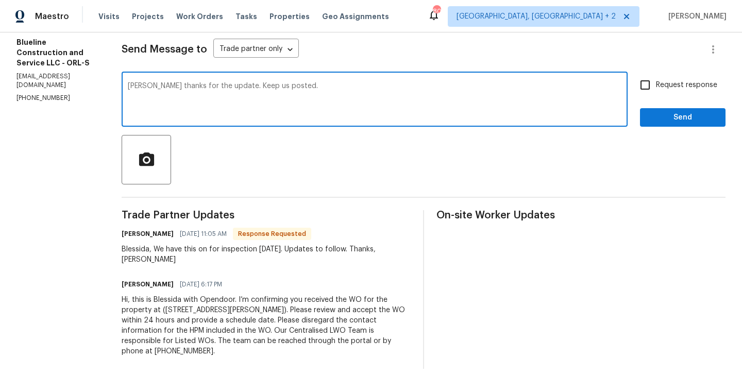
type textarea "Chris thanks for the update. Keep us posted."
click at [661, 88] on span "Request response" at bounding box center [686, 85] width 61 height 11
click at [656, 88] on input "Request response" at bounding box center [645, 85] width 22 height 22
checkbox input "true"
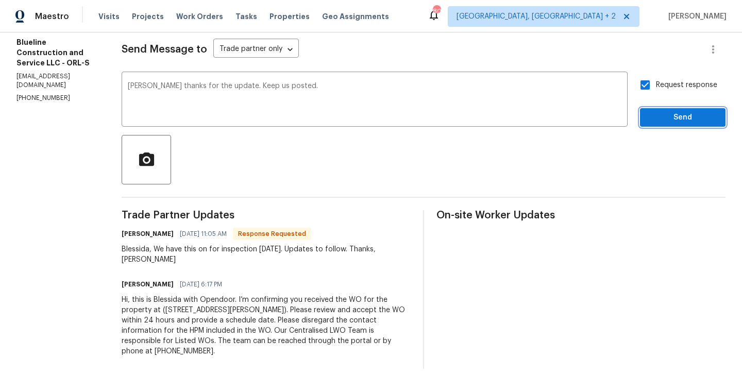
click at [661, 110] on button "Send" at bounding box center [683, 117] width 86 height 19
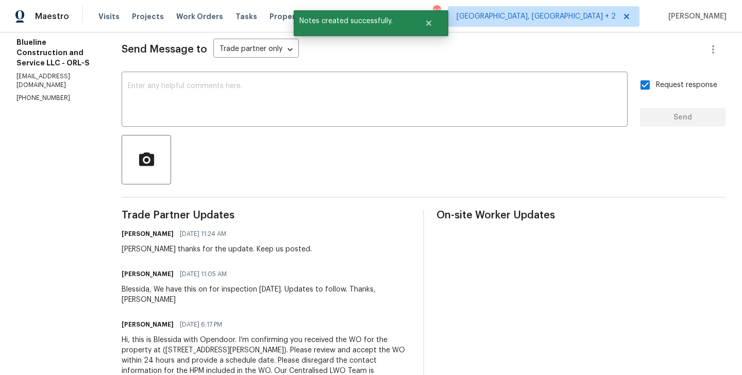
click at [271, 228] on div "Blessida Angeline M 09/08/2025 11:24 AM" at bounding box center [217, 234] width 190 height 14
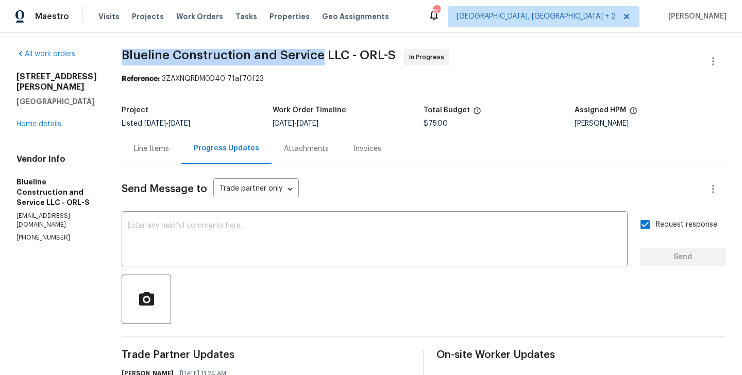
drag, startPoint x: 142, startPoint y: 53, endPoint x: 337, endPoint y: 56, distance: 195.3
click at [337, 56] on span "Blueline Construction and Service LLC - ORL-S" at bounding box center [259, 55] width 274 height 12
copy span "Blueline Construction and Service"
click at [44, 121] on link "Home details" at bounding box center [38, 124] width 45 height 7
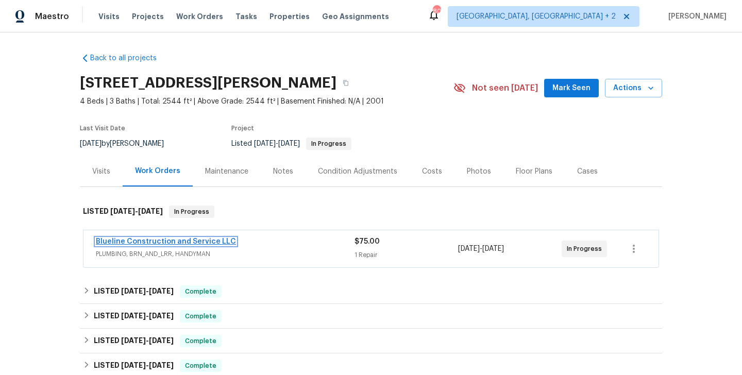
click at [225, 241] on link "Blueline Construction and Service LLC" at bounding box center [166, 241] width 140 height 7
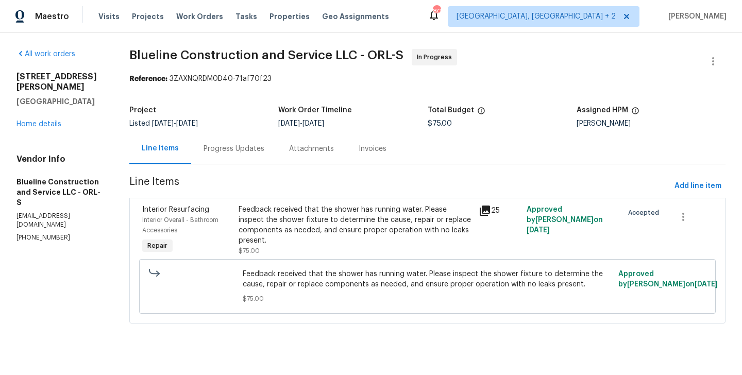
click at [267, 155] on div "Progress Updates" at bounding box center [234, 148] width 86 height 30
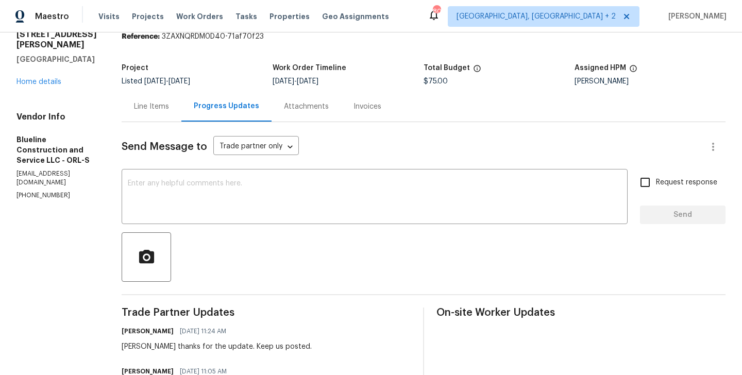
scroll to position [3, 0]
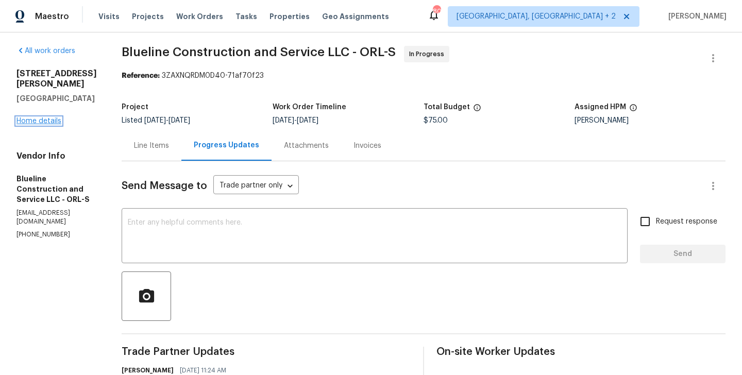
click at [25, 117] on link "Home details" at bounding box center [38, 120] width 45 height 7
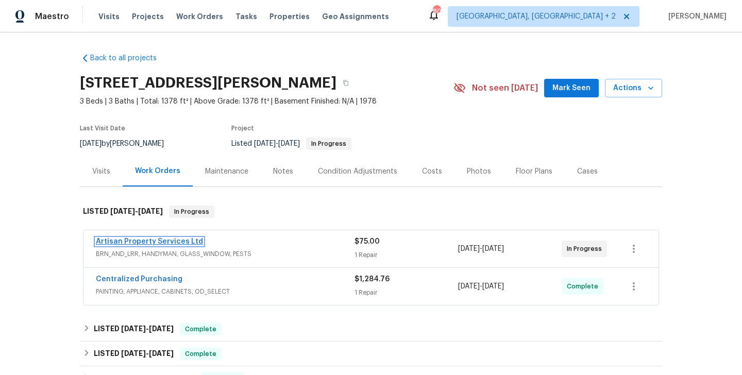
click at [183, 243] on link "Artisan Property Services Ltd" at bounding box center [149, 241] width 107 height 7
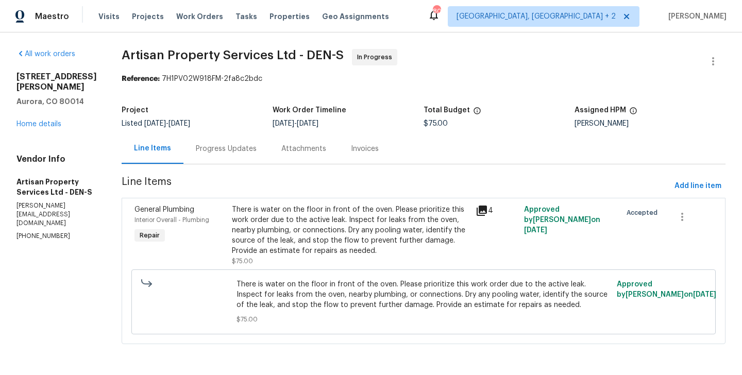
click at [215, 144] on div "Progress Updates" at bounding box center [226, 149] width 61 height 10
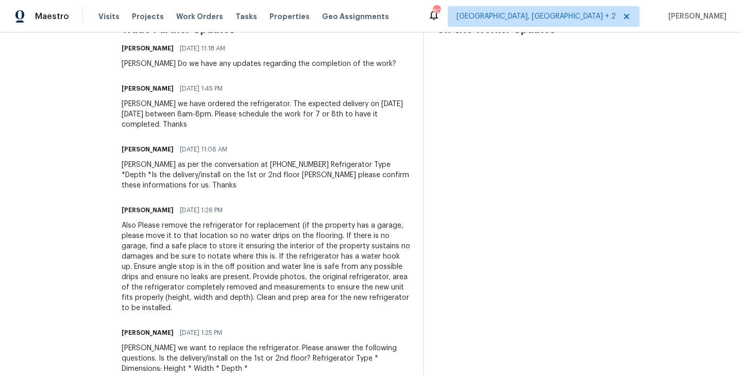
scroll to position [326, 0]
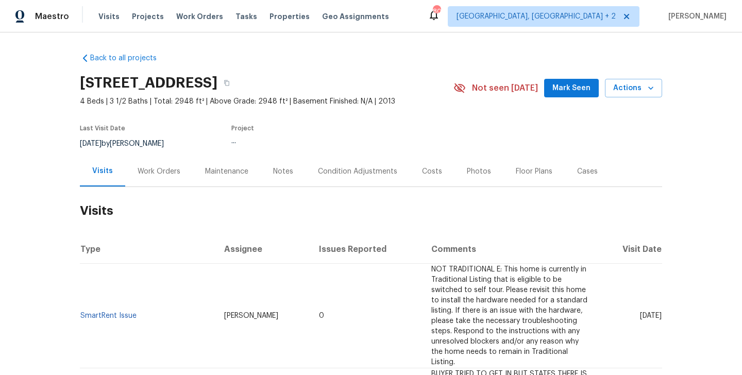
click at [153, 174] on div "Work Orders" at bounding box center [159, 171] width 43 height 10
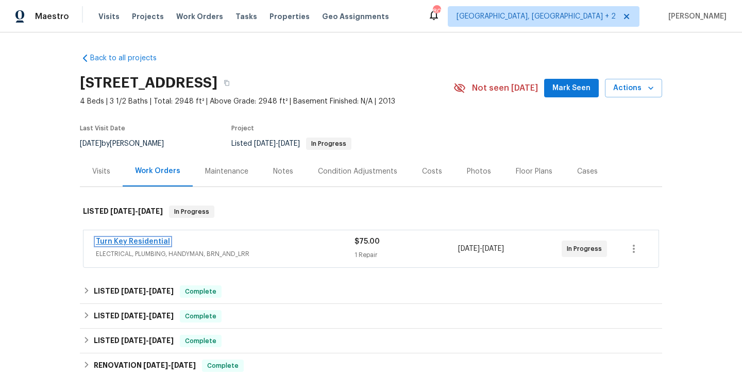
click at [148, 240] on link "Turn Key Residential" at bounding box center [133, 241] width 74 height 7
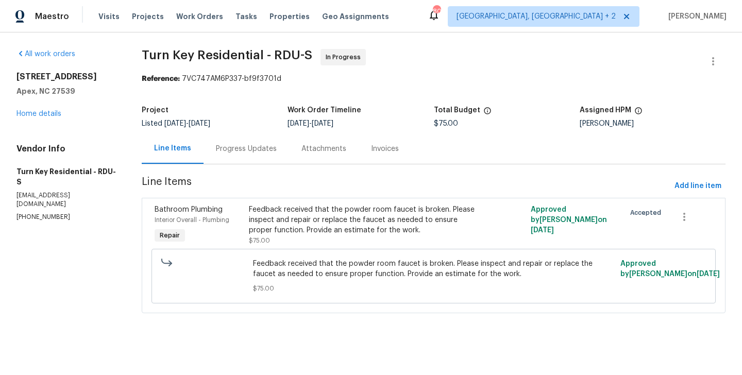
click at [260, 153] on div "Progress Updates" at bounding box center [246, 149] width 61 height 10
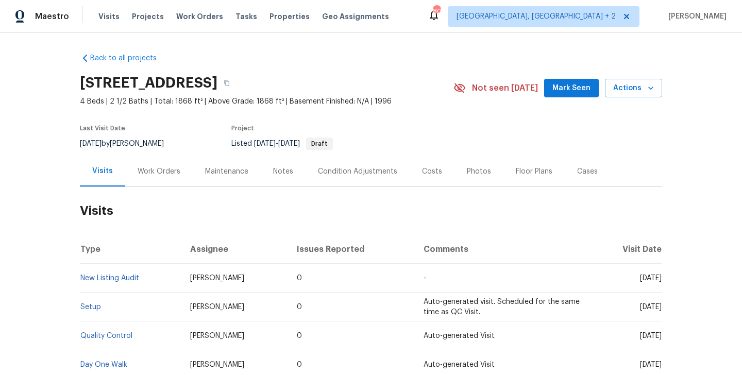
click at [158, 174] on div "Work Orders" at bounding box center [159, 171] width 43 height 10
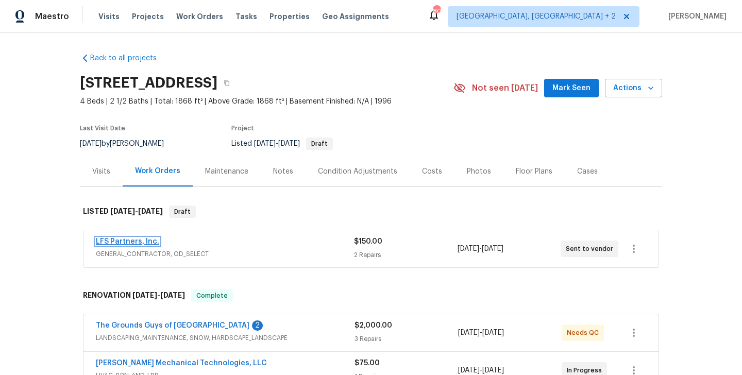
click at [132, 243] on link "LFS Partners, Inc." at bounding box center [127, 241] width 63 height 7
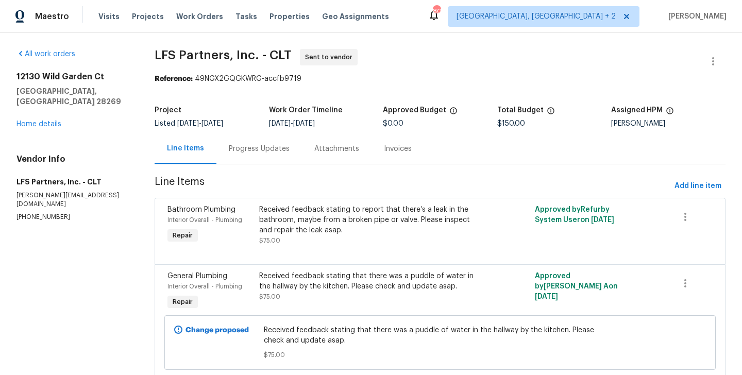
click at [259, 154] on div "Progress Updates" at bounding box center [259, 149] width 61 height 10
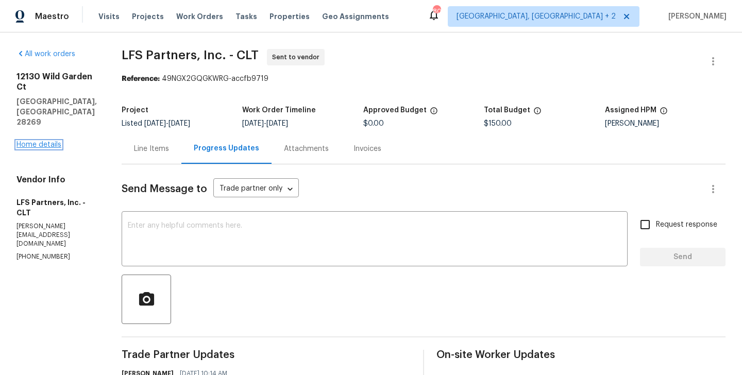
click at [46, 141] on link "Home details" at bounding box center [38, 144] width 45 height 7
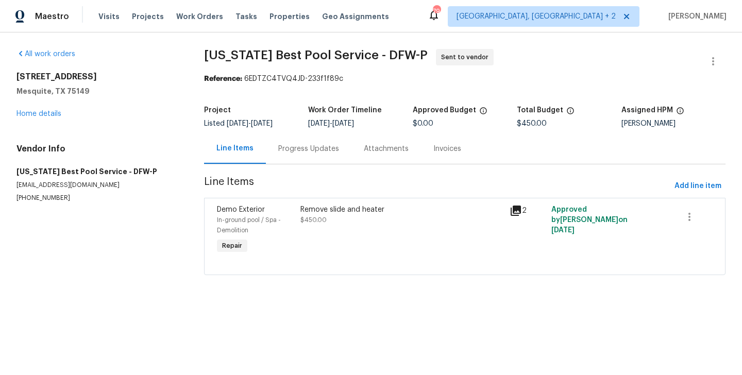
click at [292, 133] on div "Progress Updates" at bounding box center [309, 148] width 86 height 30
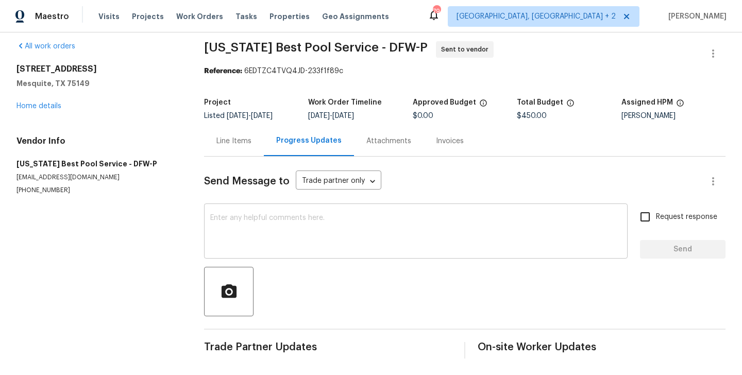
scroll to position [8, 0]
click at [37, 108] on link "Home details" at bounding box center [38, 106] width 45 height 7
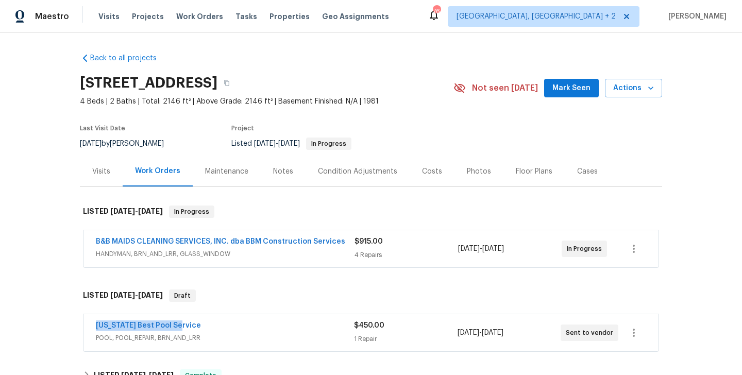
drag, startPoint x: 185, startPoint y: 323, endPoint x: 74, endPoint y: 322, distance: 111.3
click at [74, 322] on div "Back to all projects 3147 Wichita Dr, Mesquite, TX 75149 4 Beds | 2 Baths | Tot…" at bounding box center [371, 203] width 742 height 343
copy link "Texas Best Pool Service"
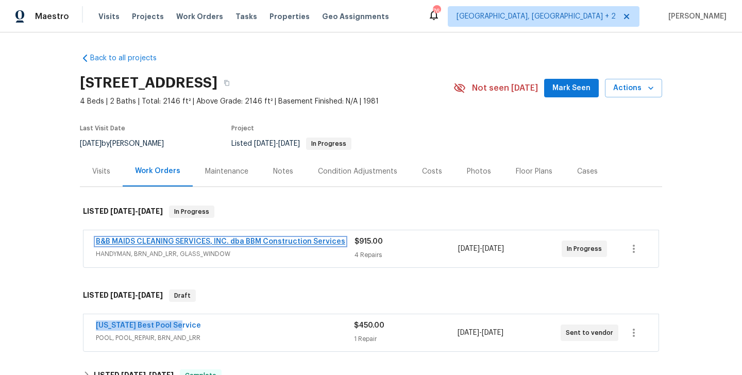
click at [169, 241] on link "B&B MAIDS CLEANING SERVICES, INC. dba BBM Construction Services" at bounding box center [220, 241] width 249 height 7
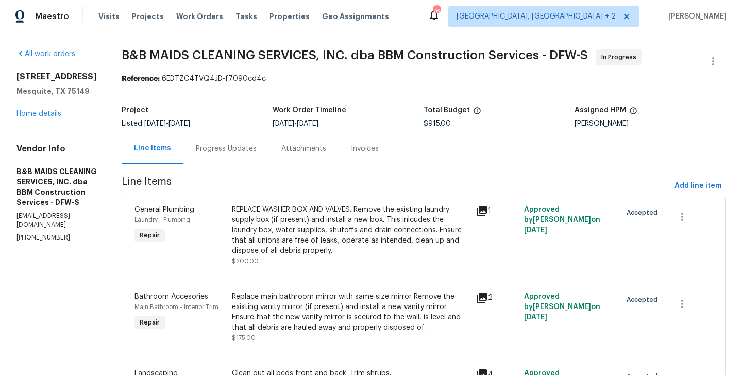
click at [264, 156] on div "Progress Updates" at bounding box center [226, 148] width 86 height 30
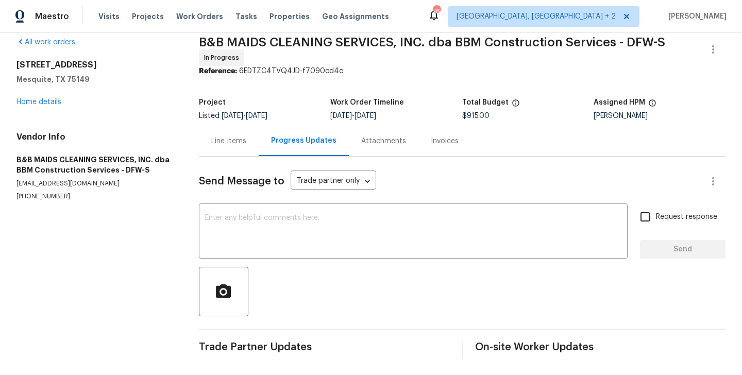
scroll to position [11, 0]
click at [39, 103] on link "Home details" at bounding box center [38, 102] width 45 height 7
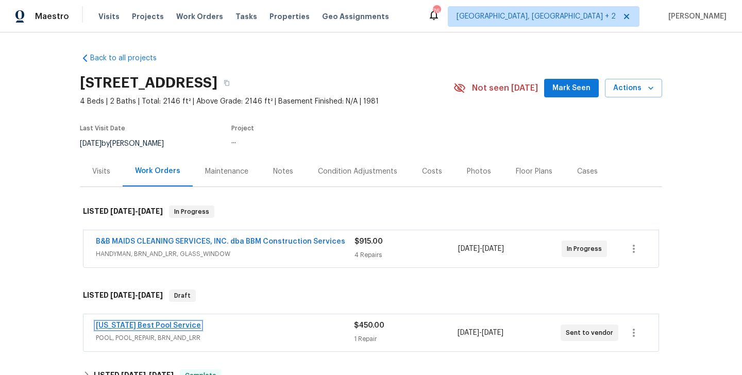
click at [154, 326] on link "Texas Best Pool Service" at bounding box center [148, 325] width 105 height 7
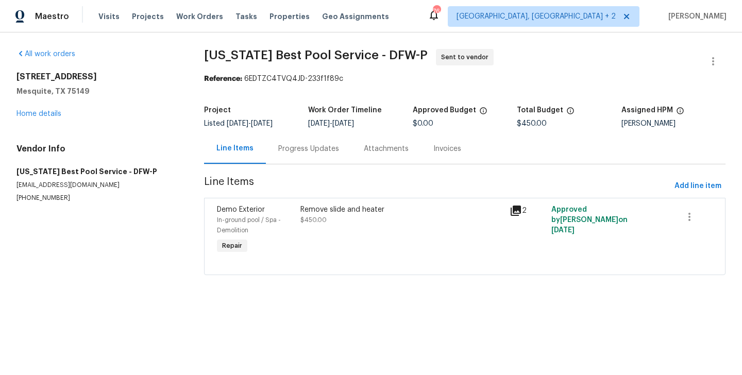
click at [345, 208] on div "Remove slide and heater" at bounding box center [401, 210] width 203 height 10
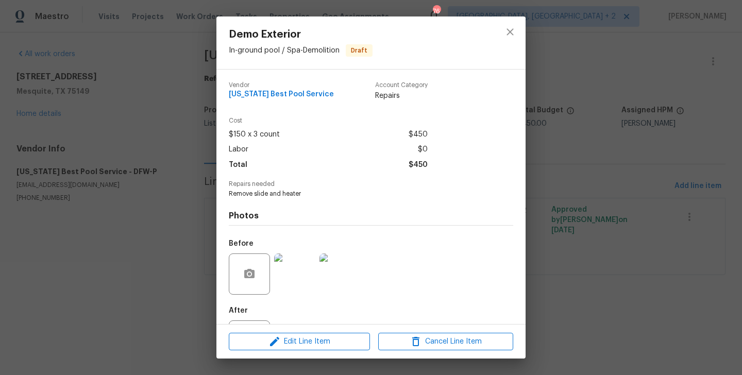
click at [286, 200] on div "Photos Before After" at bounding box center [371, 283] width 284 height 170
click at [270, 193] on span "Remove slide and heater" at bounding box center [357, 194] width 256 height 9
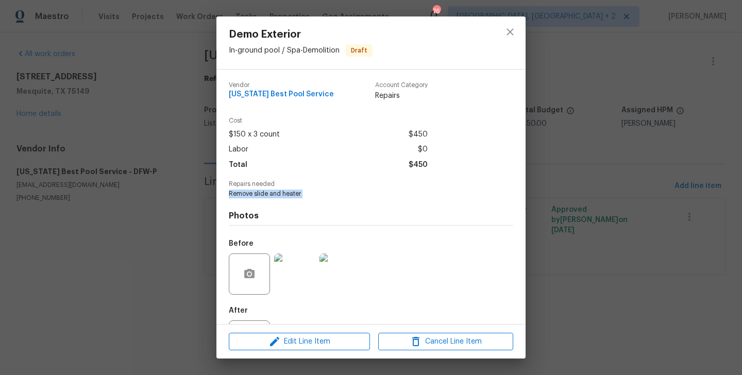
click at [270, 193] on span "Remove slide and heater" at bounding box center [357, 194] width 256 height 9
copy span "Remove slide and heater"
click at [152, 113] on div "Demo Exterior In-ground pool / Spa - Demolition Draft Vendor Texas Best Pool Se…" at bounding box center [371, 187] width 742 height 375
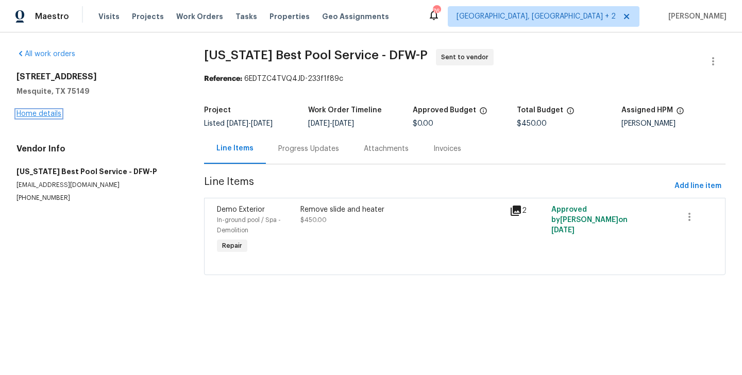
click at [53, 117] on link "Home details" at bounding box center [38, 113] width 45 height 7
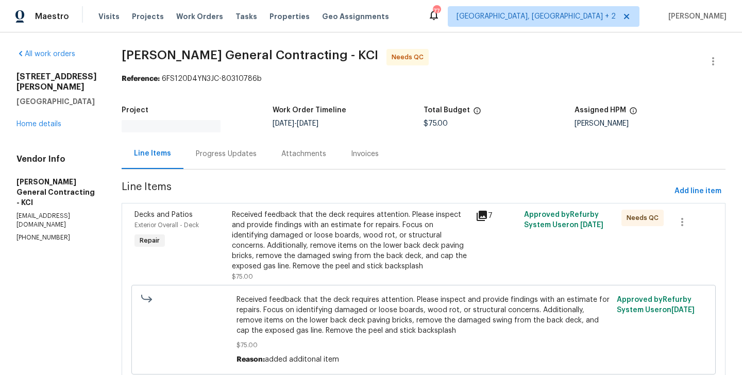
click at [257, 149] on div "Progress Updates" at bounding box center [226, 154] width 61 height 10
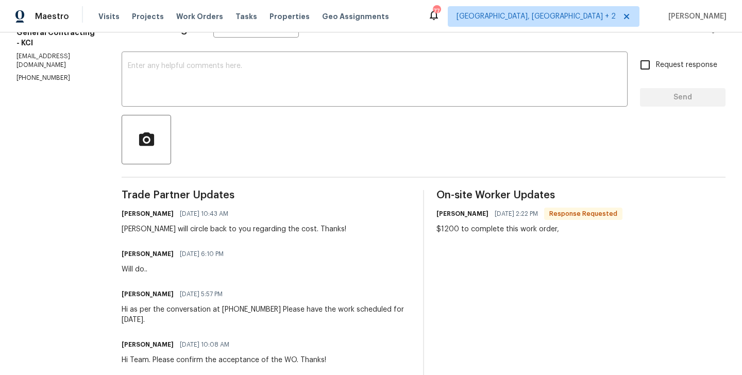
scroll to position [162, 0]
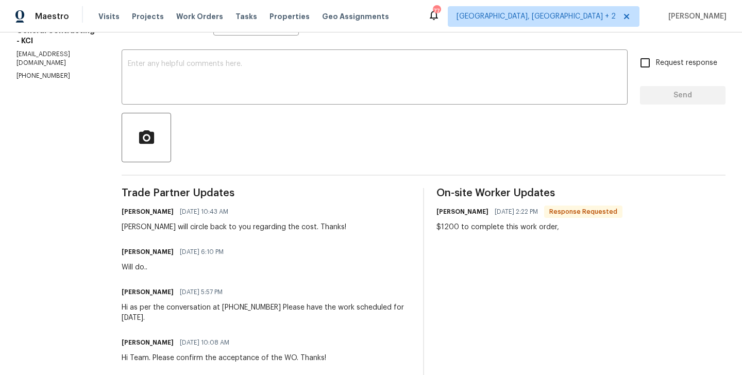
click at [450, 212] on h6 "[PERSON_NAME]" at bounding box center [462, 212] width 52 height 10
copy h6 "[PERSON_NAME]"
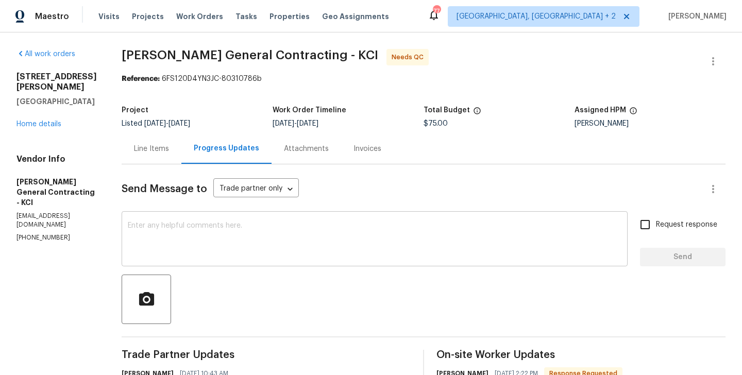
click at [230, 246] on textarea at bounding box center [375, 240] width 494 height 36
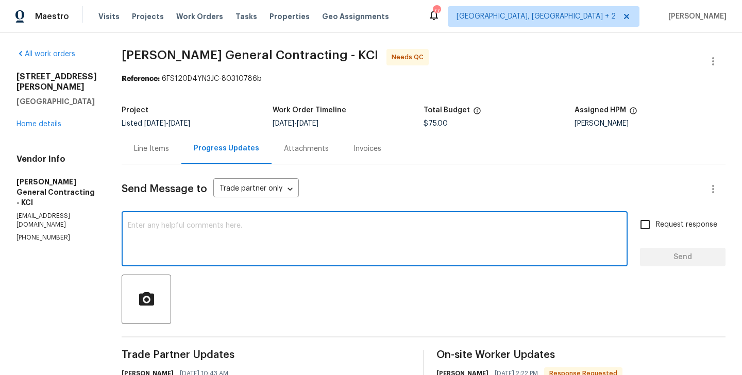
paste textarea "[PERSON_NAME]"
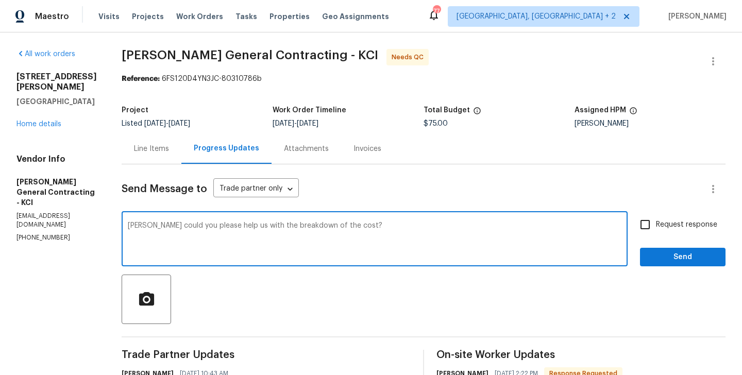
type textarea "[PERSON_NAME] could you please help us with the breakdown of the cost?"
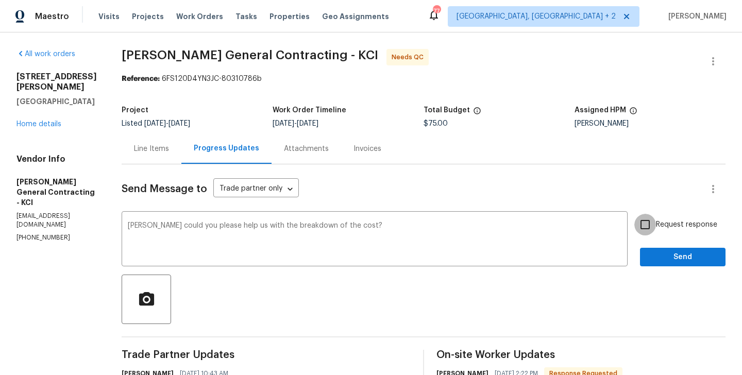
click at [656, 216] on input "Request response" at bounding box center [645, 225] width 22 height 22
checkbox input "true"
click at [656, 258] on span "Send" at bounding box center [682, 257] width 69 height 13
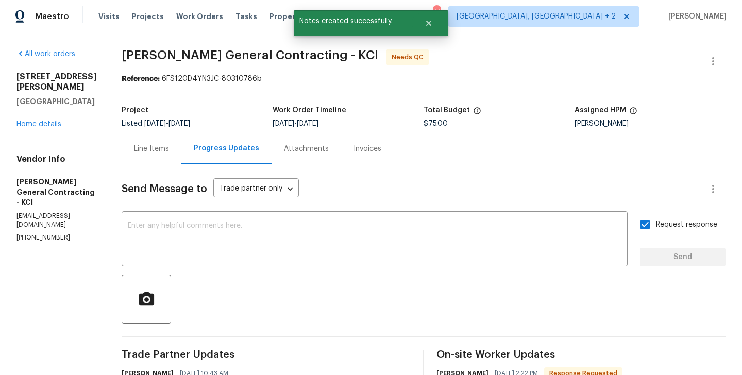
click at [55, 233] on p "[PHONE_NUMBER]" at bounding box center [56, 237] width 80 height 9
copy p "[PHONE_NUMBER]"
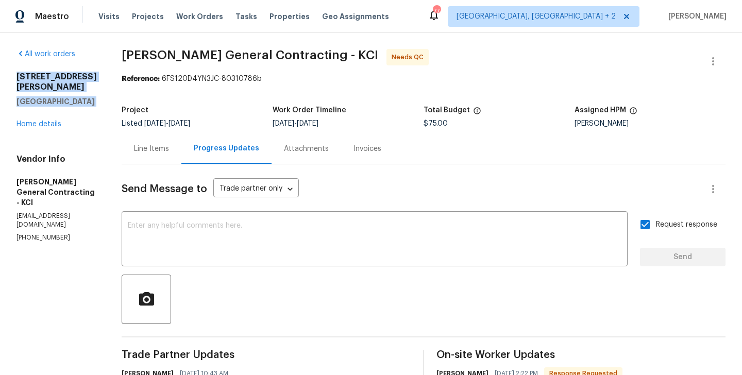
drag, startPoint x: 106, startPoint y: 96, endPoint x: 18, endPoint y: 71, distance: 91.8
click at [18, 71] on div "All work orders [STREET_ADDRESS][PERSON_NAME] Home details Vendor Info [PERSON_…" at bounding box center [56, 145] width 80 height 193
copy div "[STREET_ADDRESS][PERSON_NAME]"
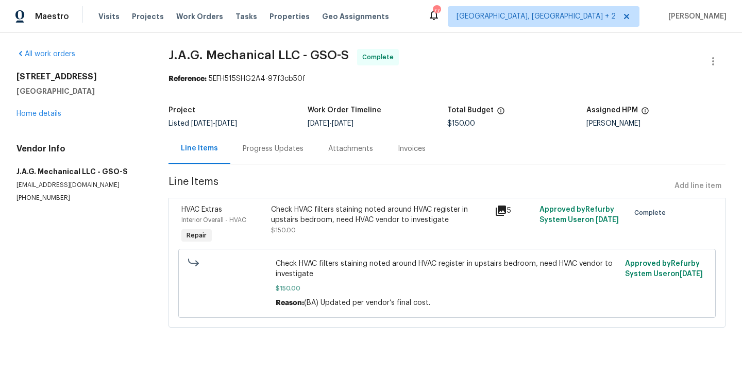
click at [52, 120] on div "All work orders [STREET_ADDRESS] Home details Vendor Info J.A.G. Mechanical LLC…" at bounding box center [79, 126] width 127 height 154
click at [48, 118] on div "[STREET_ADDRESS] Home details" at bounding box center [79, 95] width 127 height 47
click at [254, 145] on div "Progress Updates" at bounding box center [273, 149] width 61 height 10
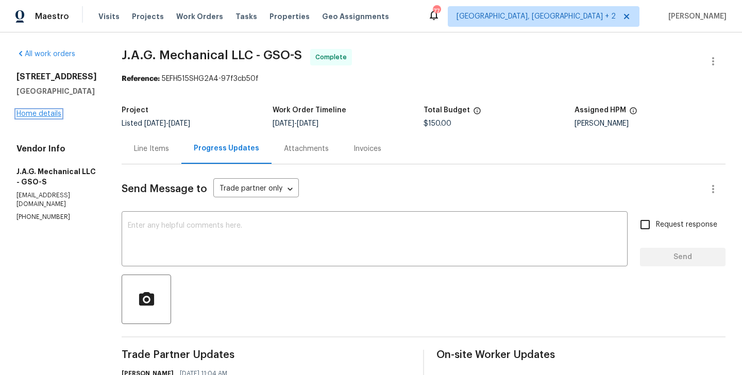
click at [26, 117] on link "Home details" at bounding box center [38, 113] width 45 height 7
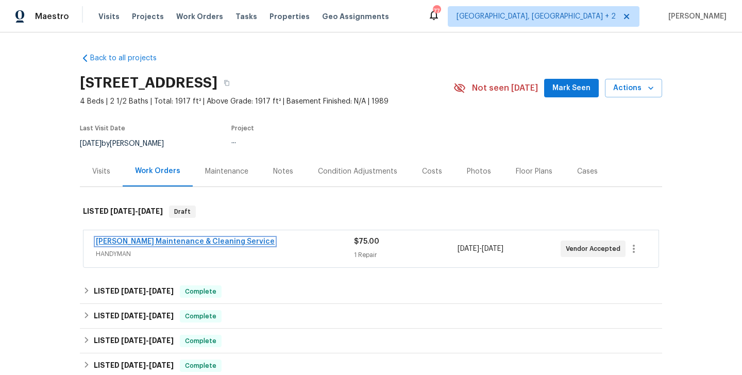
click at [198, 243] on link "[PERSON_NAME] Maintenance & Cleaning Service" at bounding box center [185, 241] width 179 height 7
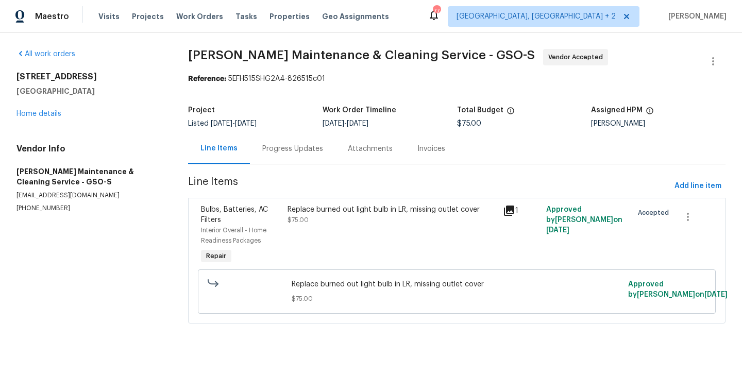
click at [287, 156] on div "Progress Updates" at bounding box center [293, 148] width 86 height 30
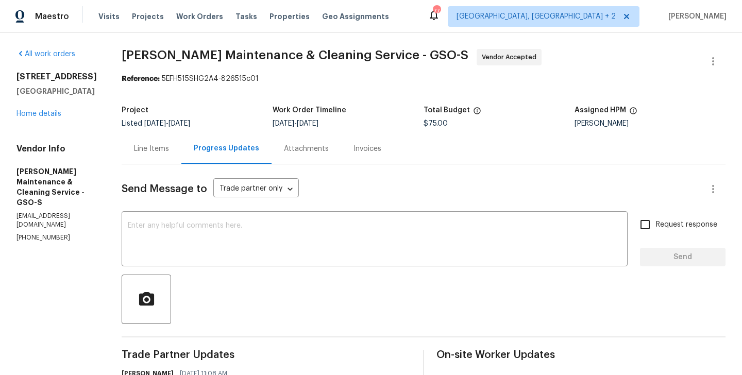
click at [162, 162] on div "Line Items" at bounding box center [152, 148] width 60 height 30
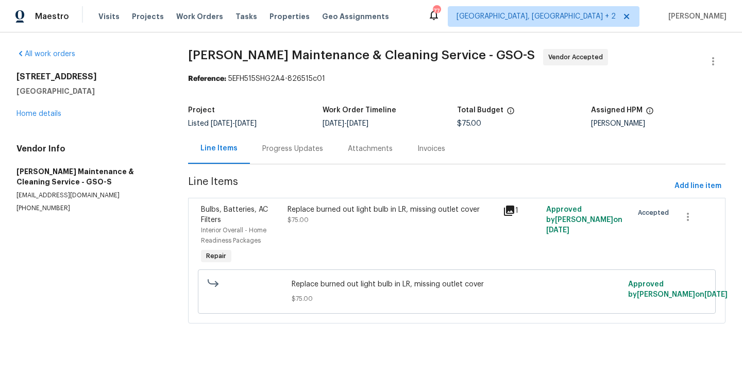
click at [53, 211] on p "(336) 781-6283" at bounding box center [89, 208] width 147 height 9
copy p "(336) 781-6283"
click at [688, 188] on span "Add line item" at bounding box center [697, 186] width 47 height 13
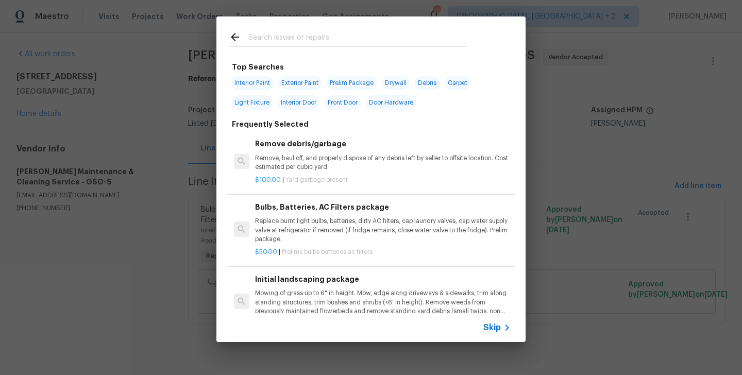
click at [284, 39] on input "text" at bounding box center [357, 38] width 218 height 15
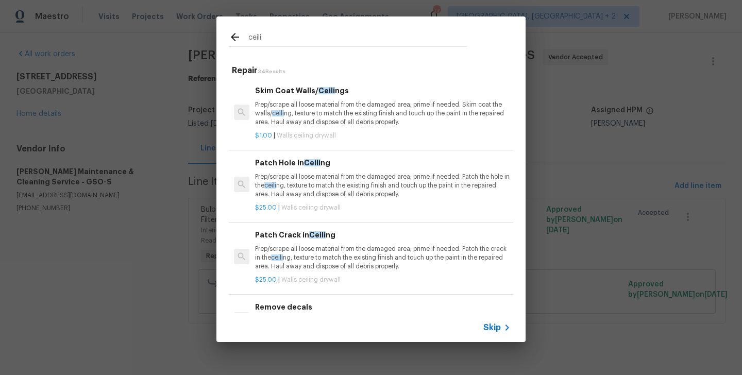
type input "ceili"
click at [292, 245] on p "Prep/scrape all loose material from the damaged area; prime if needed. Patch th…" at bounding box center [383, 258] width 256 height 26
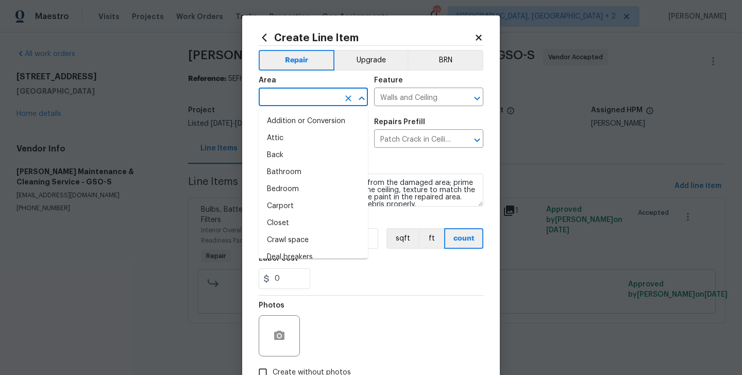
click at [300, 103] on input "text" at bounding box center [299, 98] width 80 height 16
type input "i"
type input "n"
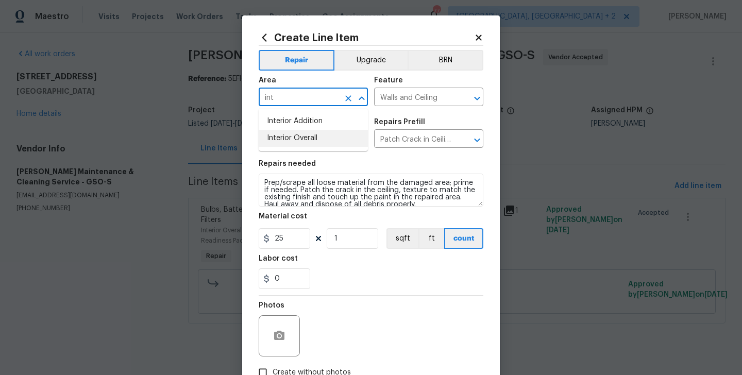
click at [306, 140] on li "Interior Overall" at bounding box center [313, 138] width 109 height 17
type input "Interior Overall"
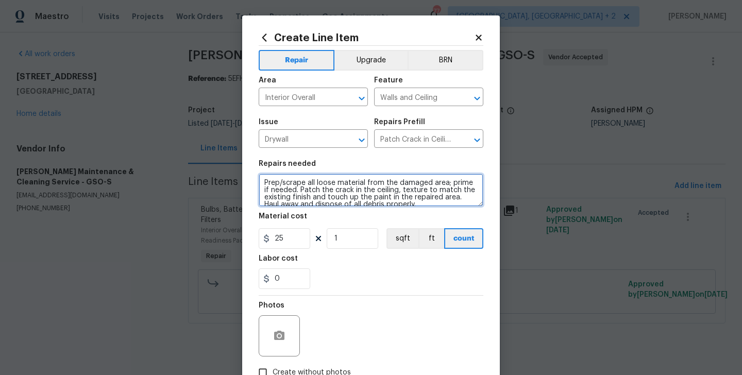
click at [418, 179] on textarea "Prep/scrape all loose material from the damaged area; prime if needed. Patch th…" at bounding box center [371, 190] width 225 height 33
click at [386, 190] on textarea "Prep/scrape all loose material from the damaged area; prime if needed. Patch th…" at bounding box center [371, 190] width 225 height 33
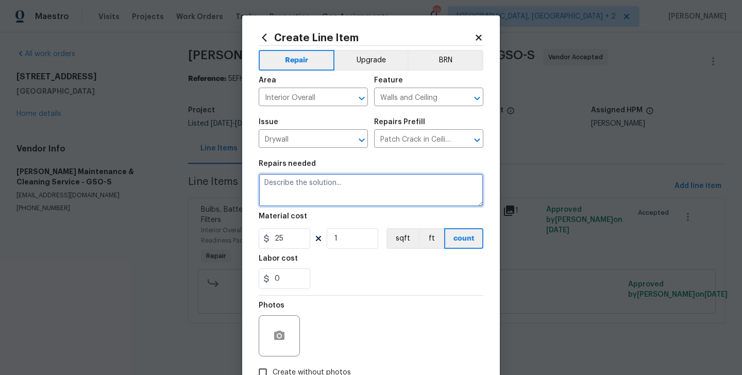
paste textarea "ceiling touchup paint for the stain around the register."
type textarea "ceiling touchup paint for the stain around the register."
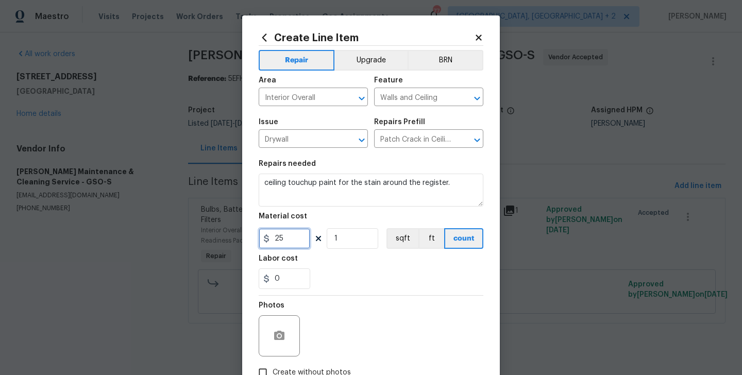
click at [280, 237] on input "25" at bounding box center [285, 238] width 52 height 21
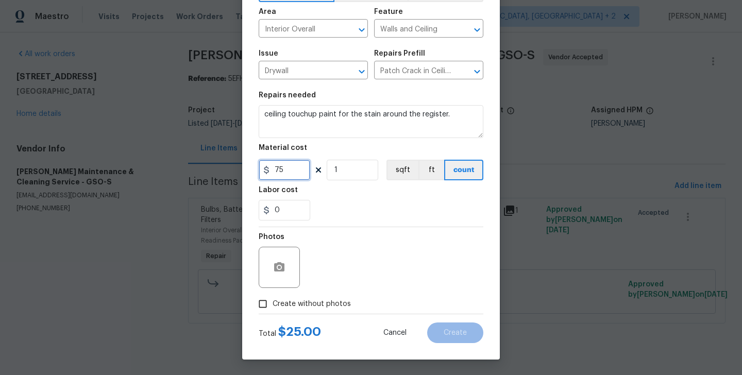
type input "75"
click at [299, 309] on span "Create without photos" at bounding box center [312, 304] width 78 height 11
click at [273, 309] on input "Create without photos" at bounding box center [263, 304] width 20 height 20
checkbox input "true"
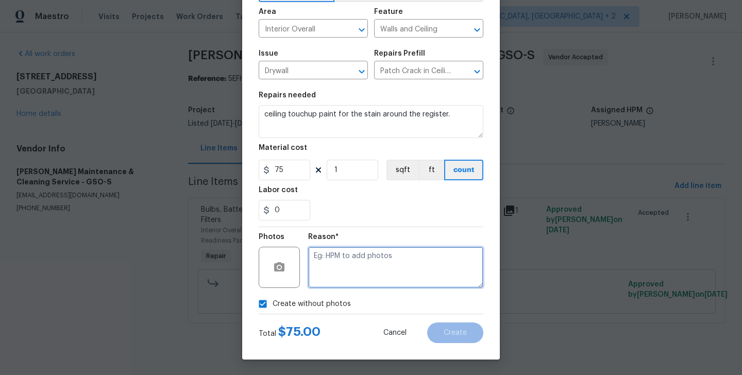
click at [390, 275] on textarea at bounding box center [395, 267] width 175 height 41
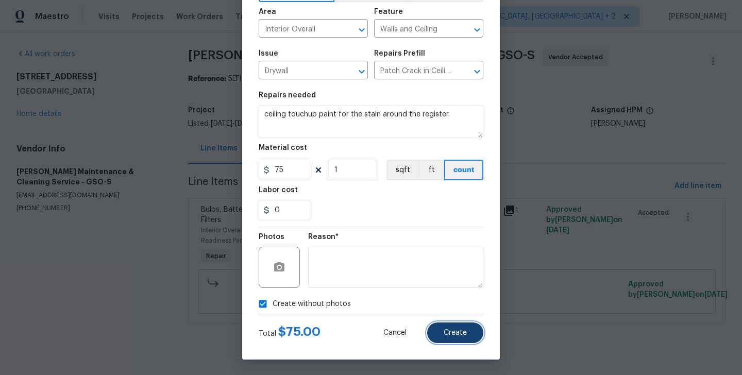
click at [459, 339] on button "Create" at bounding box center [455, 333] width 56 height 21
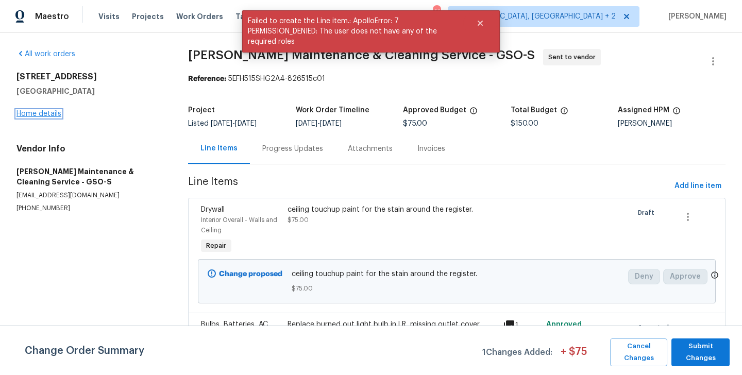
click at [45, 116] on link "Home details" at bounding box center [38, 113] width 45 height 7
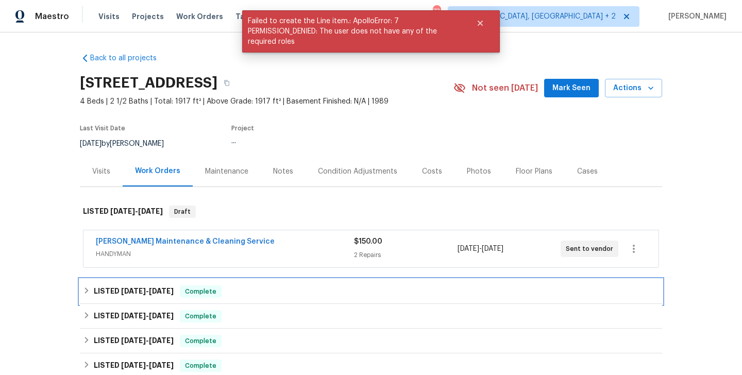
click at [188, 289] on span "Complete" at bounding box center [201, 291] width 40 height 10
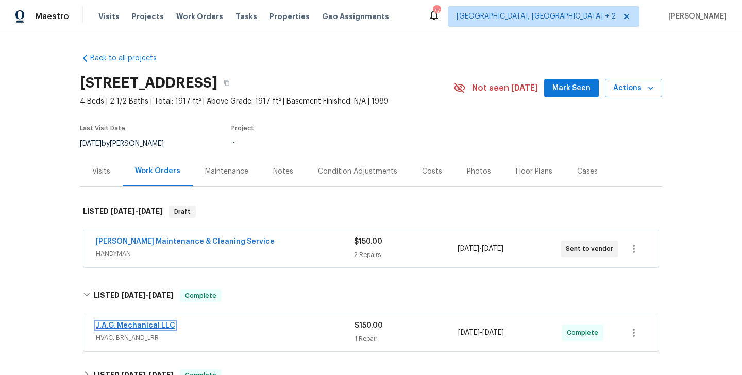
click at [158, 322] on link "J.A.G. Mechanical LLC" at bounding box center [135, 325] width 79 height 7
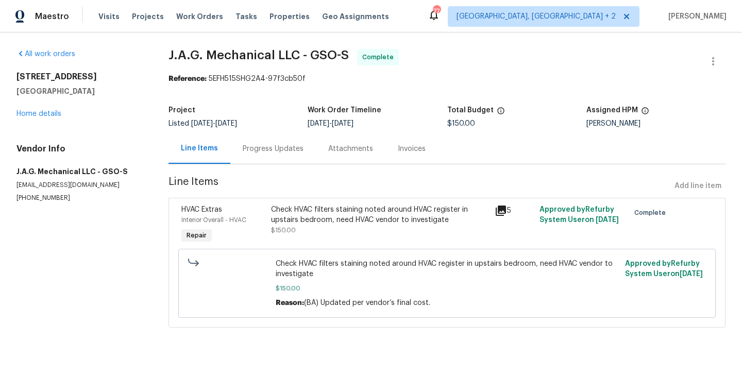
click at [276, 158] on div "Progress Updates" at bounding box center [273, 148] width 86 height 30
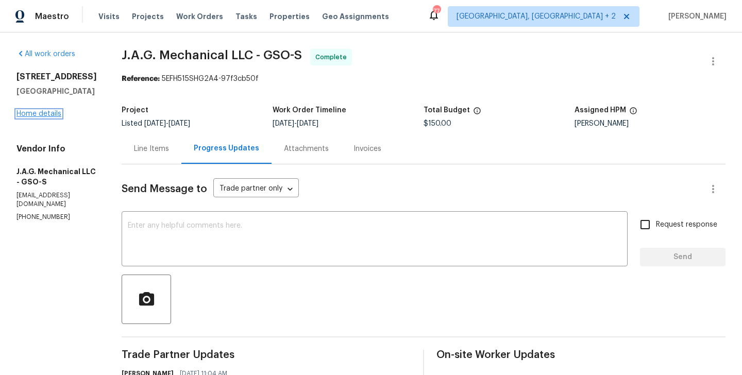
click at [46, 117] on link "Home details" at bounding box center [38, 113] width 45 height 7
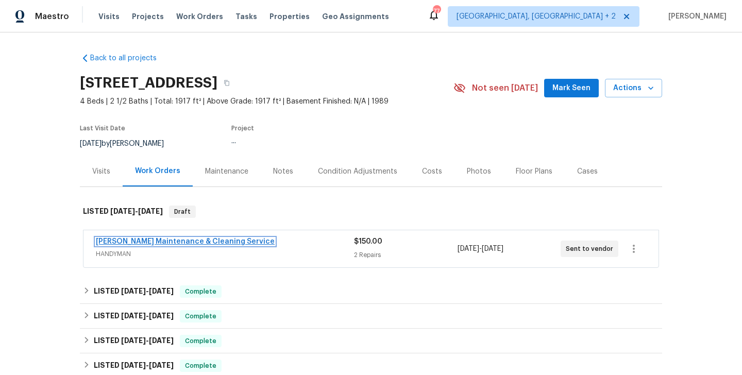
click at [179, 240] on link "Baker's Maintenance & Cleaning Service" at bounding box center [185, 241] width 179 height 7
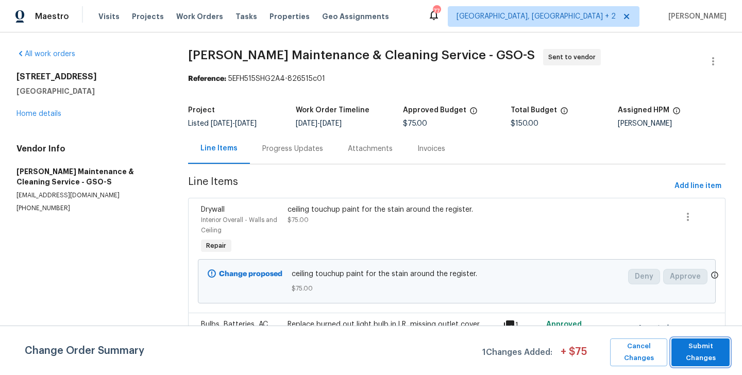
click at [698, 347] on span "Submit Changes" at bounding box center [700, 353] width 48 height 24
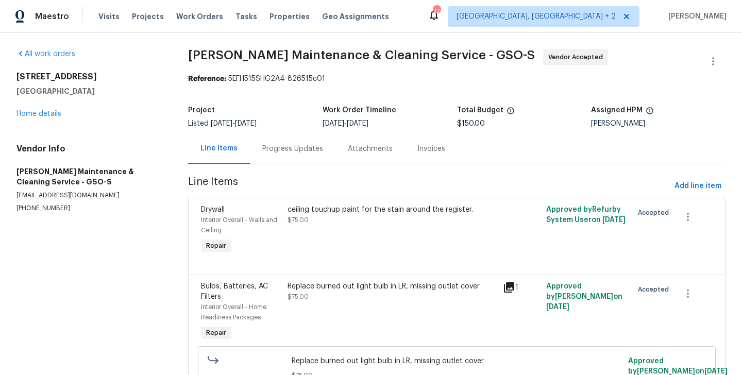
click at [294, 156] on div "Progress Updates" at bounding box center [293, 148] width 86 height 30
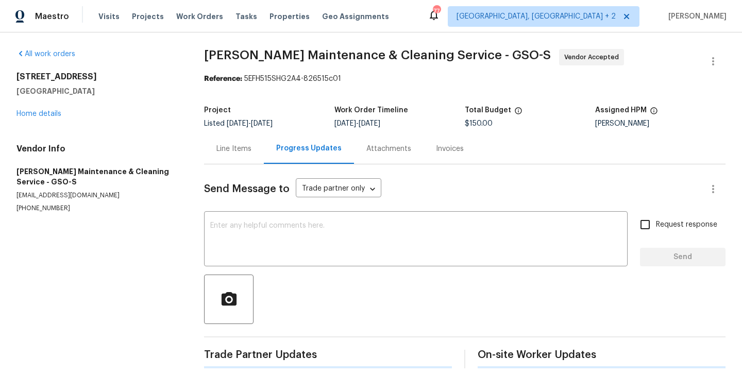
scroll to position [10, 0]
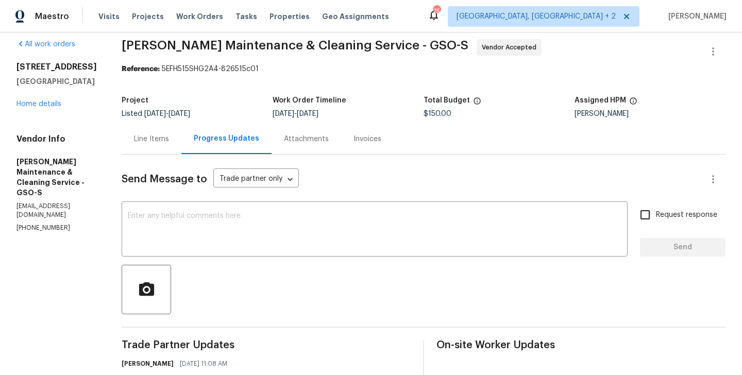
click at [296, 156] on div "Send Message to Trade partner only Trade partner only ​ x ​ Request response Se…" at bounding box center [424, 362] width 604 height 415
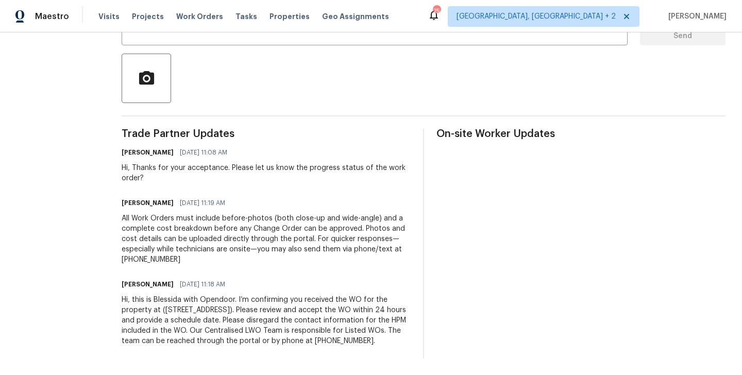
scroll to position [0, 0]
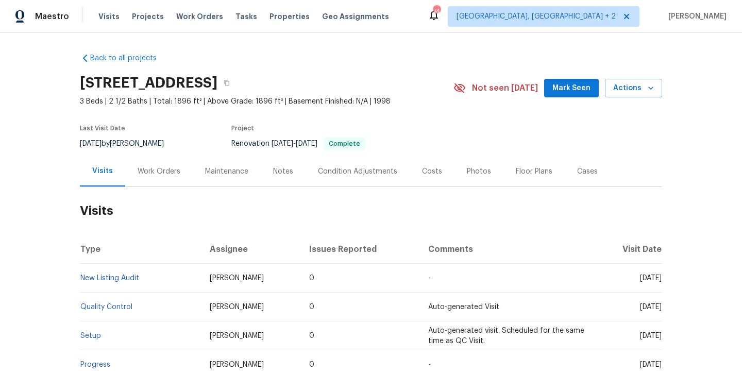
click at [139, 167] on div "Work Orders" at bounding box center [159, 171] width 43 height 10
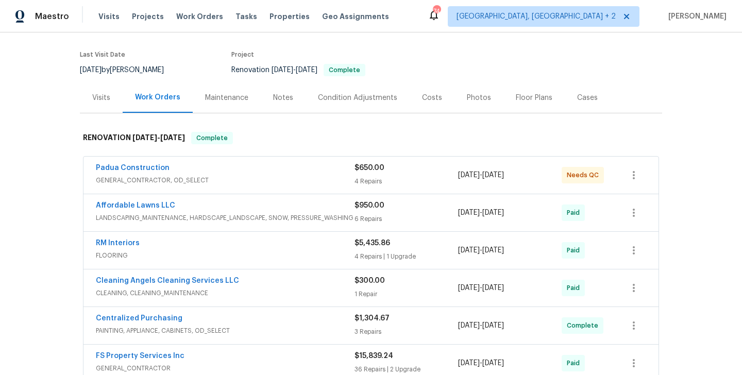
scroll to position [350, 0]
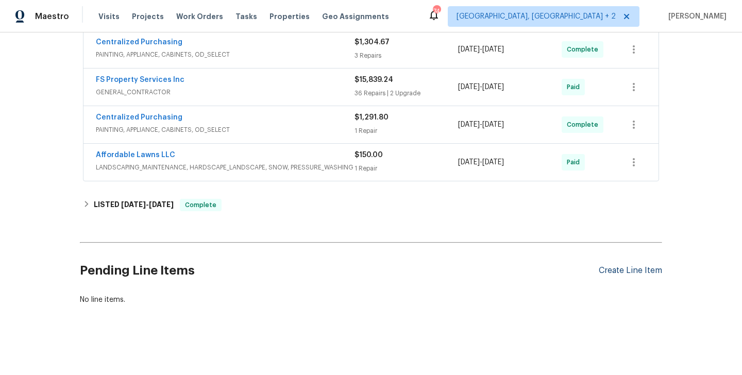
click at [633, 270] on div "Create Line Item" at bounding box center [630, 271] width 63 height 10
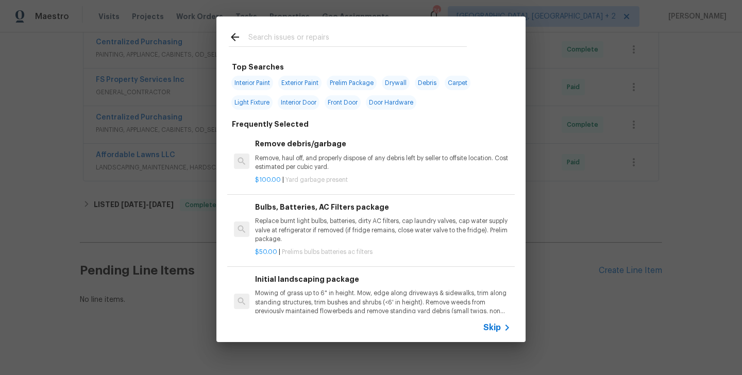
click at [309, 41] on input "text" at bounding box center [357, 38] width 218 height 15
click at [280, 47] on div at bounding box center [348, 46] width 238 height 1
click at [276, 46] on input "text" at bounding box center [357, 38] width 218 height 15
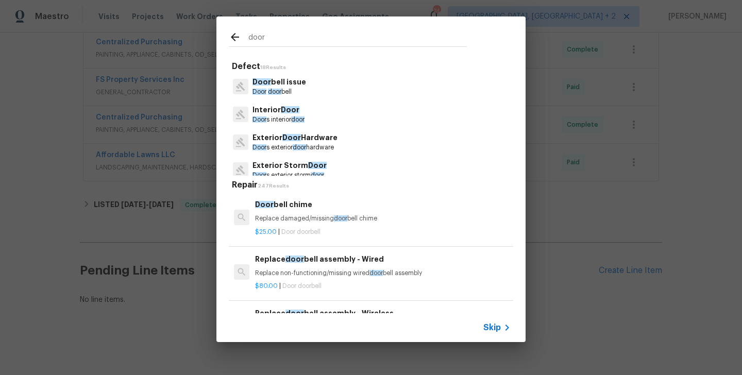
type input "door"
click at [296, 137] on span "Door" at bounding box center [291, 137] width 19 height 7
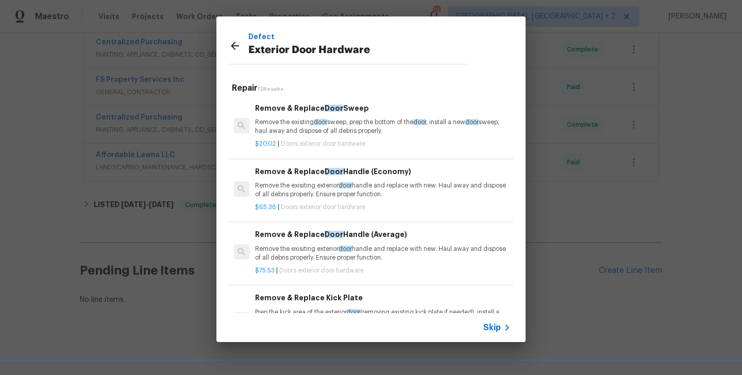
click at [290, 131] on p "Remove the existing door sweep, prep the bottom of the door , install a new doo…" at bounding box center [383, 127] width 256 height 18
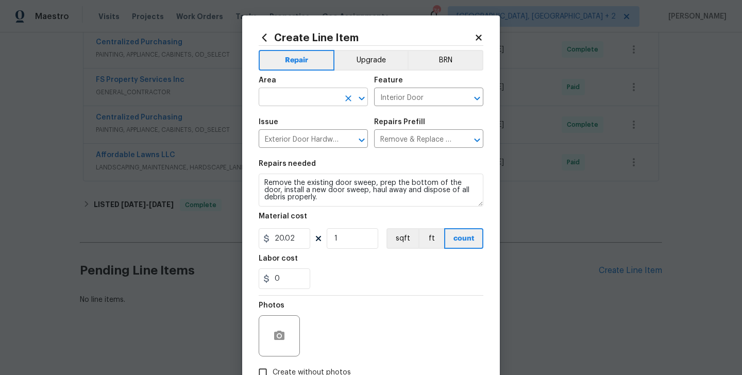
click at [289, 105] on input "text" at bounding box center [299, 98] width 80 height 16
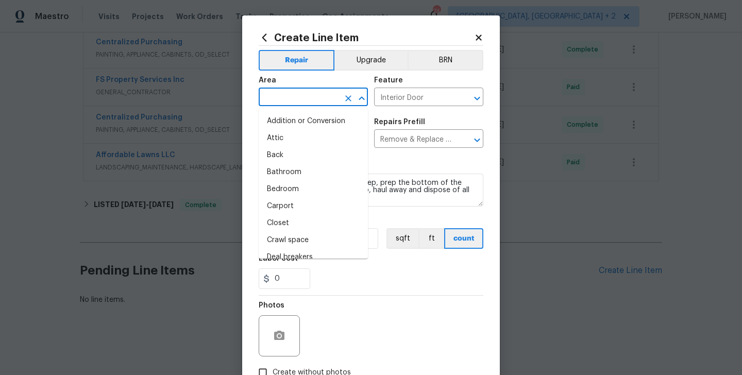
type input "e"
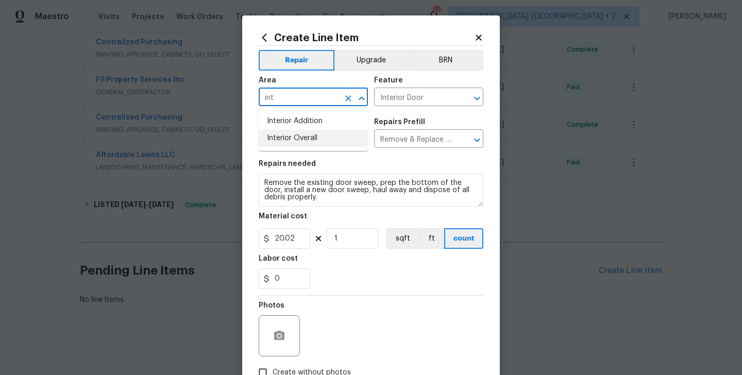
click at [304, 143] on li "Interior Overall" at bounding box center [313, 138] width 109 height 17
type input "Interior Overall"
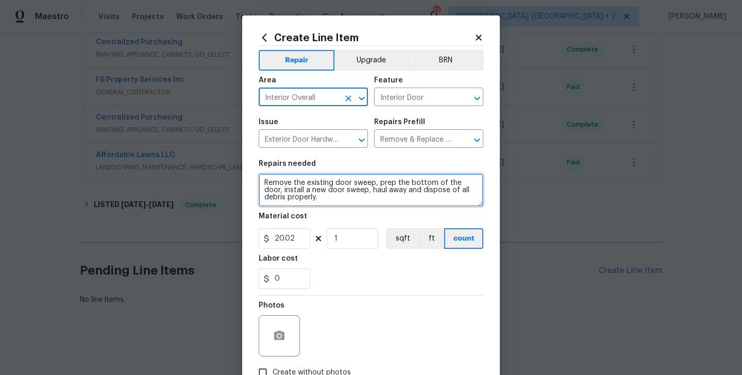
click at [304, 190] on textarea "Remove the existing door sweep, prep the bottom of the door, install a new door…" at bounding box center [371, 190] width 225 height 33
paste textarea "work: Please reinspect the closet door hardware in the primary bedroom, reattac…"
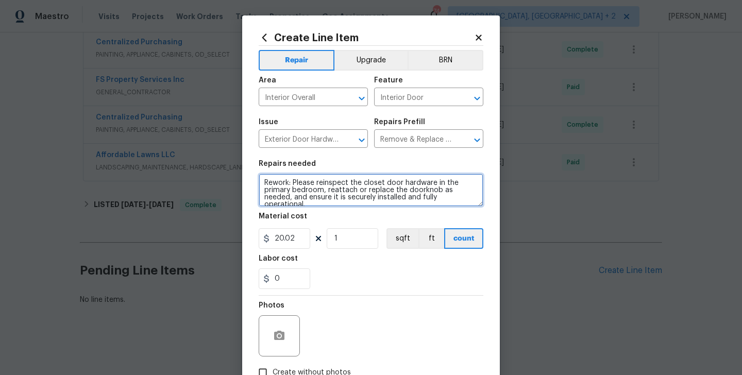
scroll to position [14, 0]
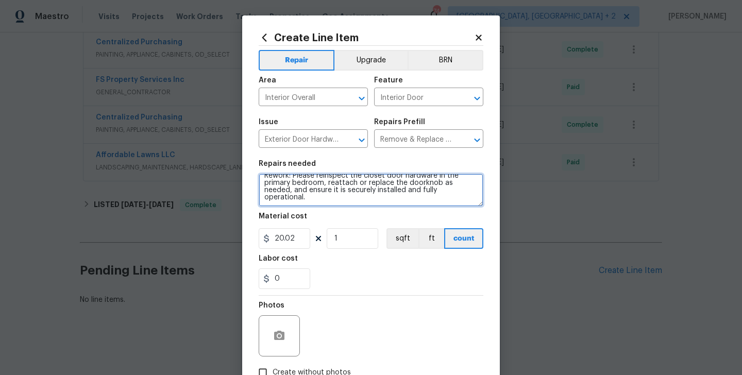
type textarea "Rework: Please reinspect the closet door hardware in the primary bedroom, reatt…"
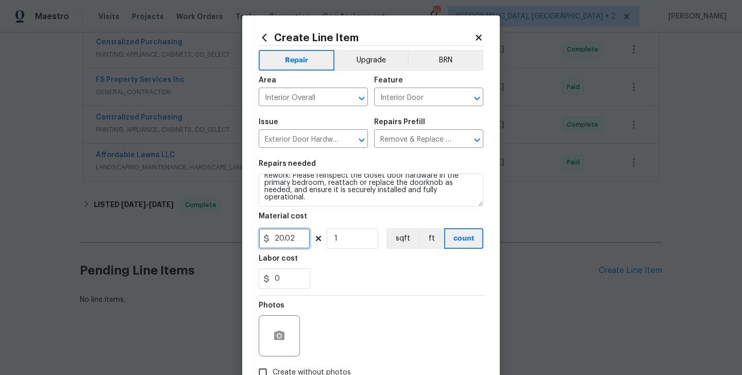
click at [294, 235] on input "20.02" at bounding box center [285, 238] width 52 height 21
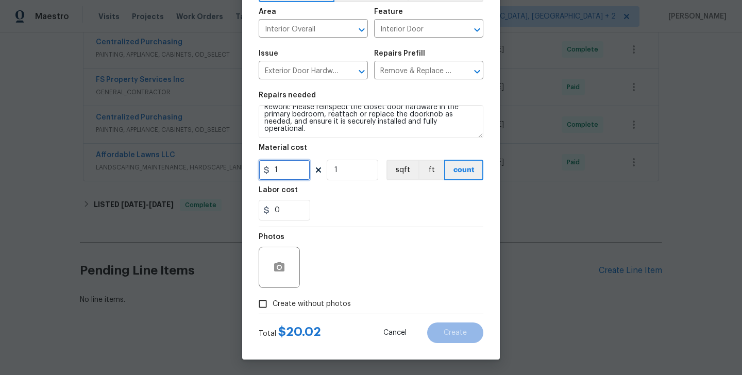
type input "1"
click at [296, 302] on span "Create without photos" at bounding box center [312, 304] width 78 height 11
click at [273, 302] on input "Create without photos" at bounding box center [263, 304] width 20 height 20
checkbox input "true"
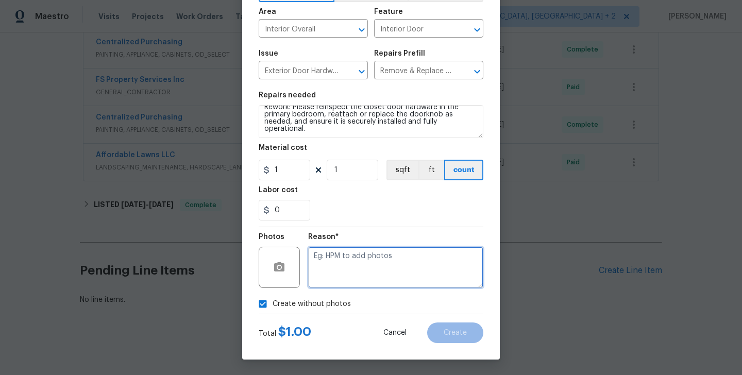
click at [366, 266] on textarea at bounding box center [395, 267] width 175 height 41
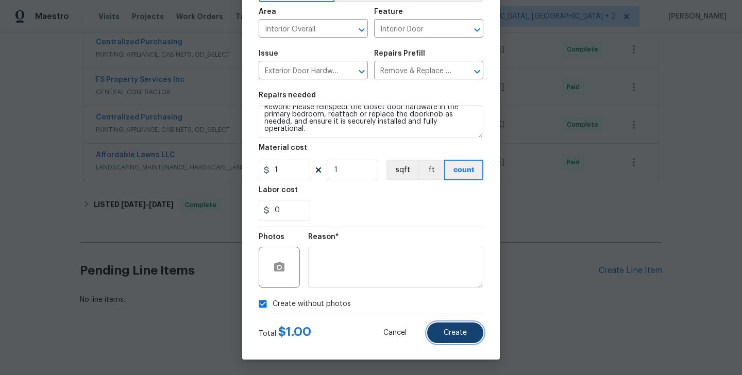
click at [470, 340] on button "Create" at bounding box center [455, 333] width 56 height 21
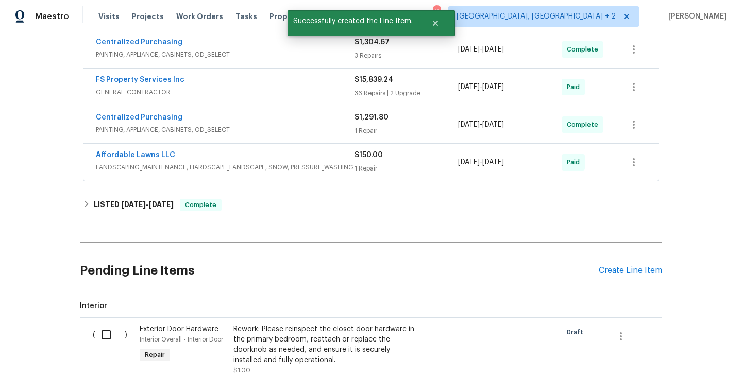
scroll to position [488, 0]
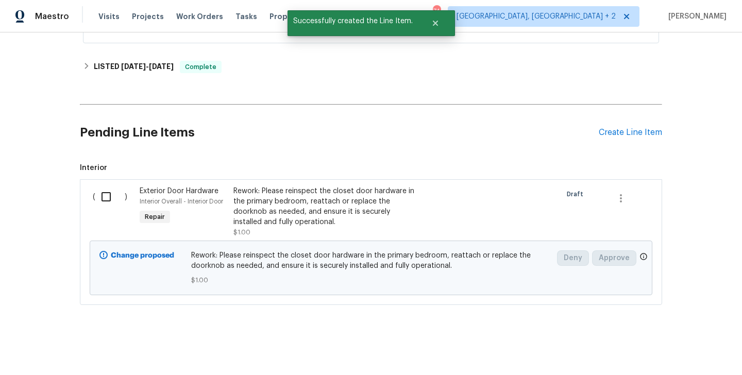
click at [117, 191] on input "checkbox" at bounding box center [109, 197] width 29 height 22
checkbox input "true"
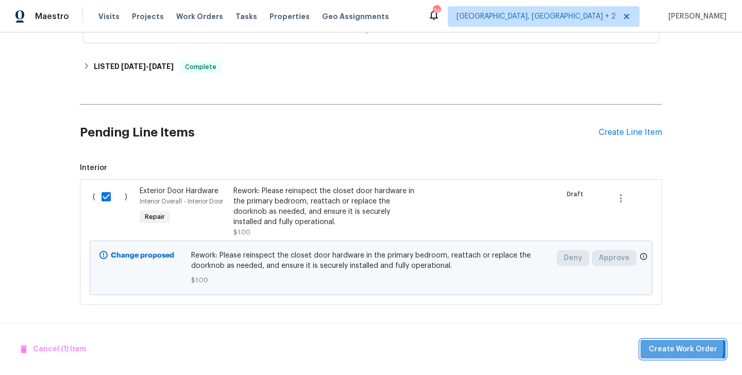
click at [678, 347] on span "Create Work Order" at bounding box center [683, 349] width 69 height 13
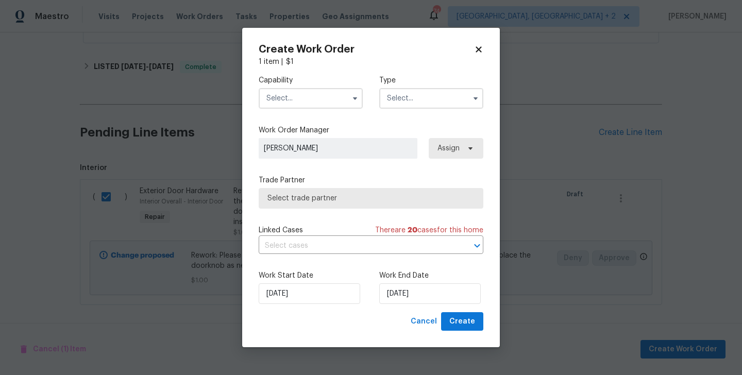
click at [293, 92] on input "text" at bounding box center [311, 98] width 104 height 21
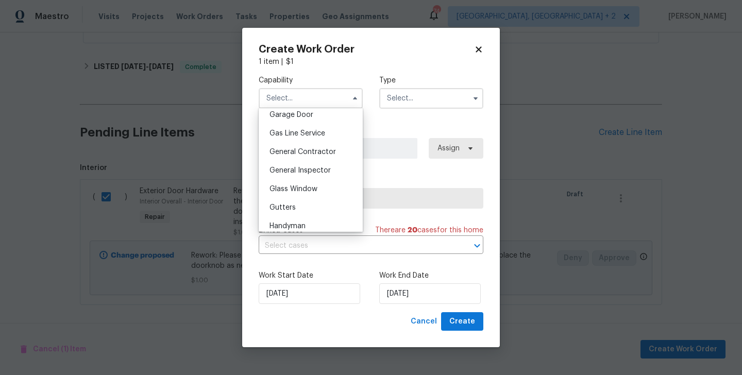
scroll to position [476, 0]
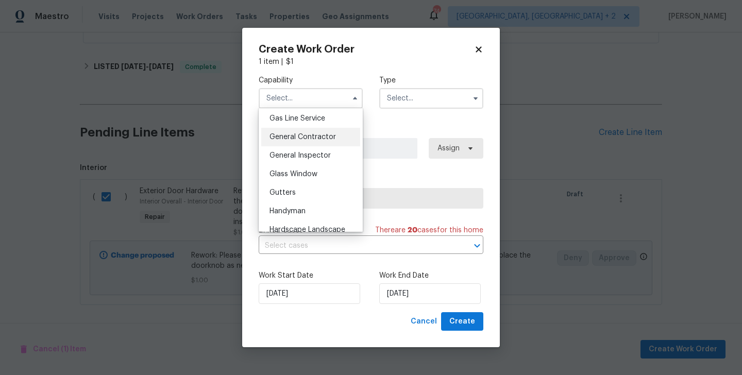
click at [313, 134] on span "General Contractor" at bounding box center [302, 136] width 66 height 7
type input "General Contractor"
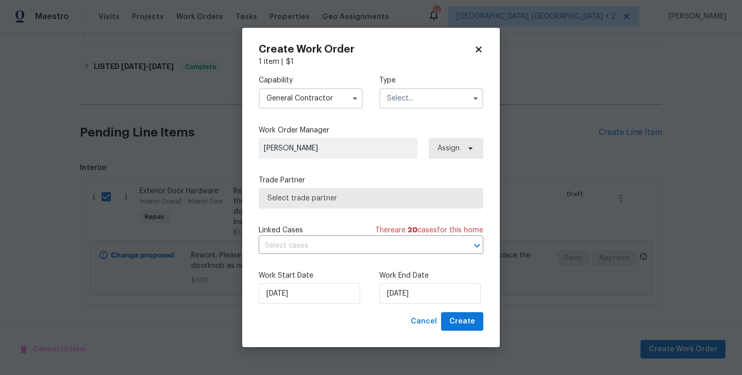
click at [397, 100] on input "text" at bounding box center [431, 98] width 104 height 21
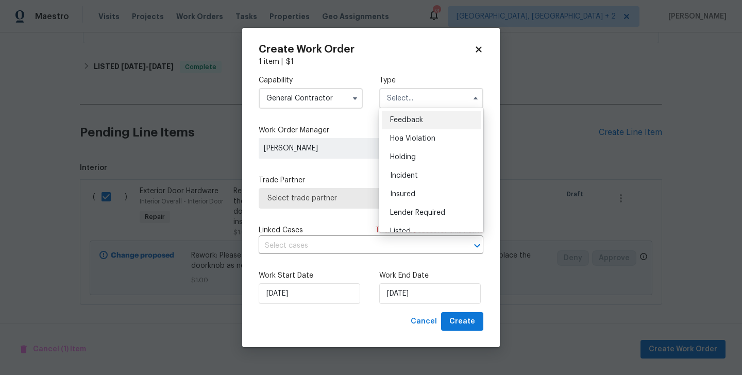
click at [405, 115] on div "Feedback" at bounding box center [431, 120] width 99 height 19
type input "Feedback"
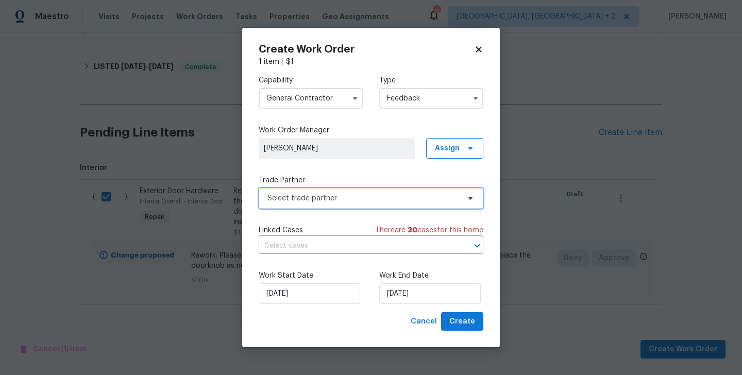
click at [359, 204] on span "Select trade partner" at bounding box center [371, 198] width 225 height 21
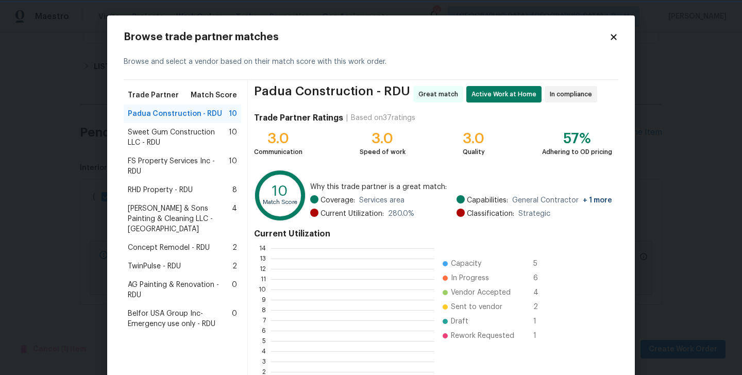
scroll to position [1, 1]
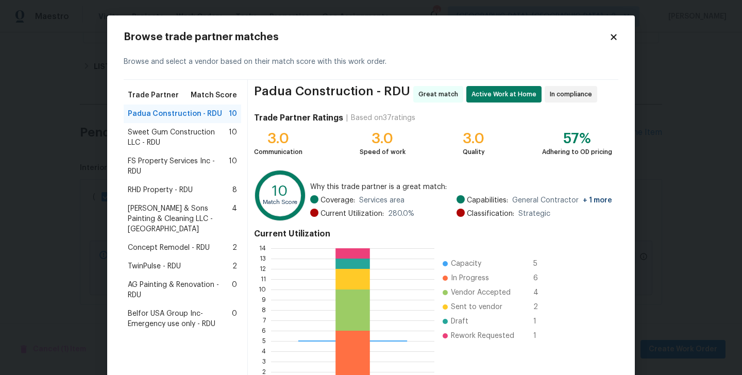
click at [157, 165] on span "FS Property Services Inc - RDU" at bounding box center [178, 166] width 101 height 21
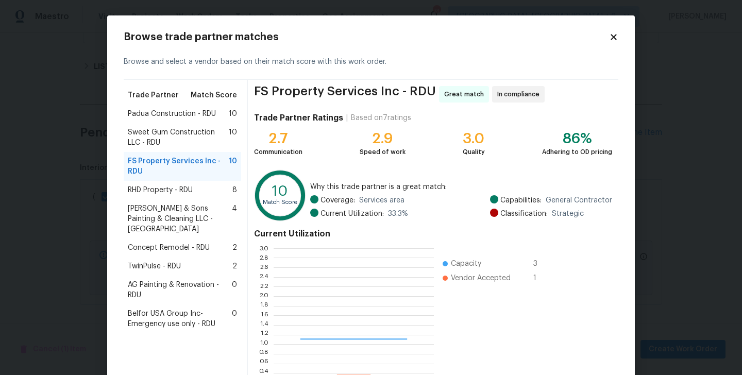
scroll to position [144, 160]
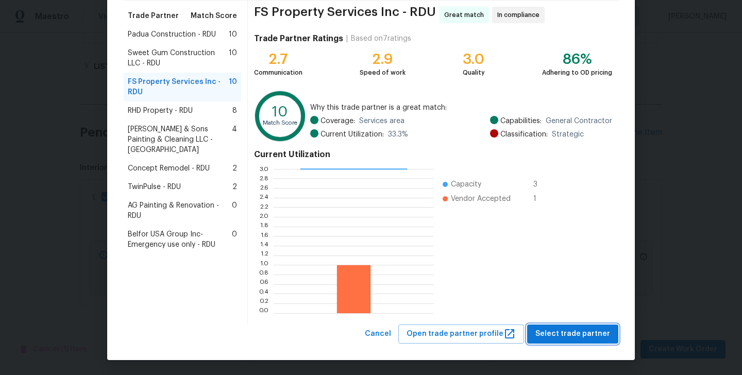
click at [567, 336] on span "Select trade partner" at bounding box center [572, 334] width 75 height 13
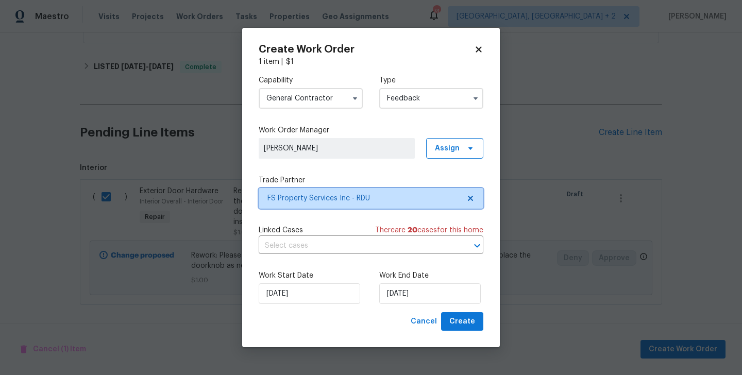
scroll to position [0, 0]
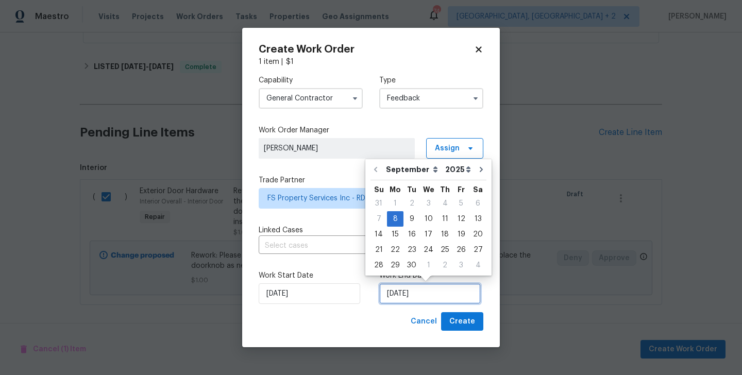
click at [418, 289] on input "08/09/2025" at bounding box center [429, 293] width 101 height 21
click at [428, 221] on div "10" at bounding box center [428, 219] width 17 height 14
type input "10/09/2025"
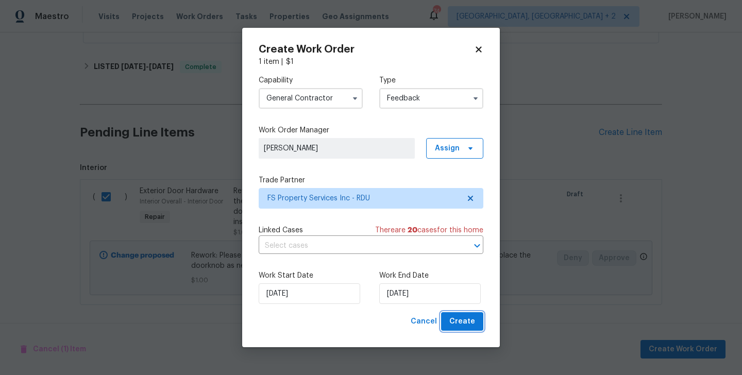
click at [451, 319] on span "Create" at bounding box center [462, 321] width 26 height 13
checkbox input "false"
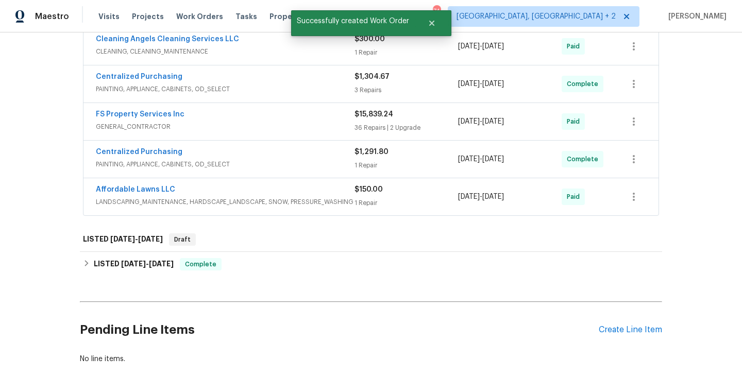
scroll to position [318, 0]
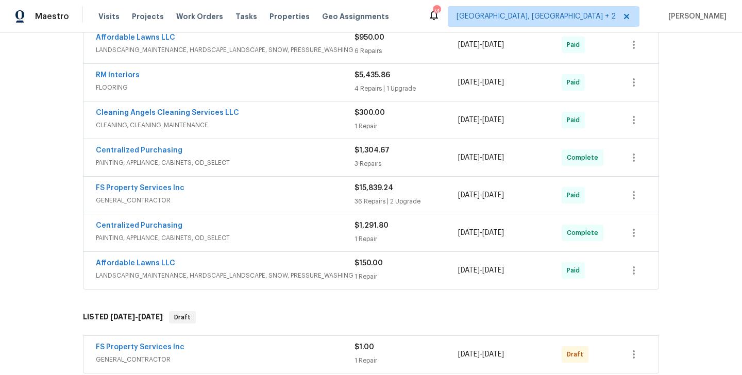
scroll to position [434, 0]
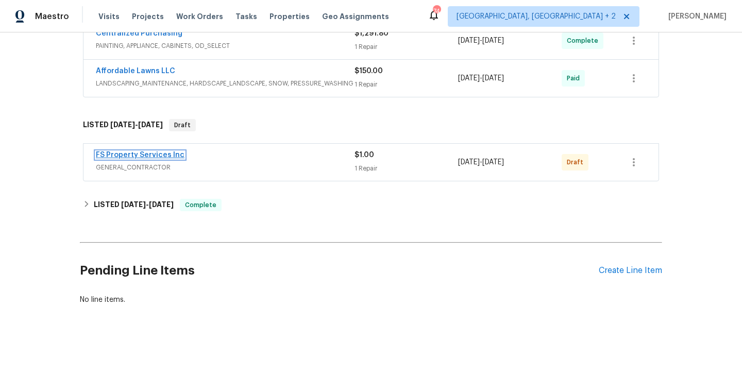
click at [164, 153] on link "FS Property Services Inc" at bounding box center [140, 154] width 89 height 7
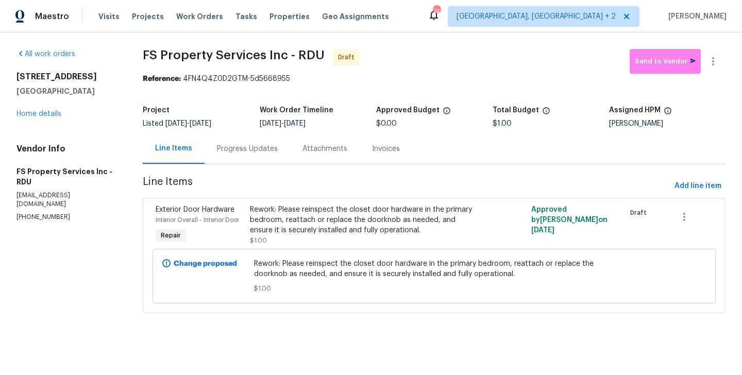
click at [344, 227] on div "Rework: Please reinspect the closet door hardware in the primary bedroom, reatt…" at bounding box center [364, 220] width 228 height 31
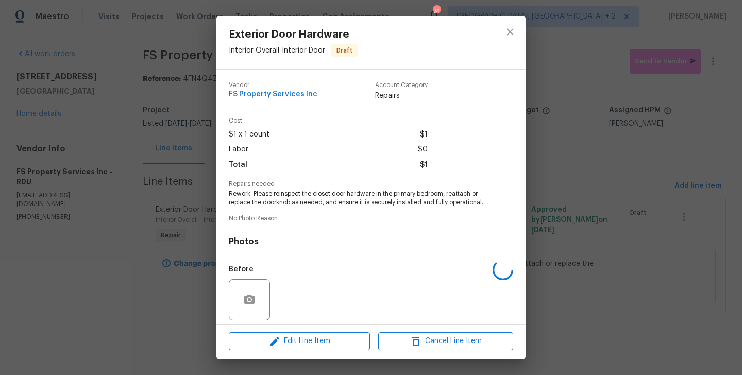
scroll to position [74, 0]
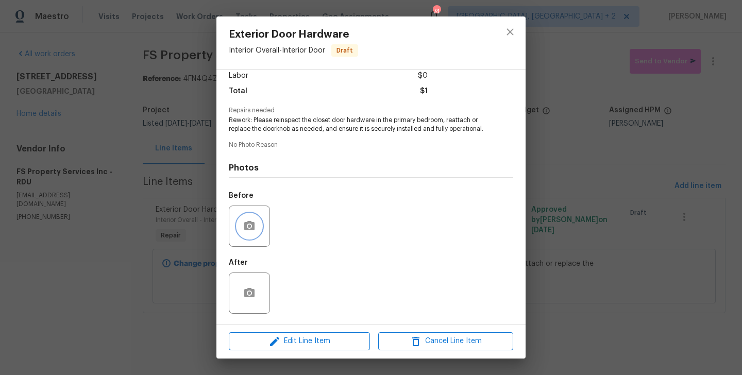
click at [247, 221] on icon "button" at bounding box center [249, 226] width 12 height 12
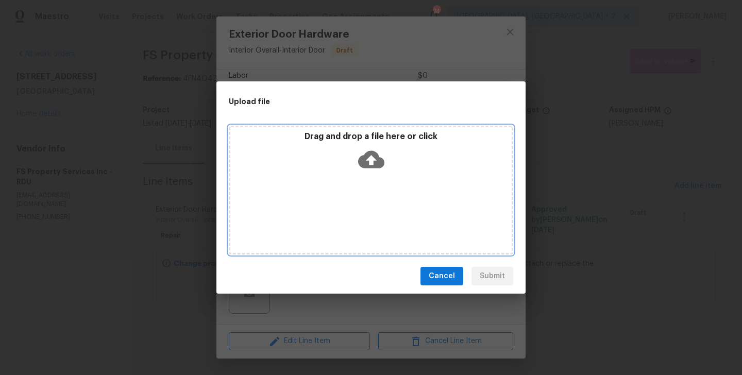
click at [370, 157] on icon at bounding box center [371, 159] width 26 height 26
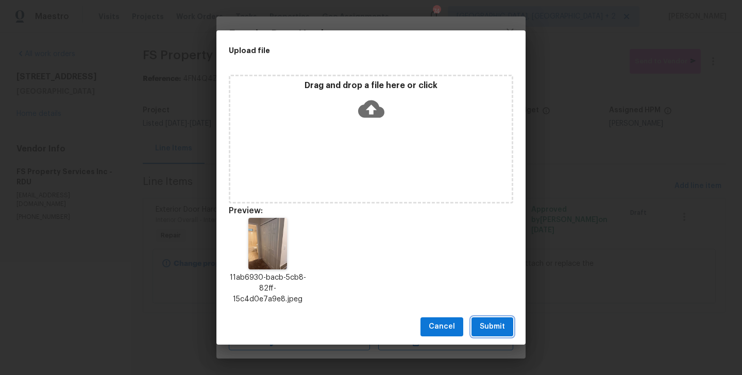
click at [496, 326] on span "Submit" at bounding box center [492, 326] width 25 height 13
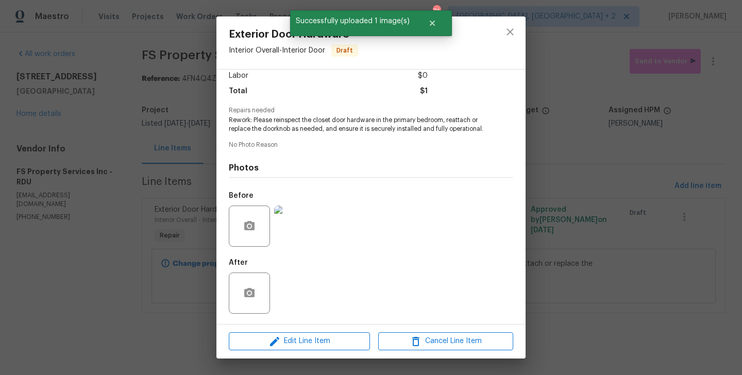
click at [569, 254] on div "Exterior Door Hardware Interior Overall - Interior Door Draft Vendor FS Propert…" at bounding box center [371, 187] width 742 height 375
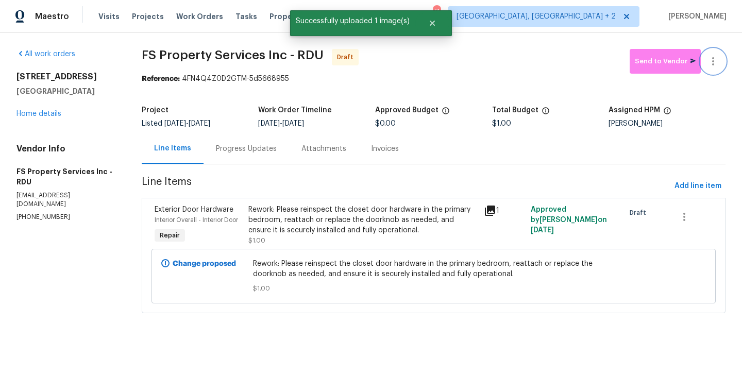
click at [715, 54] on button "button" at bounding box center [713, 61] width 25 height 25
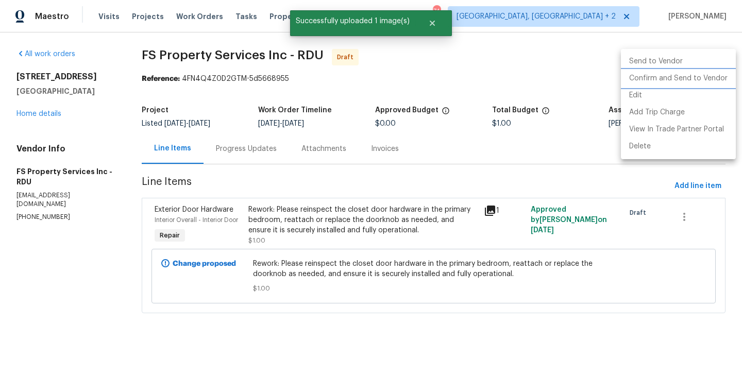
click at [715, 76] on li "Confirm and Send to Vendor" at bounding box center [678, 78] width 115 height 17
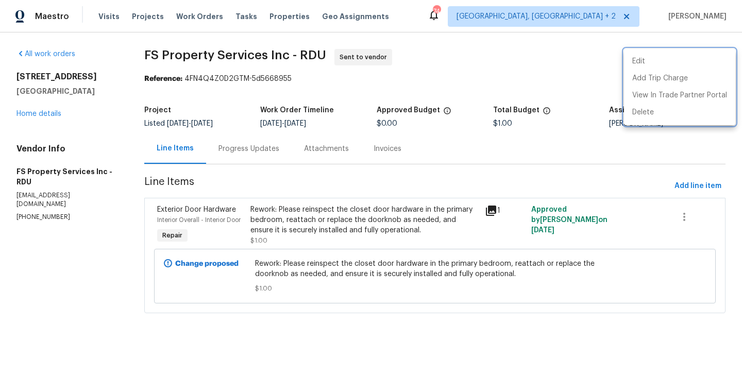
click at [264, 157] on div at bounding box center [371, 187] width 742 height 375
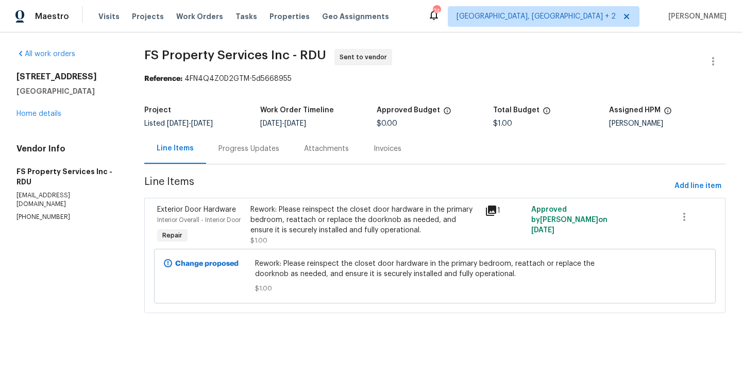
click at [264, 157] on div "Progress Updates" at bounding box center [249, 148] width 86 height 30
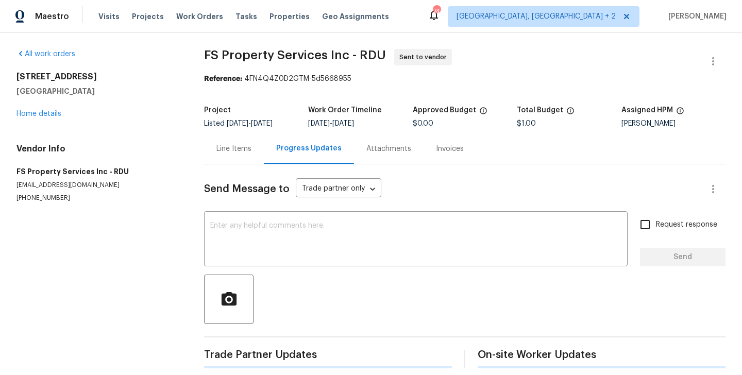
click at [323, 312] on div at bounding box center [464, 299] width 521 height 49
click at [313, 269] on div "Send Message to Trade partner only Trade partner only ​ x ​ Request response Se…" at bounding box center [464, 265] width 521 height 202
click at [309, 259] on div "x ​" at bounding box center [416, 240] width 424 height 53
paste textarea "Hi, this is Blessida with Opendoor. I’m confirming you received the WO for the …"
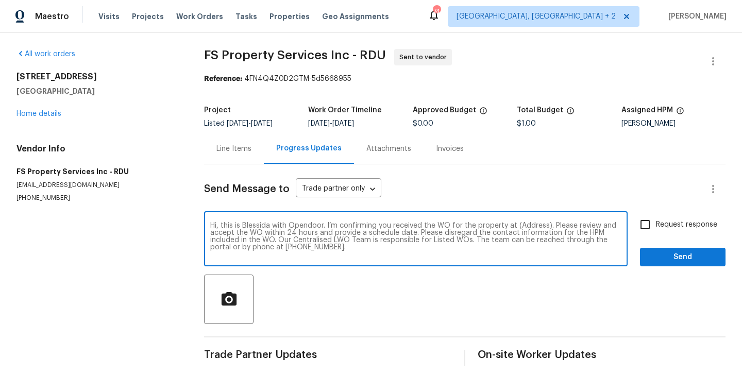
click at [529, 225] on textarea "Hi, this is Blessida with Opendoor. I’m confirming you received the WO for the …" at bounding box center [415, 240] width 411 height 36
paste textarea "125 River Hills Dr, Clayton, NC 27527"
type textarea "Hi, this is Blessida with Opendoor. I’m confirming you received the WO for the …"
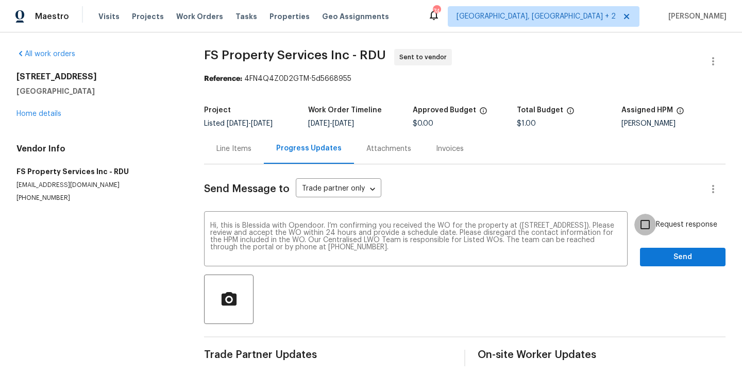
click at [647, 222] on input "Request response" at bounding box center [645, 225] width 22 height 22
checkbox input "true"
click at [651, 258] on span "Send" at bounding box center [682, 257] width 69 height 13
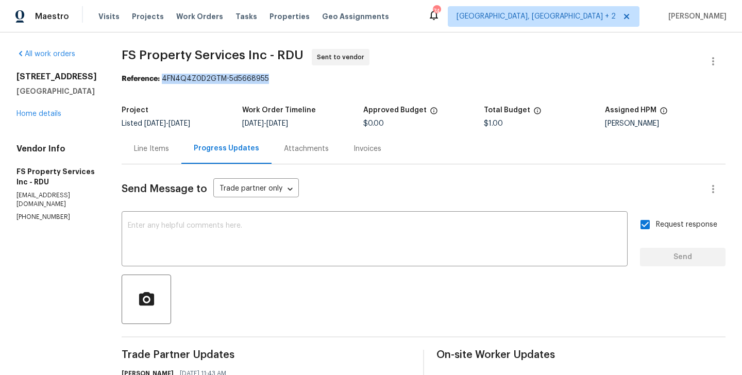
drag, startPoint x: 180, startPoint y: 81, endPoint x: 320, endPoint y: 81, distance: 140.1
click at [320, 81] on div "Reference: 4FN4Q4Z0D2GTM-5d5668955" at bounding box center [424, 79] width 604 height 10
copy div "4FN4Q4Z0D2GTM-5d5668955"
click at [282, 290] on div at bounding box center [424, 299] width 604 height 49
click at [244, 258] on textarea at bounding box center [375, 240] width 494 height 36
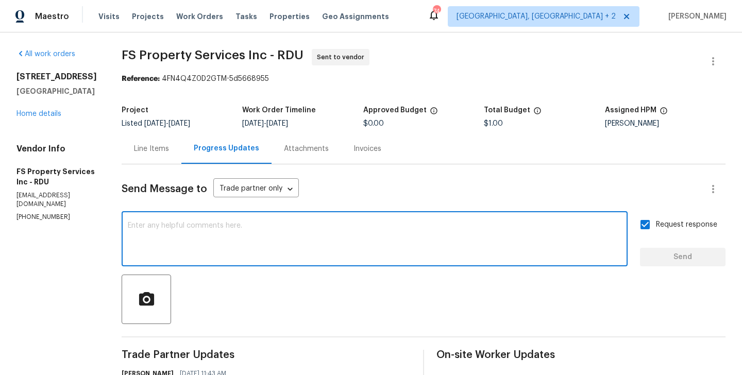
paste textarea "All Work Orders must include before-photos (both close-up and wide-angle) and a…"
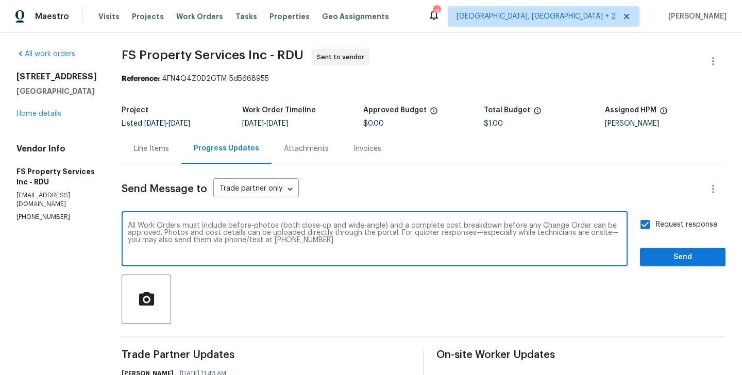
type textarea "All Work Orders must include before-photos (both close-up and wide-angle) and a…"
click at [675, 261] on span "Send" at bounding box center [682, 257] width 69 height 13
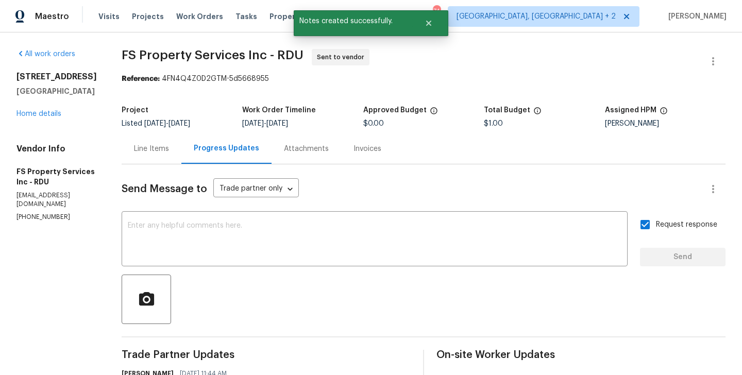
click at [169, 149] on div "Line Items" at bounding box center [151, 149] width 35 height 10
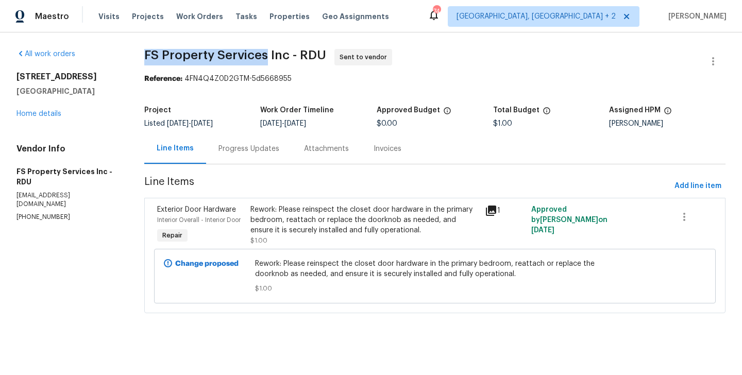
drag, startPoint x: 144, startPoint y: 58, endPoint x: 264, endPoint y: 58, distance: 119.5
click at [264, 58] on span "FS Property Services Inc - RDU" at bounding box center [235, 55] width 182 height 12
copy span "FS Property Services"
click at [50, 115] on link "Home details" at bounding box center [38, 113] width 45 height 7
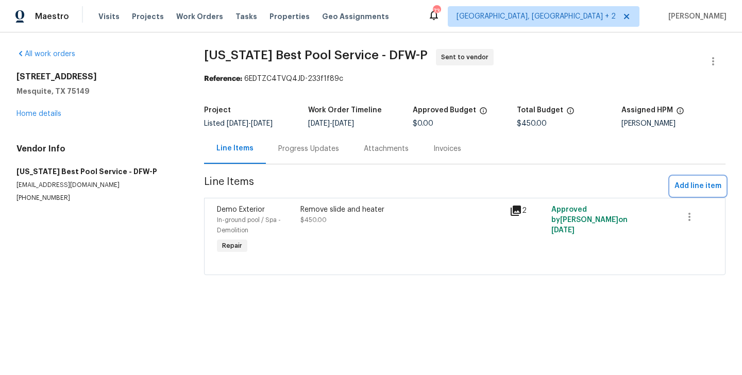
click at [701, 189] on span "Add line item" at bounding box center [697, 186] width 47 height 13
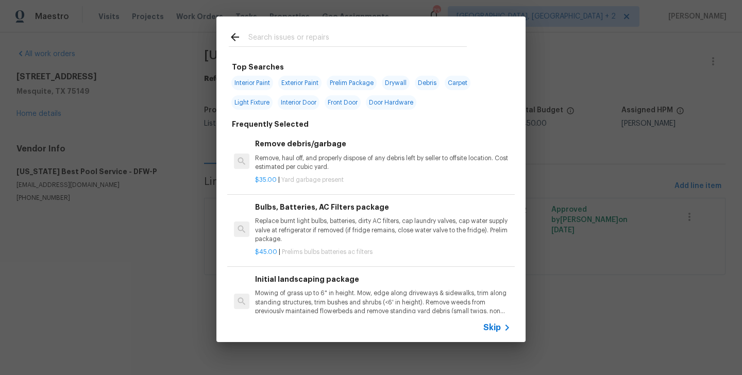
click at [269, 42] on input "text" at bounding box center [357, 38] width 218 height 15
click at [291, 32] on input "text" at bounding box center [357, 38] width 218 height 15
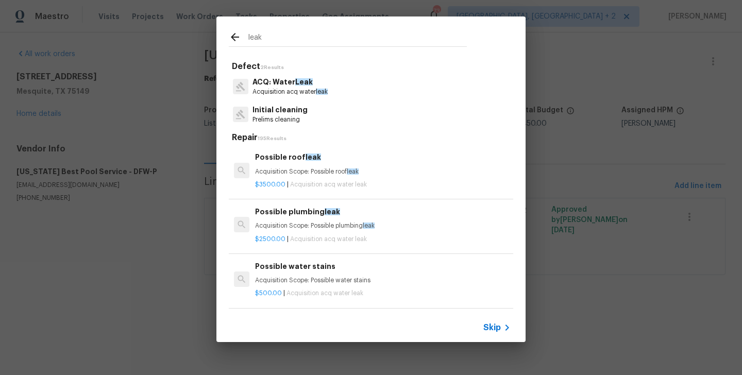
type input "leak"
click at [310, 120] on div "Initial cleaning Prelims cleaning" at bounding box center [371, 114] width 284 height 28
click at [301, 116] on p "Prelims cleaning" at bounding box center [279, 119] width 55 height 9
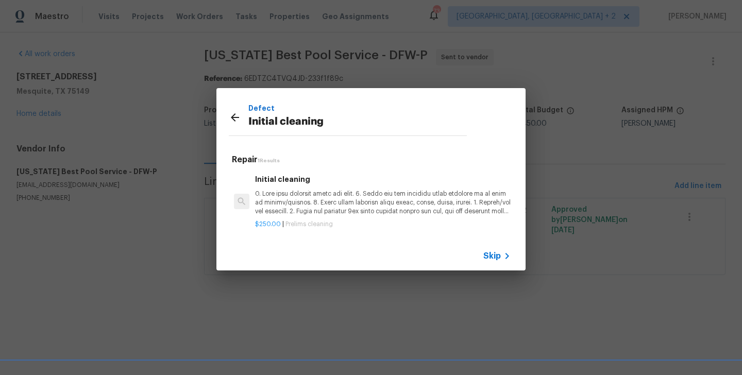
click at [296, 186] on div "Initial cleaning" at bounding box center [383, 195] width 256 height 42
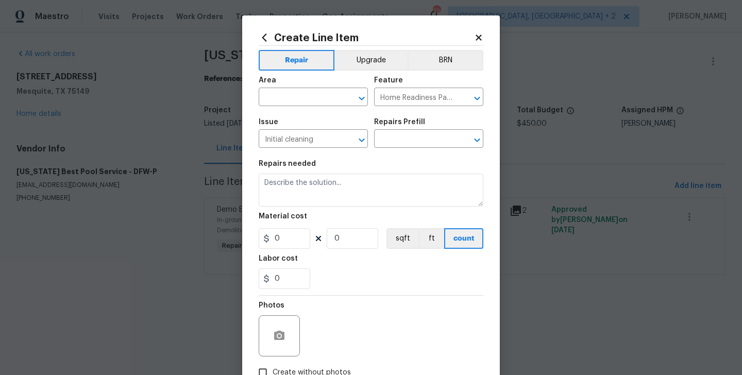
type input "Initial cleaning $250.00"
type textarea "1. Wipe down exterior doors and trim. 2. Clean out all exterior light fixtures …"
type input "250"
type input "1"
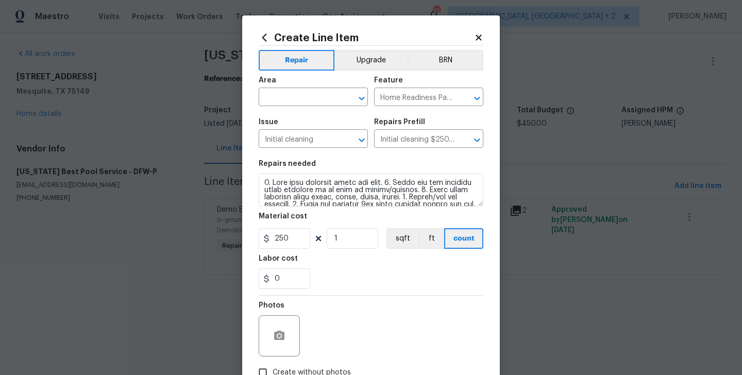
click at [303, 89] on div "Area" at bounding box center [313, 83] width 109 height 13
click at [275, 108] on span "Area ​" at bounding box center [313, 92] width 109 height 42
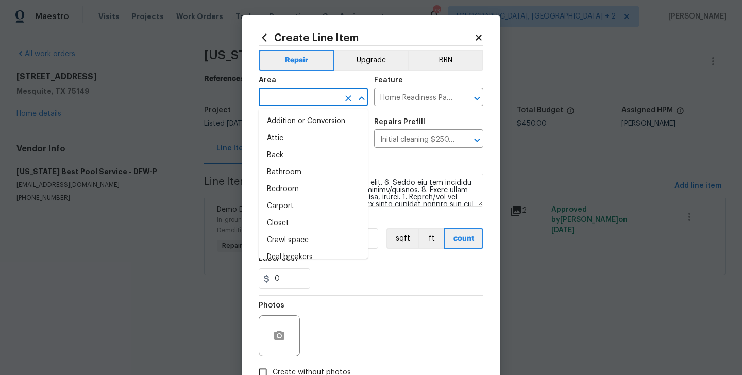
click at [264, 101] on input "text" at bounding box center [299, 98] width 80 height 16
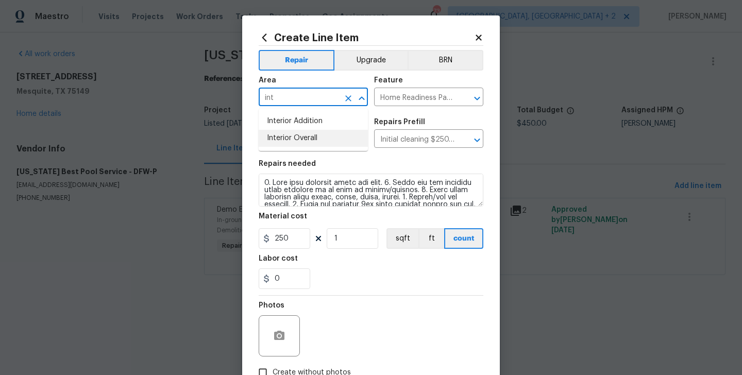
click at [271, 135] on li "Interior Overall" at bounding box center [313, 138] width 109 height 17
type input "Interior Overall"
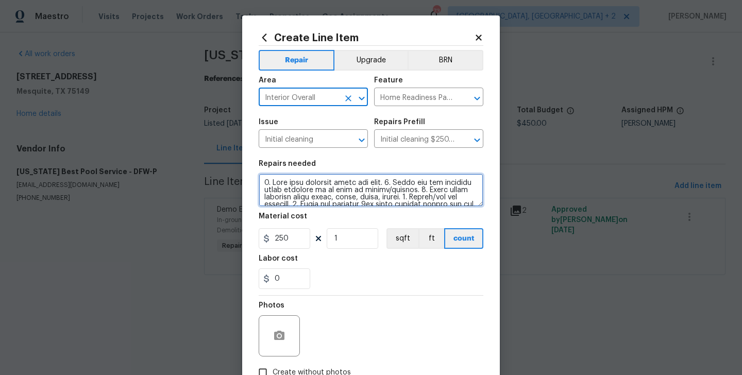
click at [286, 178] on textarea at bounding box center [371, 190] width 225 height 33
paste textarea "Poolis losing a lot of water. Need to do a leak detection"
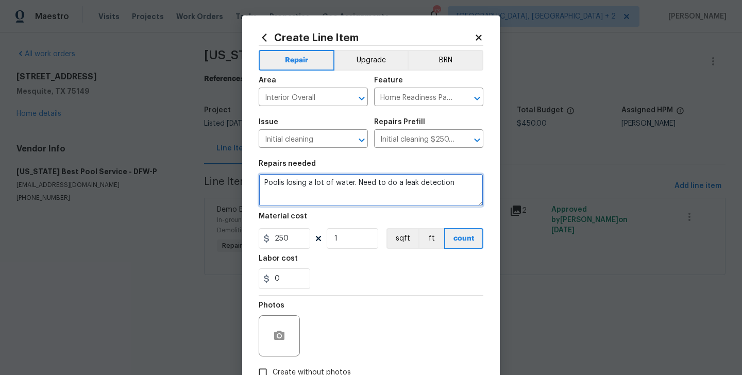
click at [279, 188] on textarea "Poolis losing a lot of water. Need to do a leak detection" at bounding box center [371, 190] width 225 height 33
click at [278, 185] on textarea "Poolis losing a lot of water. Need to do a leak detection" at bounding box center [371, 190] width 225 height 33
click at [278, 184] on textarea "Poolis losing a lot of water. Need to do a leak detection" at bounding box center [371, 190] width 225 height 33
type textarea "Pool is losing a lot of water. Need to do a leak detection"
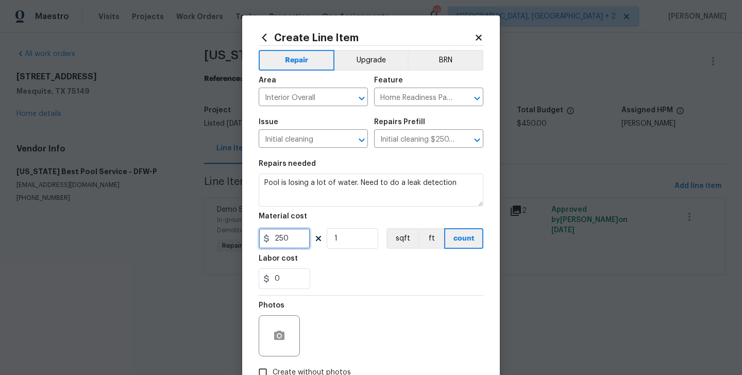
click at [277, 242] on input "250" at bounding box center [285, 238] width 52 height 21
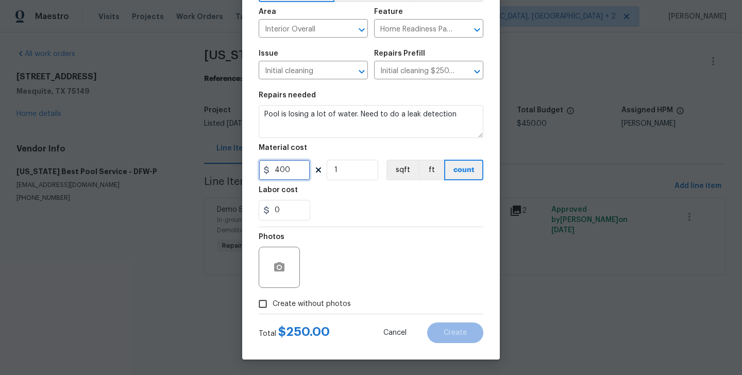
type input "400"
click at [304, 309] on span "Create without photos" at bounding box center [312, 304] width 78 height 11
click at [273, 309] on input "Create without photos" at bounding box center [263, 304] width 20 height 20
checkbox input "true"
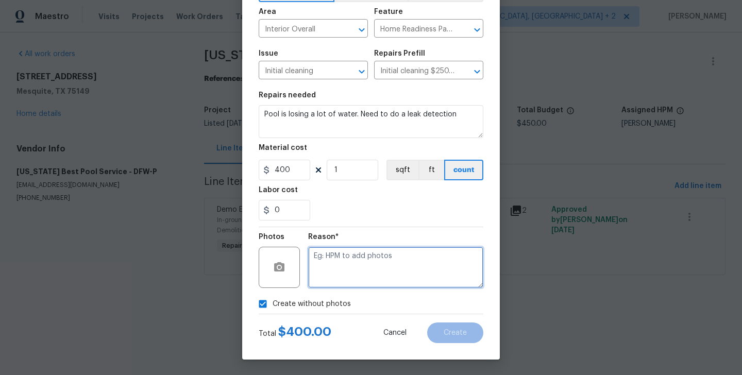
click at [368, 265] on textarea at bounding box center [395, 267] width 175 height 41
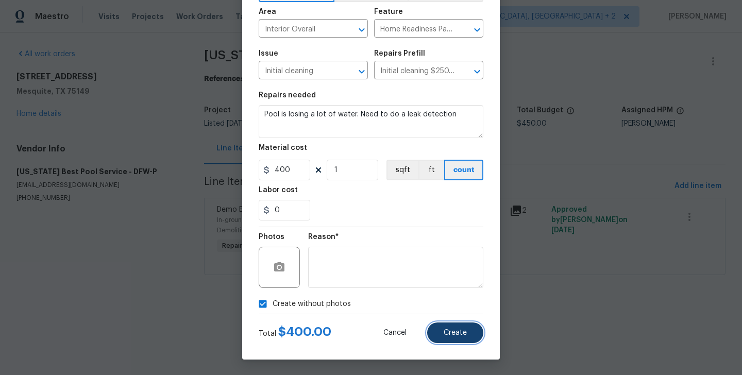
click at [452, 329] on span "Create" at bounding box center [455, 333] width 23 height 8
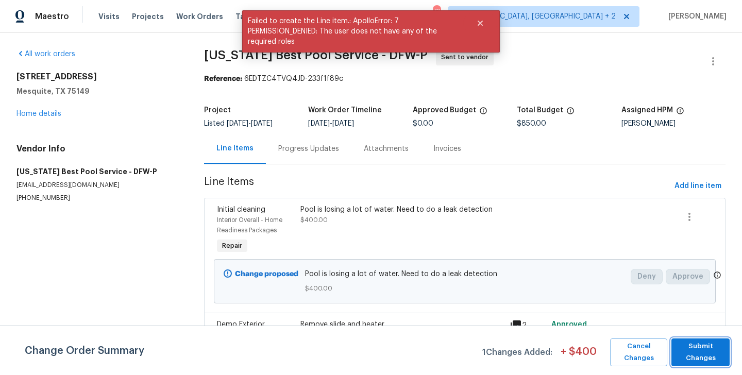
click at [707, 347] on span "Submit Changes" at bounding box center [700, 353] width 48 height 24
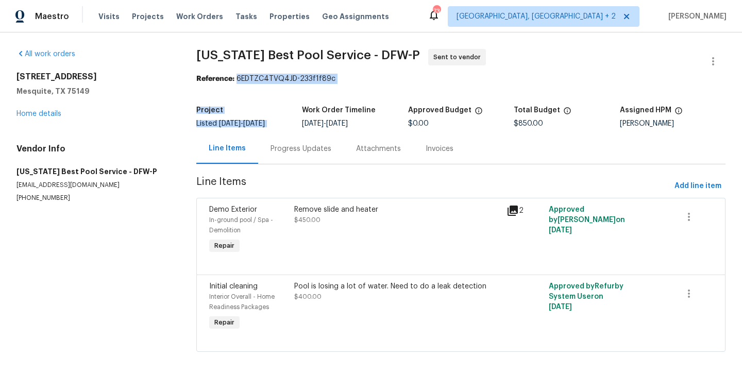
drag, startPoint x: 238, startPoint y: 78, endPoint x: 397, endPoint y: 89, distance: 159.6
click at [397, 89] on section "[US_STATE] Best Pool Service - DFW-P Sent to vendor Reference: 6EDTZC4TVQ4JD-23…" at bounding box center [460, 206] width 529 height 315
click at [331, 87] on section "[US_STATE] Best Pool Service - DFW-P Sent to vendor Reference: 6EDTZC4TVQ4JD-23…" at bounding box center [460, 206] width 529 height 315
drag, startPoint x: 238, startPoint y: 79, endPoint x: 353, endPoint y: 79, distance: 115.4
click at [353, 79] on div "Reference: 6EDTZC4TVQ4JD-233f1f89c" at bounding box center [460, 79] width 529 height 10
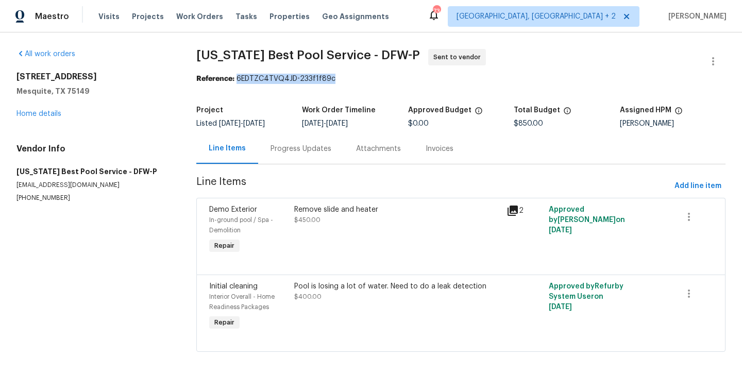
copy div "6EDTZC4TVQ4JD-233f1f89c"
click at [310, 159] on div "Progress Updates" at bounding box center [301, 148] width 86 height 30
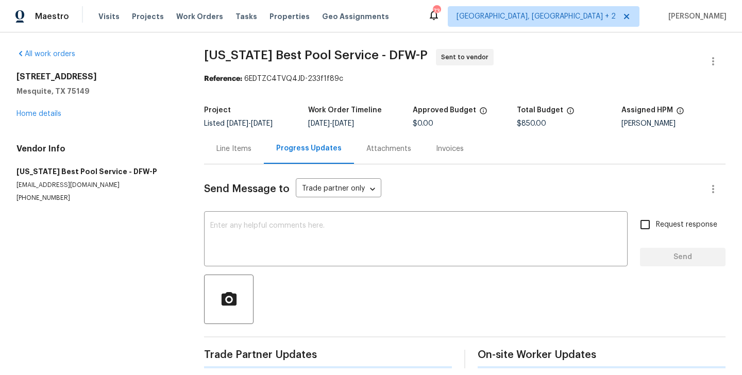
scroll to position [8, 0]
